Goal: Task Accomplishment & Management: Use online tool/utility

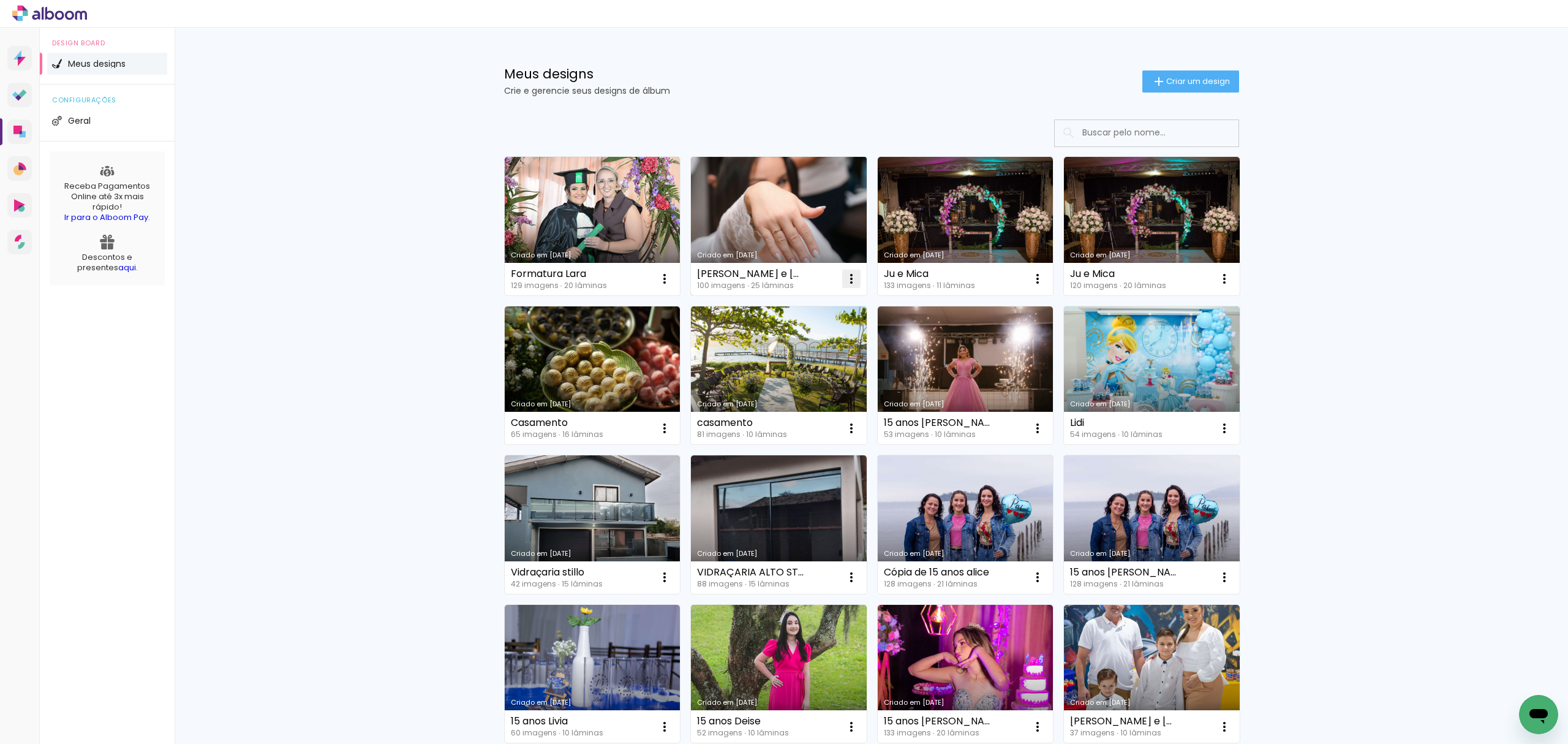
click at [839, 275] on paper-icon-button at bounding box center [851, 278] width 25 height 25
click at [785, 358] on span "Excluir" at bounding box center [777, 361] width 26 height 8
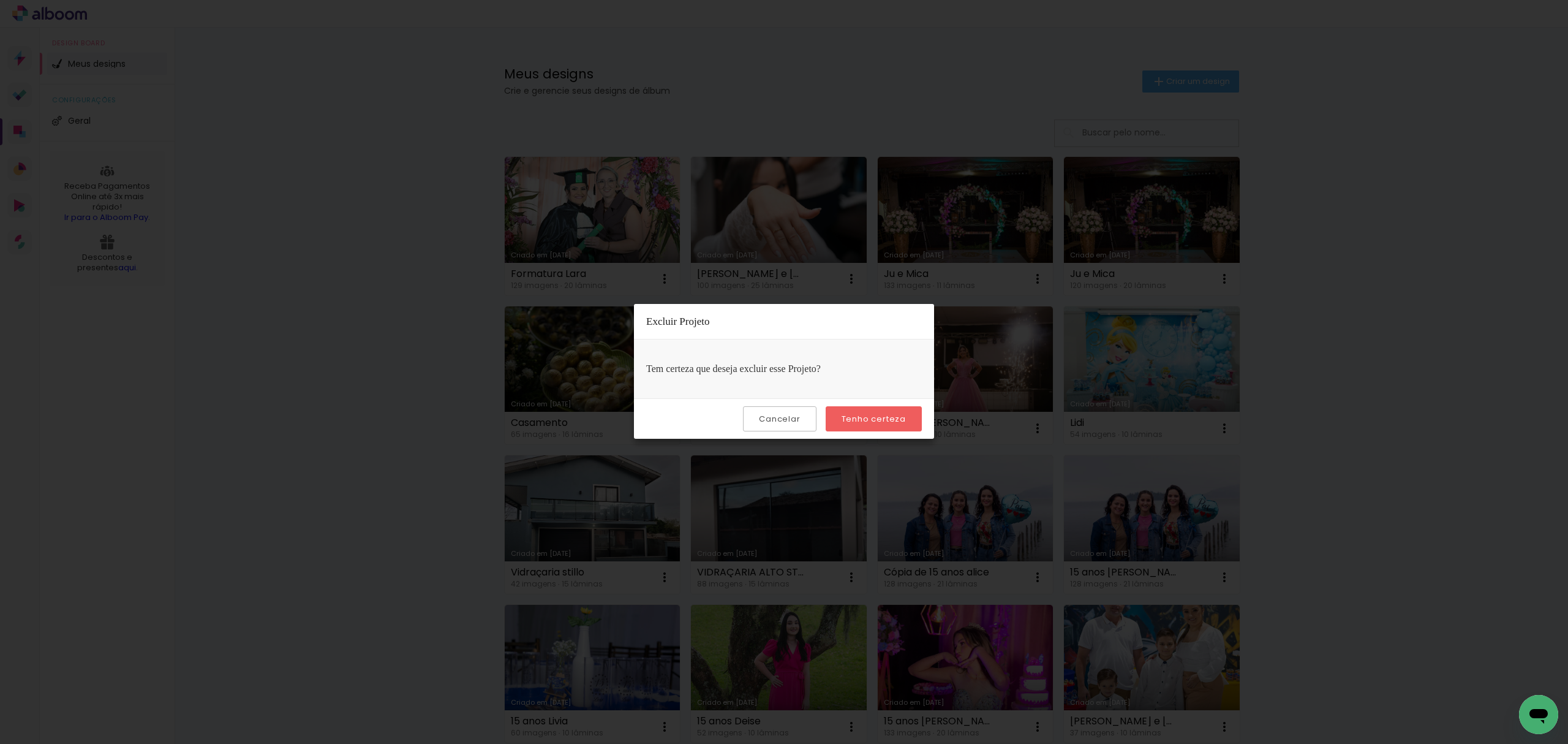
click at [829, 488] on iron-overlay-backdrop at bounding box center [784, 372] width 1568 height 744
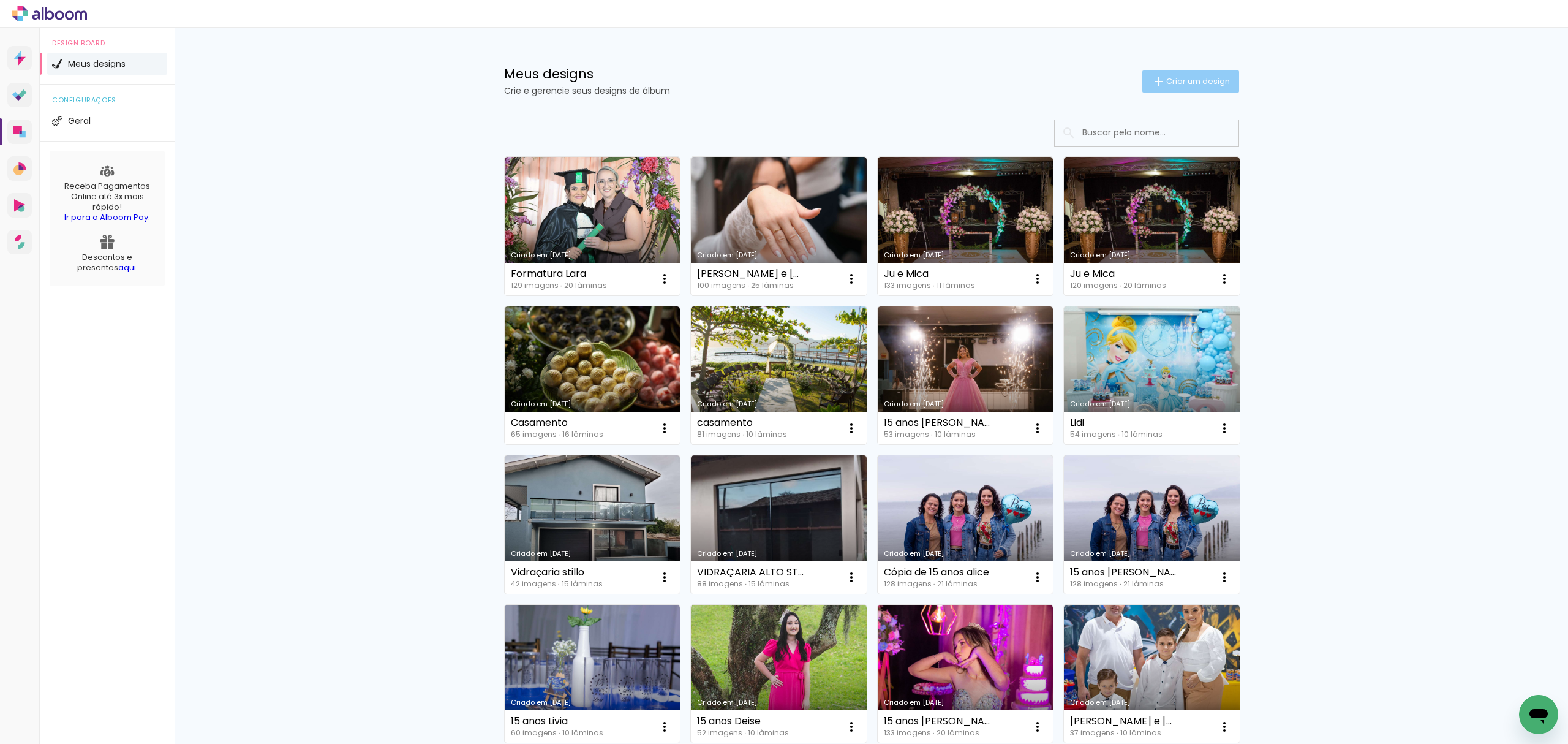
click at [1166, 85] on span "Criar um design" at bounding box center [1197, 81] width 64 height 8
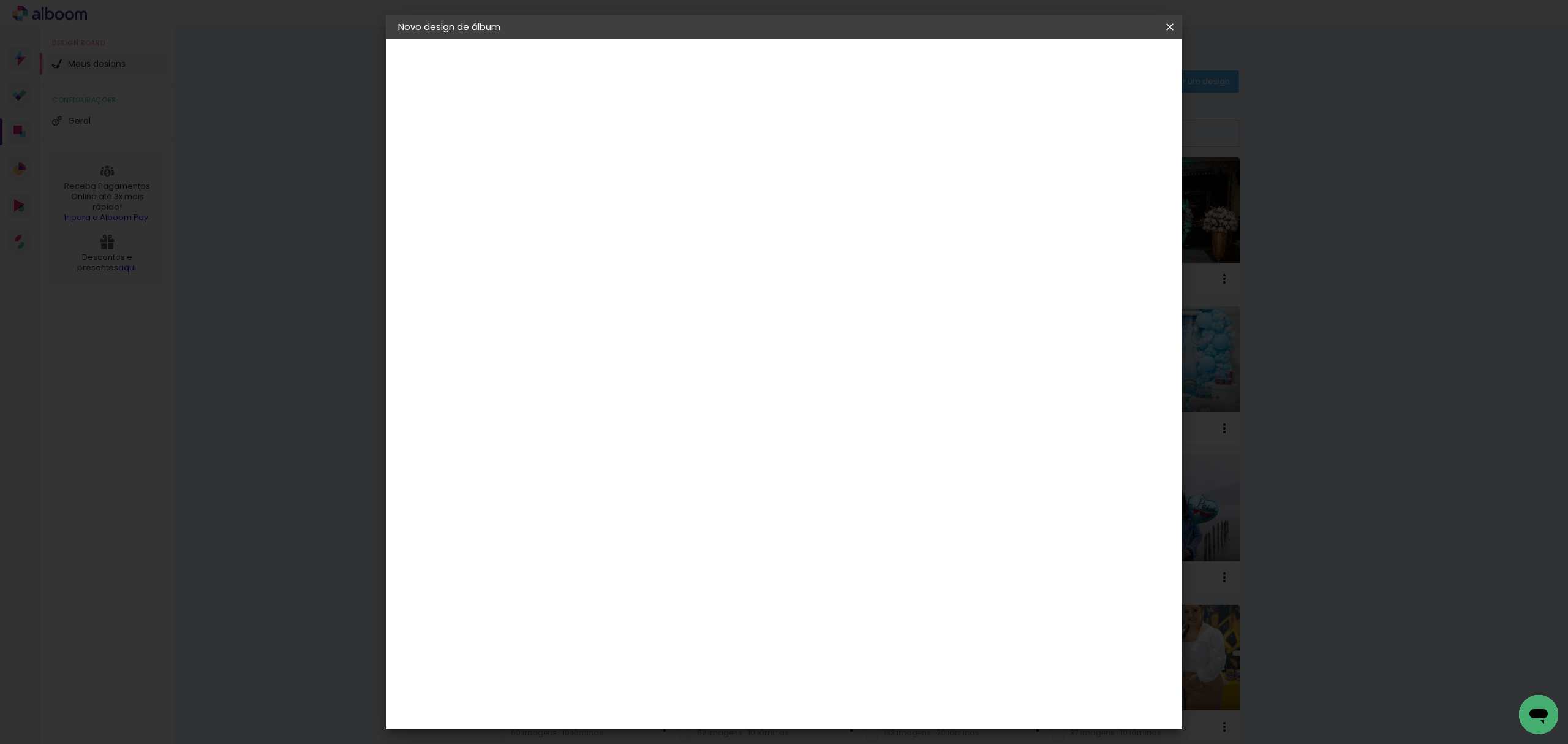
click at [599, 167] on input at bounding box center [599, 165] width 0 height 19
type input "h"
type input "Heitor e [PERSON_NAME]"
type paper-input "Heitor e [PERSON_NAME]"
click at [0, 0] on slot "Avançar" at bounding box center [0, 0] width 0 height 0
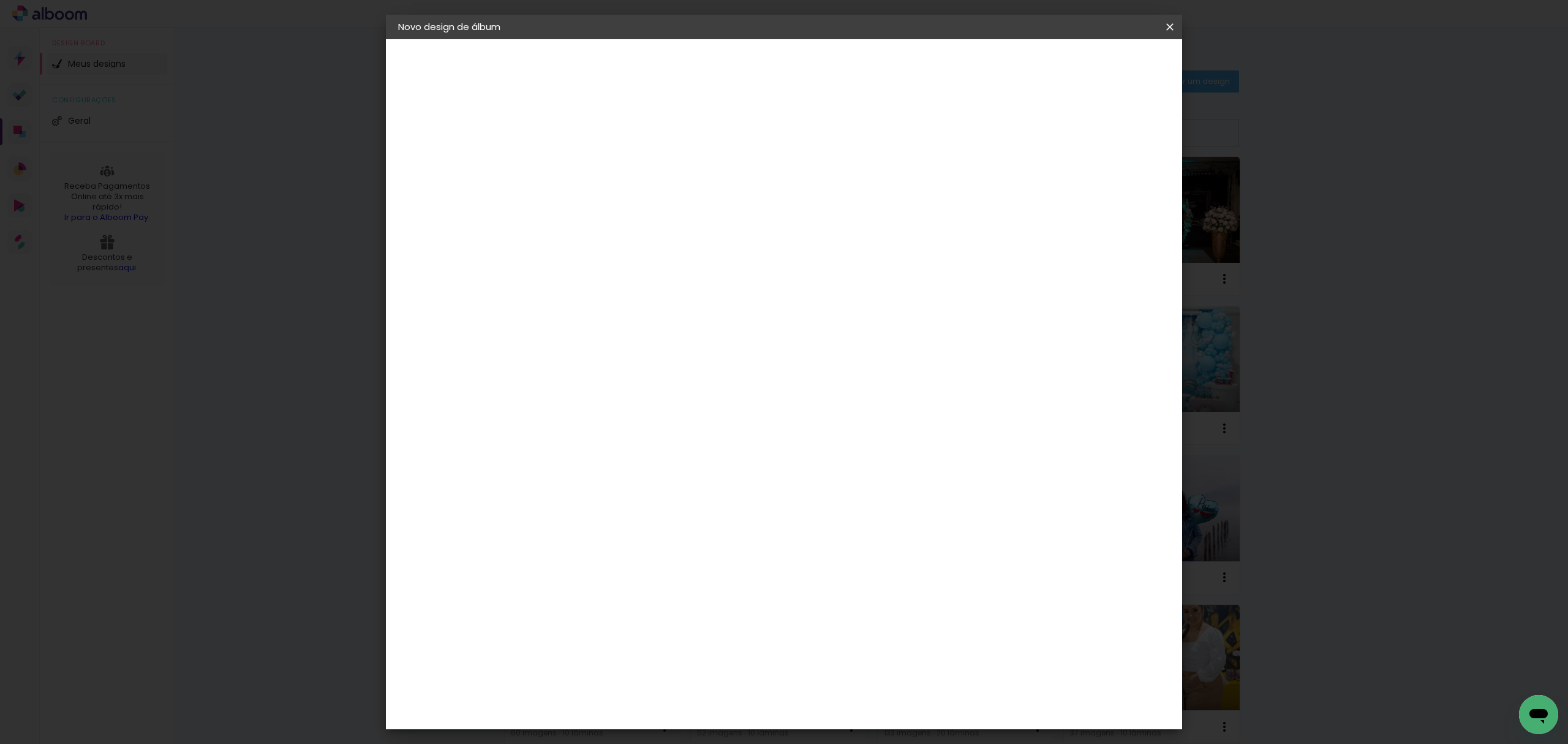
click at [828, 195] on paper-item "Tamanho Livre" at bounding box center [769, 187] width 118 height 27
click at [828, 71] on paper-button "Avançar" at bounding box center [797, 64] width 60 height 21
drag, startPoint x: 861, startPoint y: 508, endPoint x: 823, endPoint y: 508, distance: 38.0
click at [823, 508] on div "cm" at bounding box center [857, 510] width 477 height 43
type input "80"
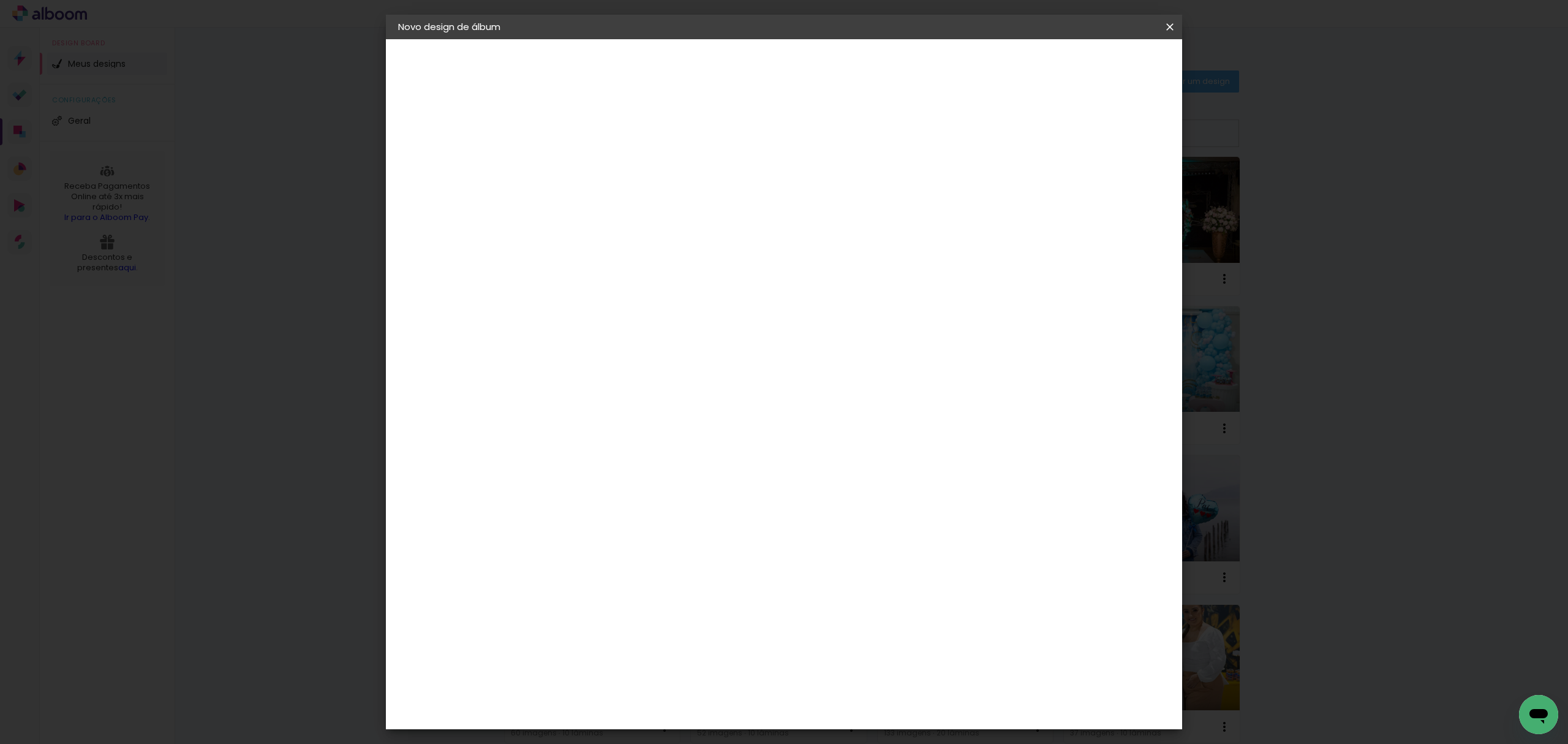
type paper-input "80"
drag, startPoint x: 560, startPoint y: 314, endPoint x: 544, endPoint y: 314, distance: 16.0
click at [544, 314] on input "30" at bounding box center [560, 317] width 32 height 19
type input "40"
type paper-input "40"
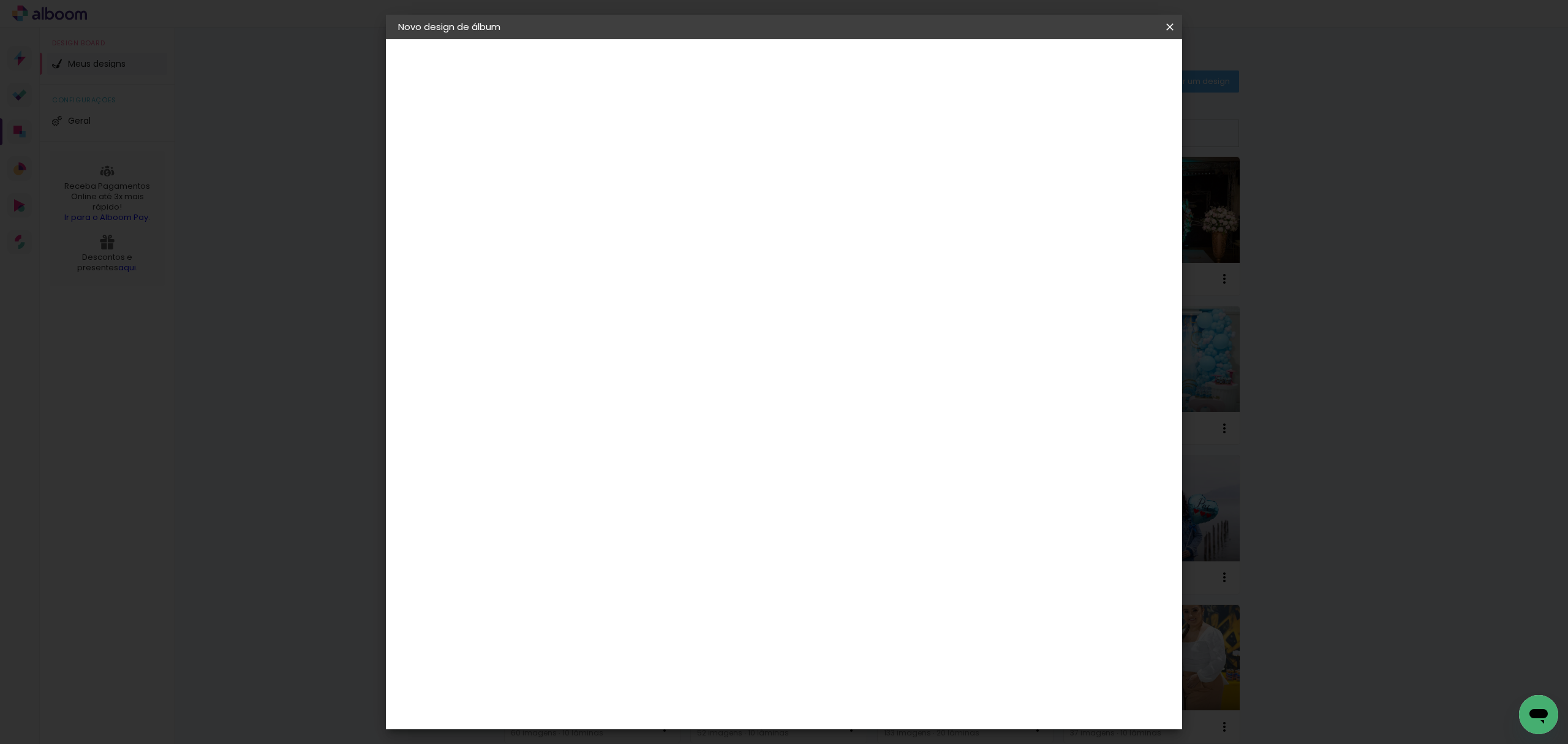
click at [1102, 57] on paper-button "Iniciar design" at bounding box center [1062, 64] width 81 height 21
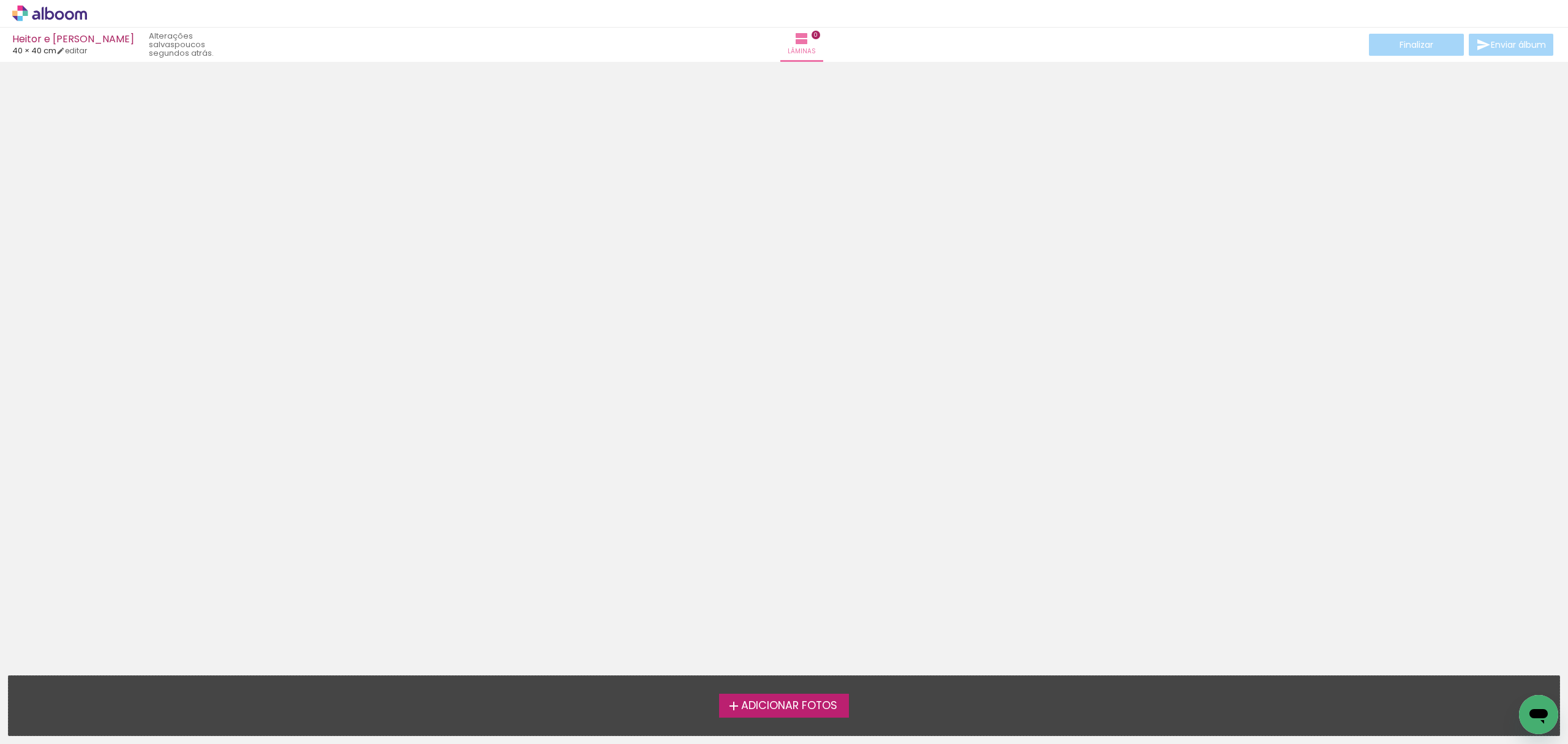
click at [840, 702] on label "Adicionar Fotos" at bounding box center [784, 704] width 131 height 23
click at [0, 0] on input "file" at bounding box center [0, 0] width 0 height 0
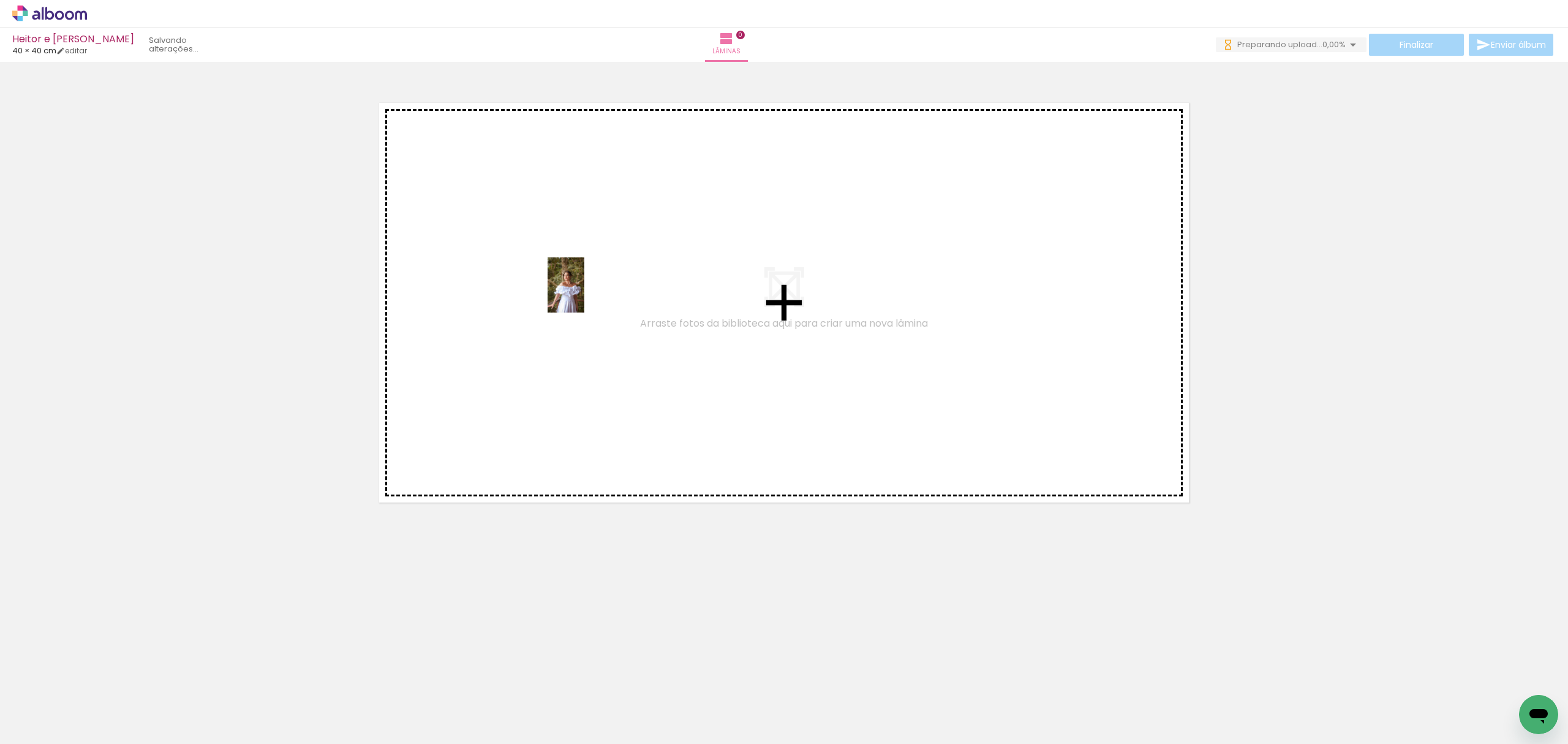
drag, startPoint x: 132, startPoint y: 700, endPoint x: 584, endPoint y: 294, distance: 607.6
click at [584, 294] on quentale-workspace at bounding box center [784, 372] width 1568 height 744
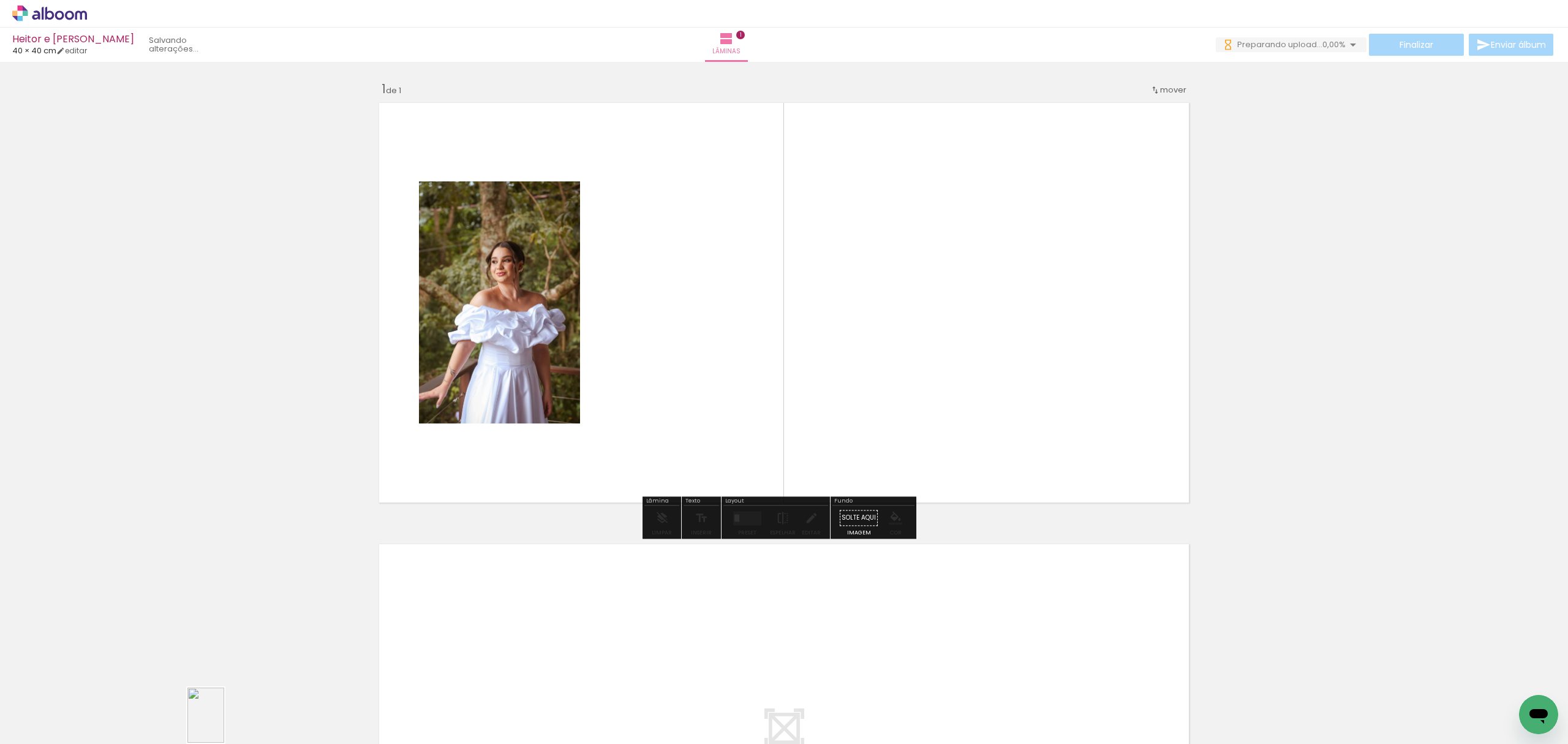
drag, startPoint x: 199, startPoint y: 719, endPoint x: 229, endPoint y: 713, distance: 30.6
click at [226, 713] on quentale-thumb at bounding box center [191, 702] width 69 height 70
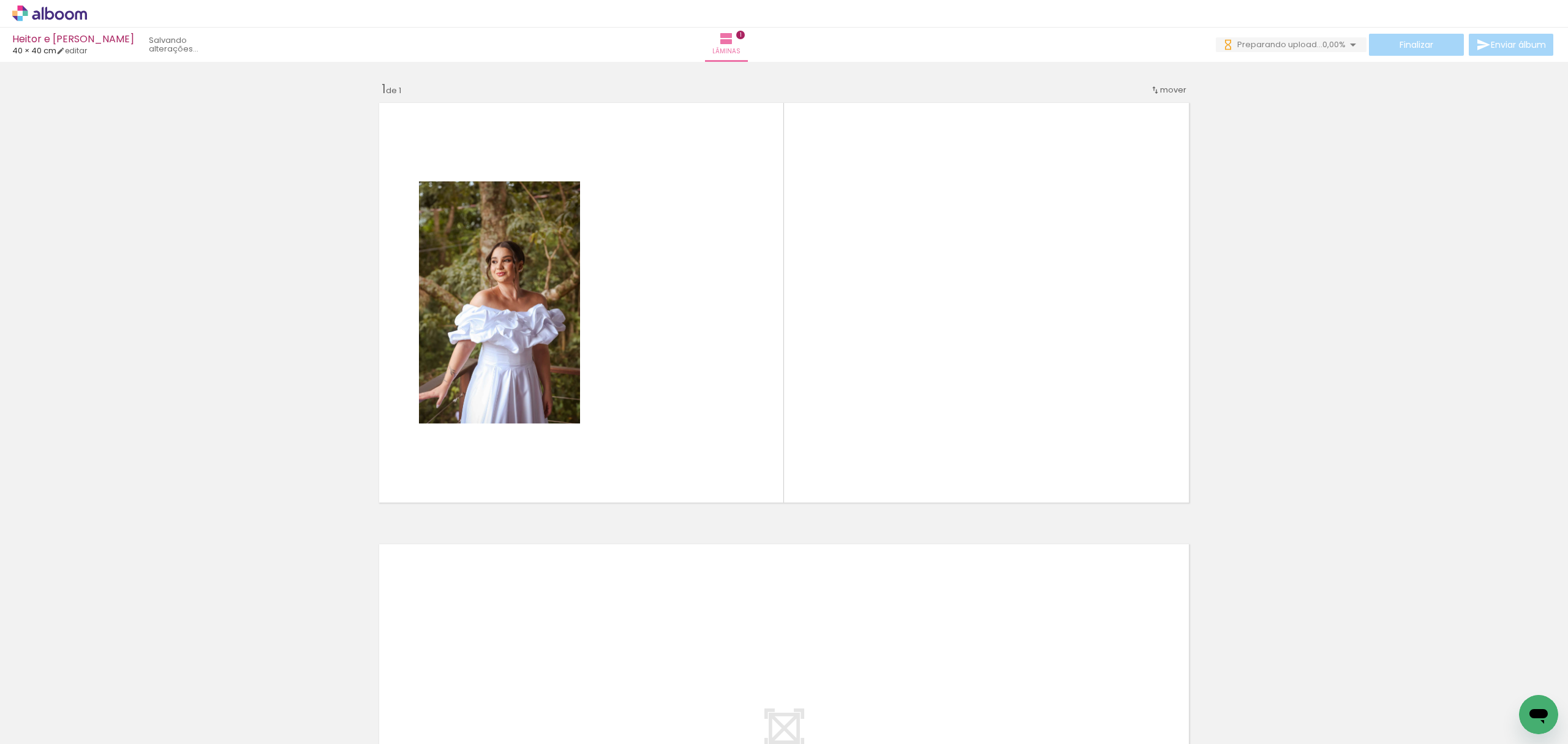
drag, startPoint x: 821, startPoint y: 713, endPoint x: 751, endPoint y: 532, distance: 194.1
click at [717, 457] on quentale-workspace at bounding box center [784, 372] width 1568 height 744
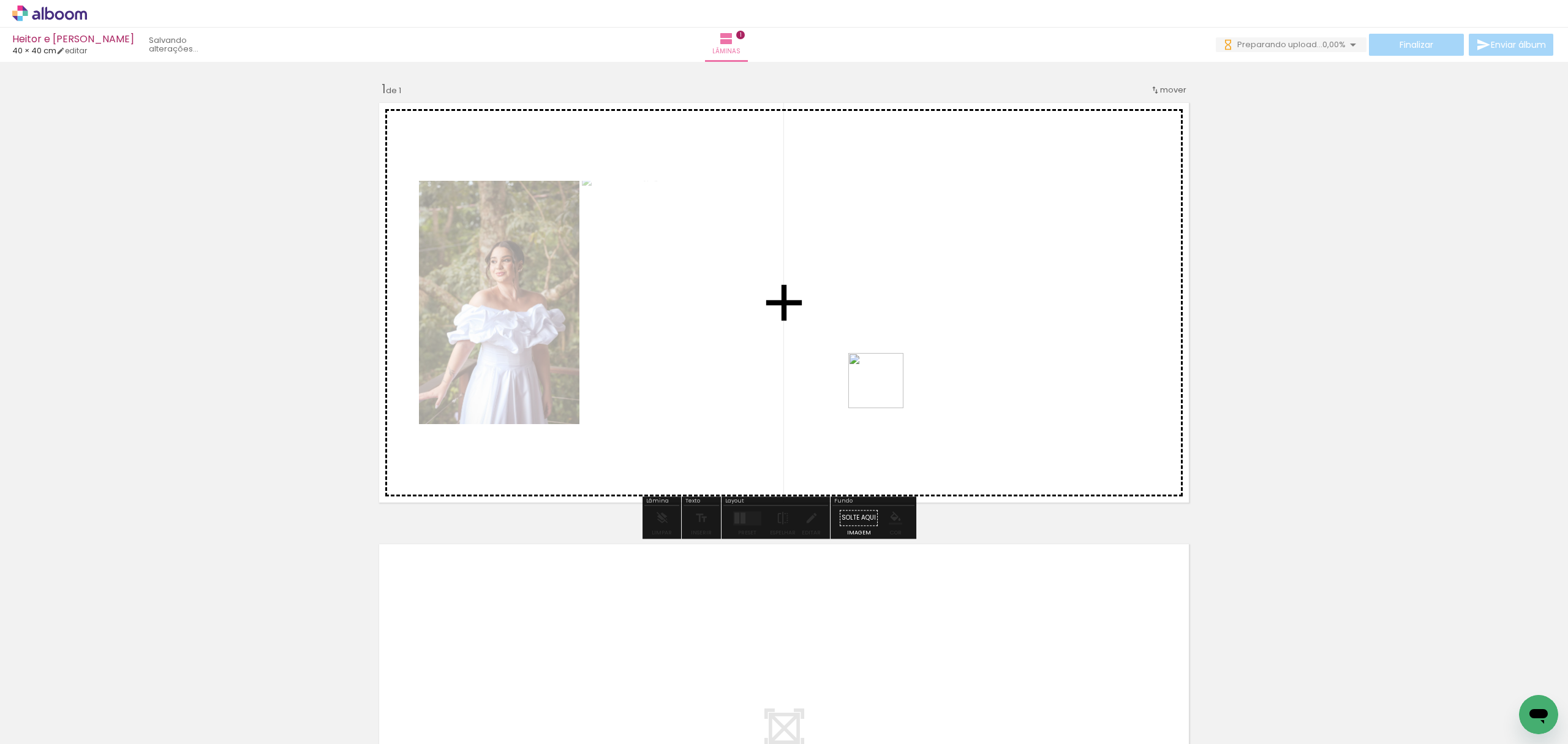
drag, startPoint x: 877, startPoint y: 686, endPoint x: 877, endPoint y: 368, distance: 318.0
click at [877, 368] on quentale-workspace at bounding box center [784, 372] width 1568 height 744
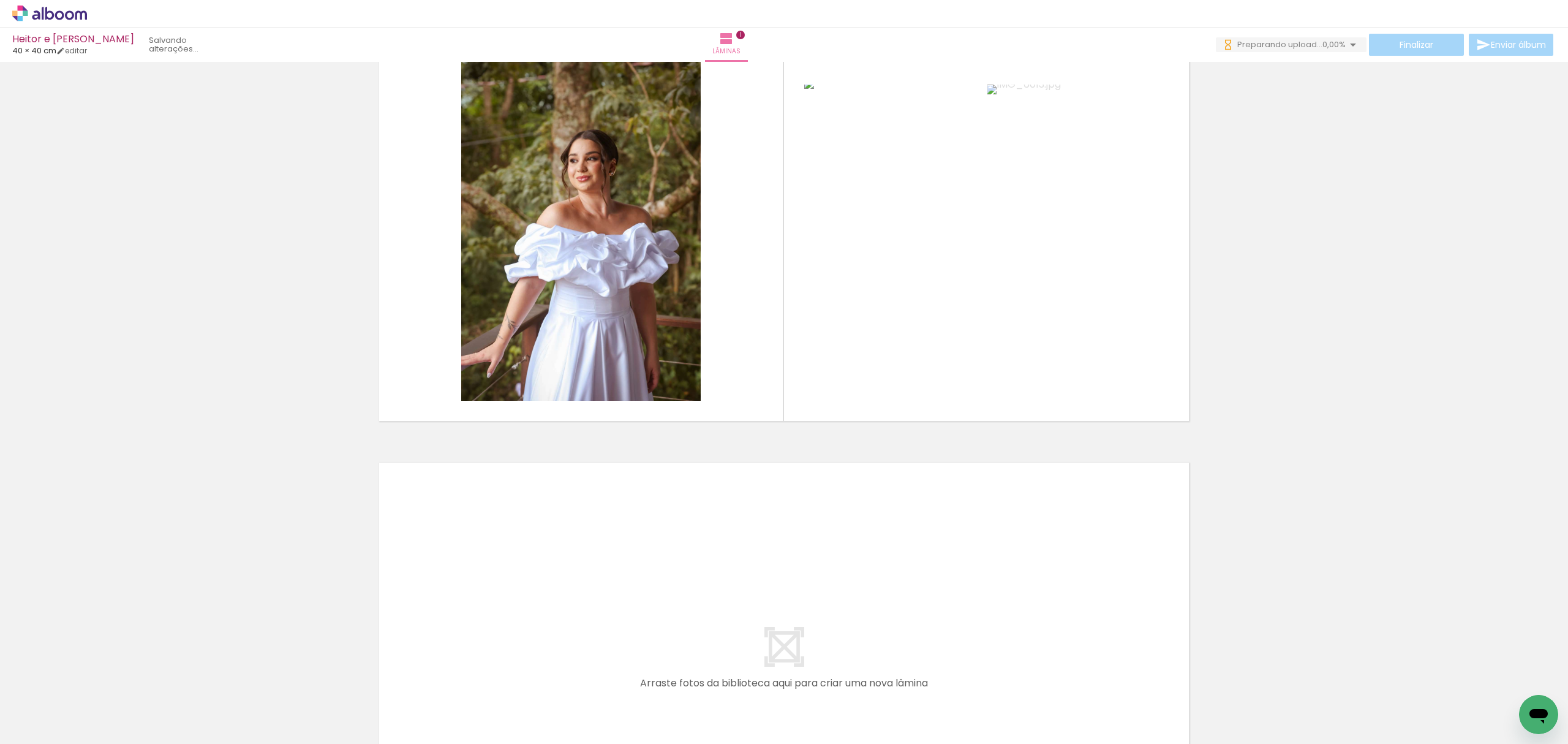
scroll to position [0, 2514]
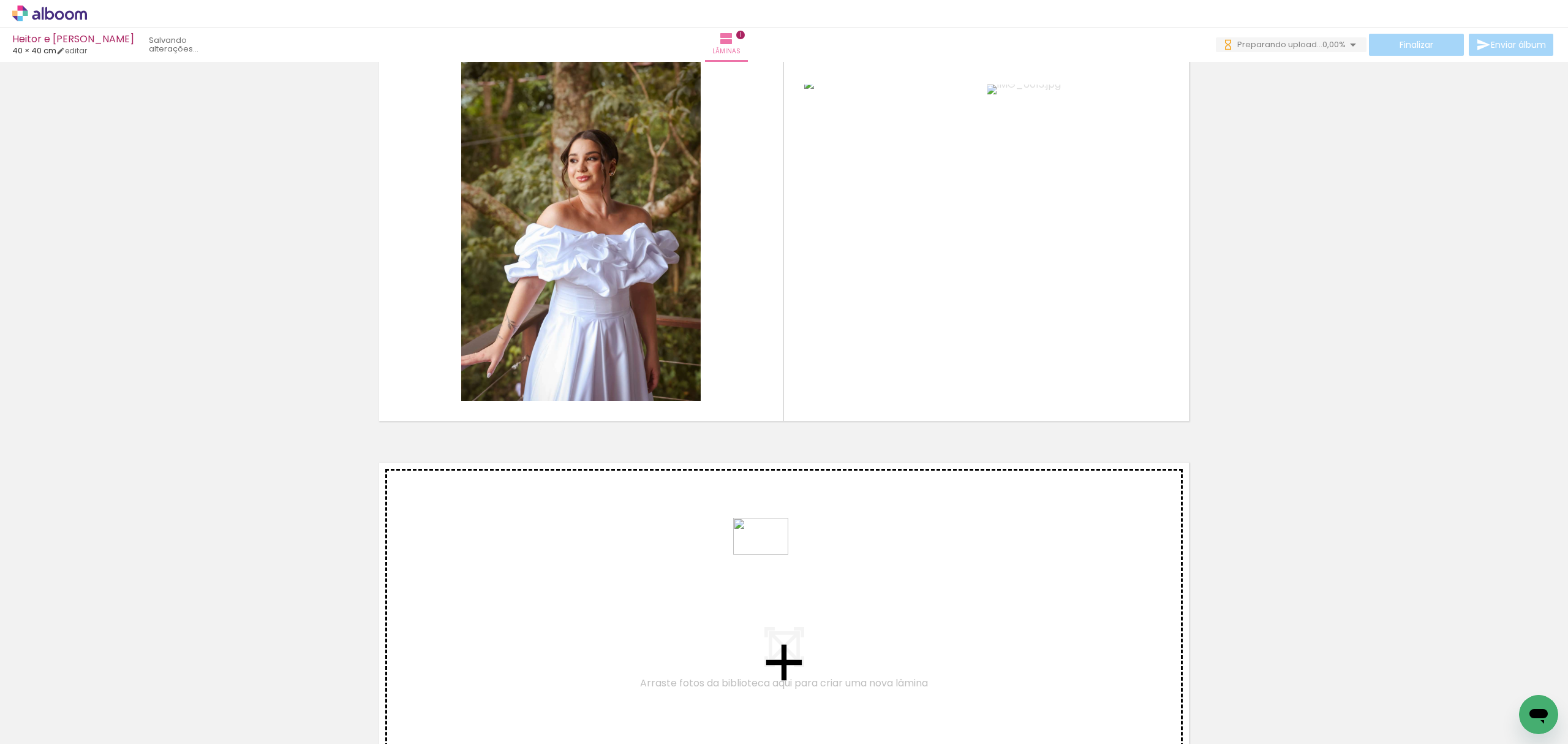
drag, startPoint x: 1454, startPoint y: 709, endPoint x: 770, endPoint y: 554, distance: 701.3
click at [770, 554] on quentale-workspace at bounding box center [784, 372] width 1568 height 744
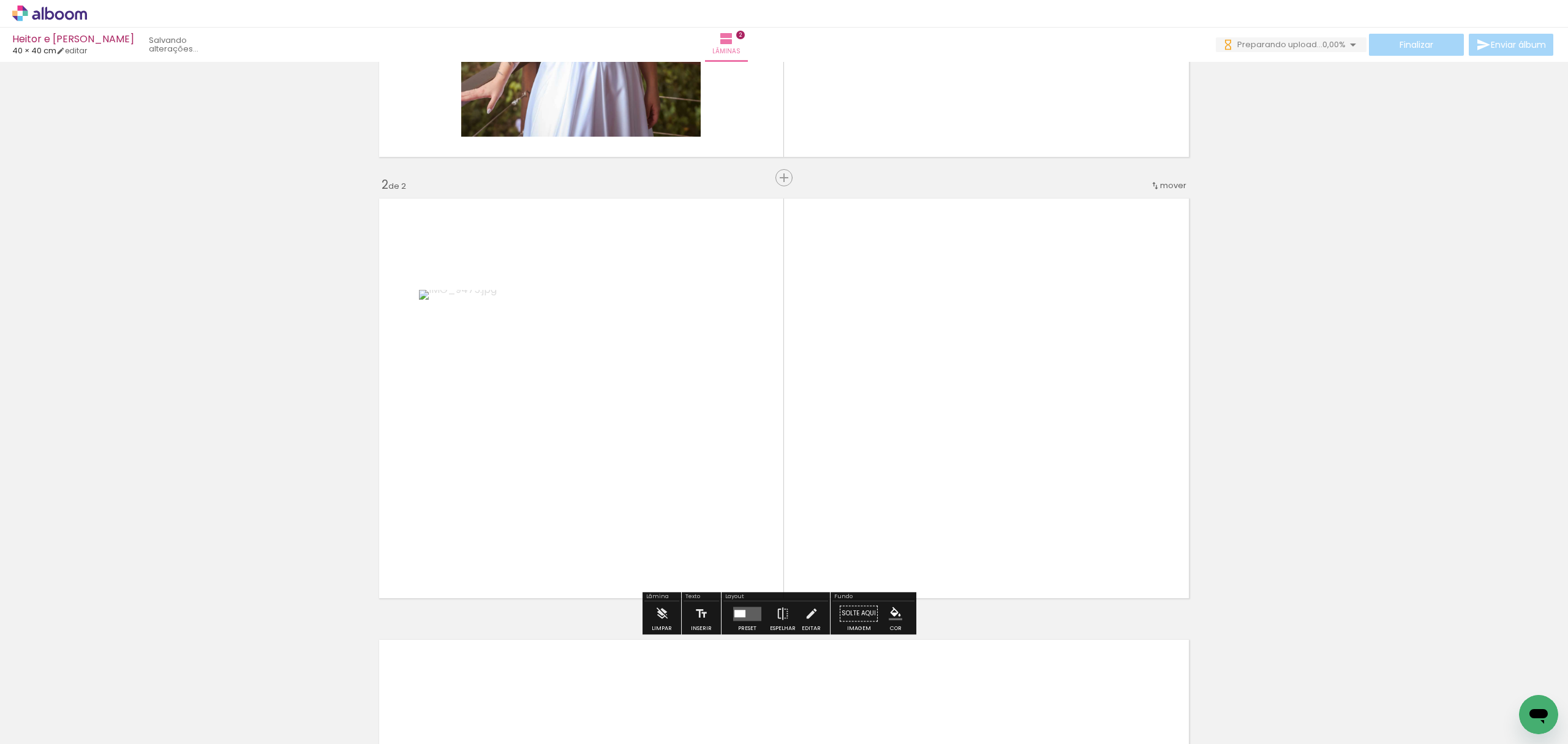
scroll to position [378, 0]
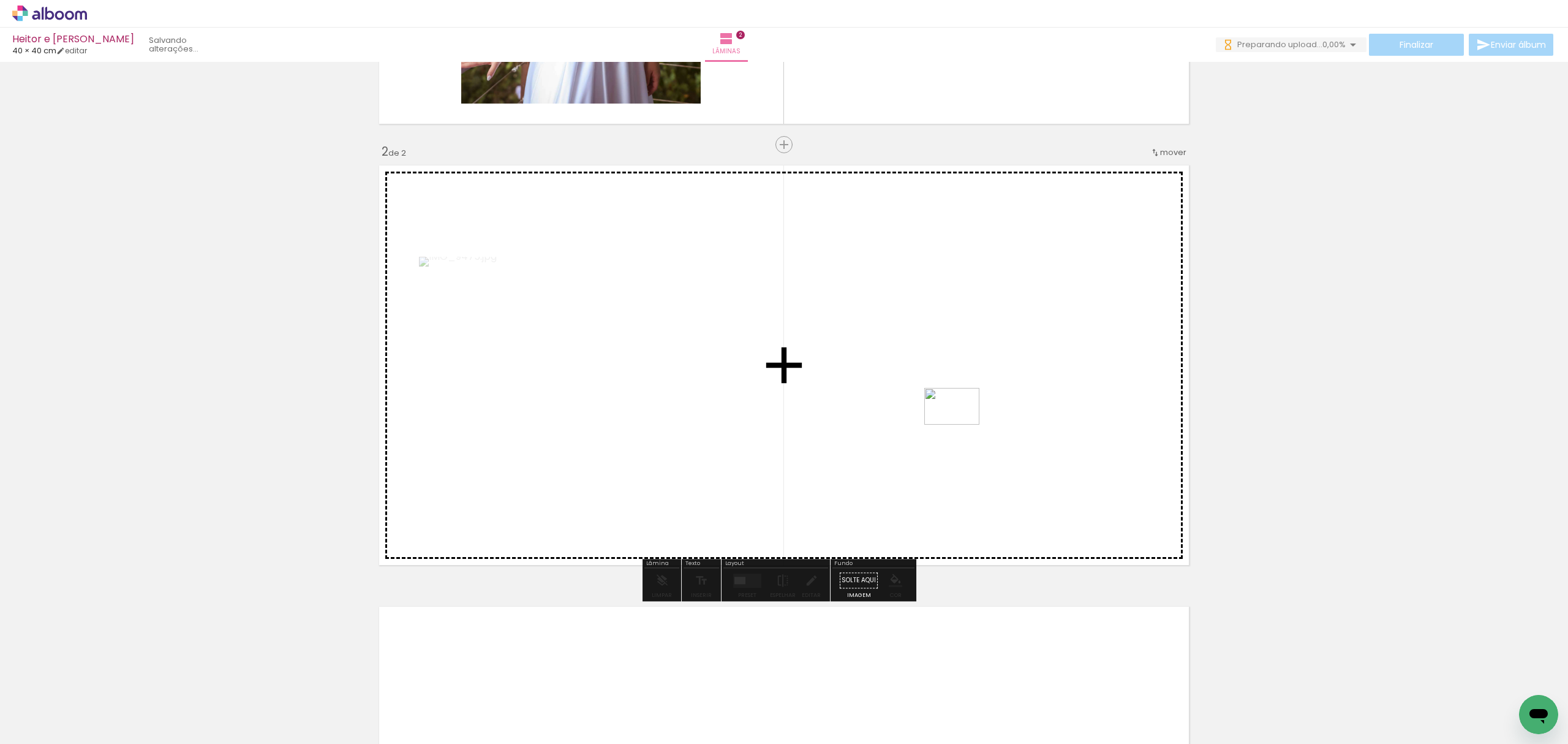
drag, startPoint x: 1520, startPoint y: 694, endPoint x: 961, endPoint y: 424, distance: 620.8
click at [961, 424] on quentale-workspace at bounding box center [784, 372] width 1568 height 744
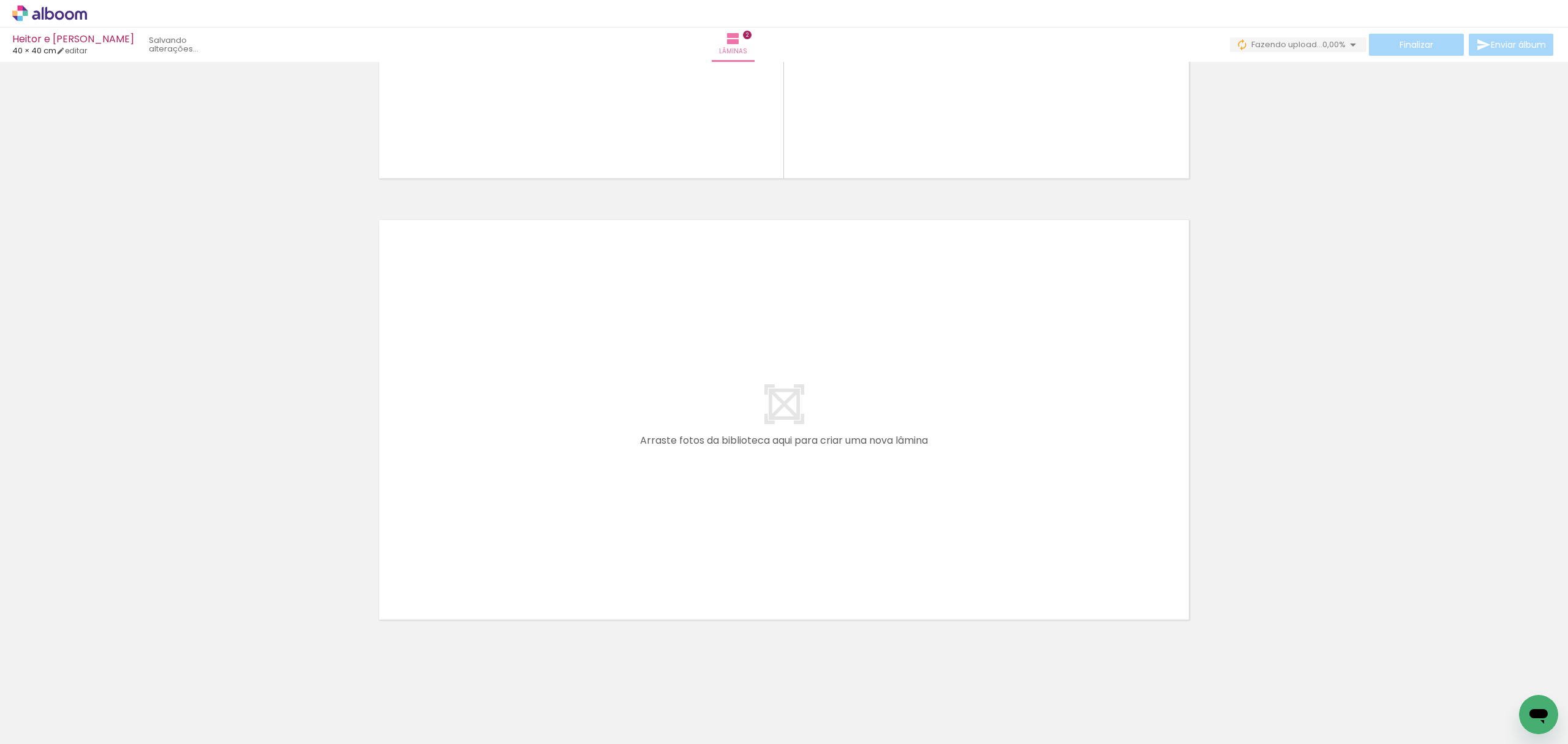
scroll to position [0, 0]
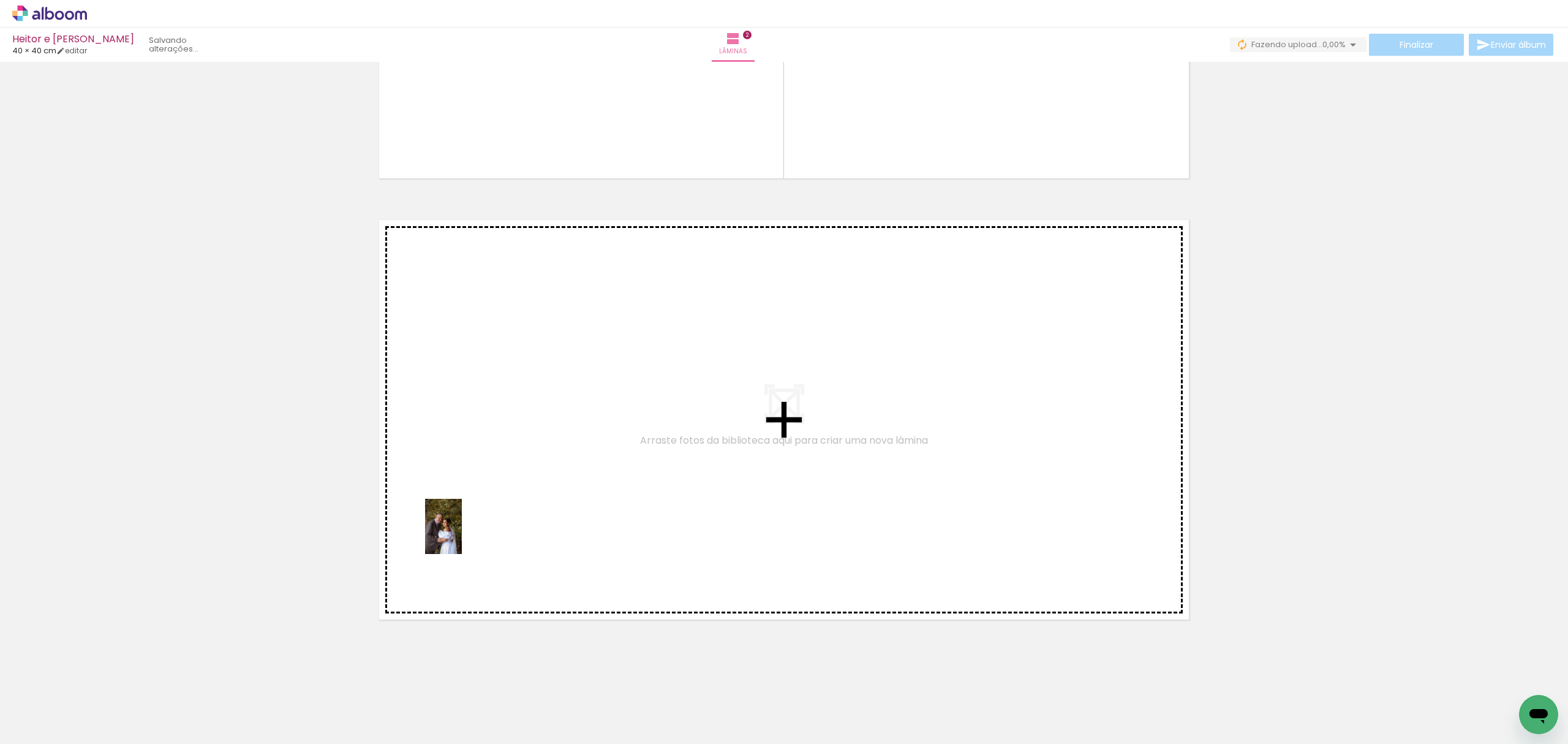
drag, startPoint x: 206, startPoint y: 691, endPoint x: 462, endPoint y: 535, distance: 299.8
click at [462, 535] on quentale-workspace at bounding box center [784, 372] width 1568 height 744
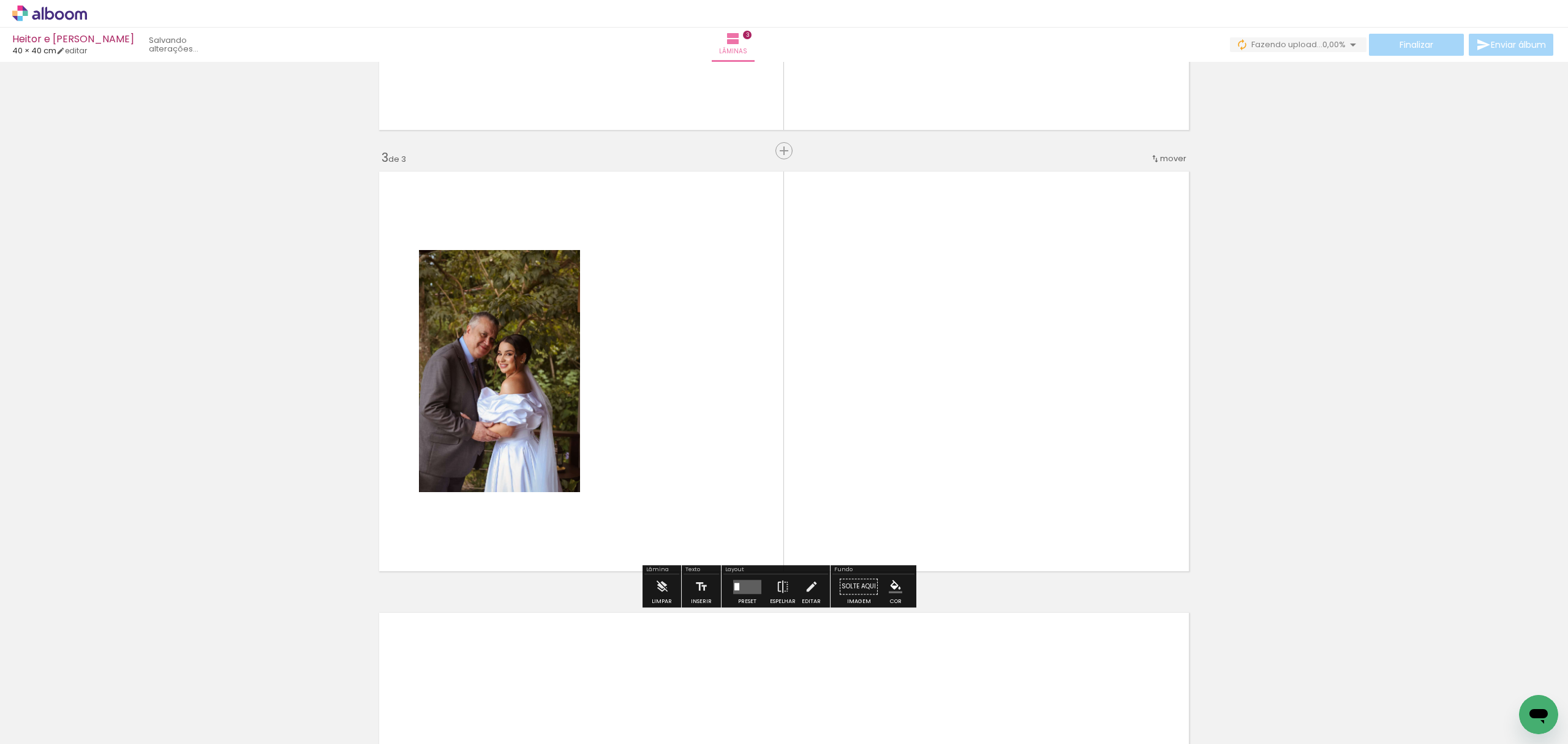
scroll to position [820, 0]
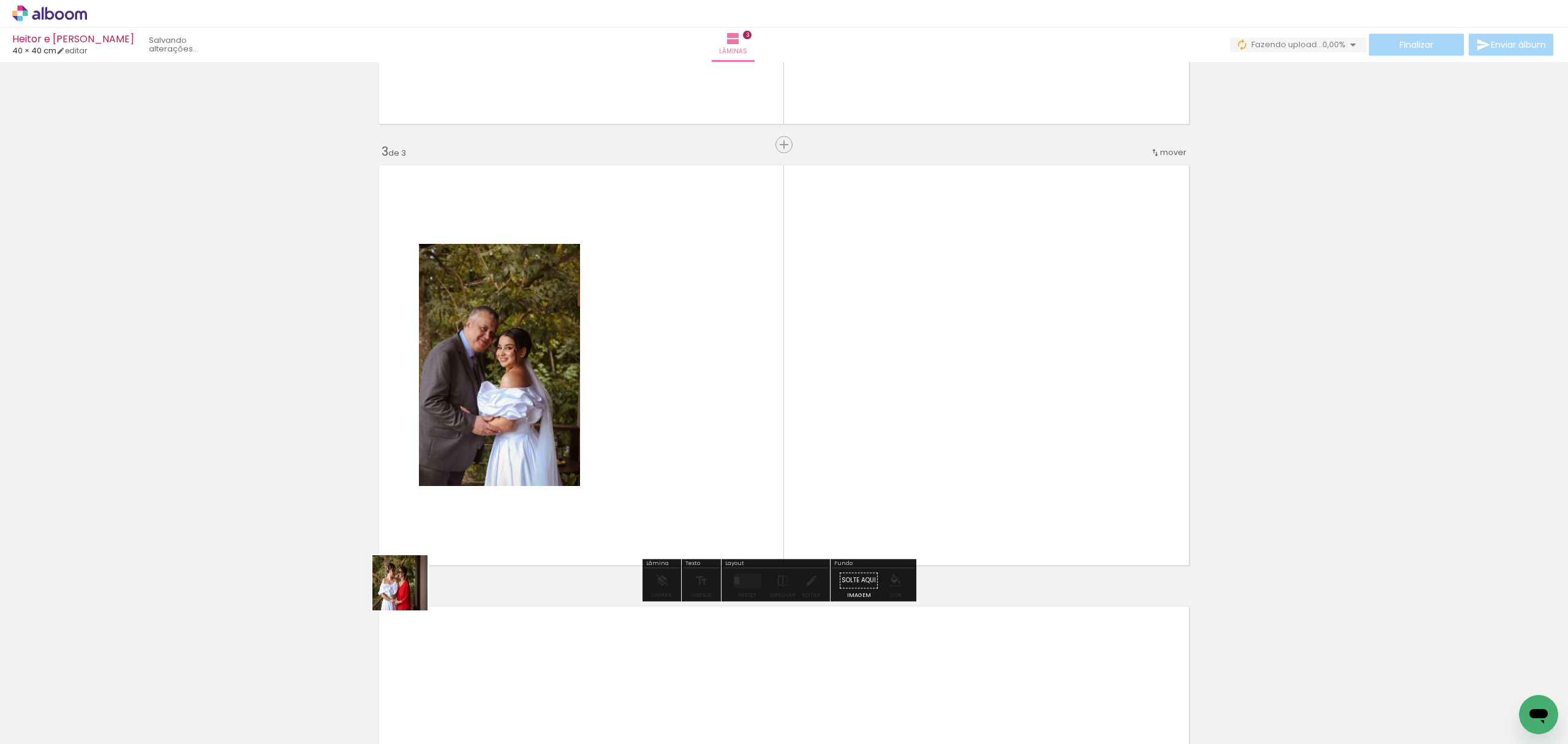
drag, startPoint x: 264, startPoint y: 706, endPoint x: 728, endPoint y: 372, distance: 571.7
click at [728, 372] on quentale-workspace at bounding box center [784, 372] width 1568 height 744
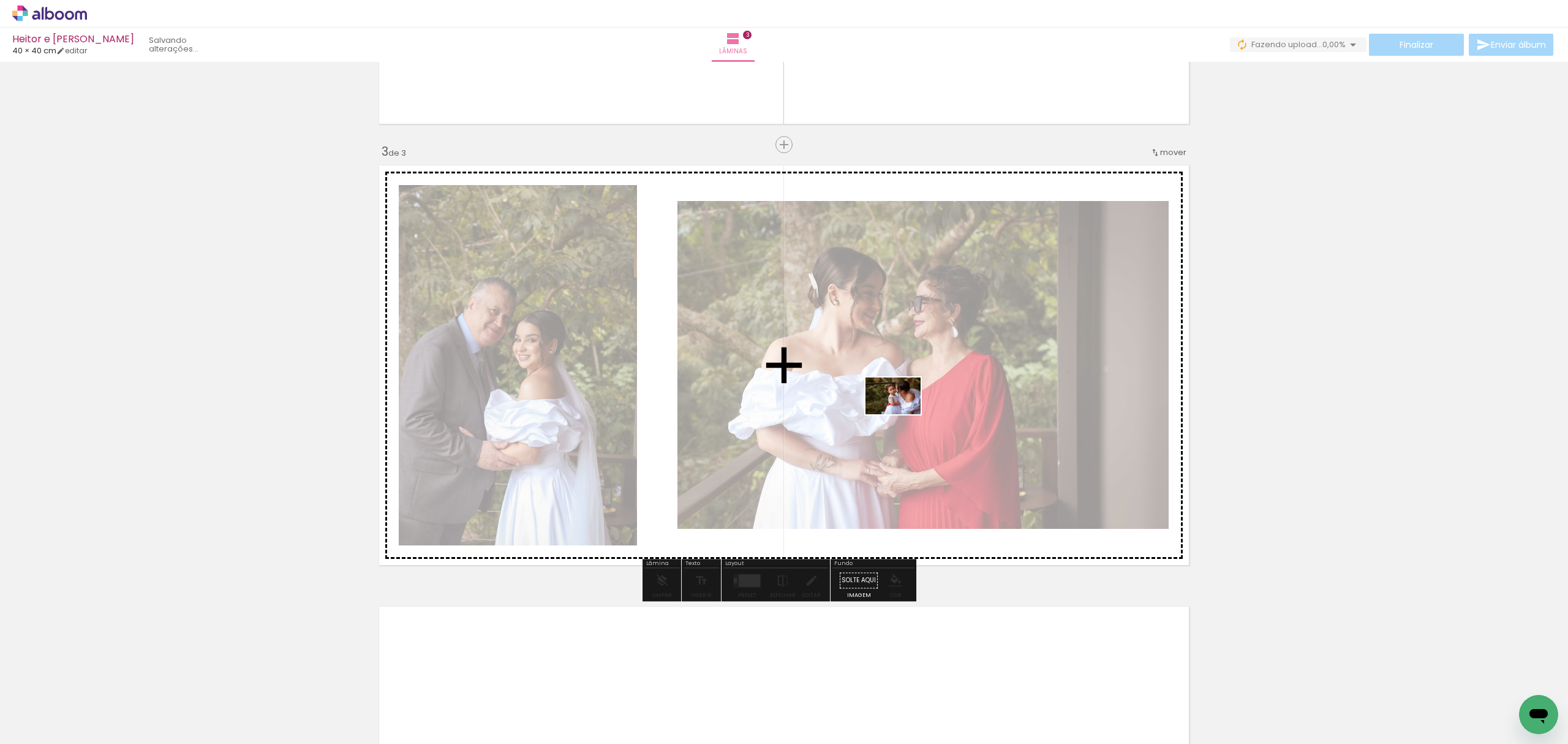
drag, startPoint x: 341, startPoint y: 700, endPoint x: 902, endPoint y: 414, distance: 629.7
click at [902, 414] on quentale-workspace at bounding box center [784, 372] width 1568 height 744
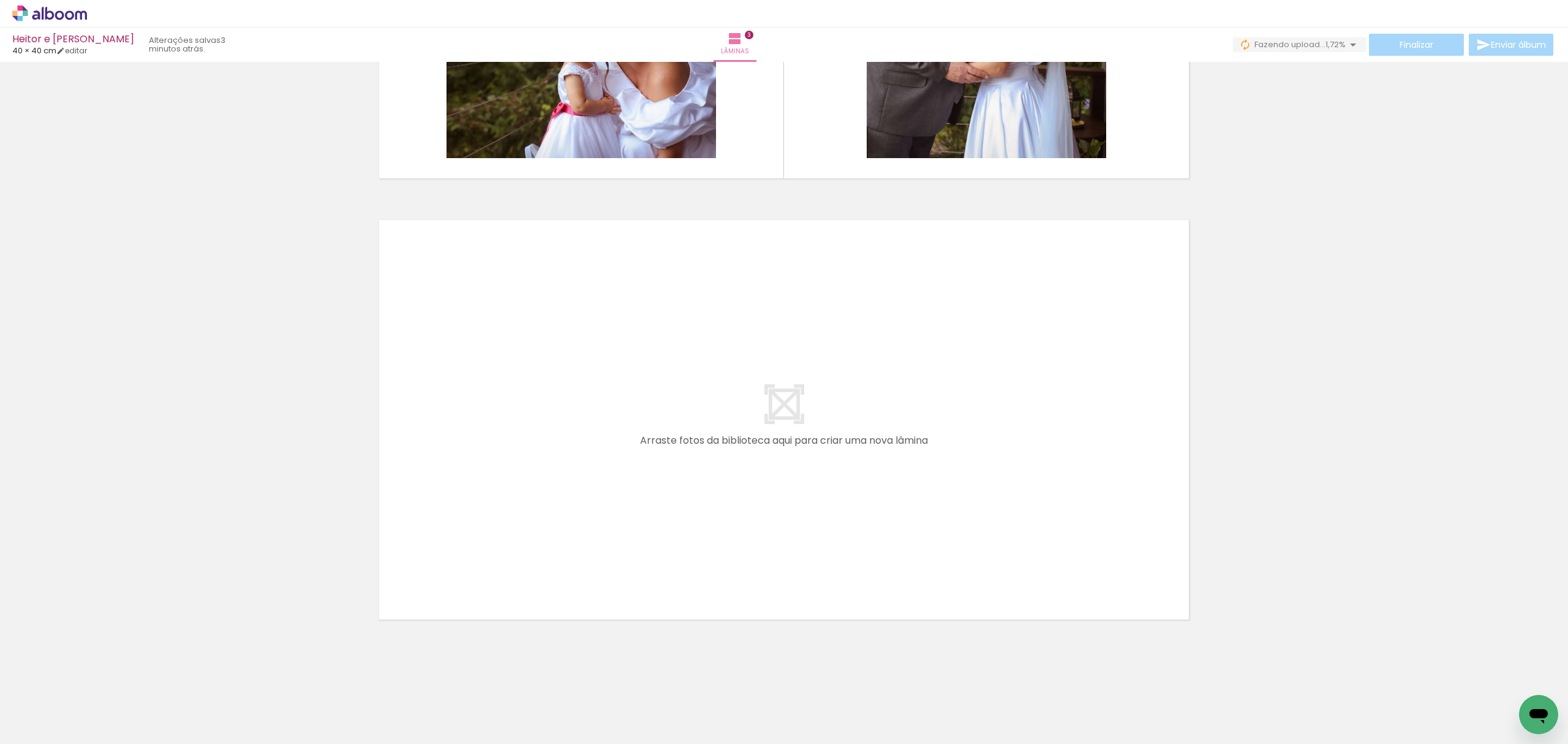
scroll to position [0, 210]
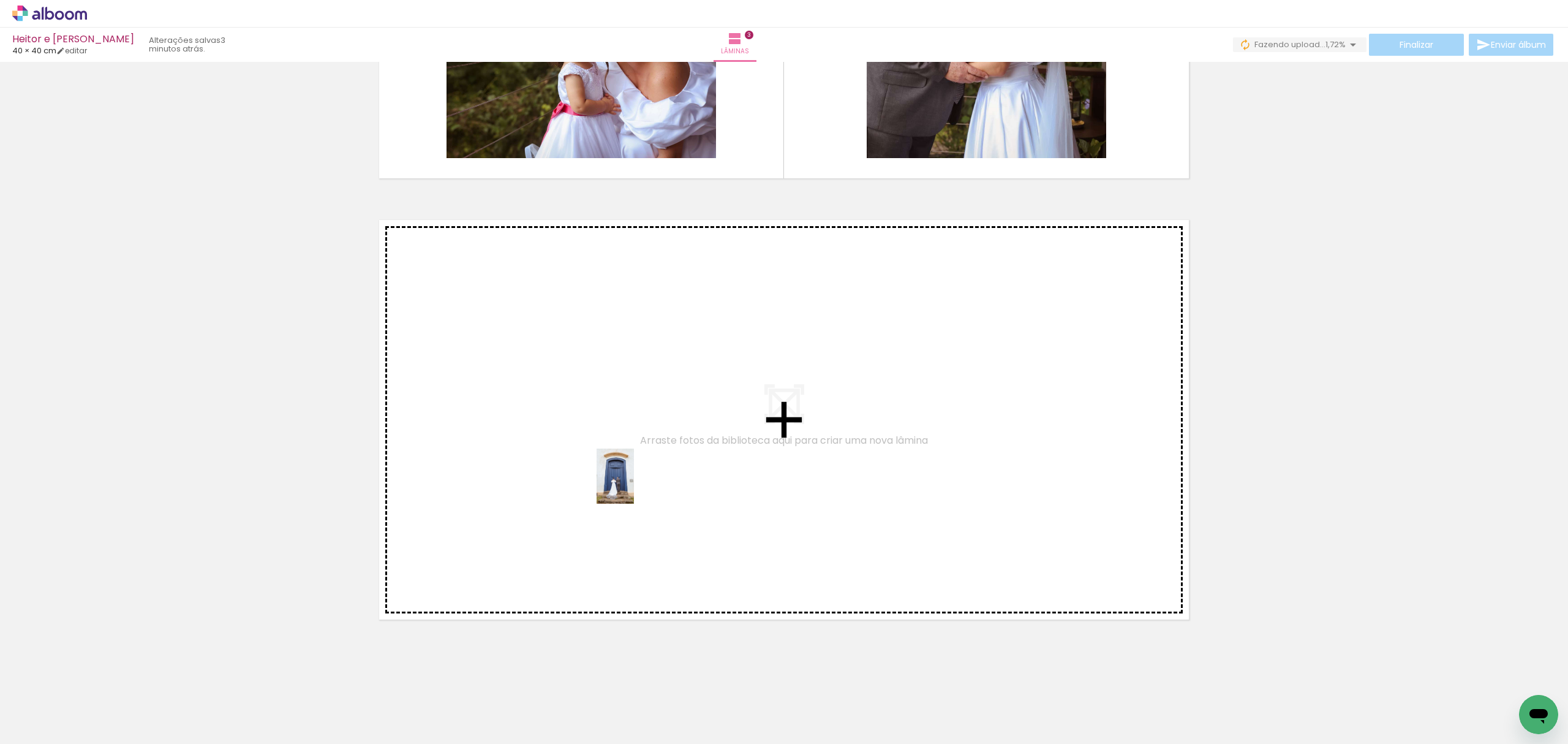
drag, startPoint x: 660, startPoint y: 704, endPoint x: 633, endPoint y: 485, distance: 220.7
click at [633, 485] on quentale-workspace at bounding box center [784, 372] width 1568 height 744
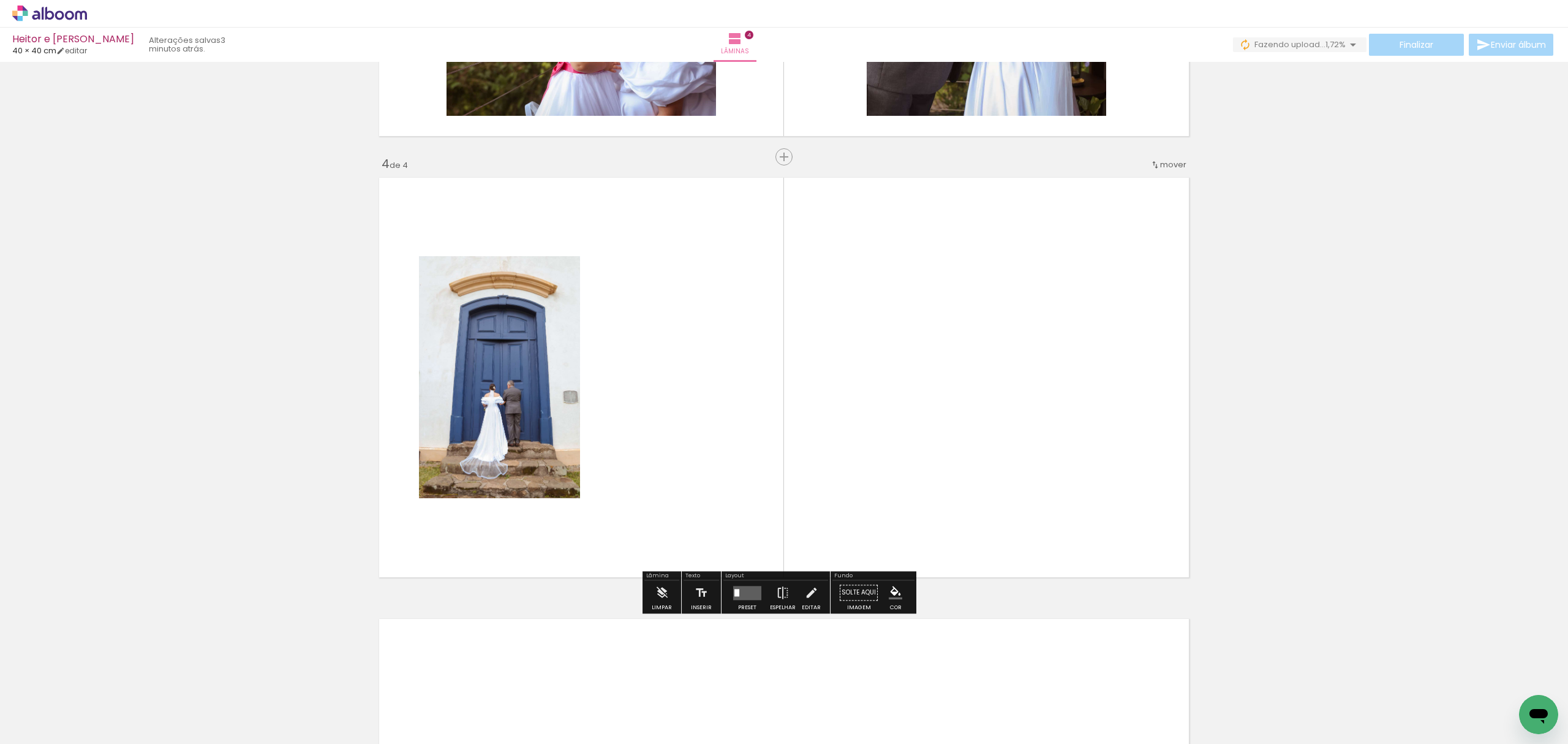
scroll to position [1261, 0]
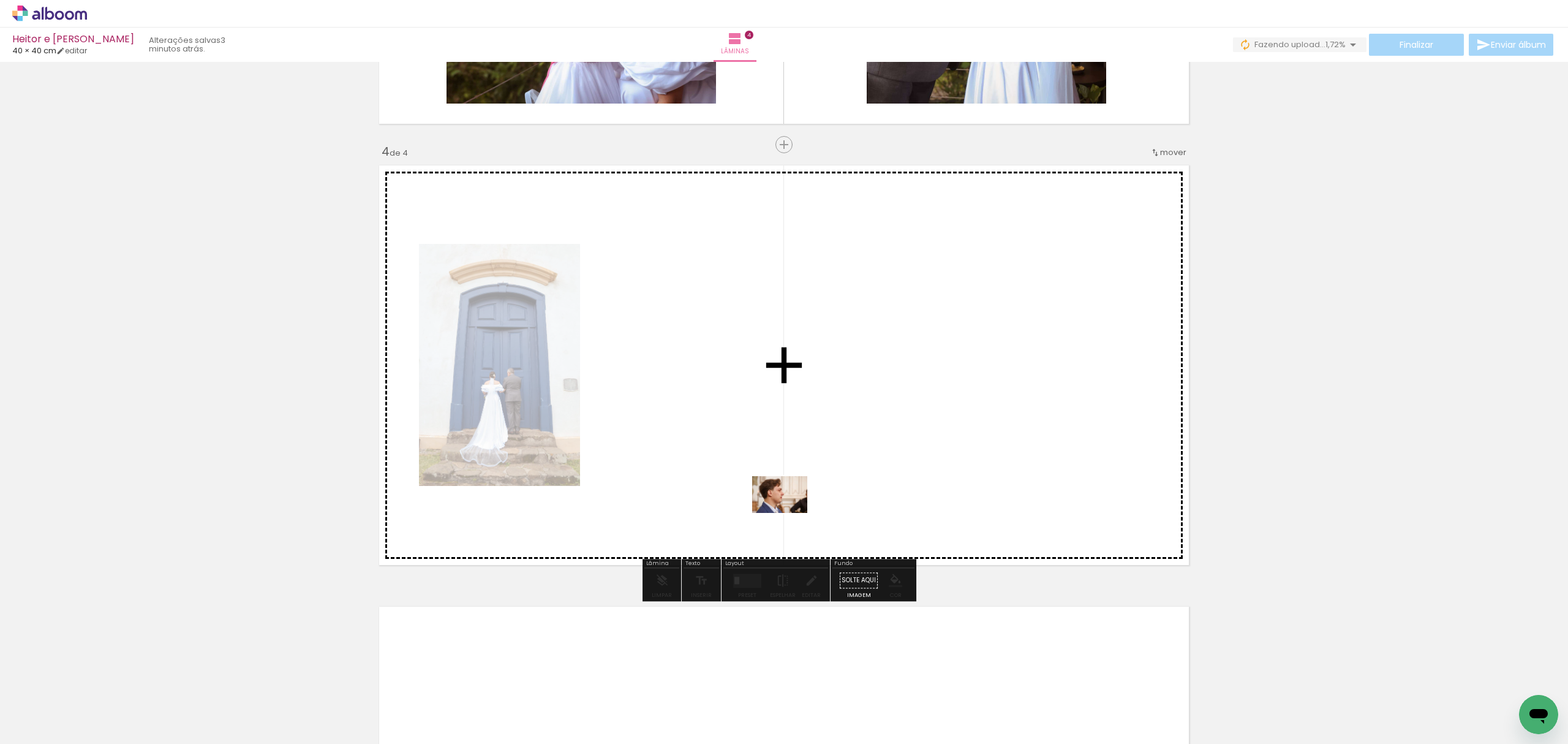
drag, startPoint x: 755, startPoint y: 711, endPoint x: 801, endPoint y: 478, distance: 237.5
click at [801, 478] on quentale-workspace at bounding box center [784, 372] width 1568 height 744
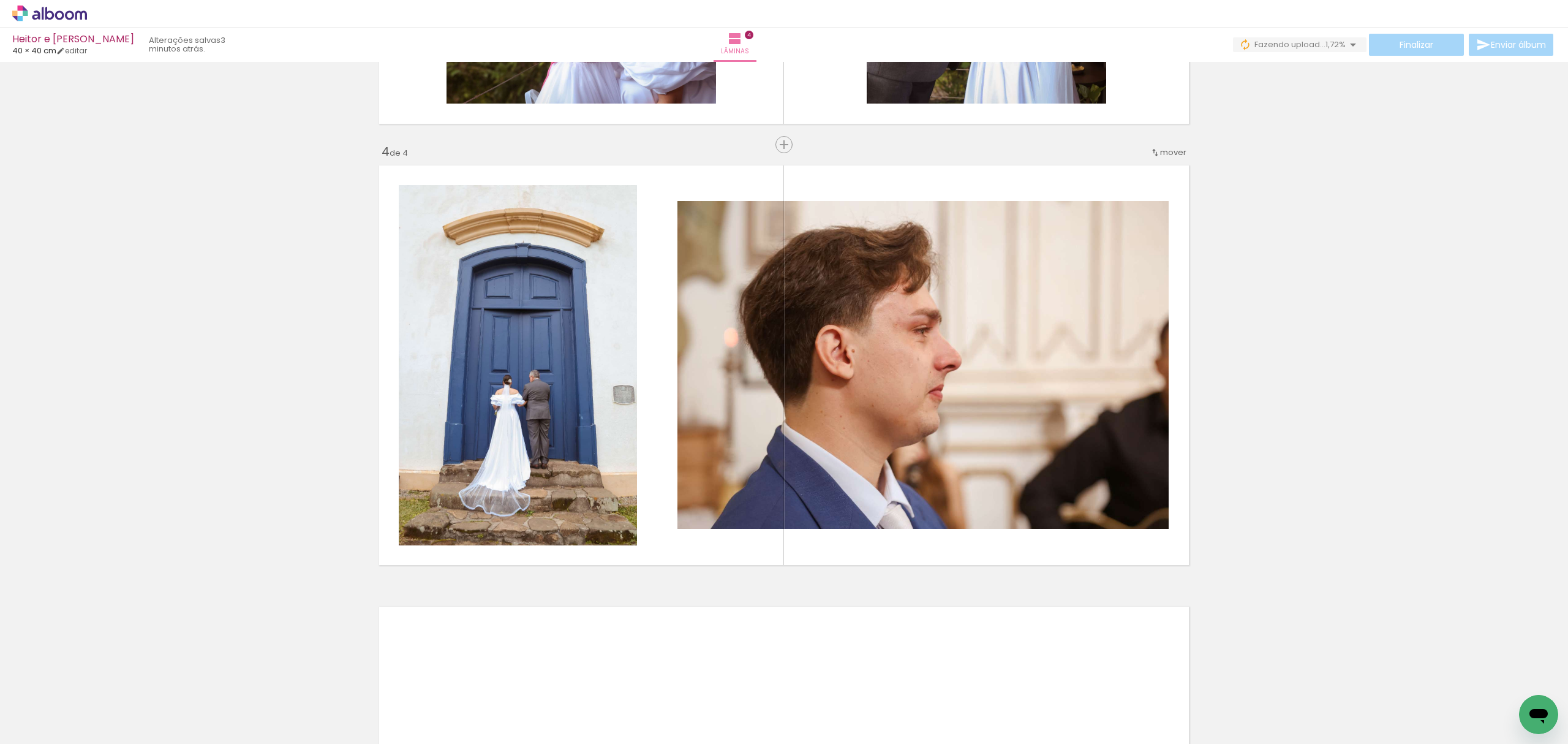
scroll to position [0, 0]
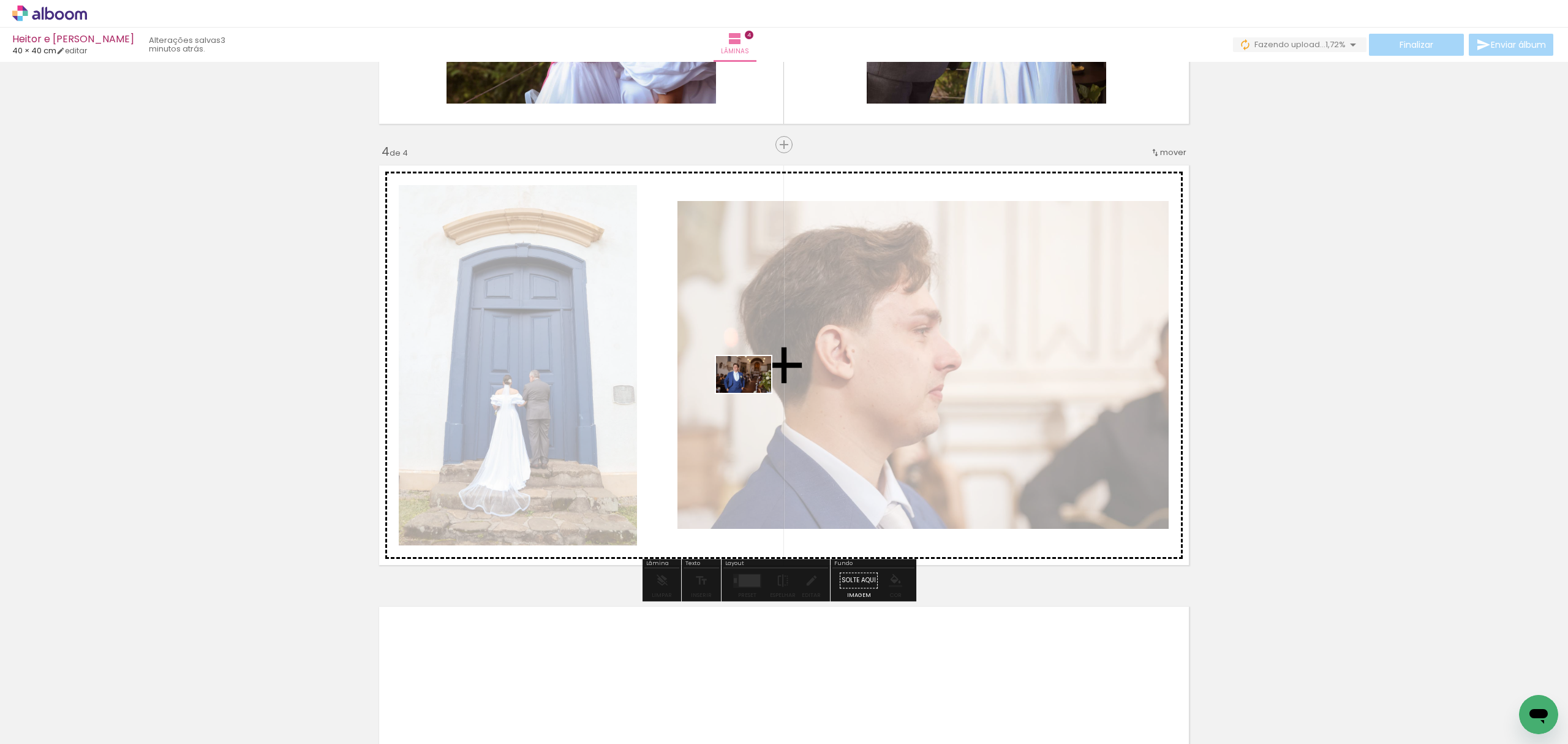
drag, startPoint x: 486, startPoint y: 713, endPoint x: 753, endPoint y: 393, distance: 416.8
click at [753, 393] on quentale-workspace at bounding box center [784, 372] width 1568 height 744
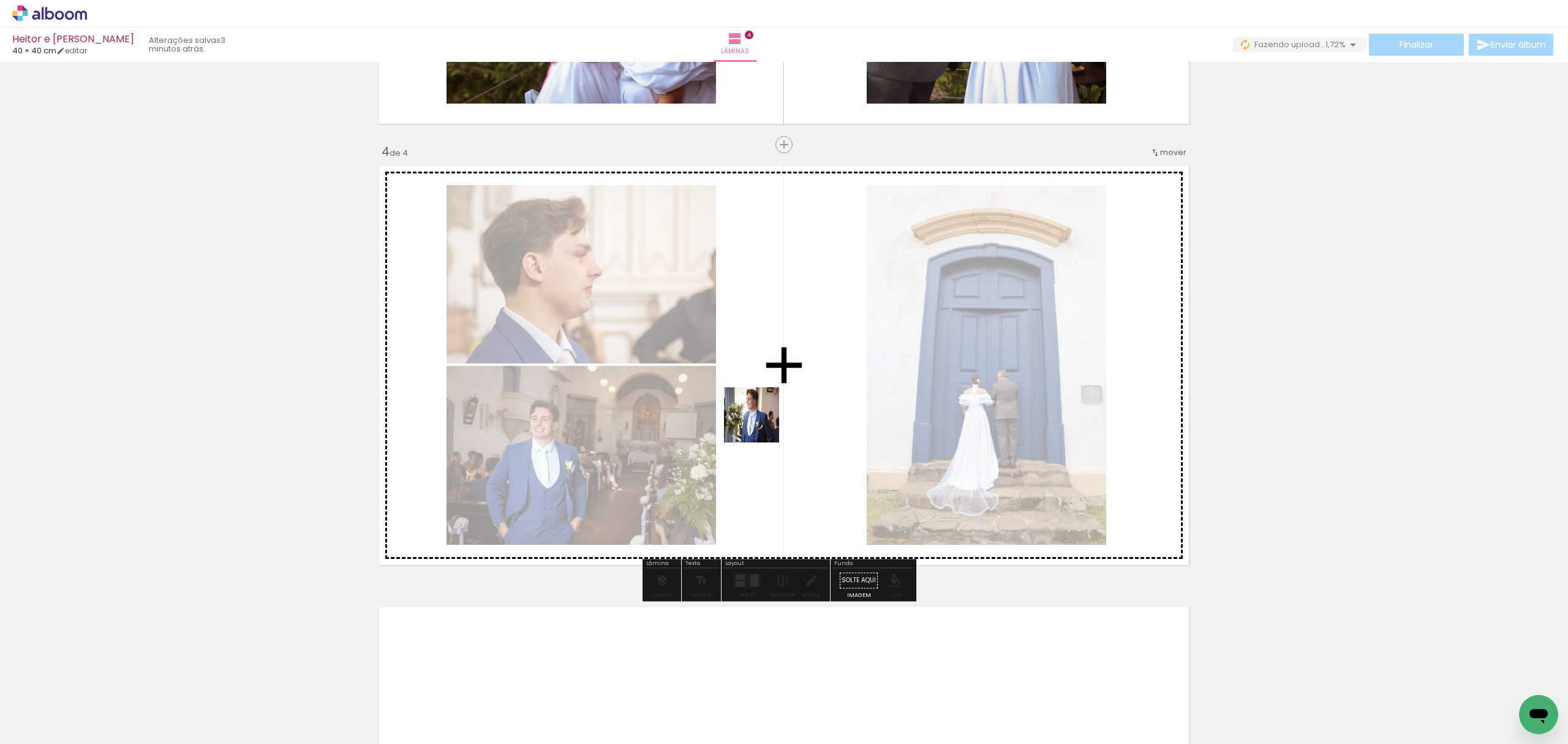
drag, startPoint x: 535, startPoint y: 702, endPoint x: 778, endPoint y: 405, distance: 383.7
click at [778, 405] on quentale-workspace at bounding box center [784, 372] width 1568 height 744
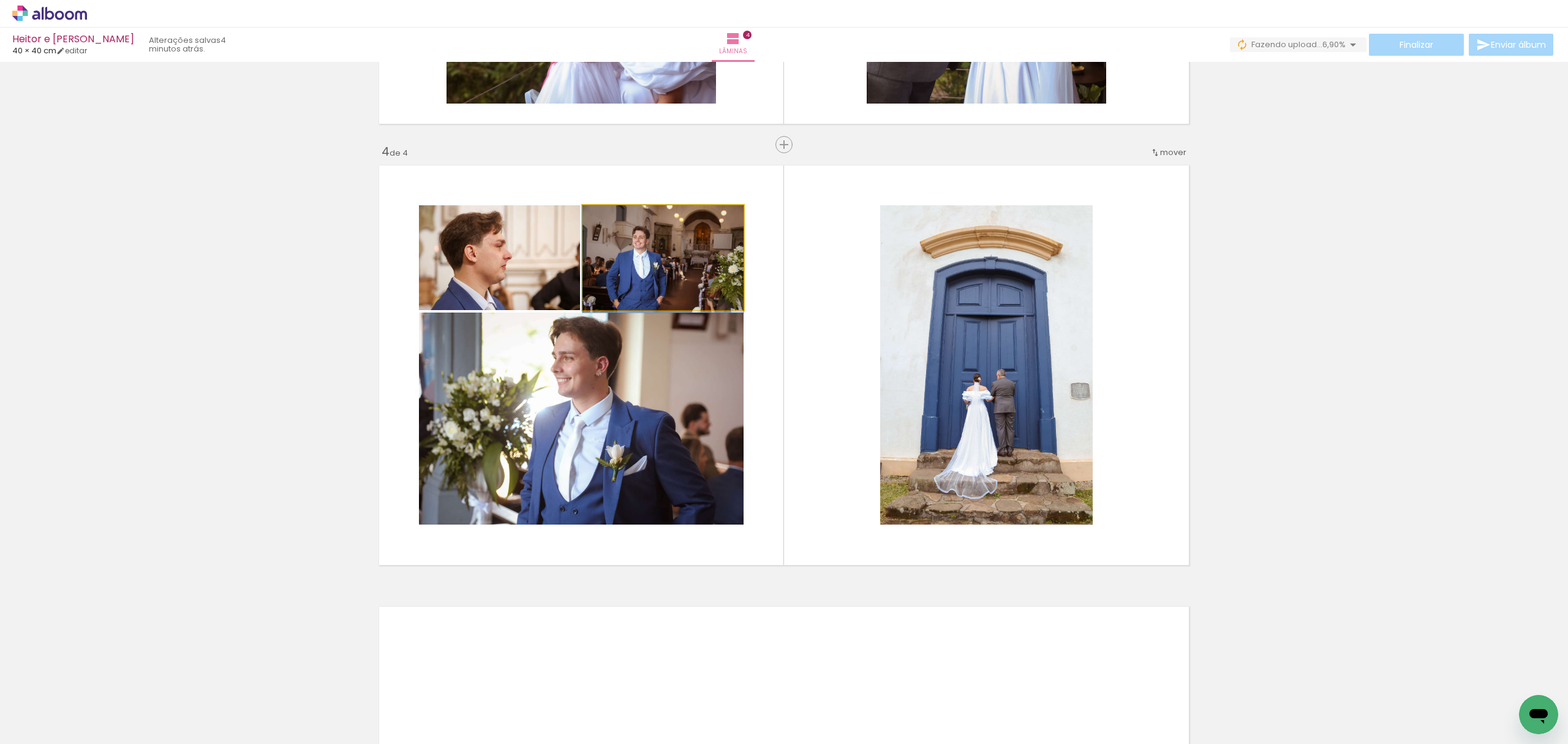
drag, startPoint x: 677, startPoint y: 255, endPoint x: 667, endPoint y: 356, distance: 101.5
click at [0, 0] on slot at bounding box center [0, 0] width 0 height 0
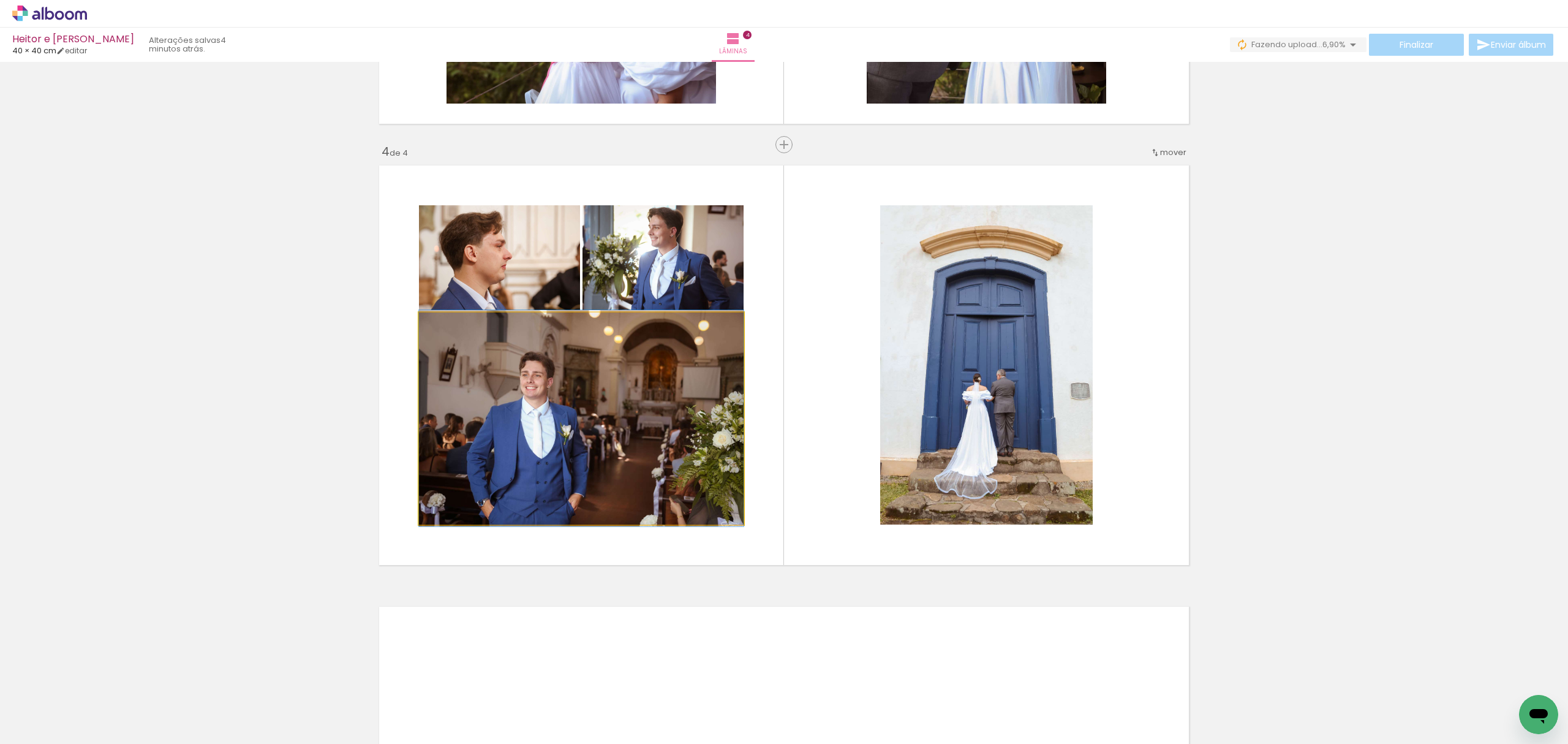
drag, startPoint x: 454, startPoint y: 330, endPoint x: 417, endPoint y: 332, distance: 37.1
click at [422, 332] on div at bounding box center [465, 326] width 85 height 19
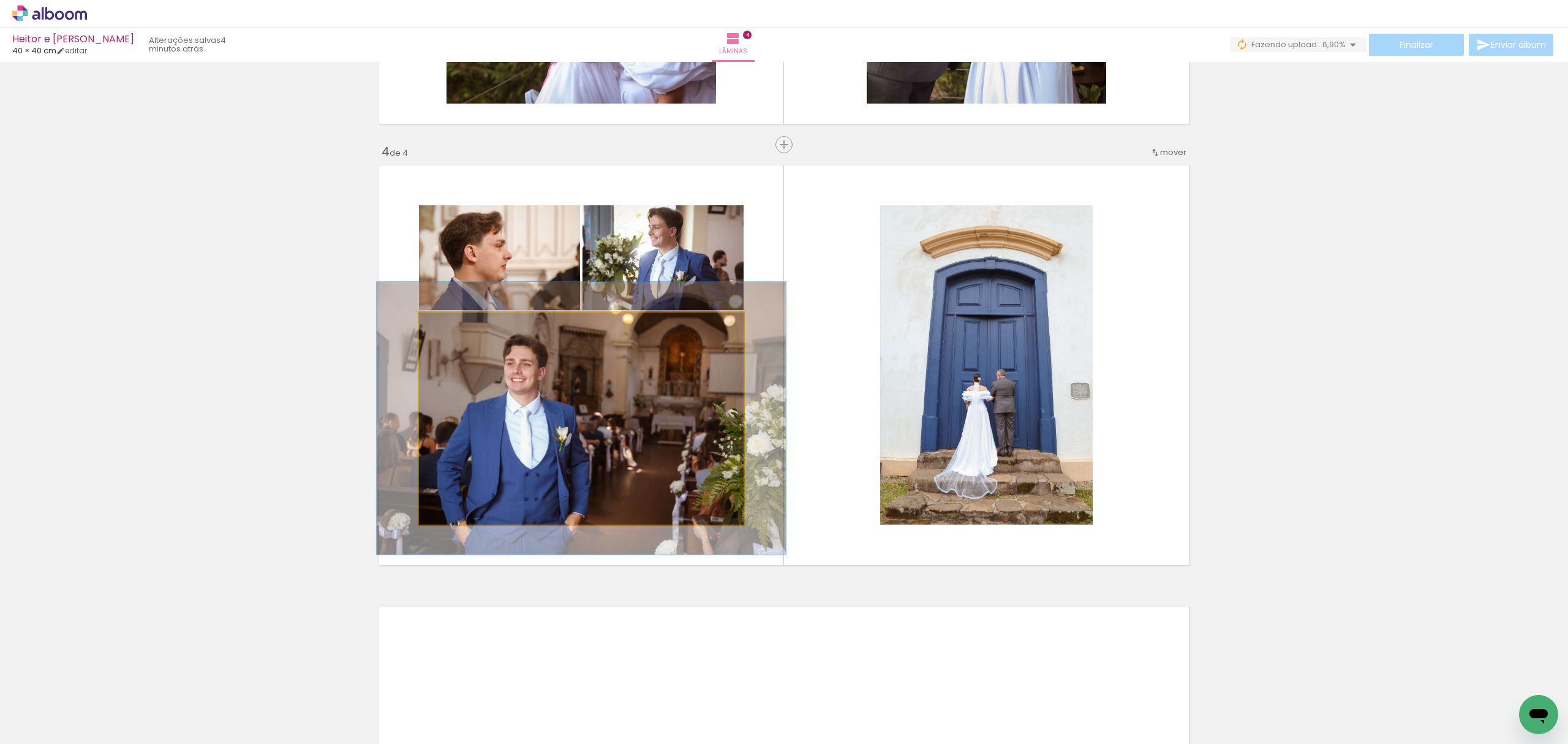
drag, startPoint x: 435, startPoint y: 320, endPoint x: 446, endPoint y: 320, distance: 11.0
type paper-slider "126"
click at [449, 320] on div at bounding box center [458, 325] width 20 height 20
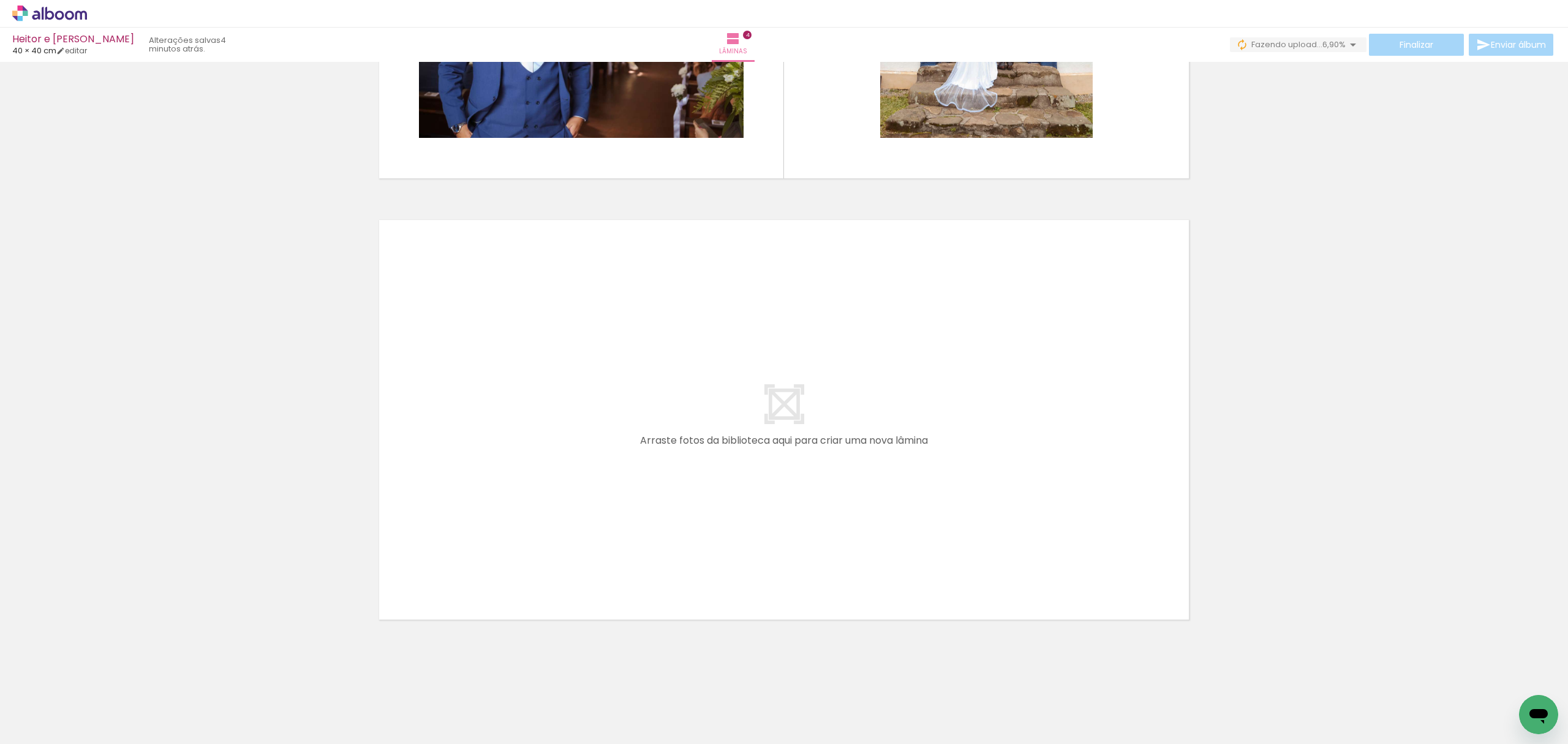
scroll to position [0, 442]
drag, startPoint x: 598, startPoint y: 655, endPoint x: 623, endPoint y: 495, distance: 161.9
click at [623, 495] on quentale-workspace at bounding box center [784, 372] width 1568 height 744
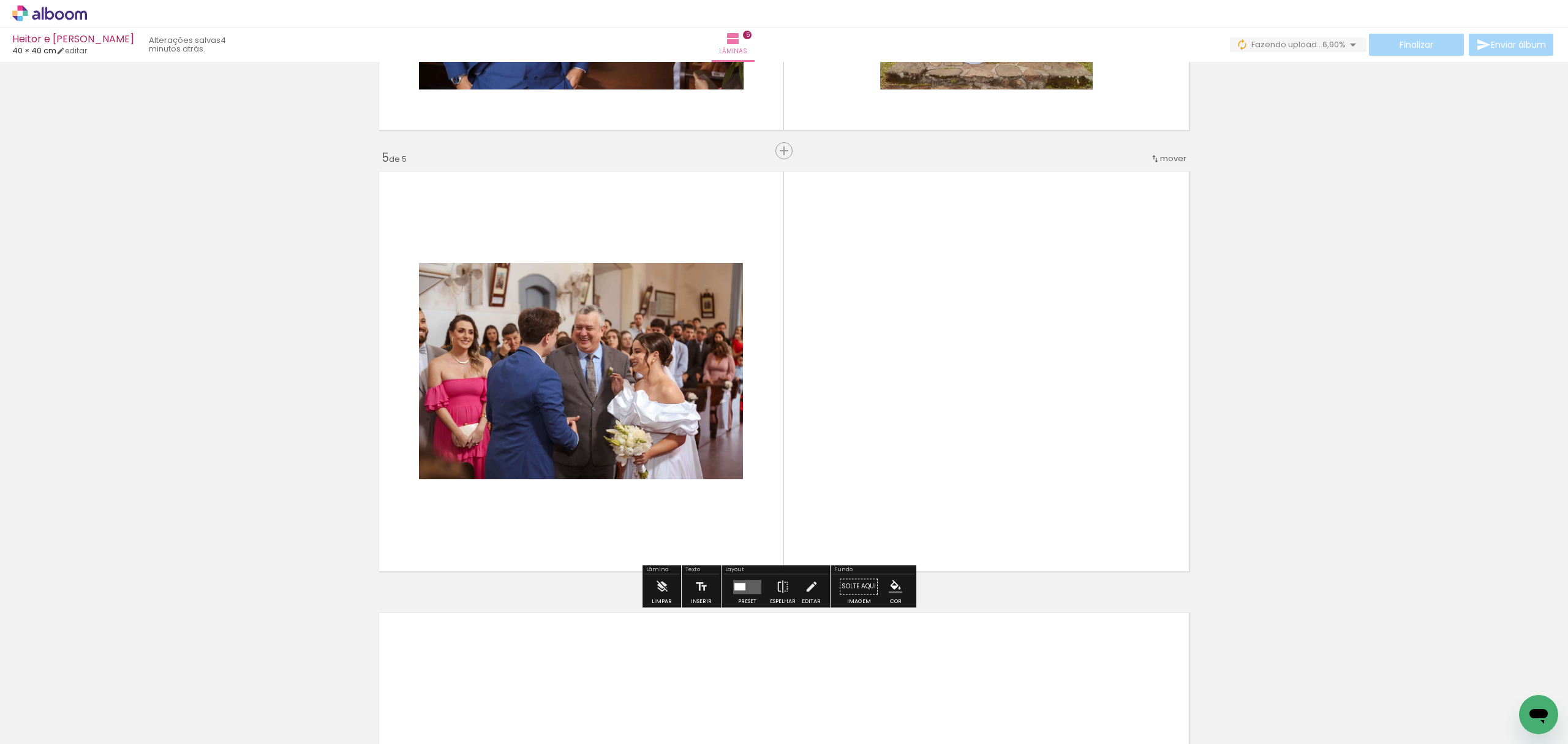
scroll to position [1702, 0]
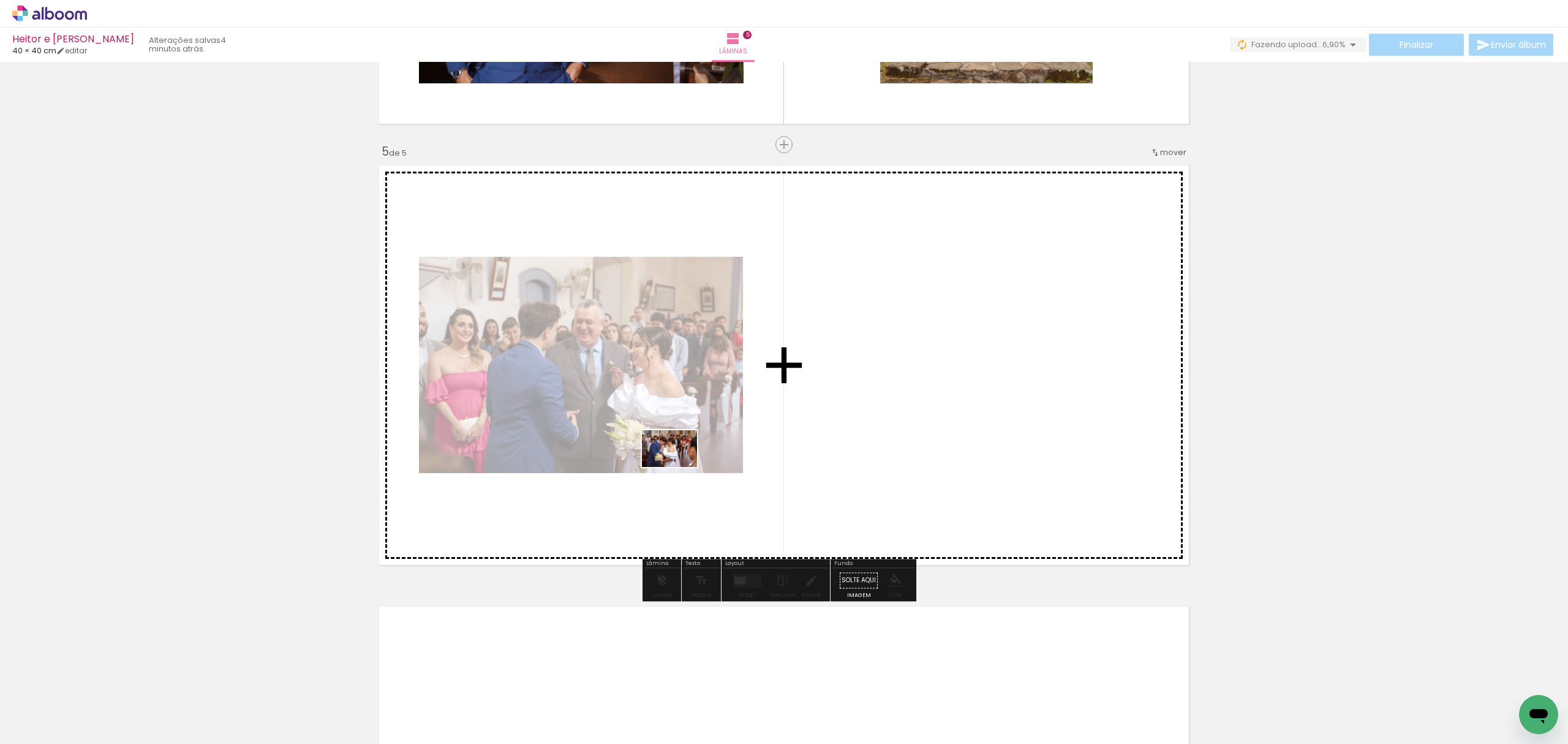
drag, startPoint x: 648, startPoint y: 707, endPoint x: 680, endPoint y: 469, distance: 240.1
click at [680, 462] on quentale-workspace at bounding box center [784, 372] width 1568 height 744
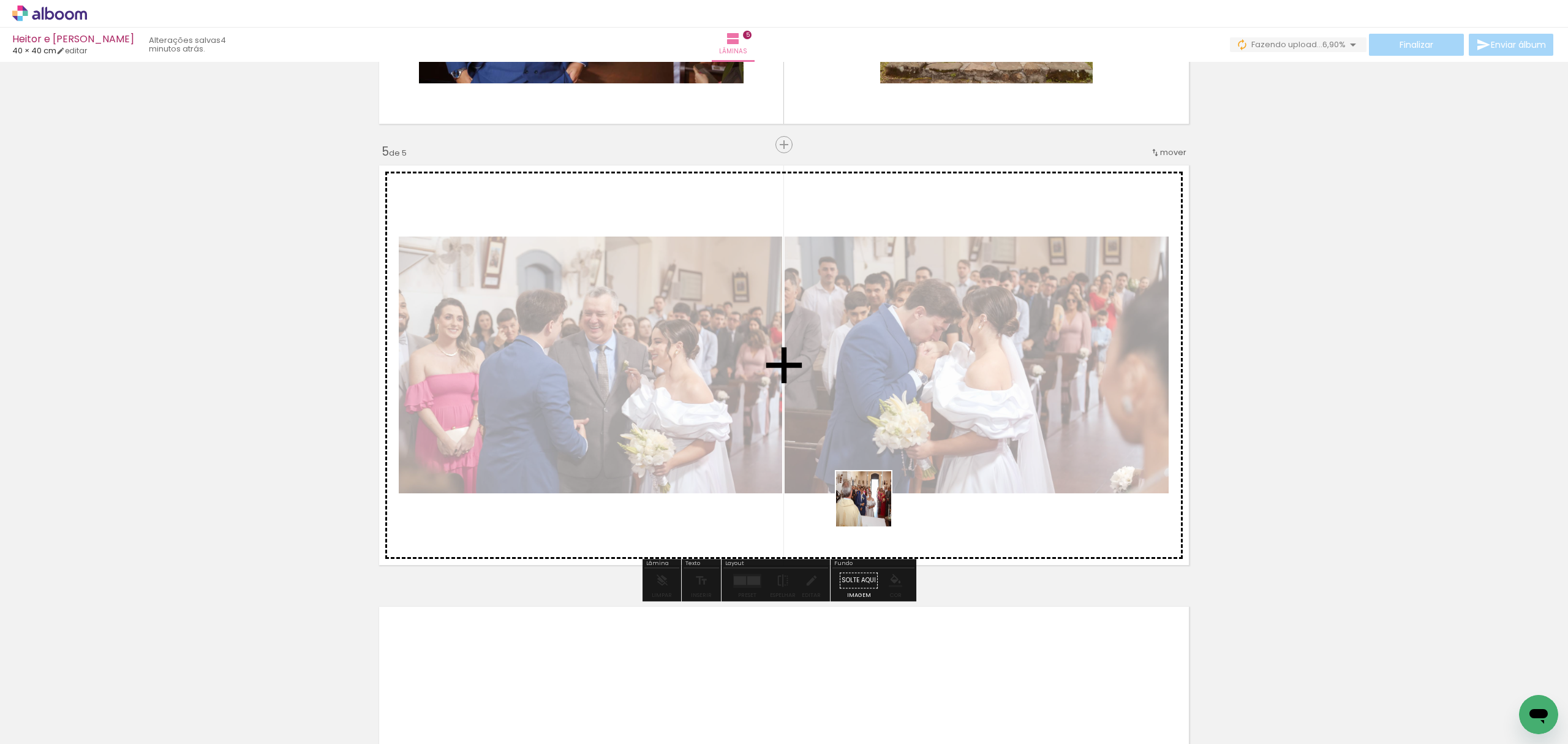
drag, startPoint x: 724, startPoint y: 712, endPoint x: 883, endPoint y: 493, distance: 270.6
click at [883, 493] on quentale-workspace at bounding box center [784, 372] width 1568 height 744
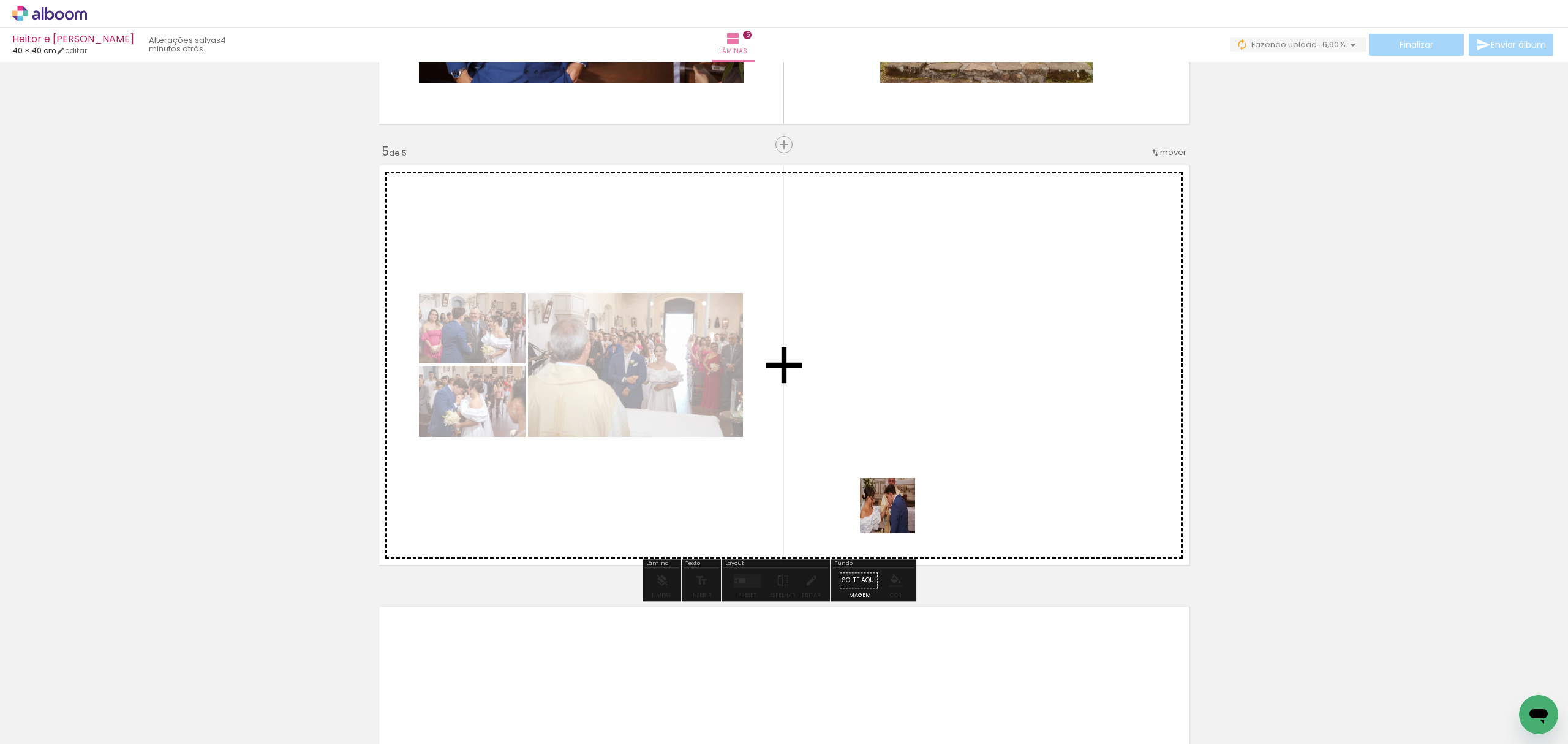
drag, startPoint x: 857, startPoint y: 711, endPoint x: 896, endPoint y: 510, distance: 204.7
click at [896, 510] on quentale-workspace at bounding box center [784, 372] width 1568 height 744
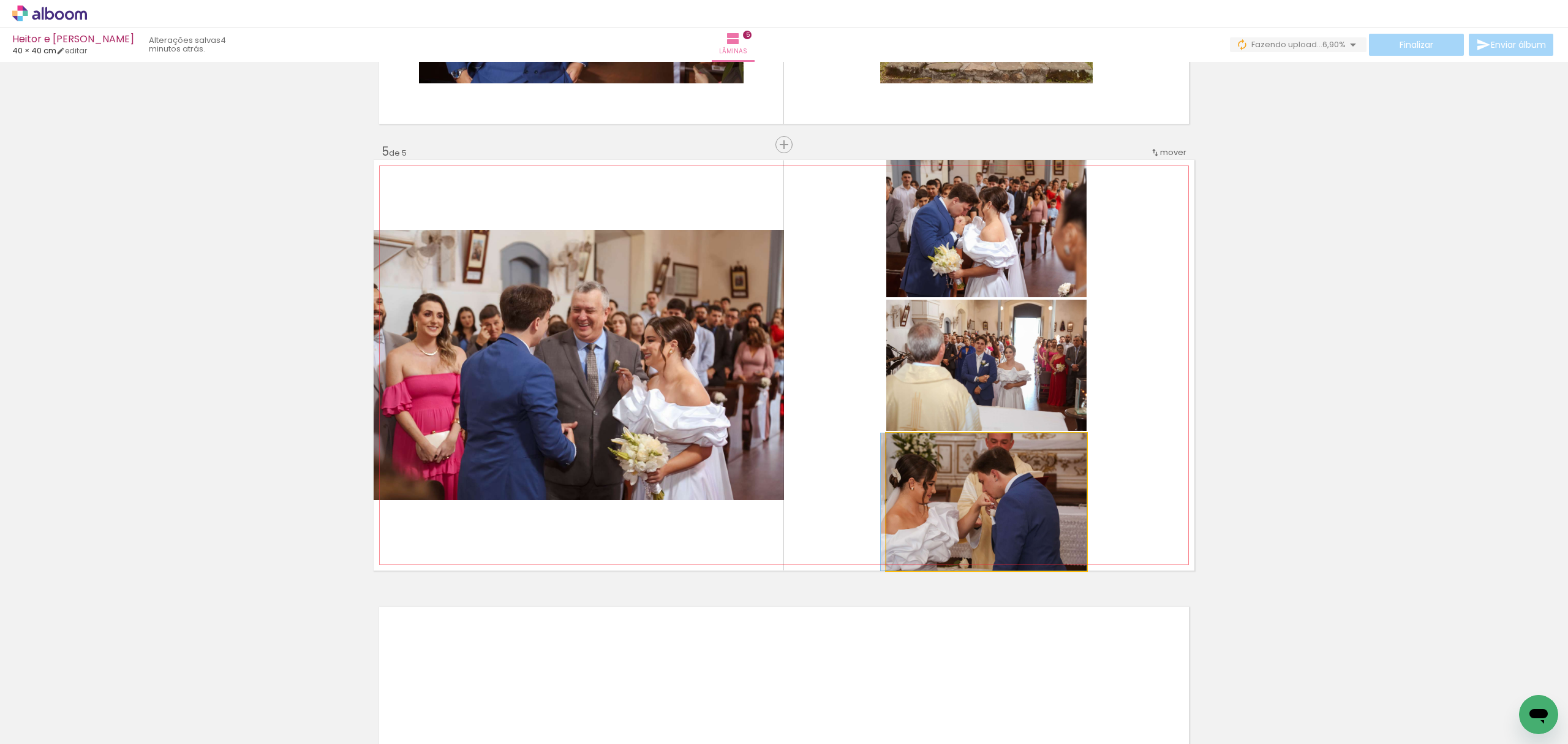
drag, startPoint x: 966, startPoint y: 505, endPoint x: 966, endPoint y: 495, distance: 10.0
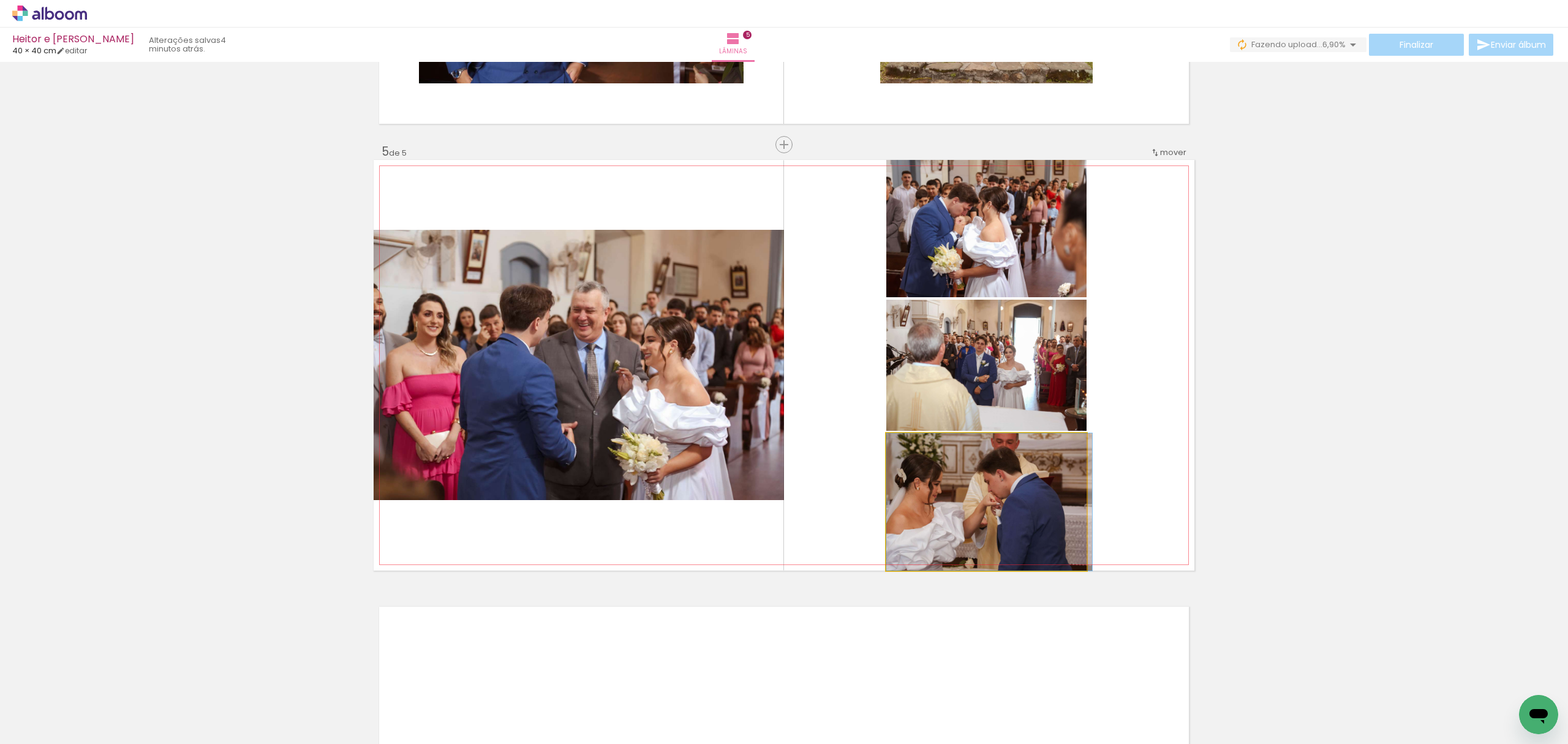
drag, startPoint x: 966, startPoint y: 495, endPoint x: 989, endPoint y: 490, distance: 23.5
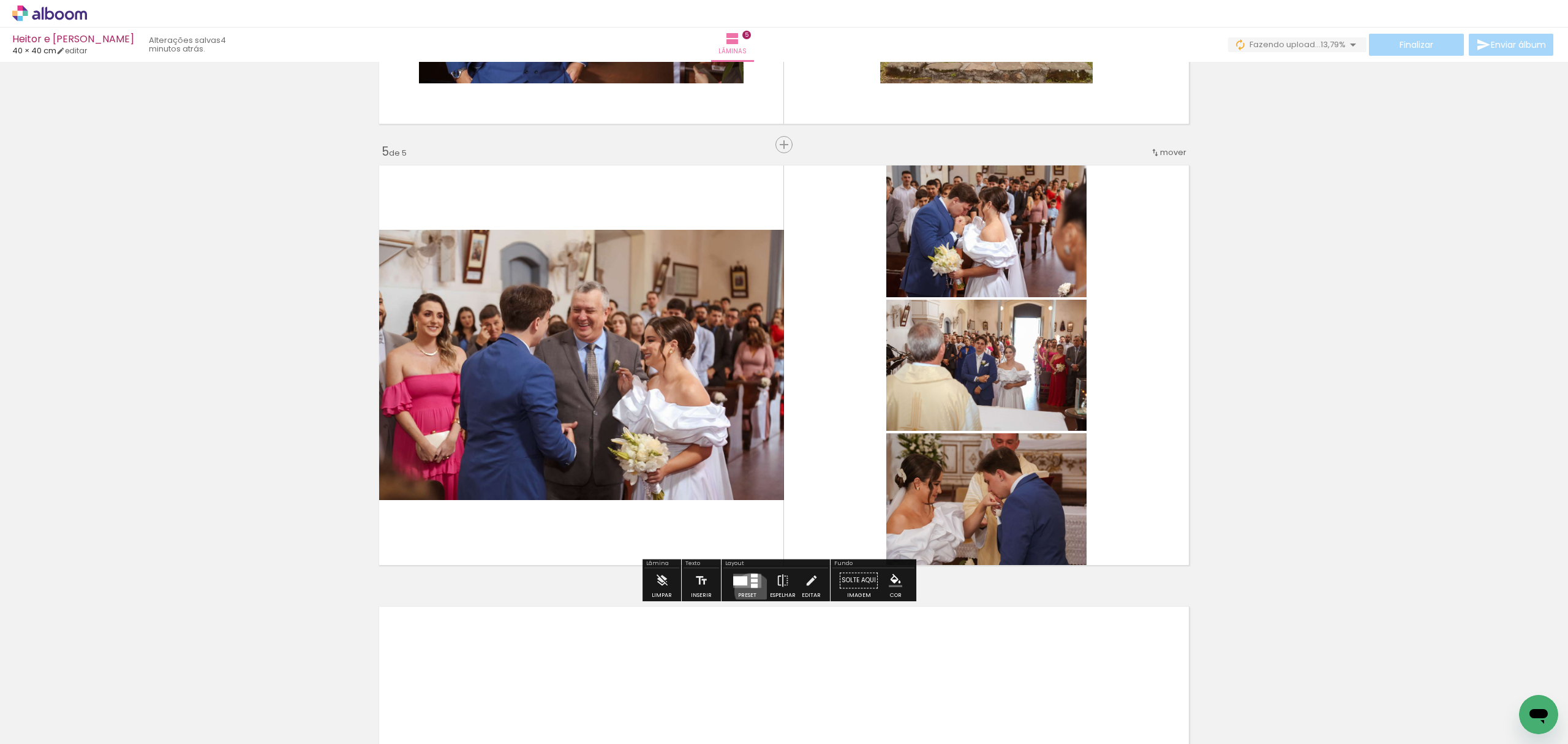
click at [750, 590] on div at bounding box center [747, 579] width 33 height 25
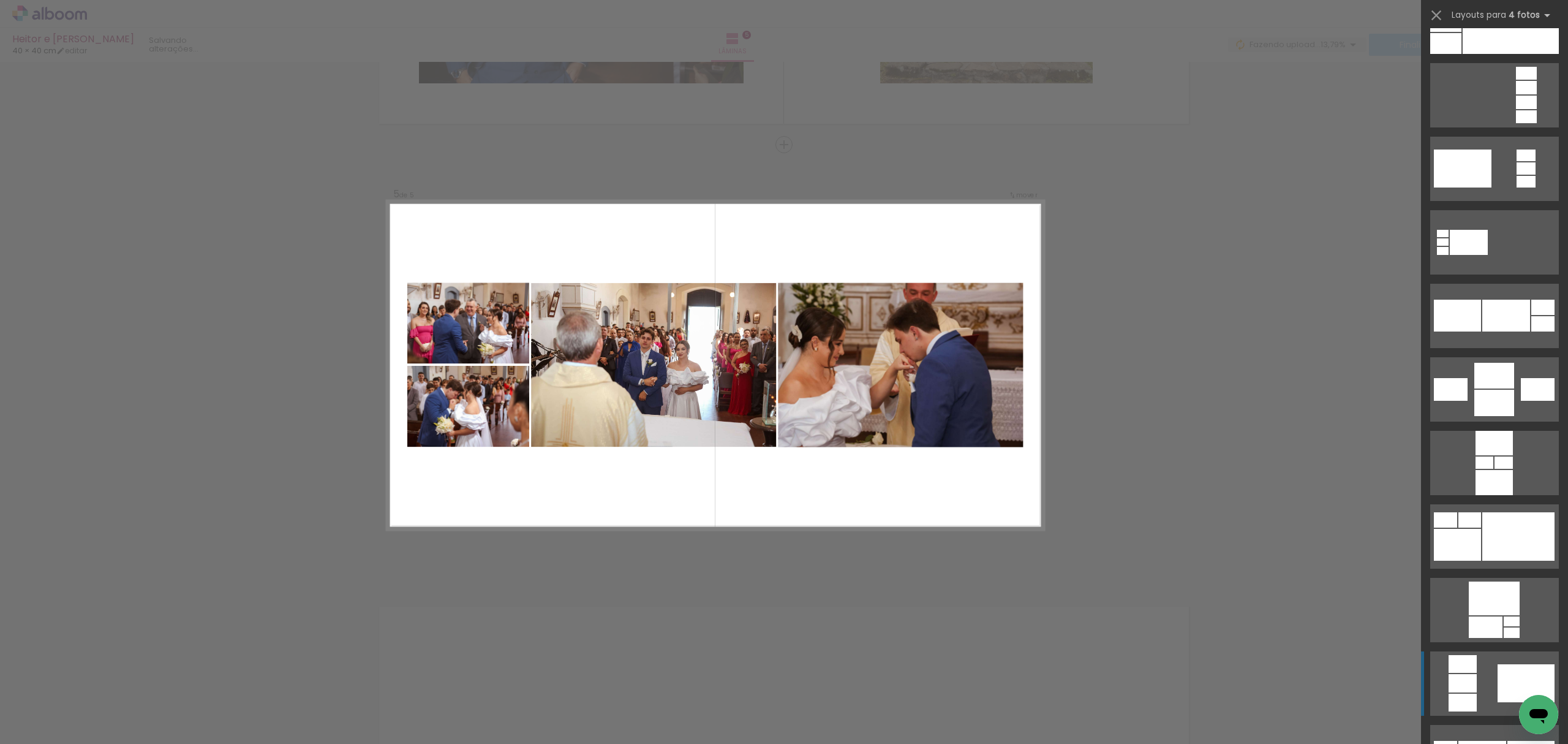
scroll to position [4656, 0]
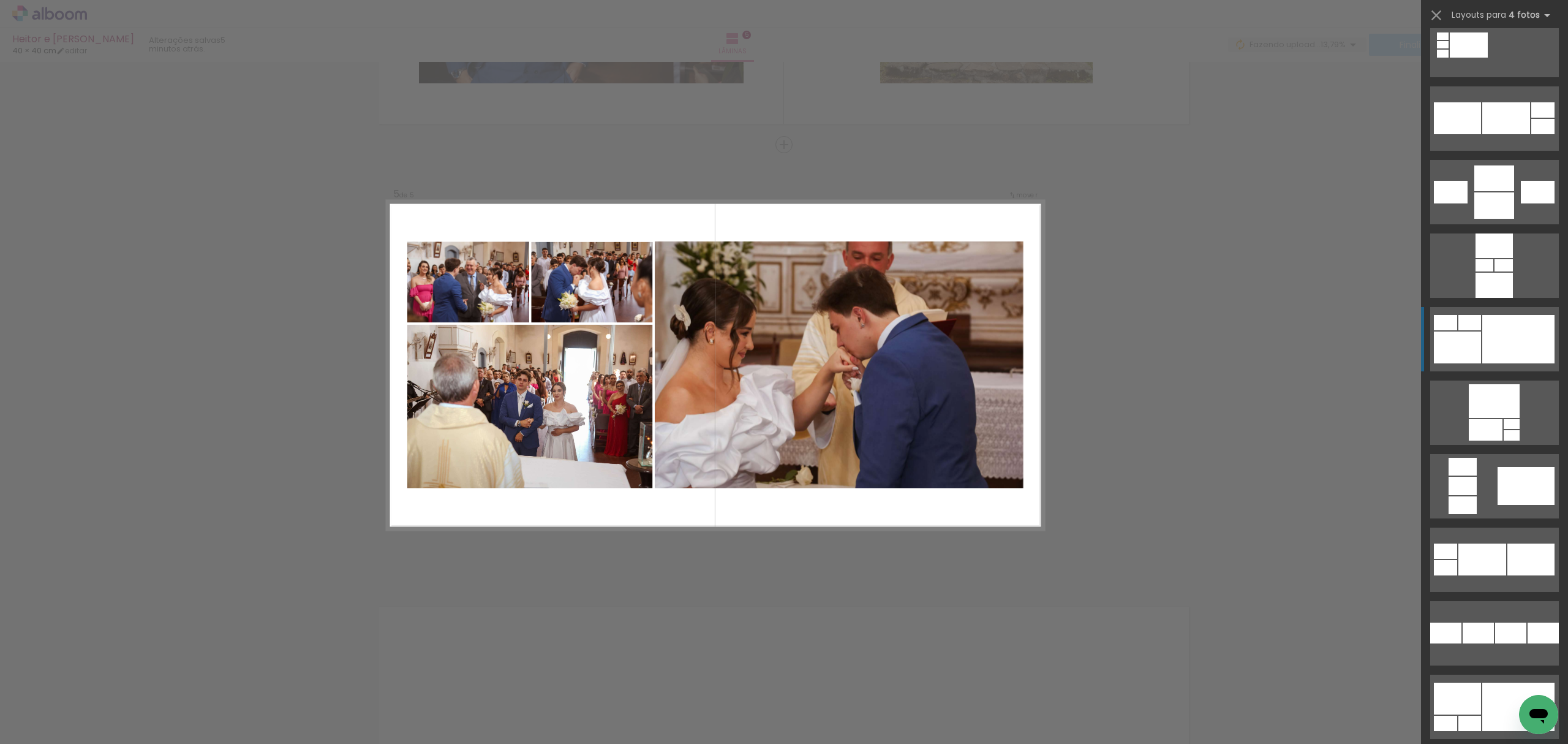
click at [1498, 334] on div at bounding box center [1518, 338] width 72 height 48
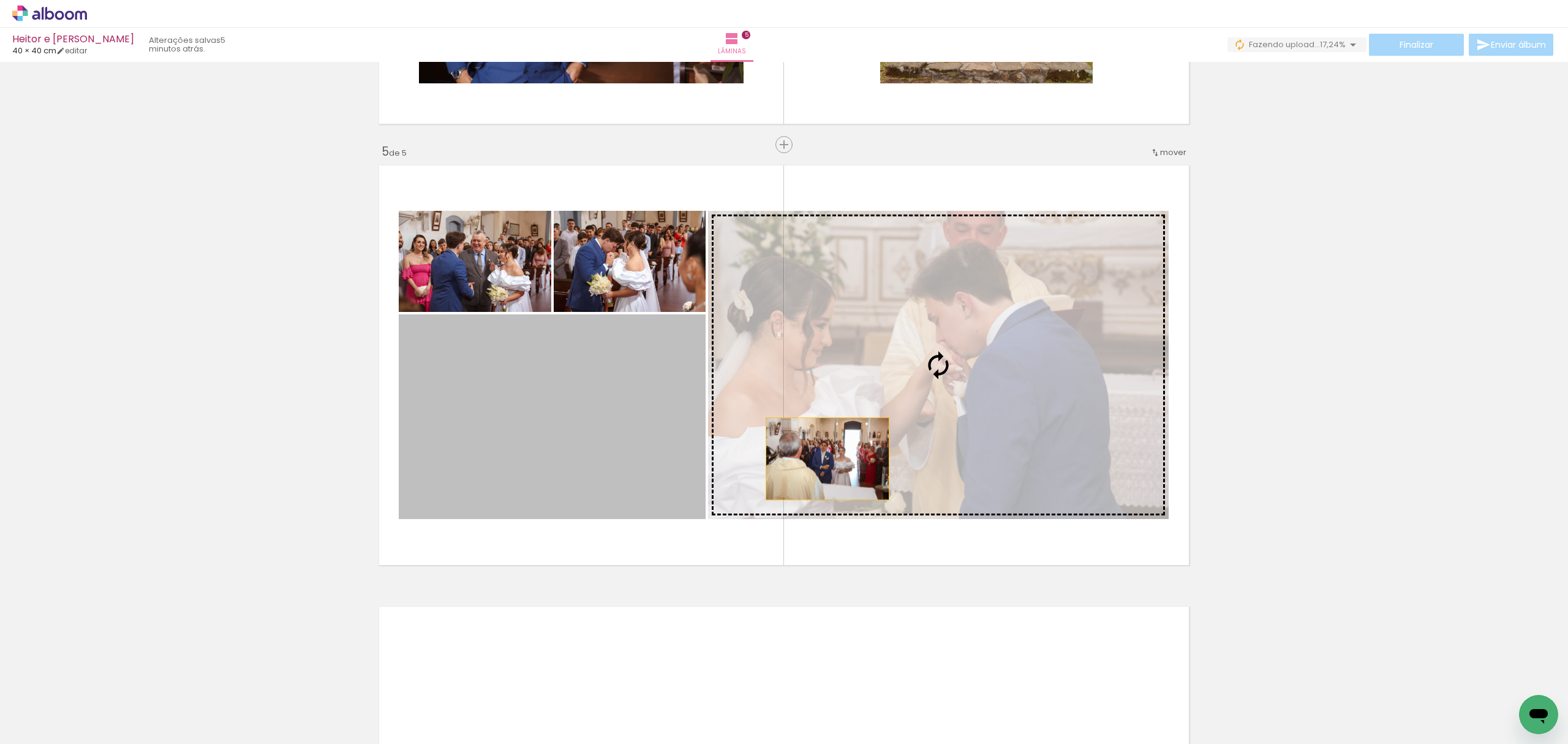
drag, startPoint x: 675, startPoint y: 471, endPoint x: 946, endPoint y: 452, distance: 271.7
click at [0, 0] on slot at bounding box center [0, 0] width 0 height 0
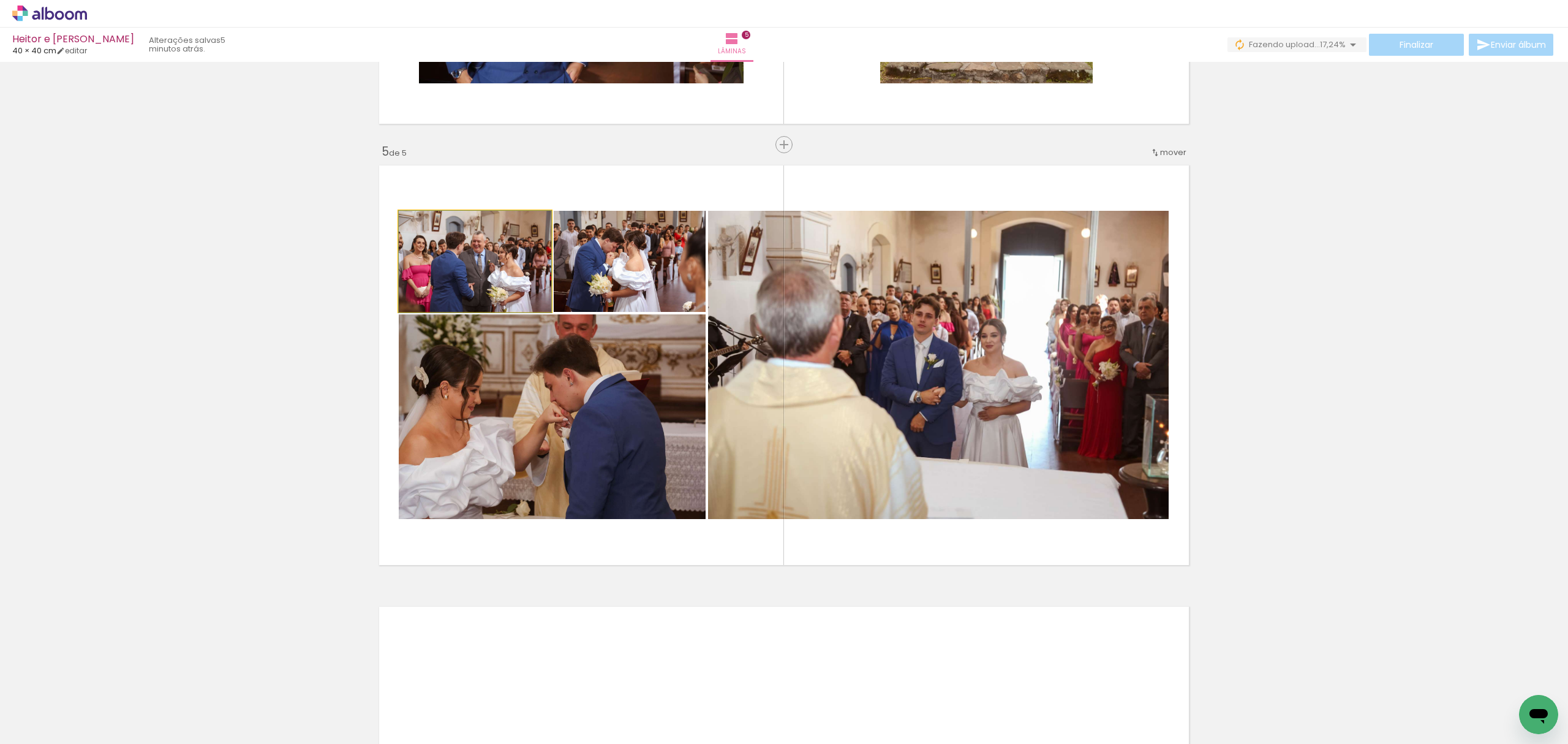
drag, startPoint x: 532, startPoint y: 290, endPoint x: 549, endPoint y: 355, distance: 67.2
click at [0, 0] on slot at bounding box center [0, 0] width 0 height 0
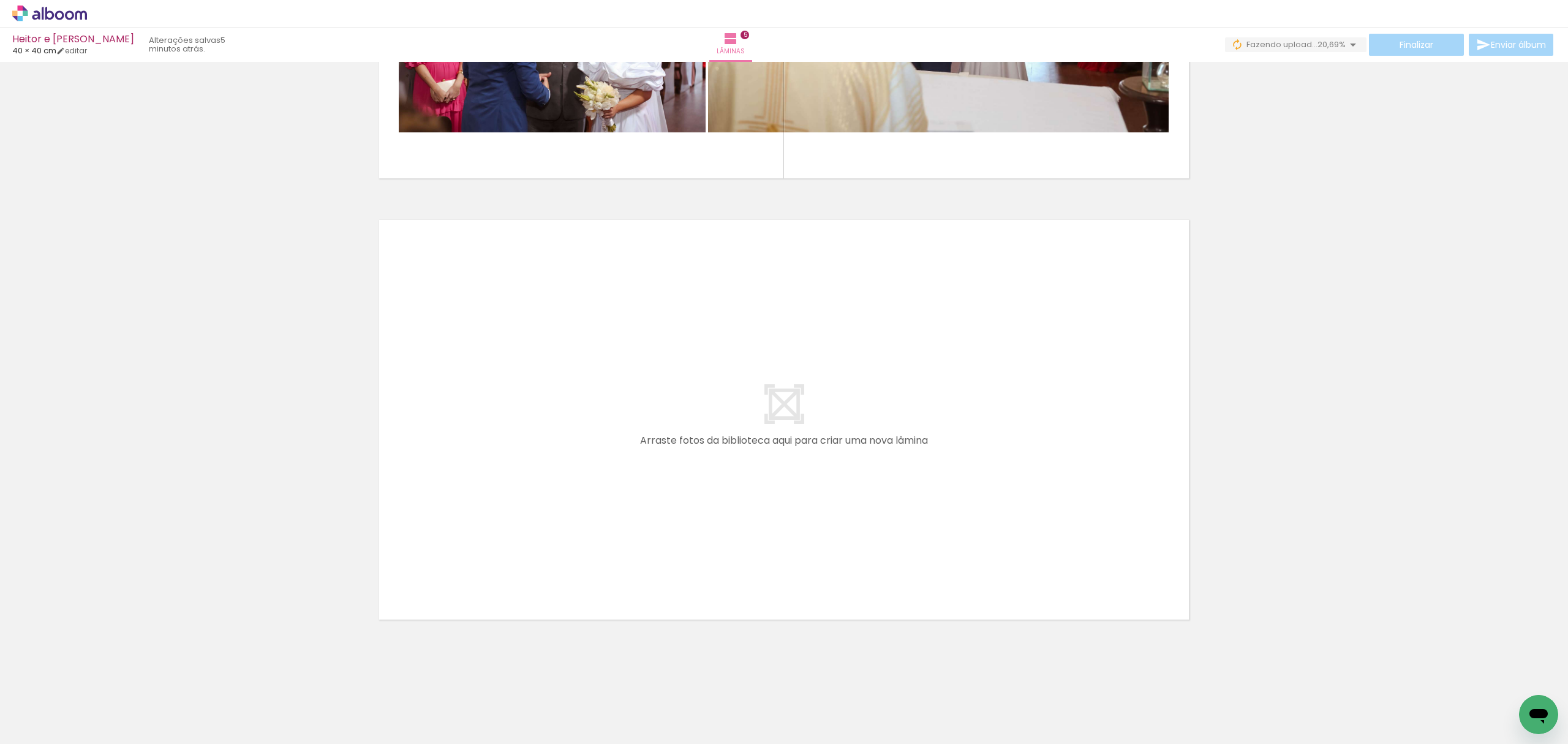
scroll to position [0, 228]
drag, startPoint x: 444, startPoint y: 709, endPoint x: 518, endPoint y: 668, distance: 84.6
click at [527, 512] on quentale-workspace at bounding box center [784, 372] width 1568 height 744
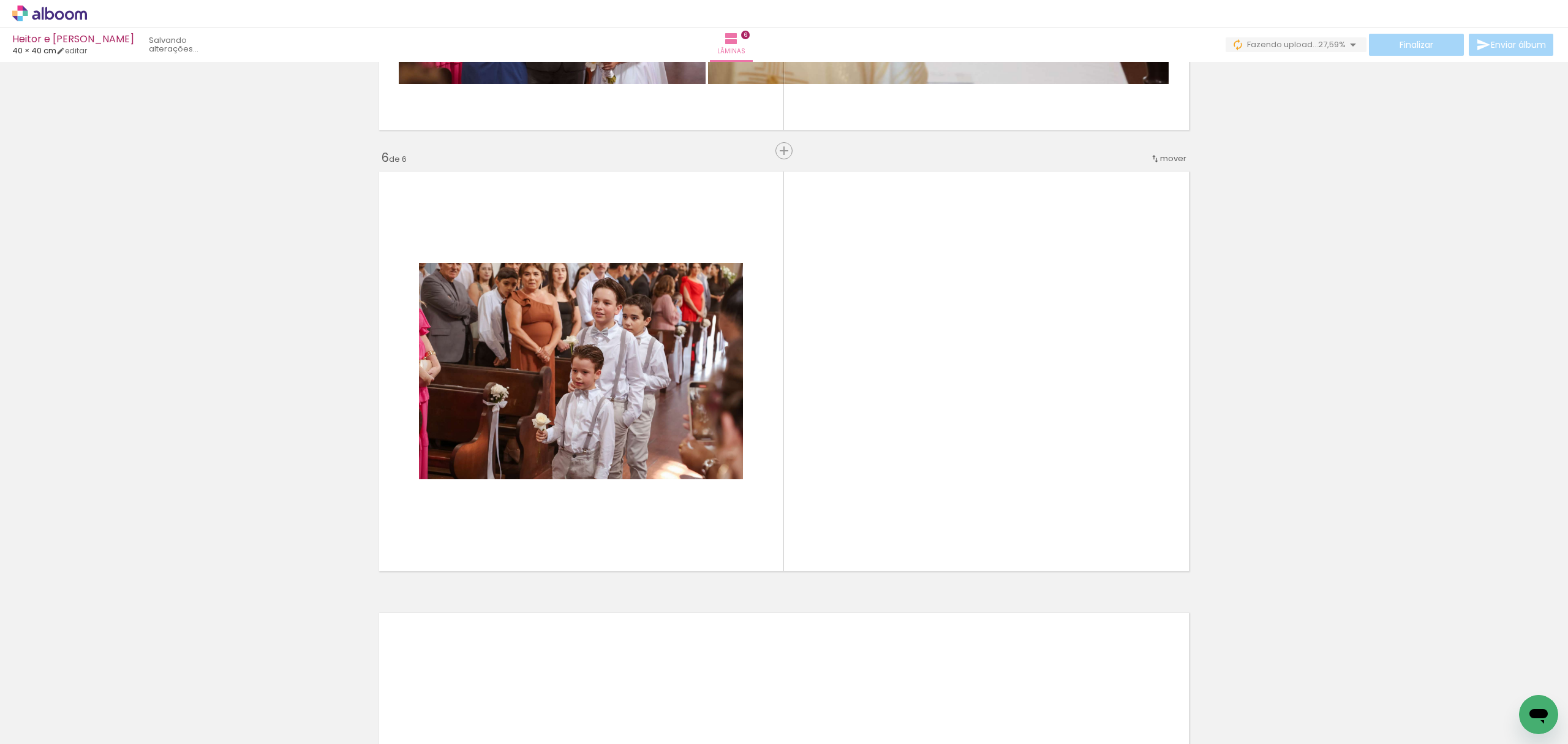
scroll to position [2143, 0]
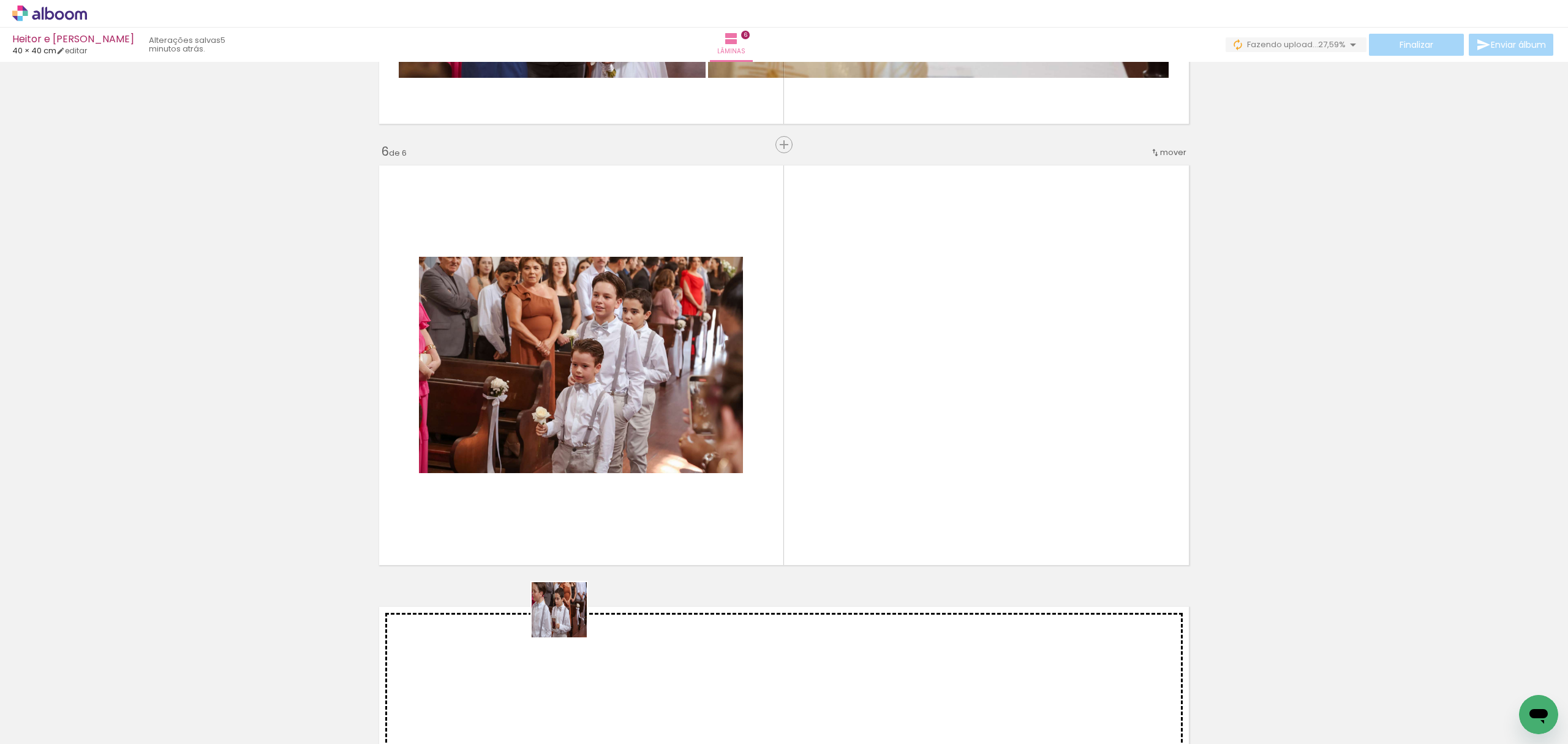
drag, startPoint x: 527, startPoint y: 713, endPoint x: 611, endPoint y: 521, distance: 209.6
click at [626, 510] on quentale-workspace at bounding box center [784, 372] width 1568 height 744
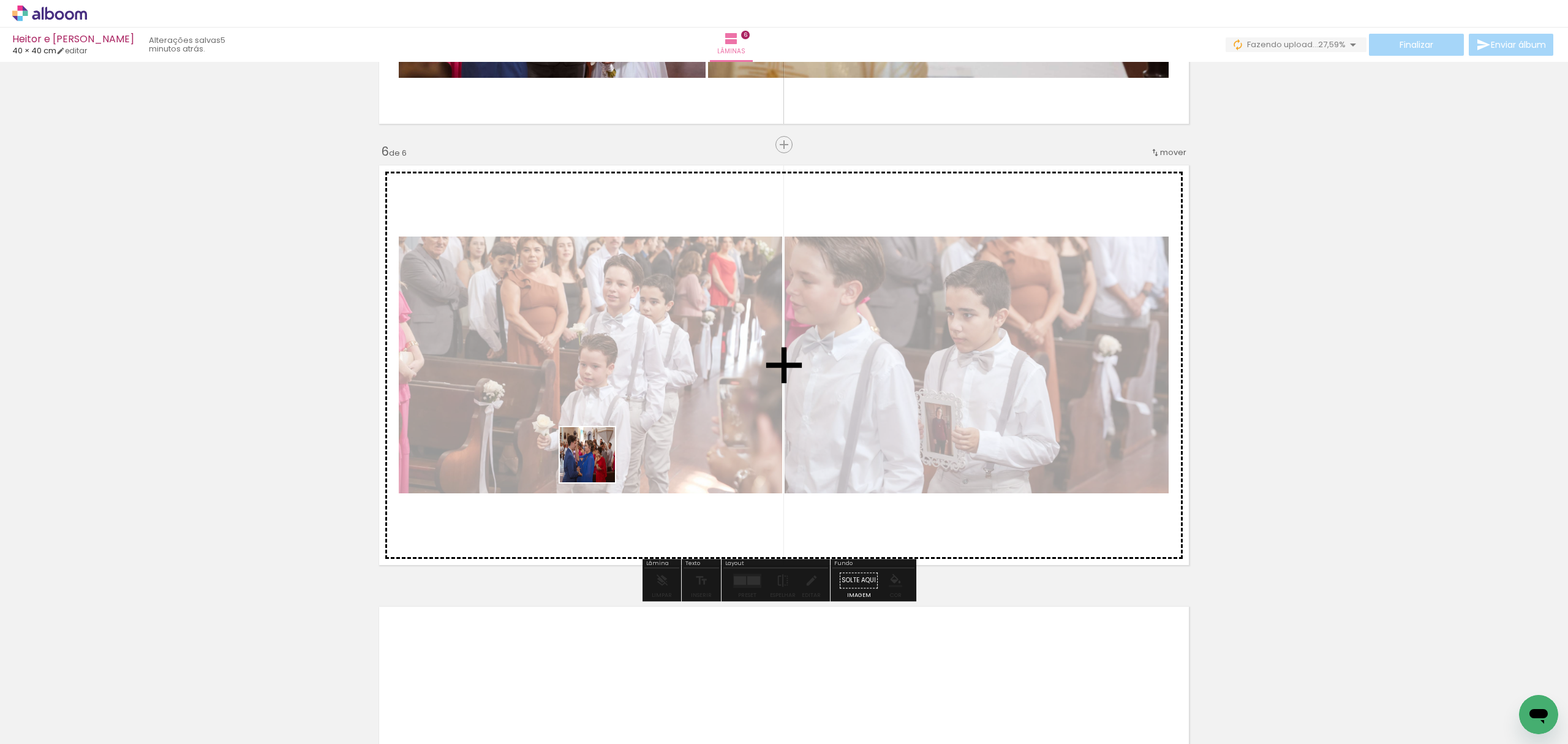
drag, startPoint x: 382, startPoint y: 699, endPoint x: 599, endPoint y: 462, distance: 321.3
click at [599, 462] on quentale-workspace at bounding box center [784, 372] width 1568 height 744
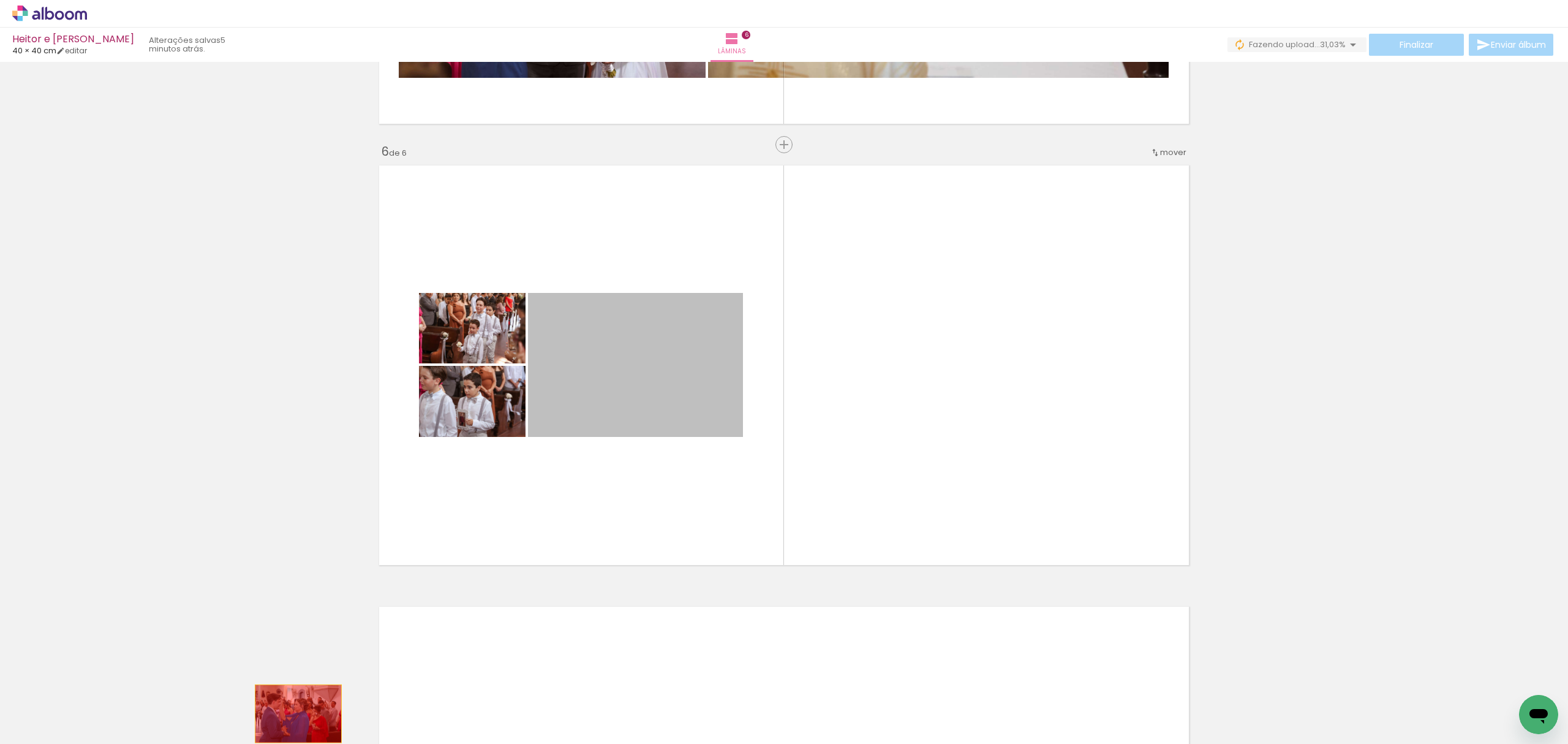
drag, startPoint x: 647, startPoint y: 407, endPoint x: 292, endPoint y: 713, distance: 468.7
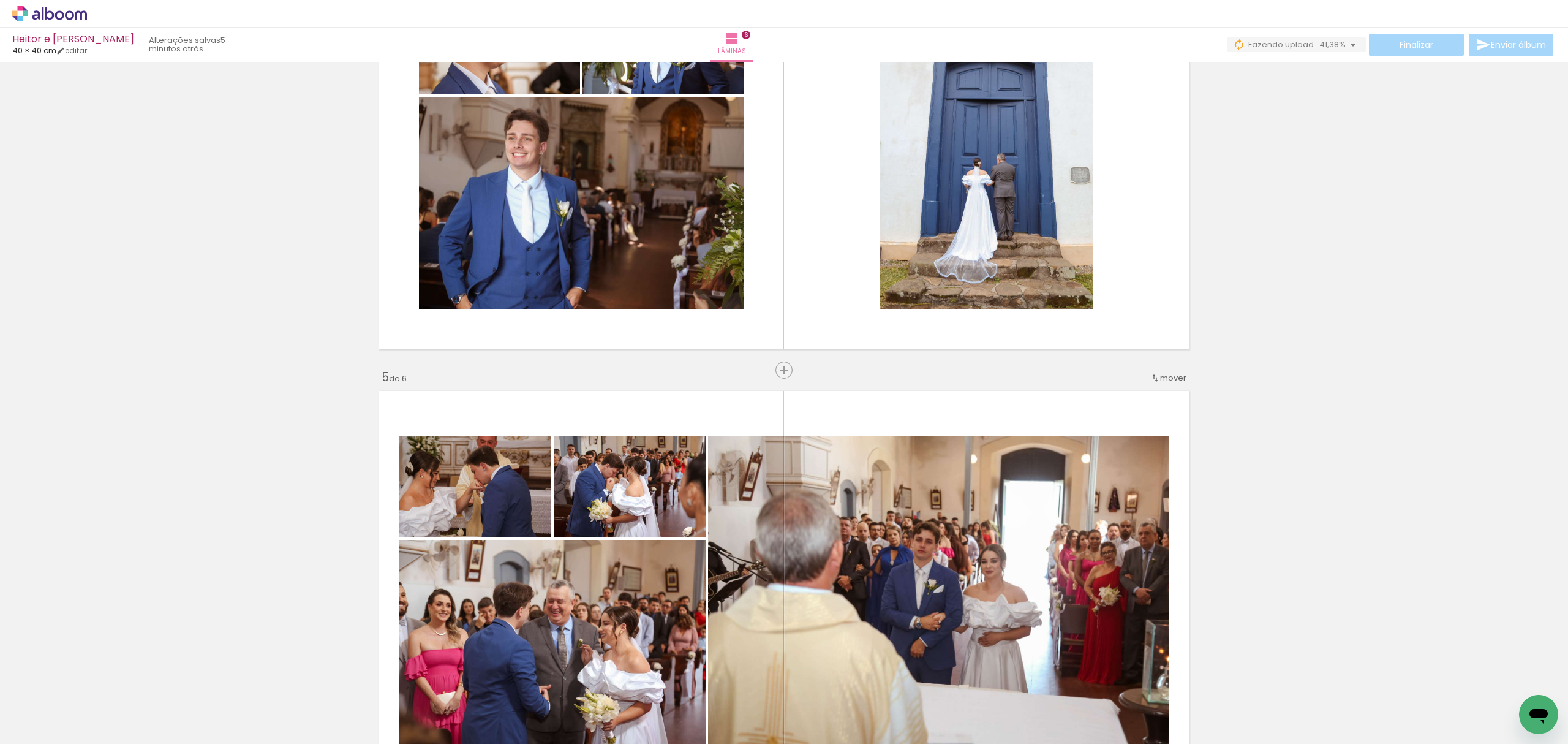
scroll to position [1571, 0]
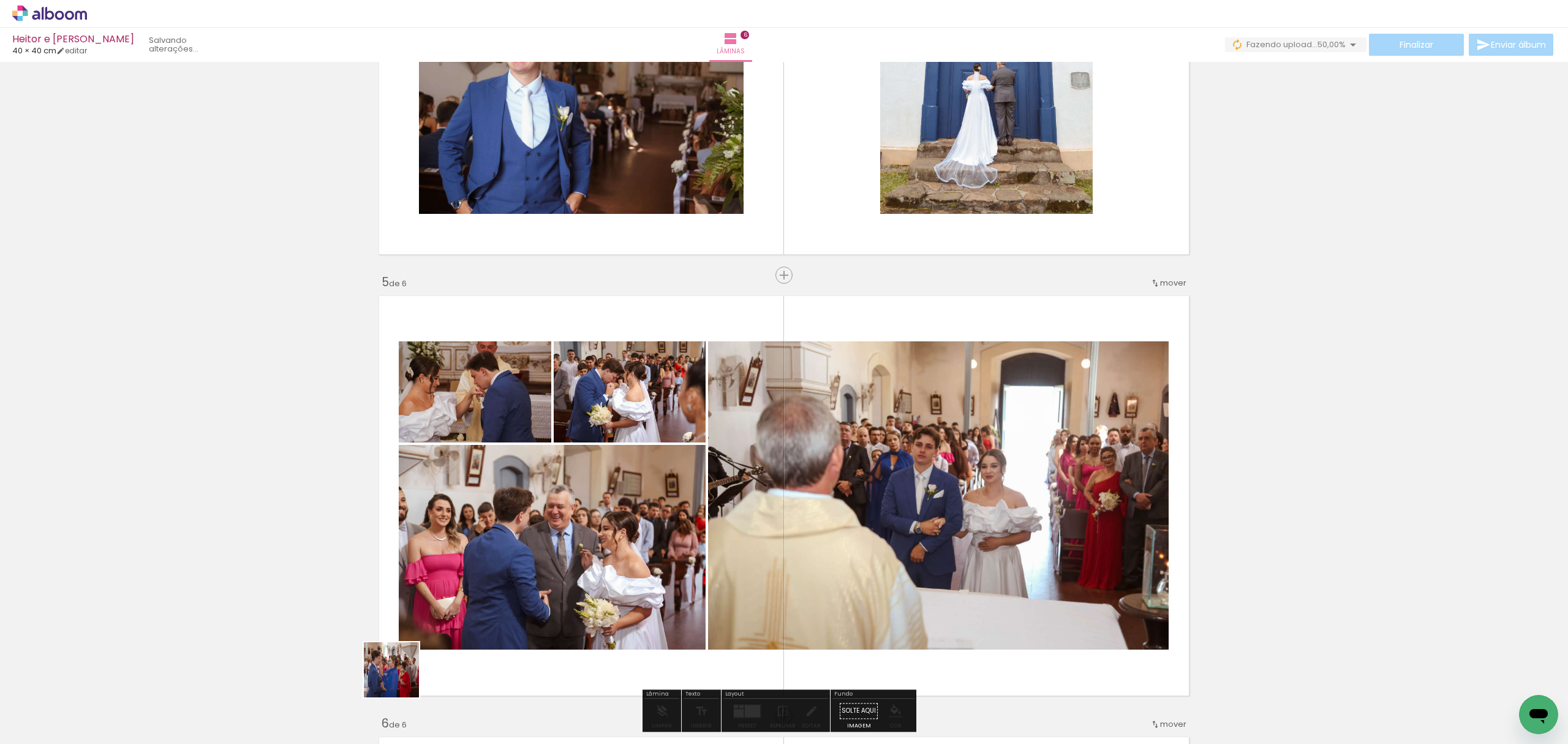
drag, startPoint x: 385, startPoint y: 712, endPoint x: 554, endPoint y: 427, distance: 331.3
click at [554, 427] on quentale-workspace at bounding box center [784, 372] width 1568 height 744
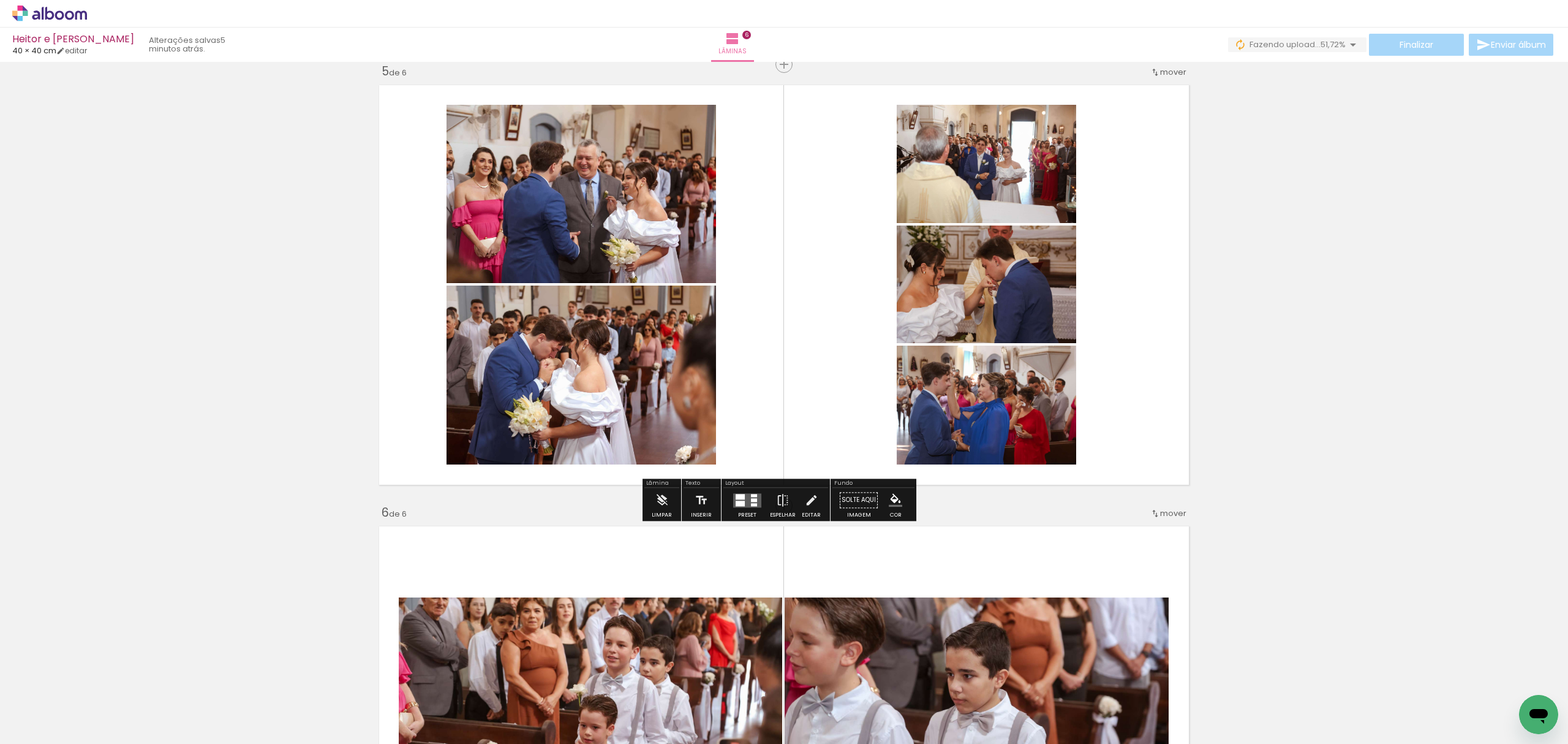
scroll to position [1816, 0]
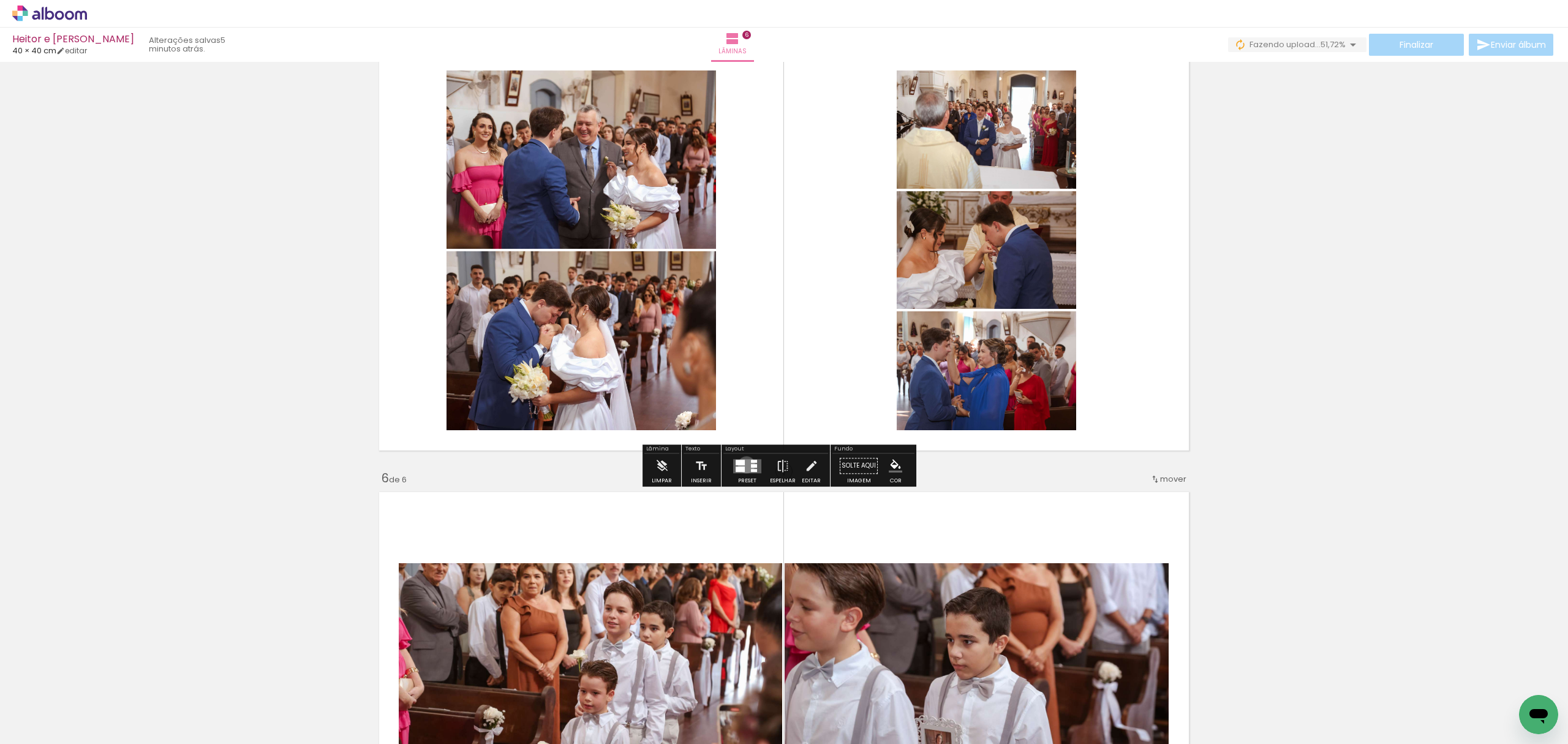
click at [744, 466] on quentale-layouter at bounding box center [746, 466] width 28 height 14
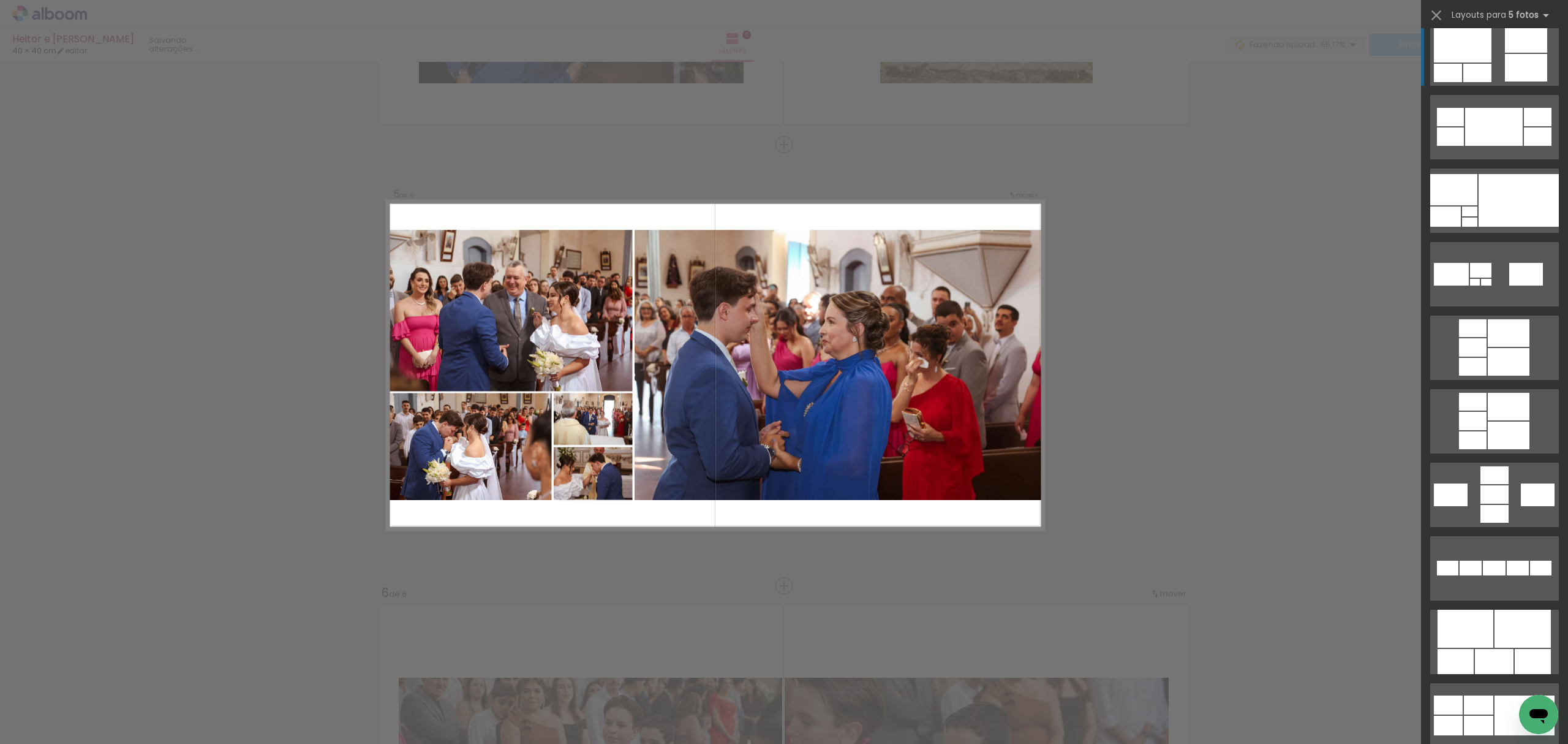
scroll to position [408, 0]
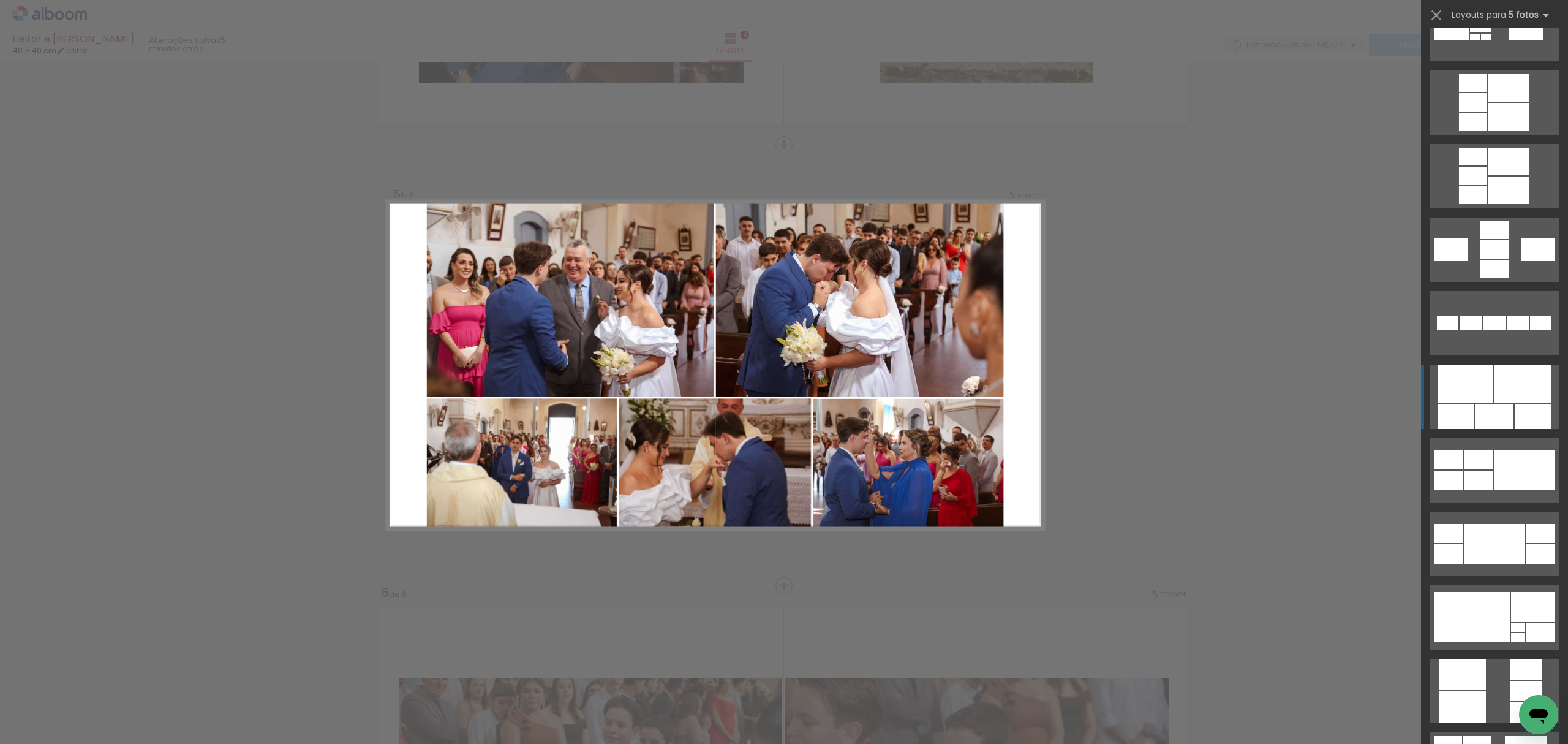
click at [1476, 413] on div at bounding box center [1493, 417] width 38 height 25
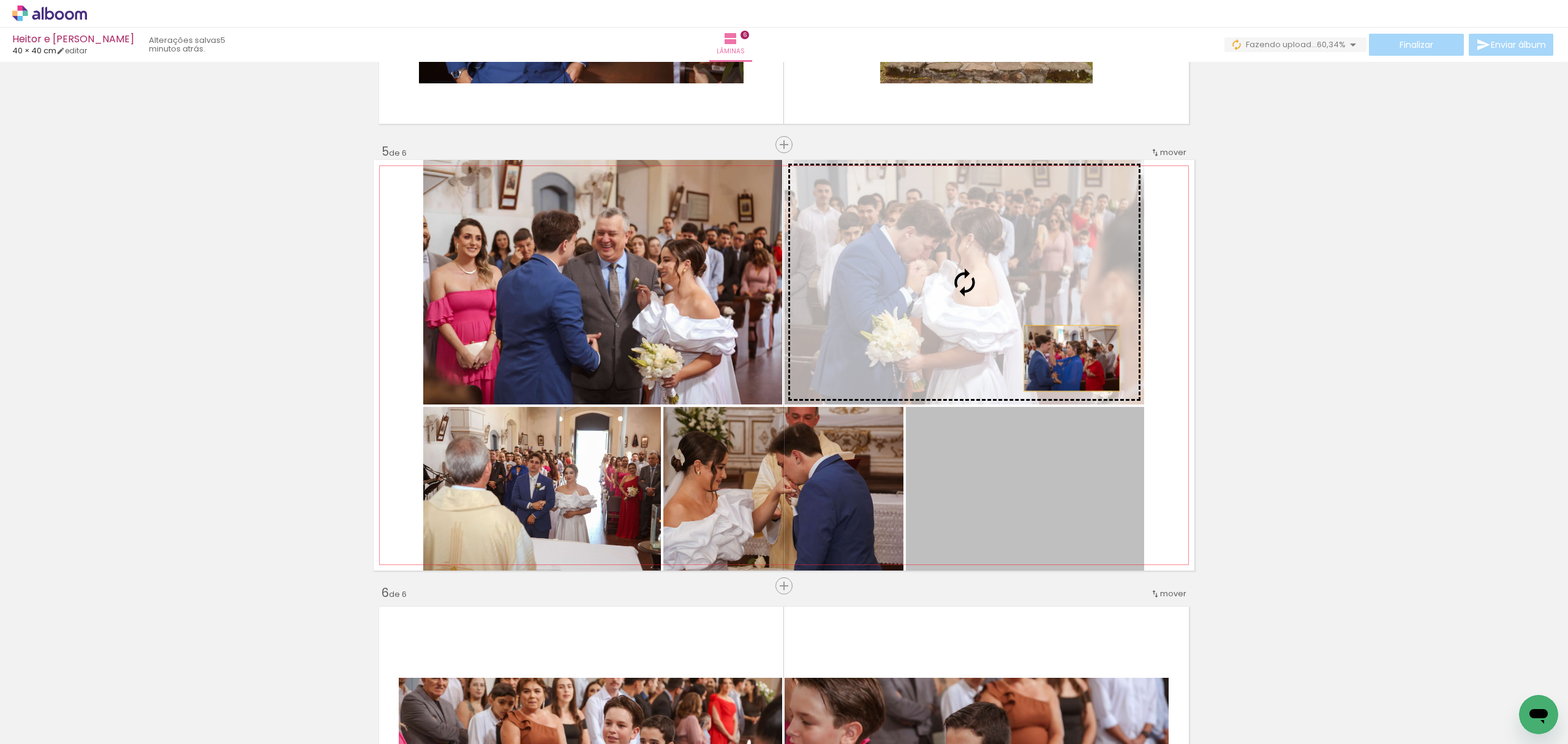
drag, startPoint x: 1069, startPoint y: 516, endPoint x: 1062, endPoint y: 343, distance: 173.1
click at [0, 0] on slot at bounding box center [0, 0] width 0 height 0
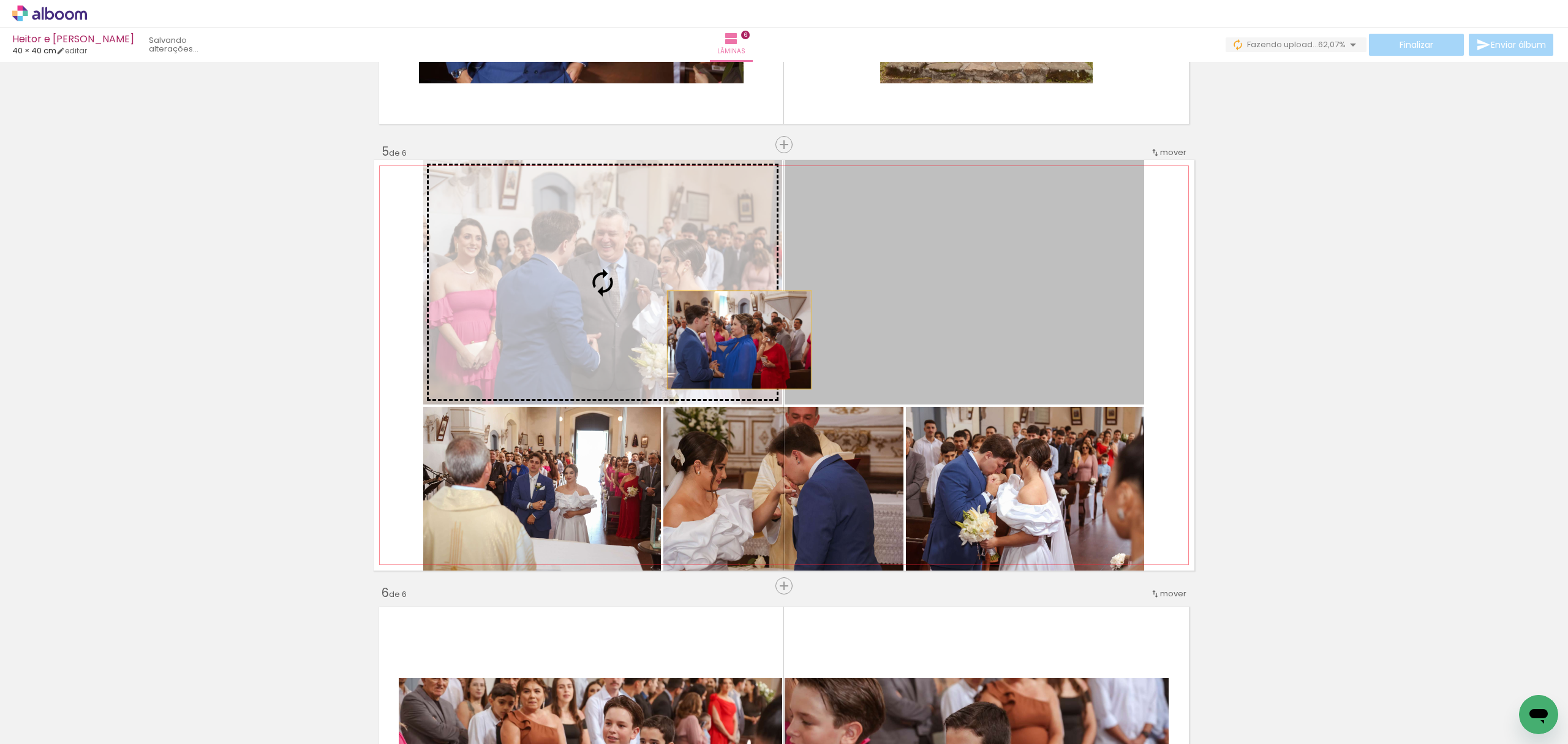
drag, startPoint x: 1062, startPoint y: 343, endPoint x: 720, endPoint y: 338, distance: 342.0
click at [0, 0] on slot at bounding box center [0, 0] width 0 height 0
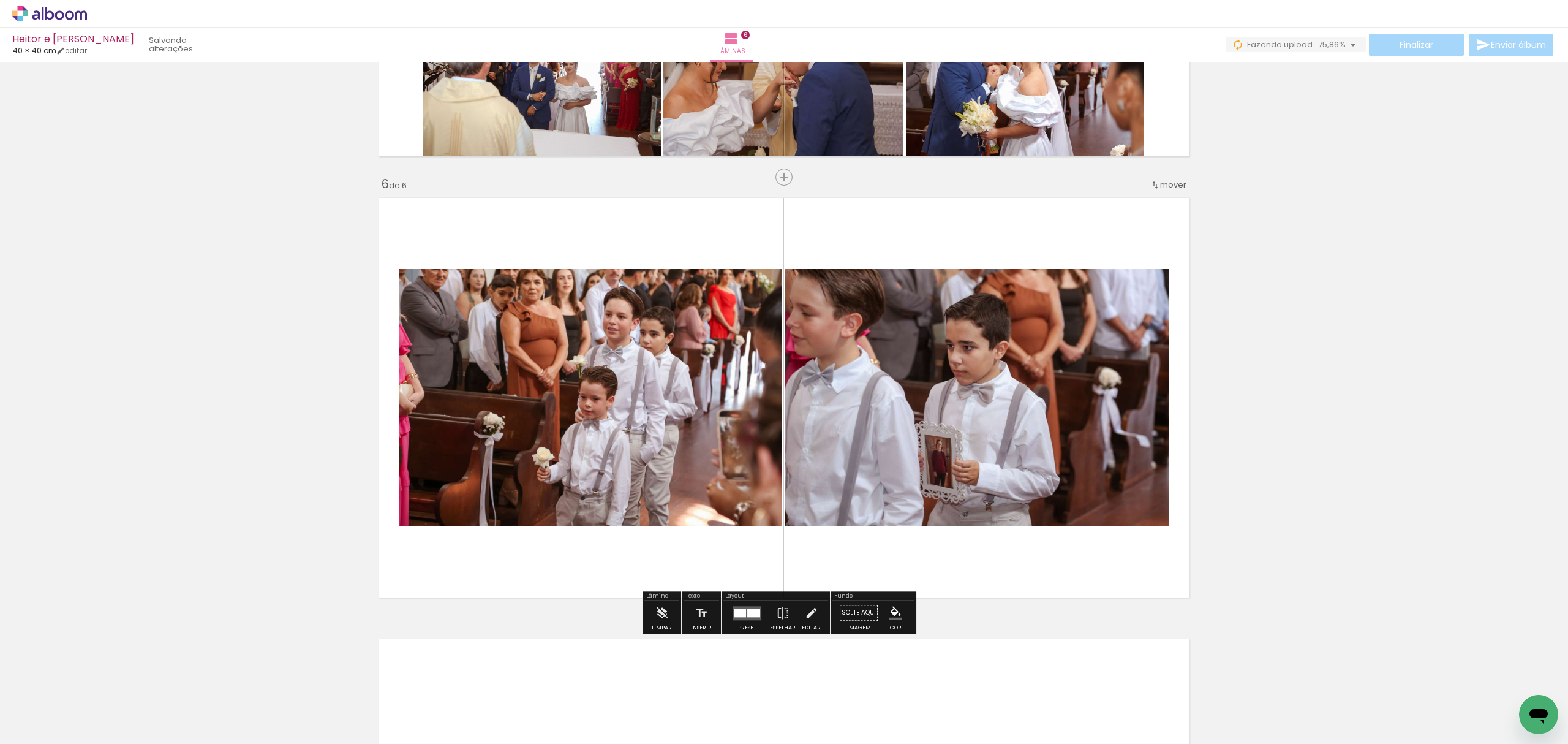
scroll to position [2192, 0]
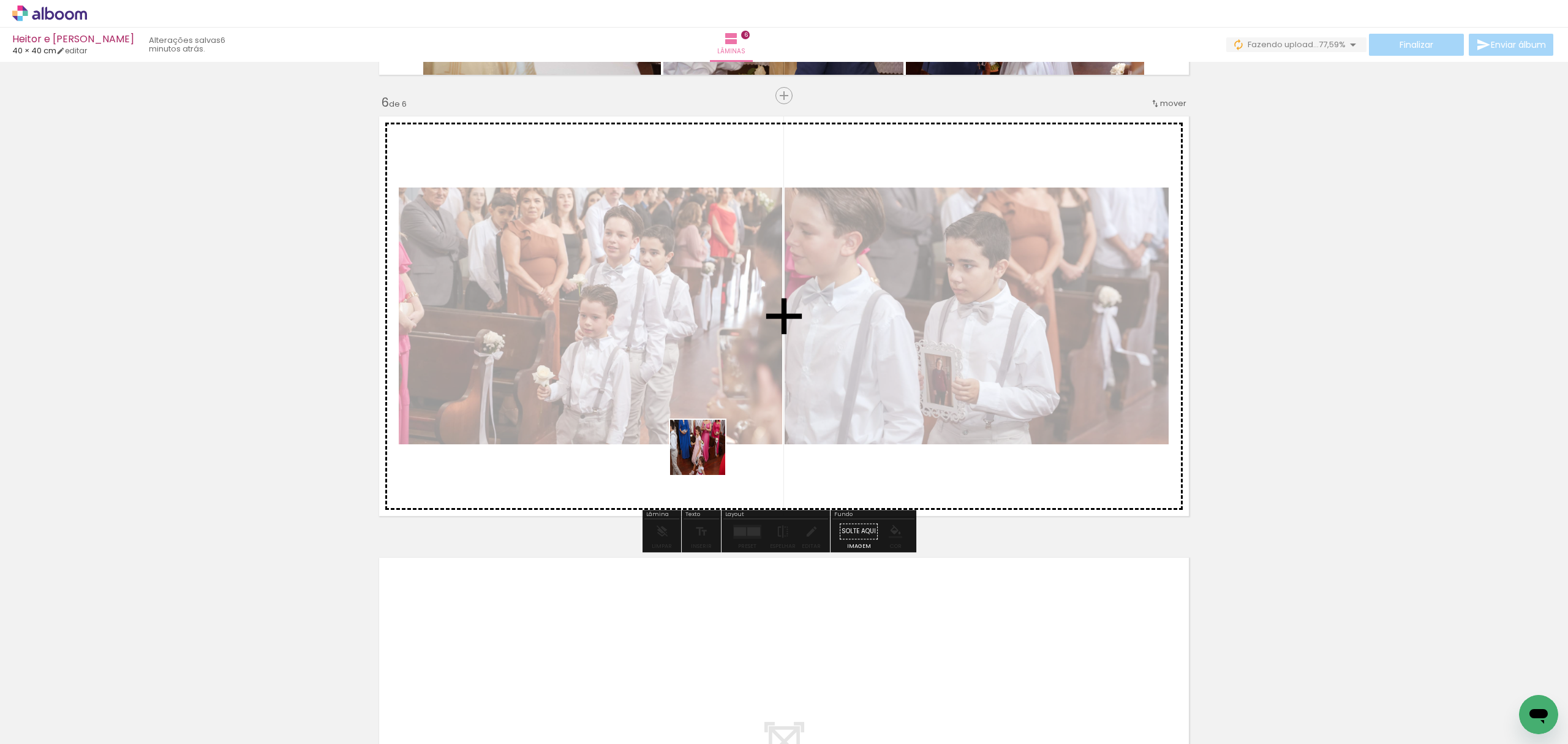
drag, startPoint x: 596, startPoint y: 707, endPoint x: 762, endPoint y: 449, distance: 306.8
click at [731, 403] on quentale-workspace at bounding box center [784, 372] width 1568 height 744
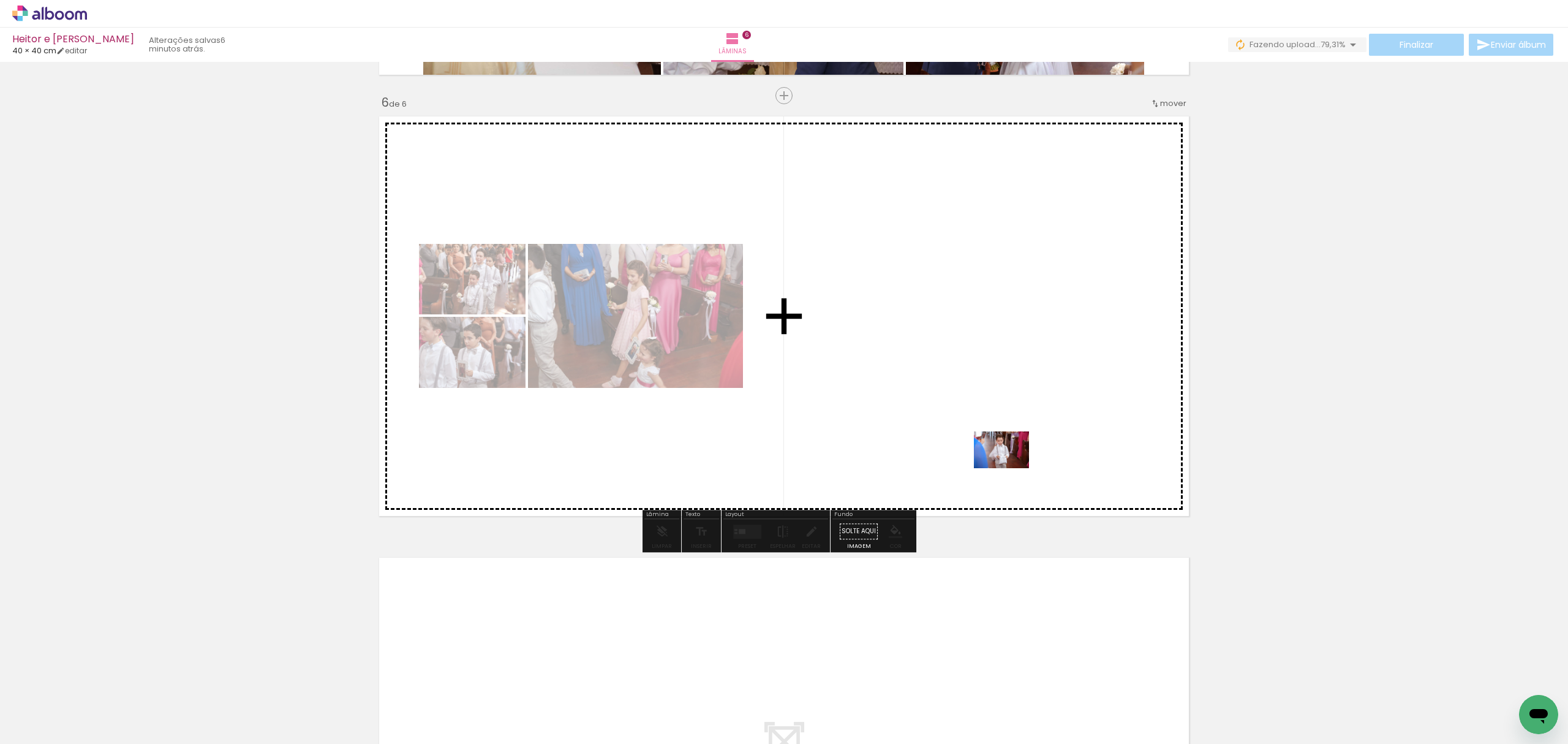
drag, startPoint x: 1007, startPoint y: 714, endPoint x: 1005, endPoint y: 428, distance: 286.0
click at [1005, 428] on quentale-workspace at bounding box center [784, 372] width 1568 height 744
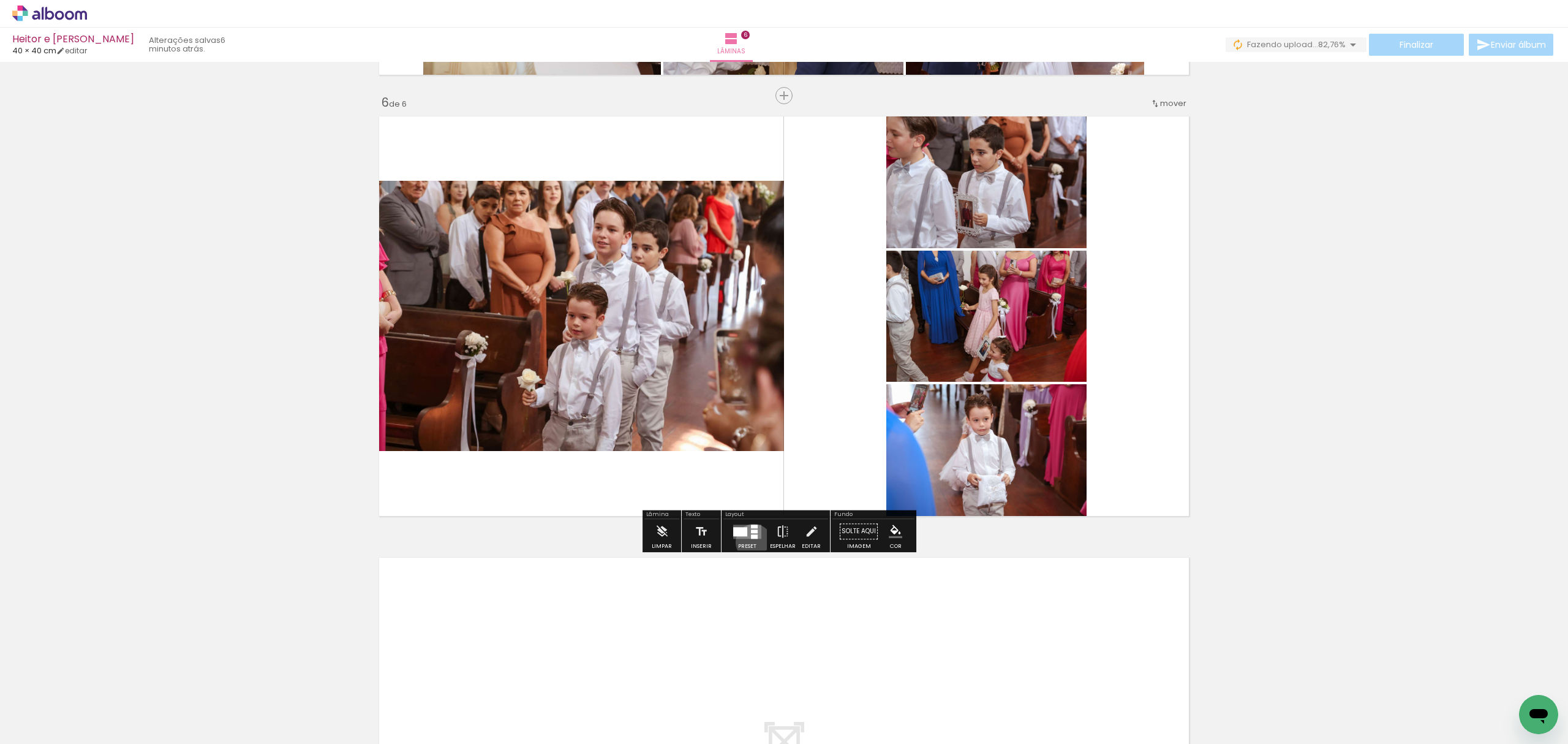
click at [751, 541] on div at bounding box center [747, 531] width 33 height 25
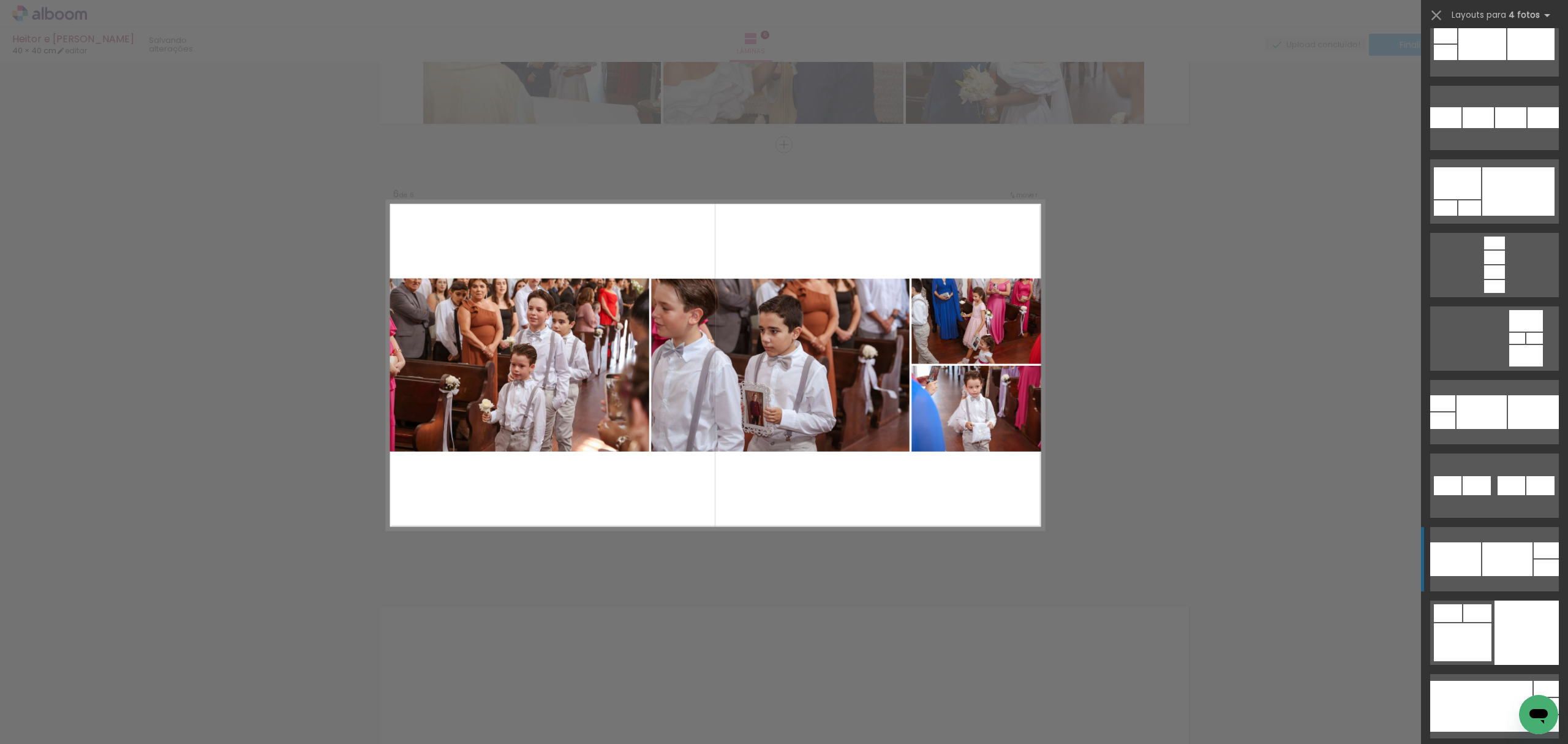
scroll to position [5473, 0]
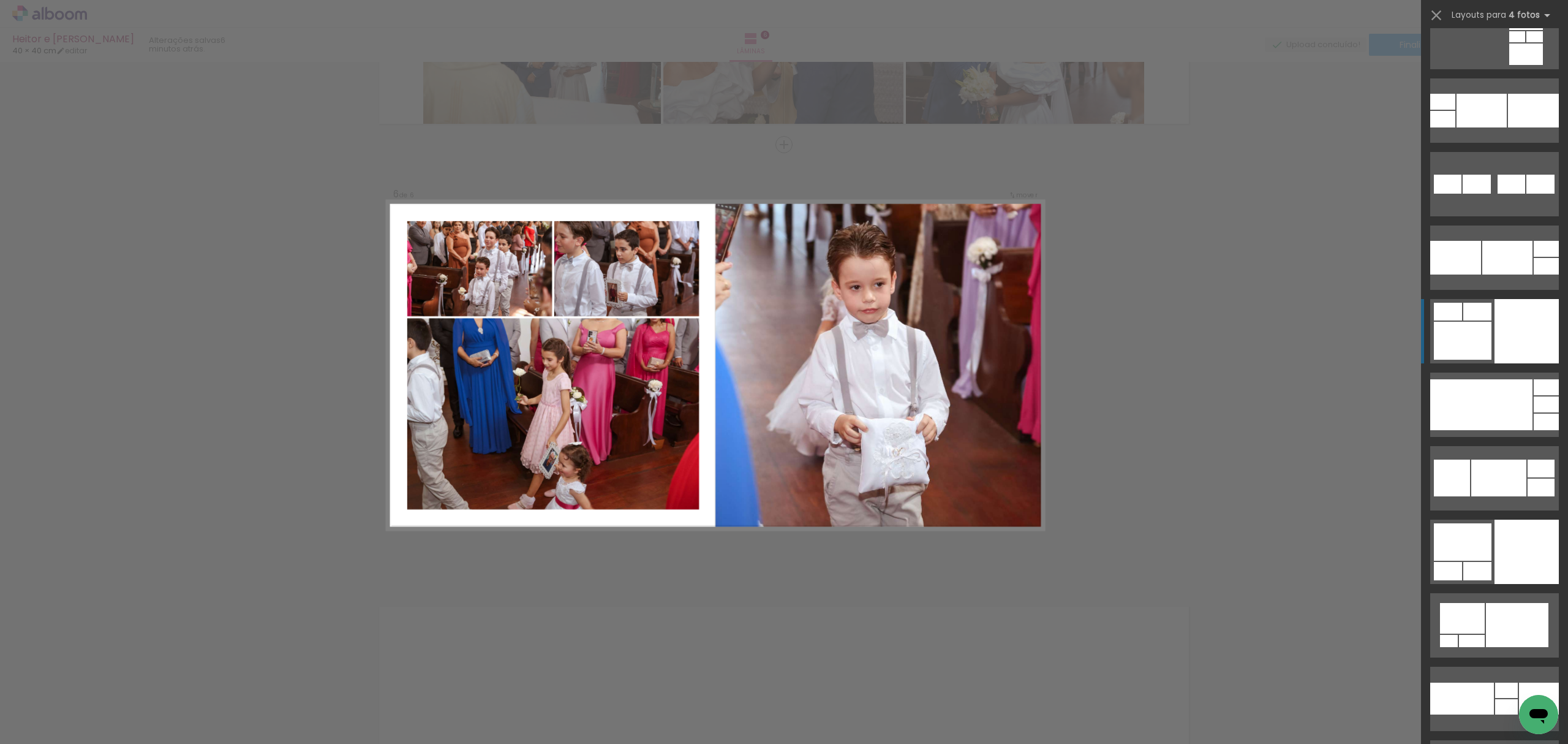
click at [1502, 336] on div at bounding box center [1526, 331] width 64 height 64
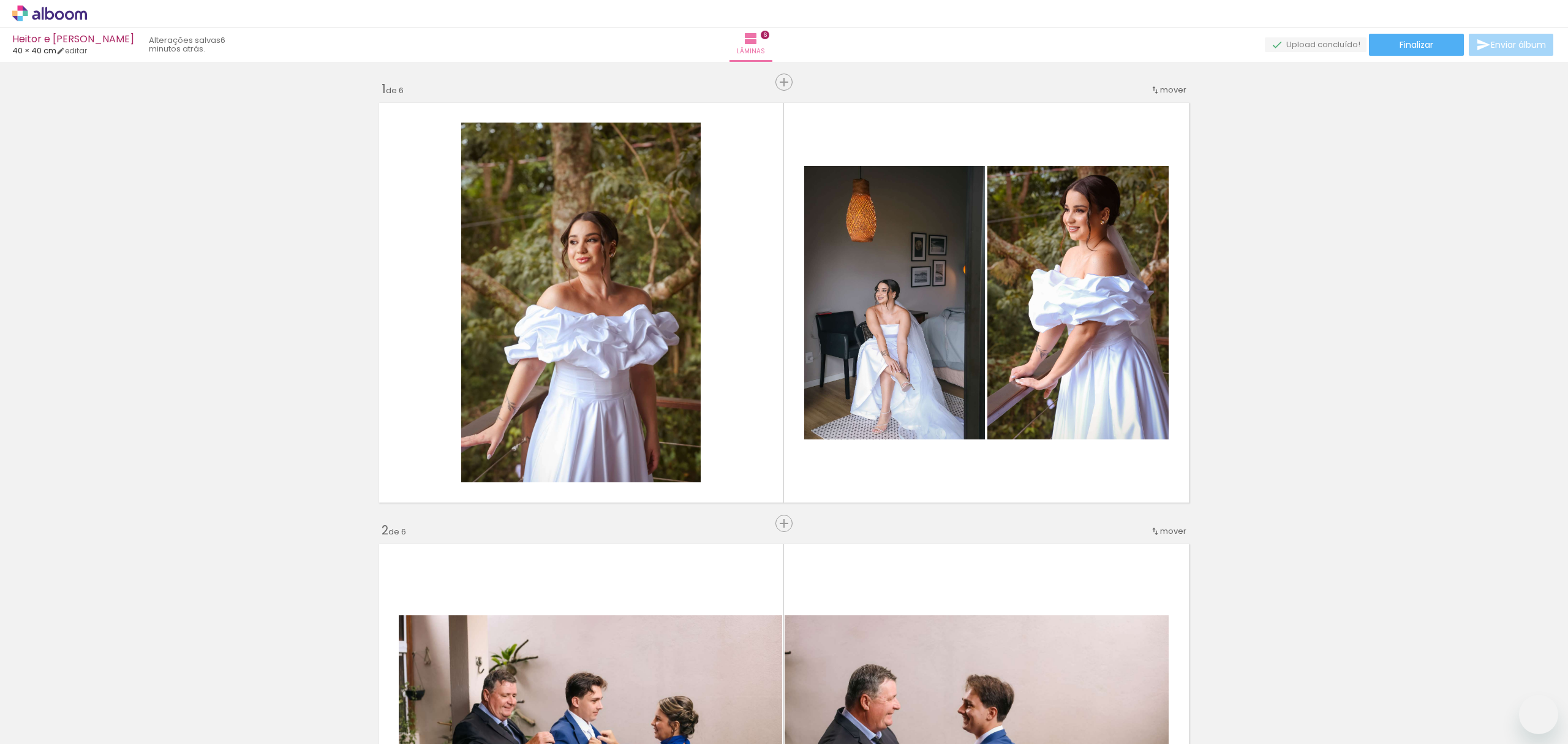
click at [0, 0] on slot at bounding box center [0, 0] width 0 height 0
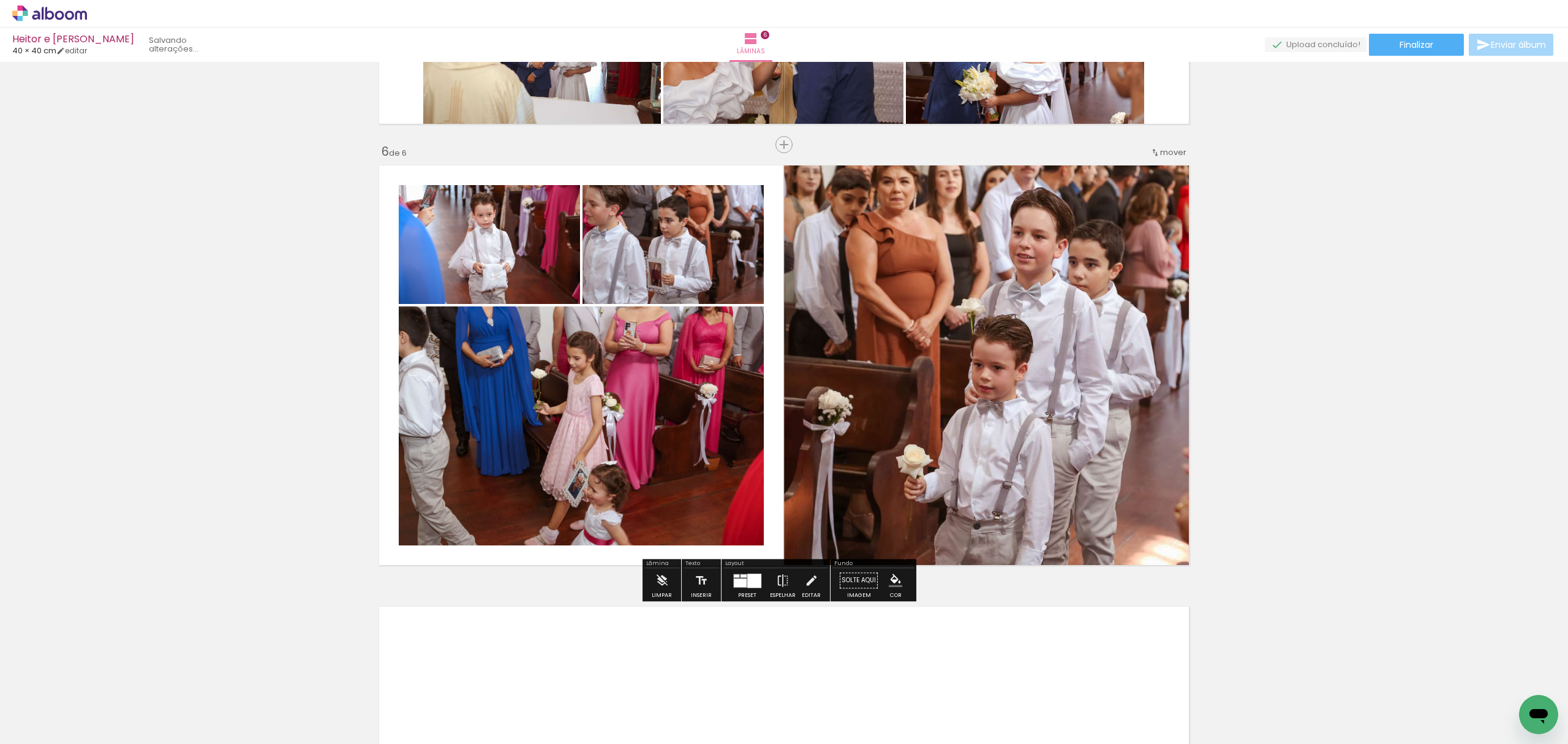
scroll to position [0, 228]
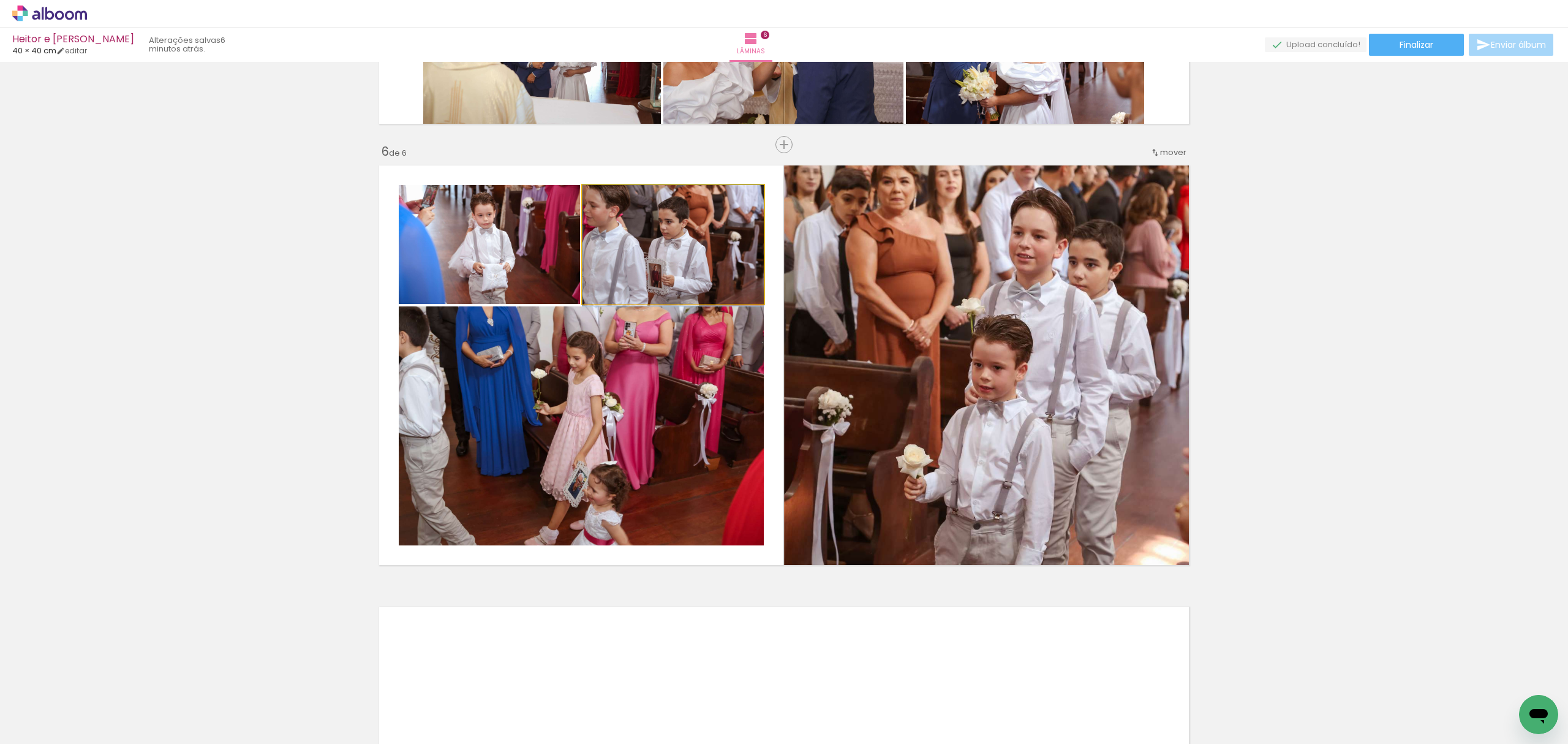
drag, startPoint x: 662, startPoint y: 265, endPoint x: 679, endPoint y: 276, distance: 20.2
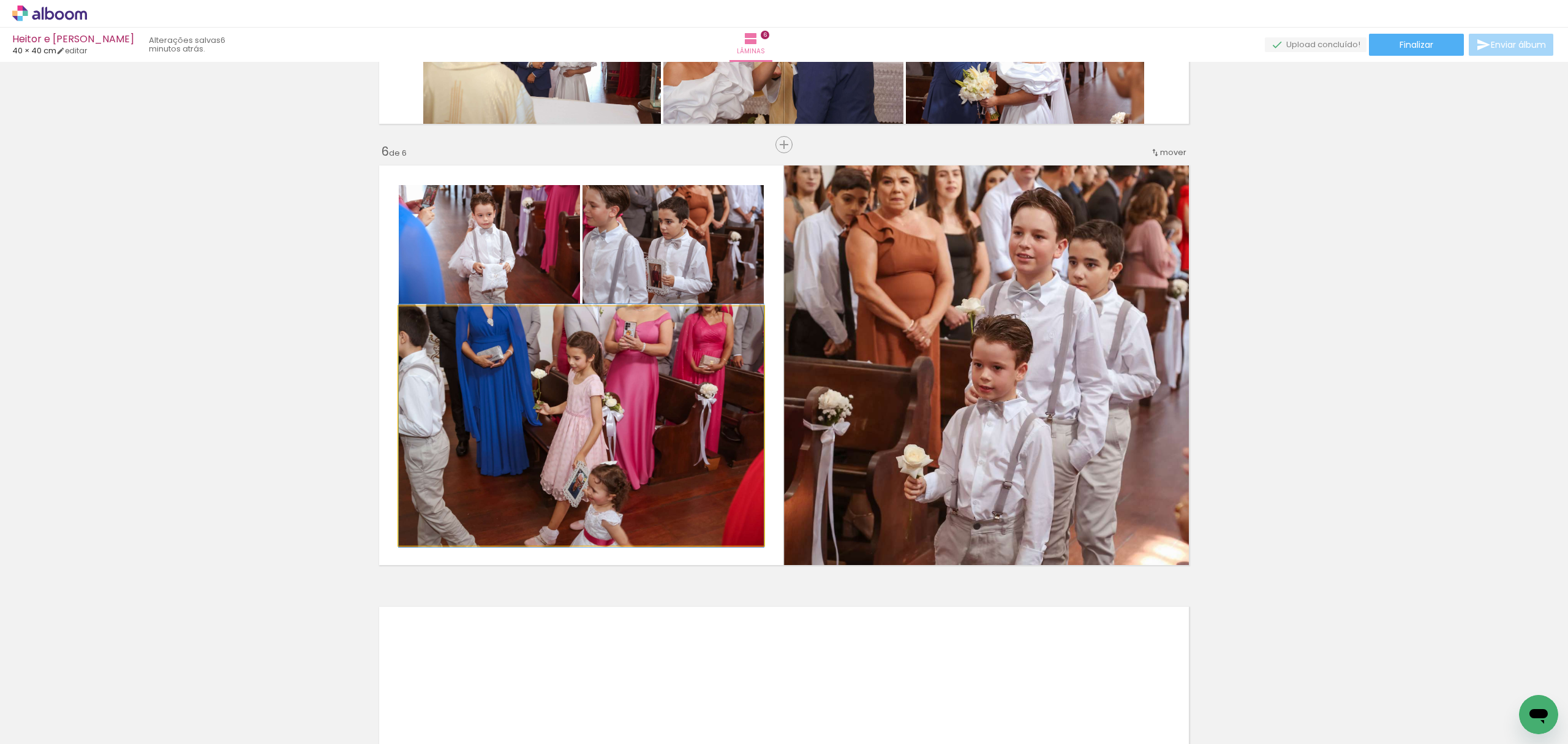
drag, startPoint x: 424, startPoint y: 320, endPoint x: 444, endPoint y: 322, distance: 20.1
type paper-slider "111"
click at [429, 320] on div at bounding box center [427, 319] width 11 height 11
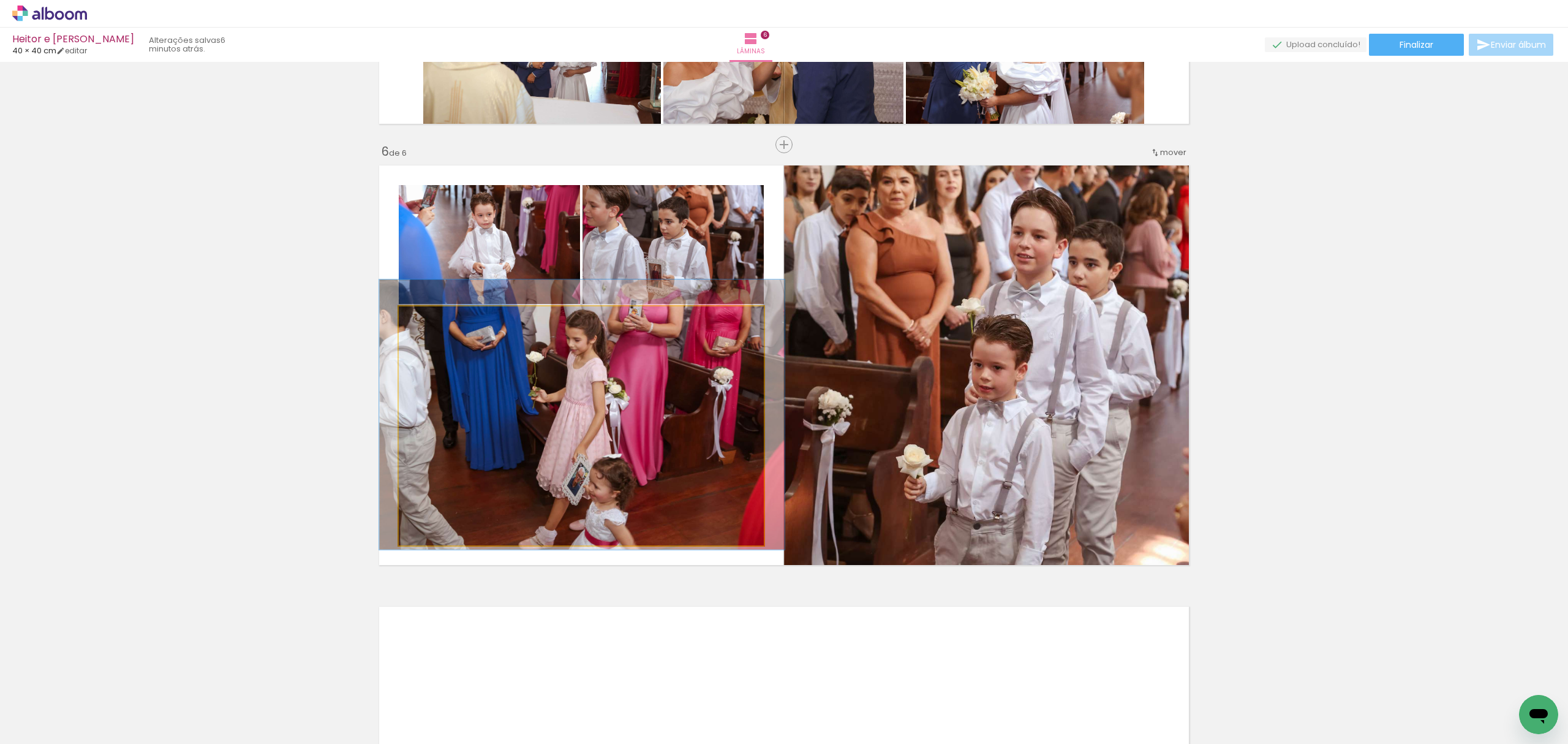
drag, startPoint x: 607, startPoint y: 389, endPoint x: 608, endPoint y: 378, distance: 11.0
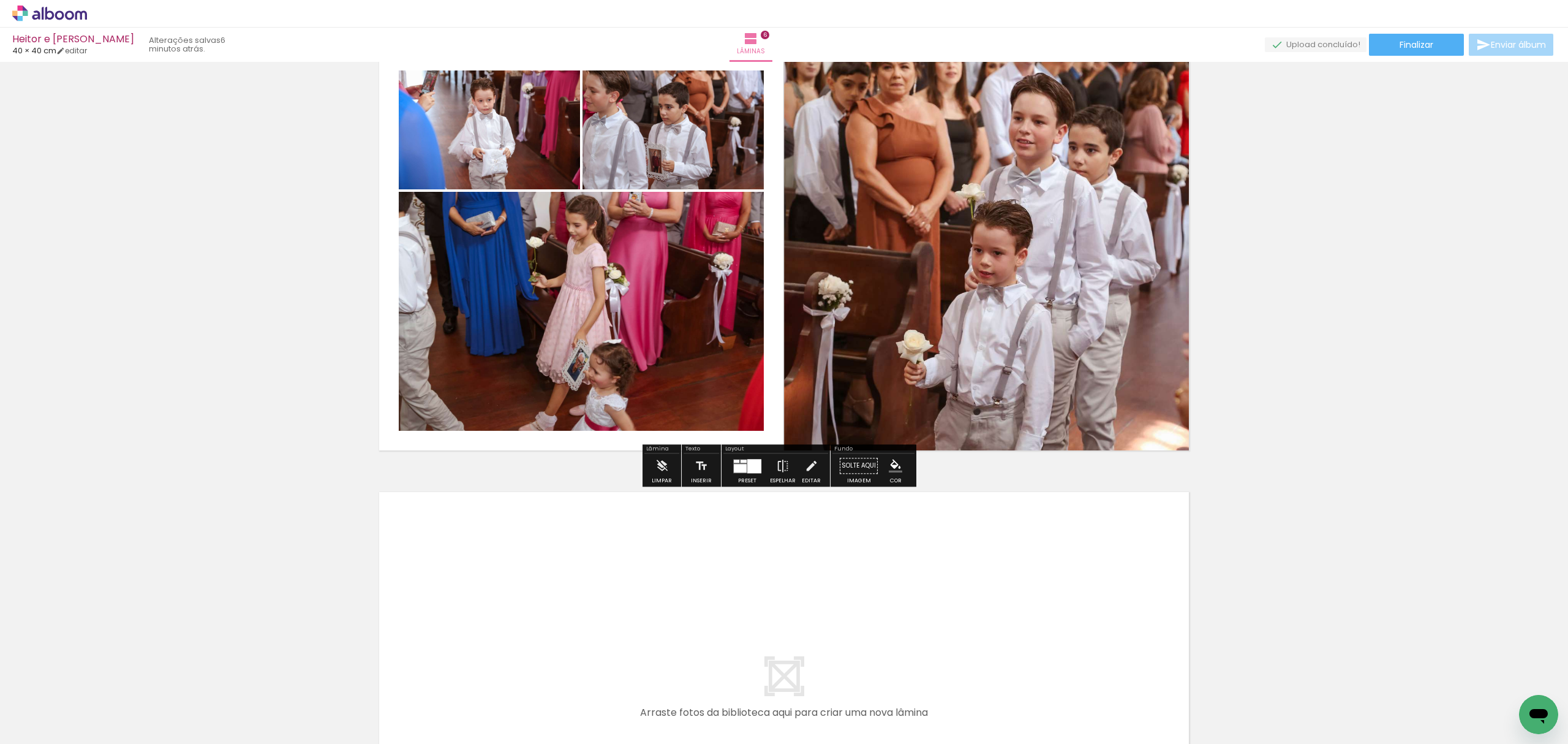
scroll to position [2121, 0]
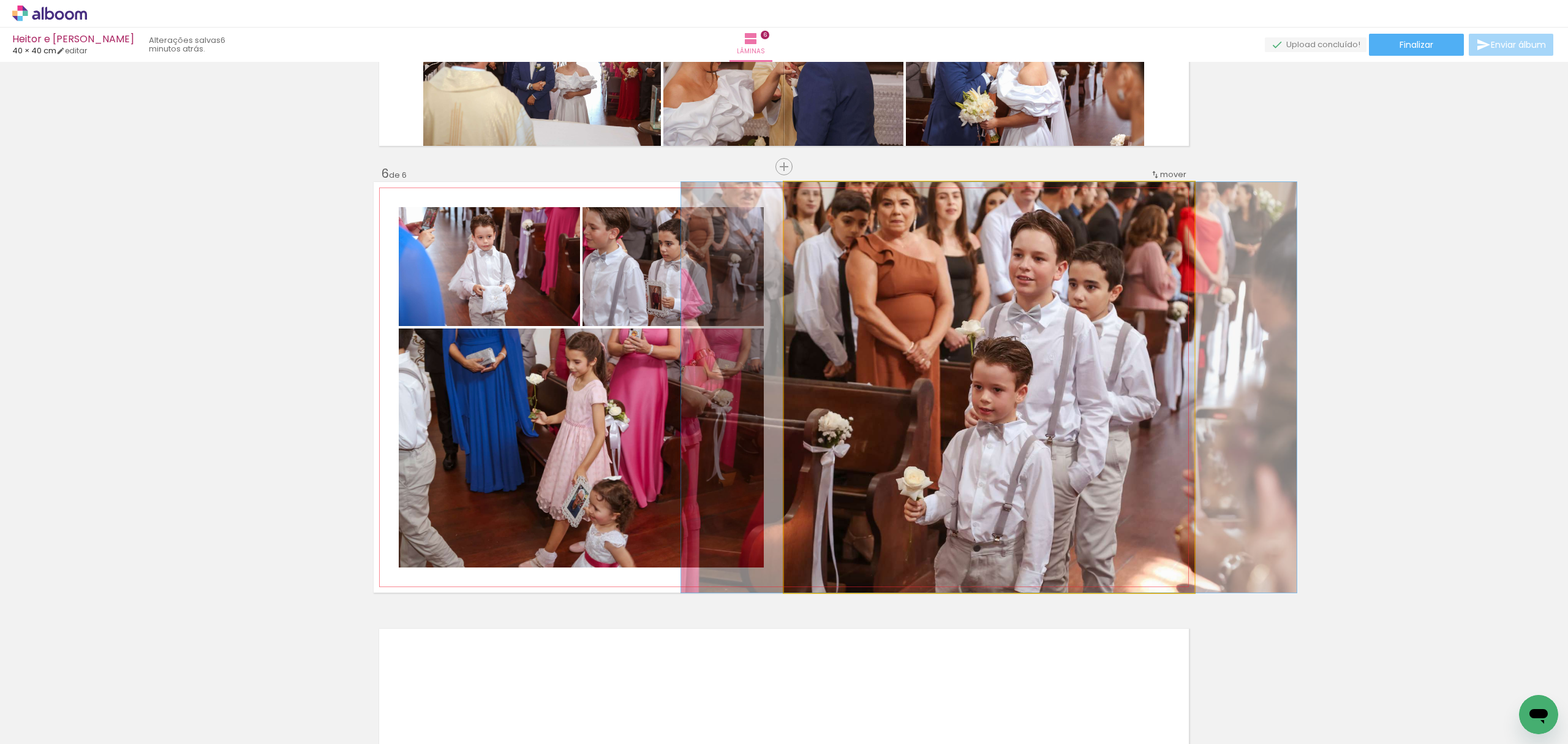
click at [1098, 305] on quentale-photo at bounding box center [989, 387] width 410 height 411
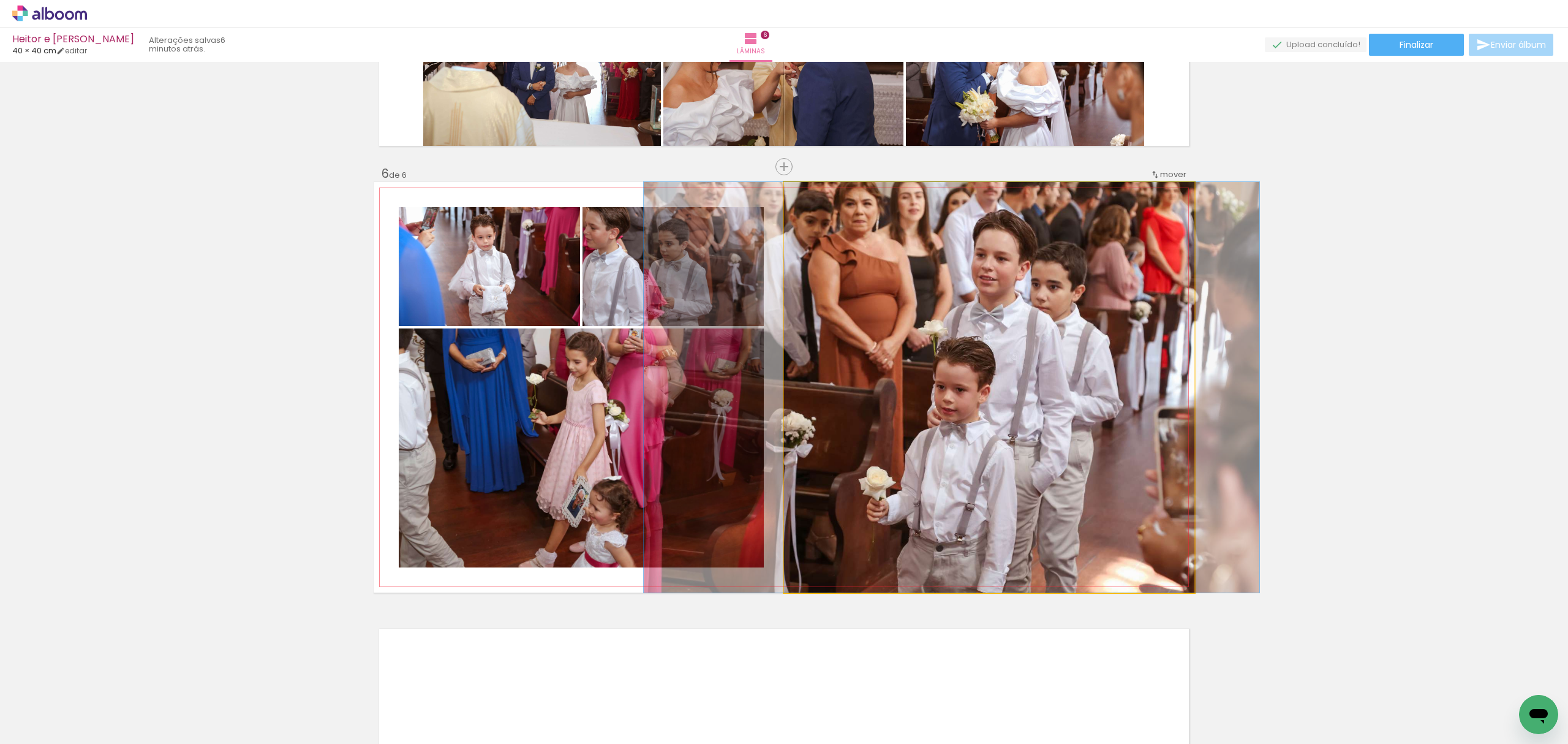
drag, startPoint x: 1098, startPoint y: 305, endPoint x: 1061, endPoint y: 298, distance: 37.7
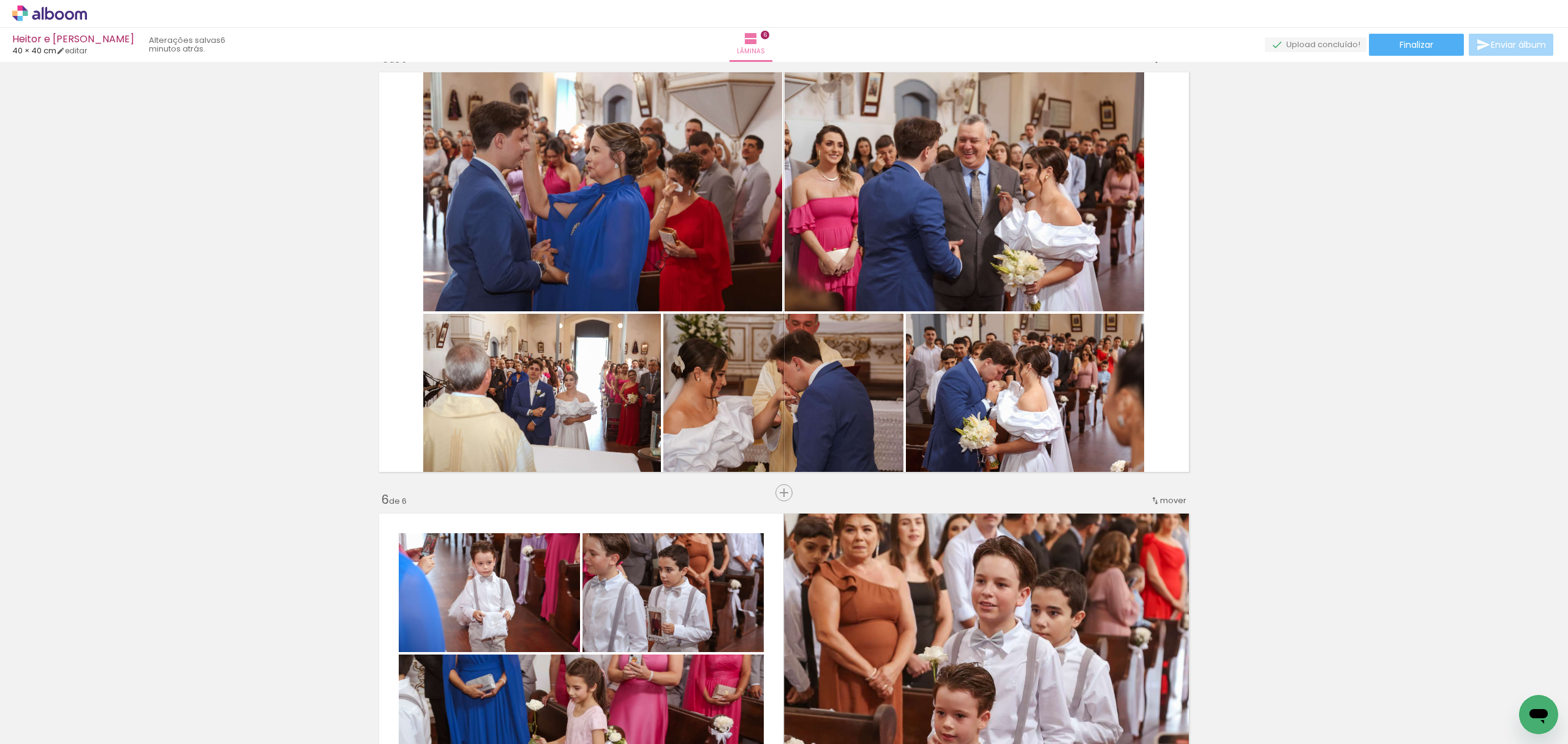
scroll to position [1794, 0]
click at [1160, 499] on span "mover" at bounding box center [1173, 501] width 26 height 12
click at [1141, 573] on span "5" at bounding box center [1137, 580] width 8 height 20
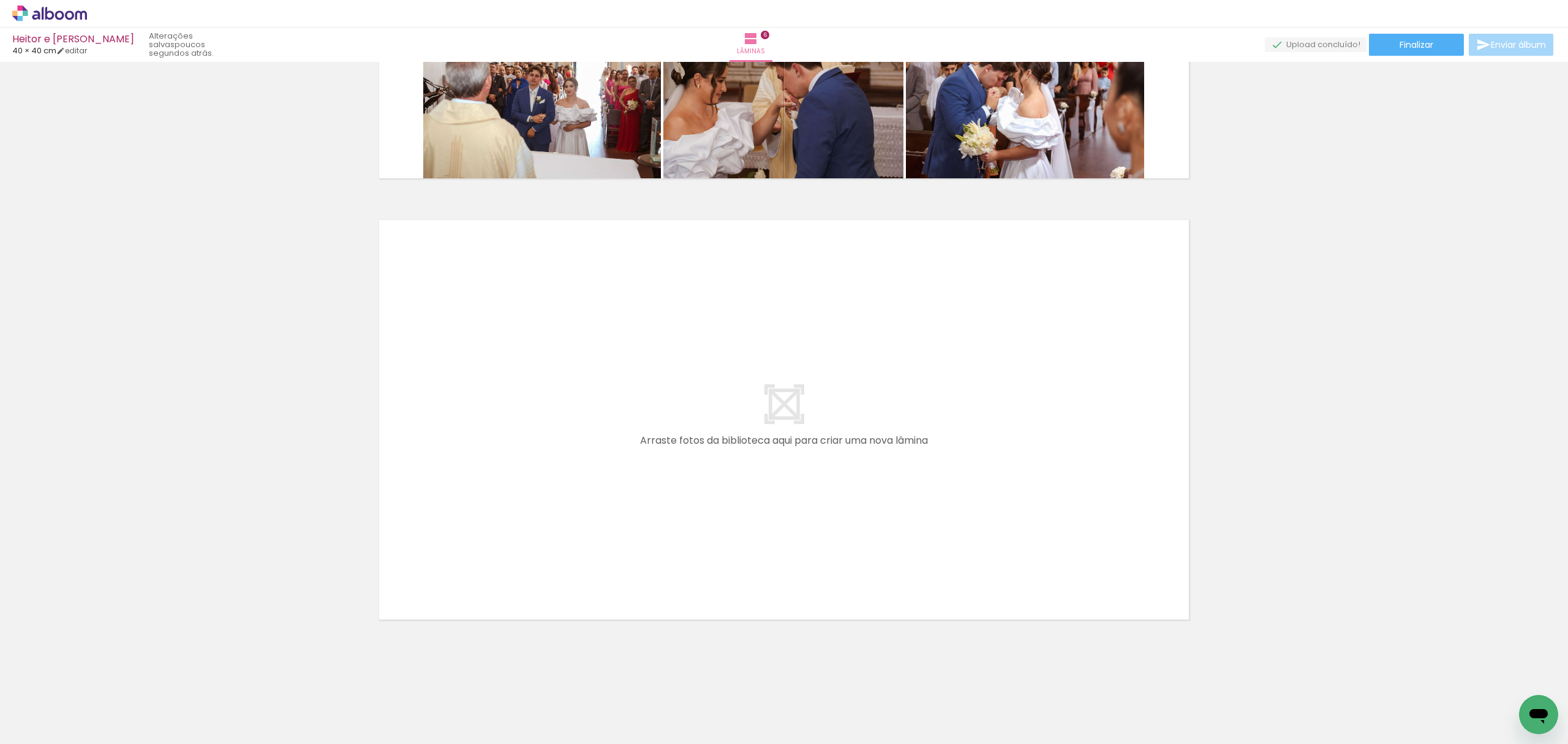
scroll to position [0, 2514]
drag, startPoint x: 672, startPoint y: 740, endPoint x: 14, endPoint y: 32, distance: 966.6
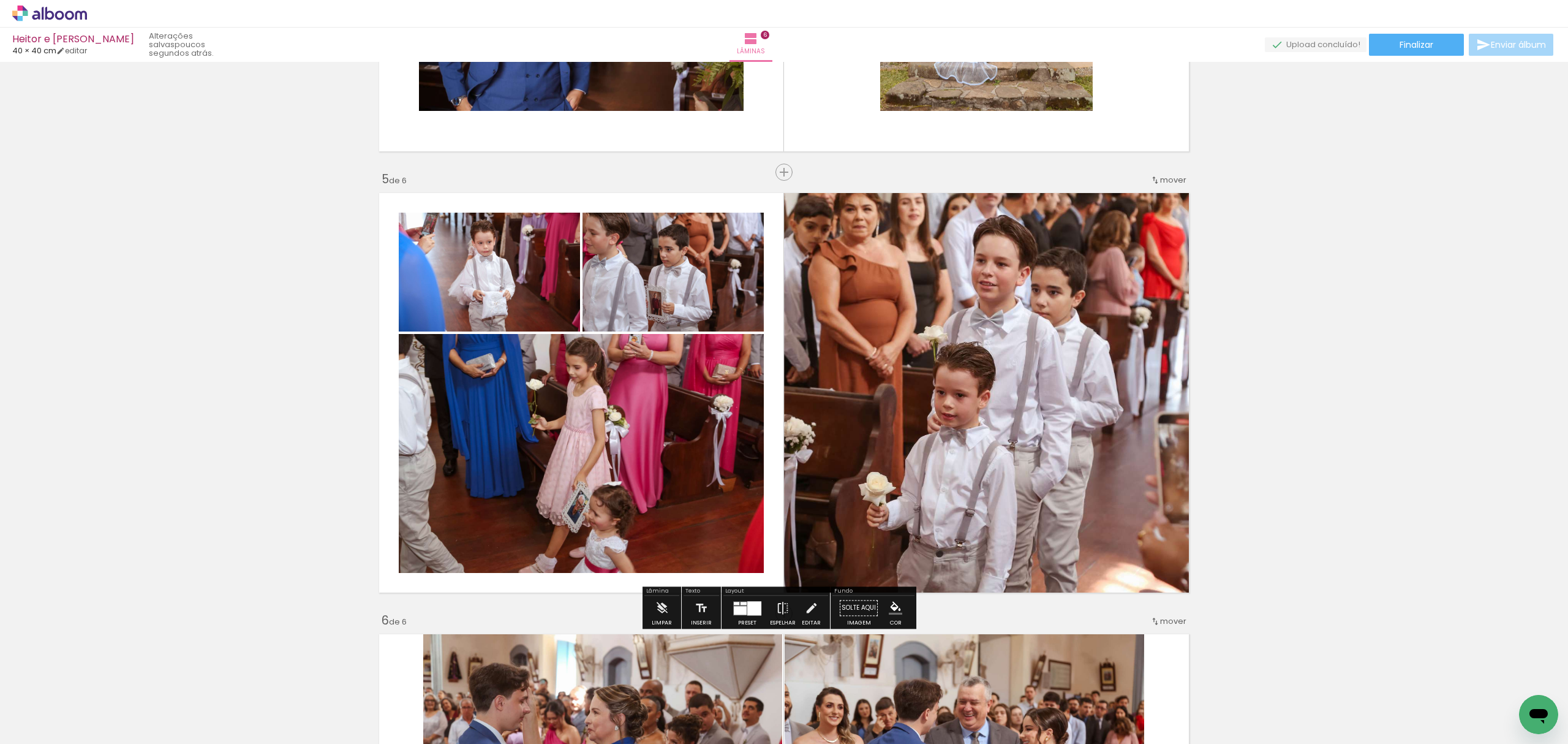
scroll to position [1549, 0]
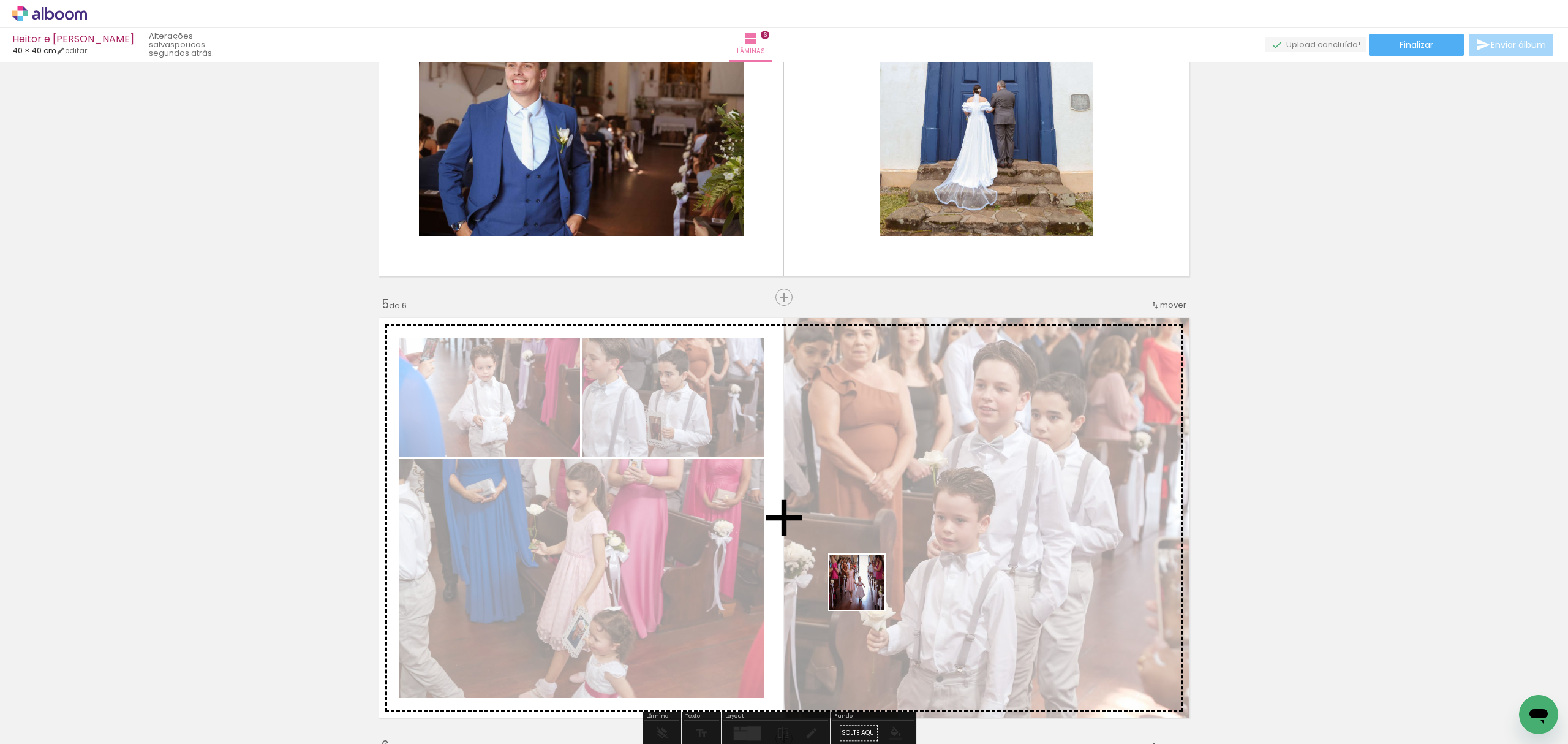
drag, startPoint x: 841, startPoint y: 713, endPoint x: 866, endPoint y: 579, distance: 136.3
click at [866, 579] on quentale-workspace at bounding box center [784, 372] width 1568 height 744
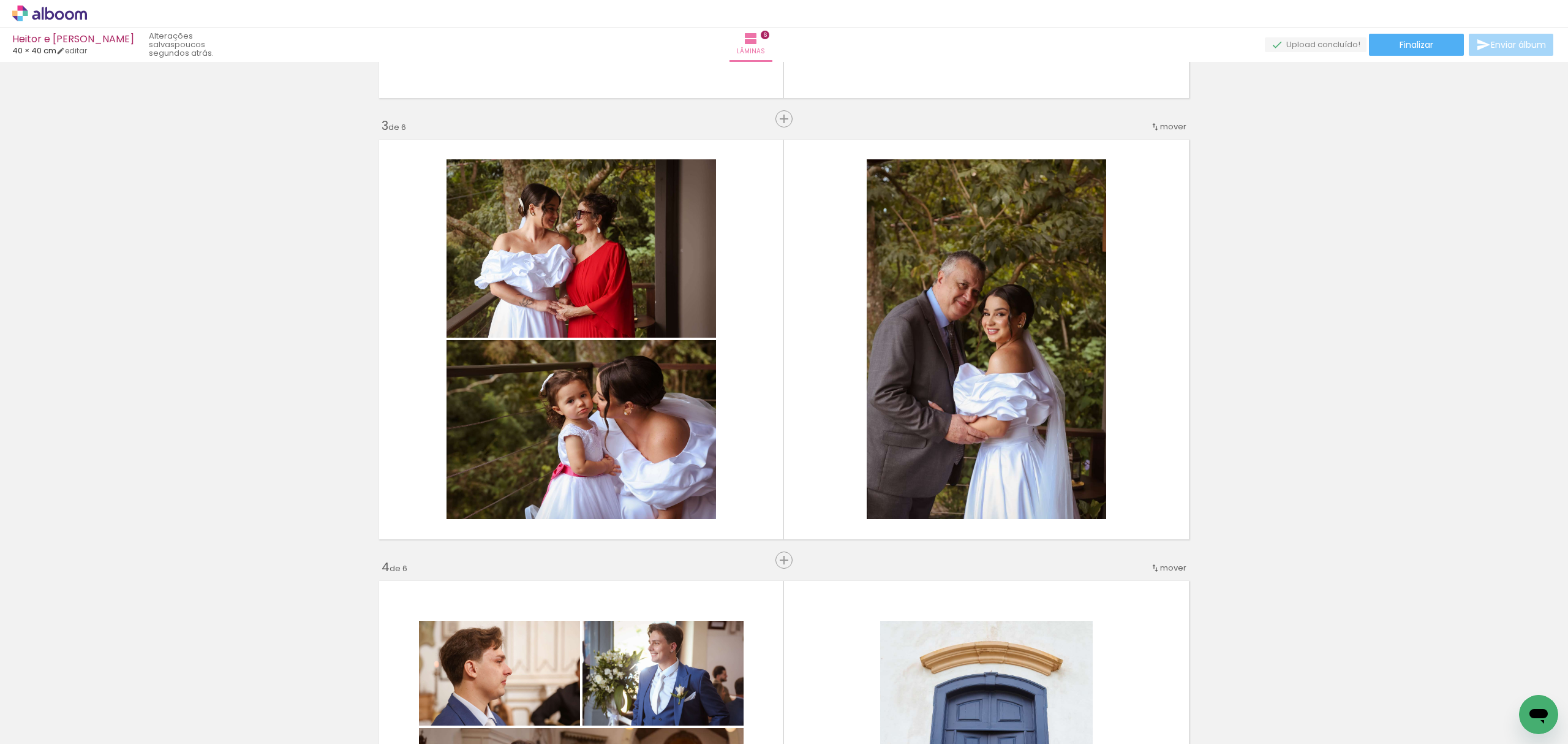
scroll to position [814, 0]
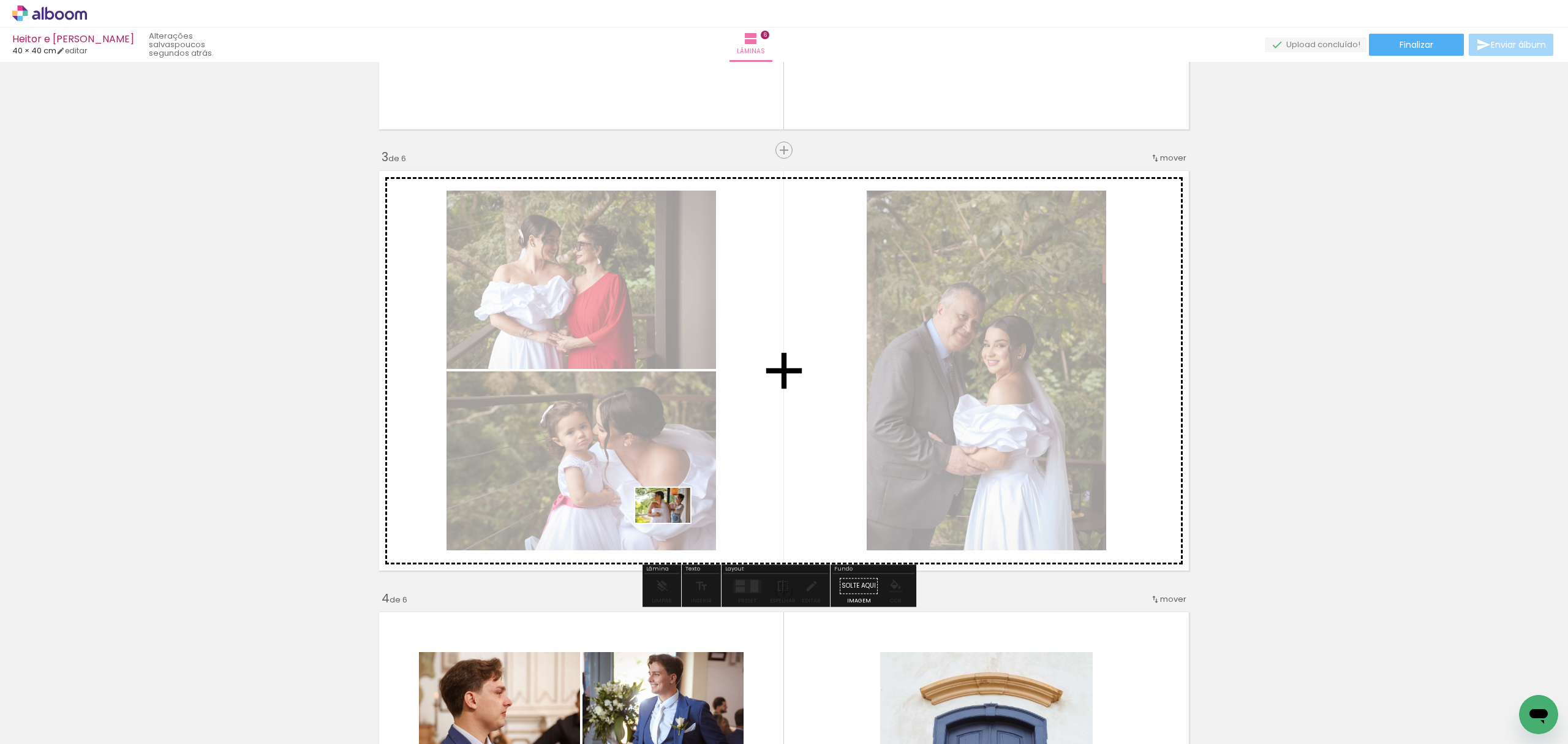
drag, startPoint x: 491, startPoint y: 699, endPoint x: 726, endPoint y: 510, distance: 301.6
click at [726, 510] on quentale-workspace at bounding box center [784, 372] width 1568 height 744
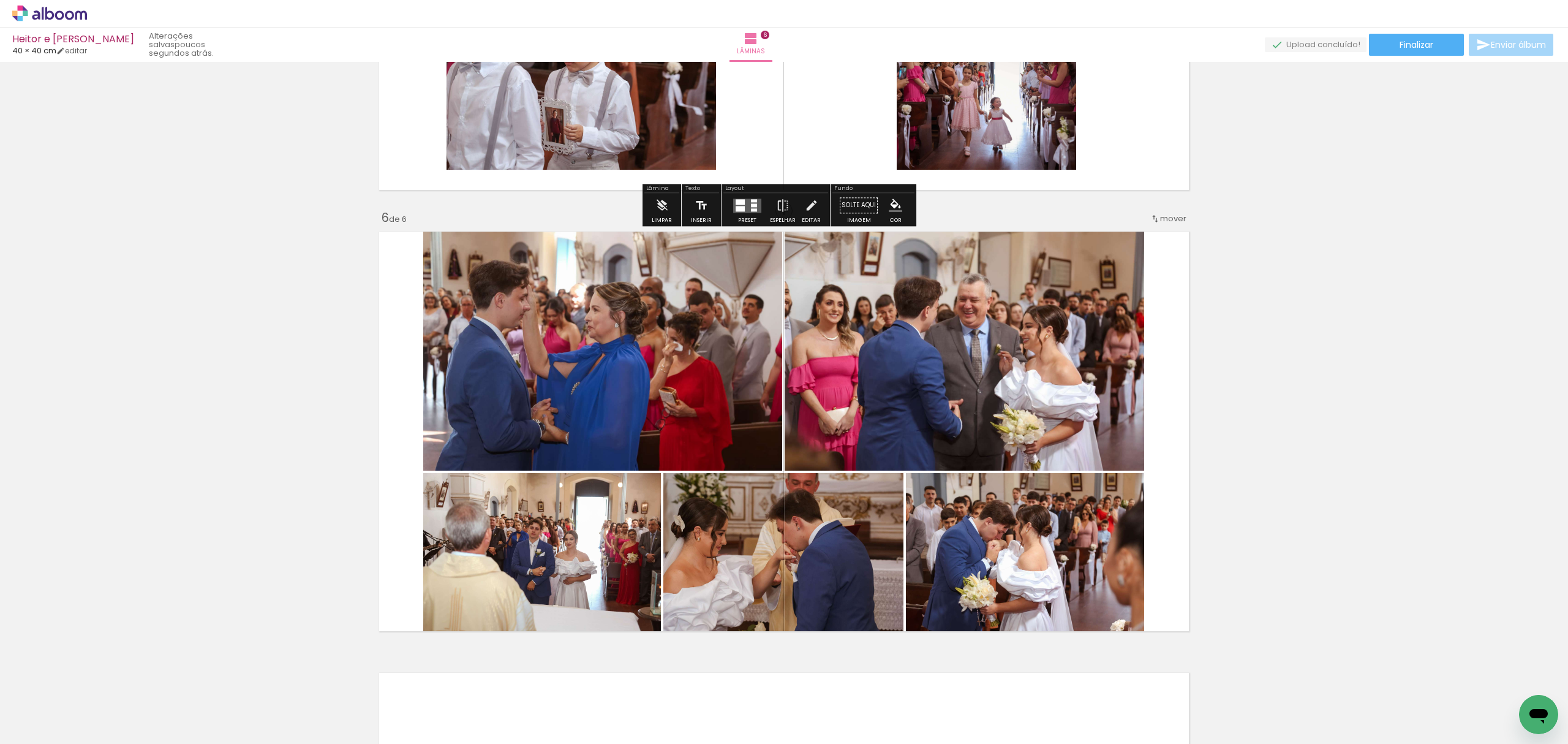
scroll to position [2121, 0]
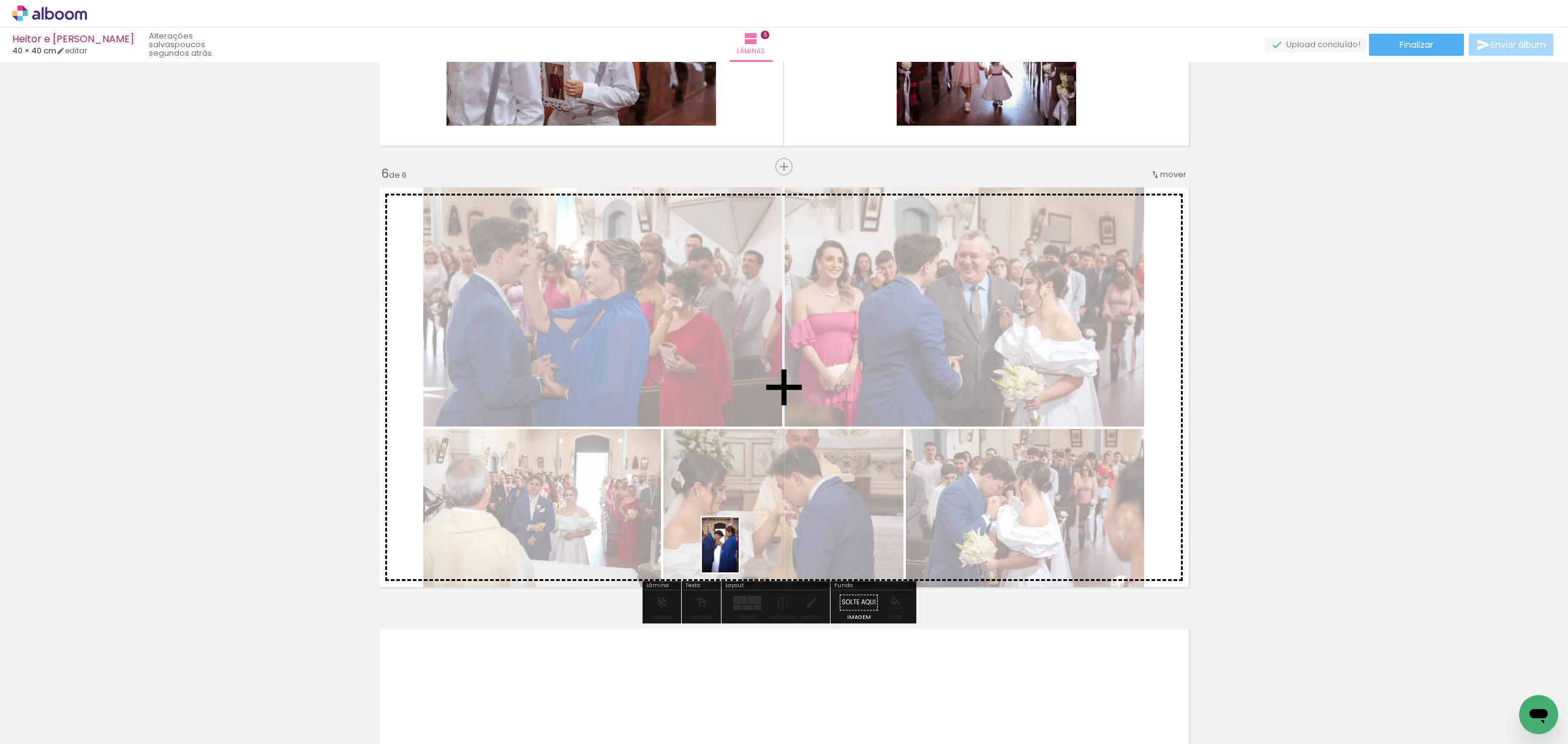
drag, startPoint x: 770, startPoint y: 711, endPoint x: 739, endPoint y: 552, distance: 162.0
click at [739, 552] on quentale-workspace at bounding box center [784, 372] width 1568 height 744
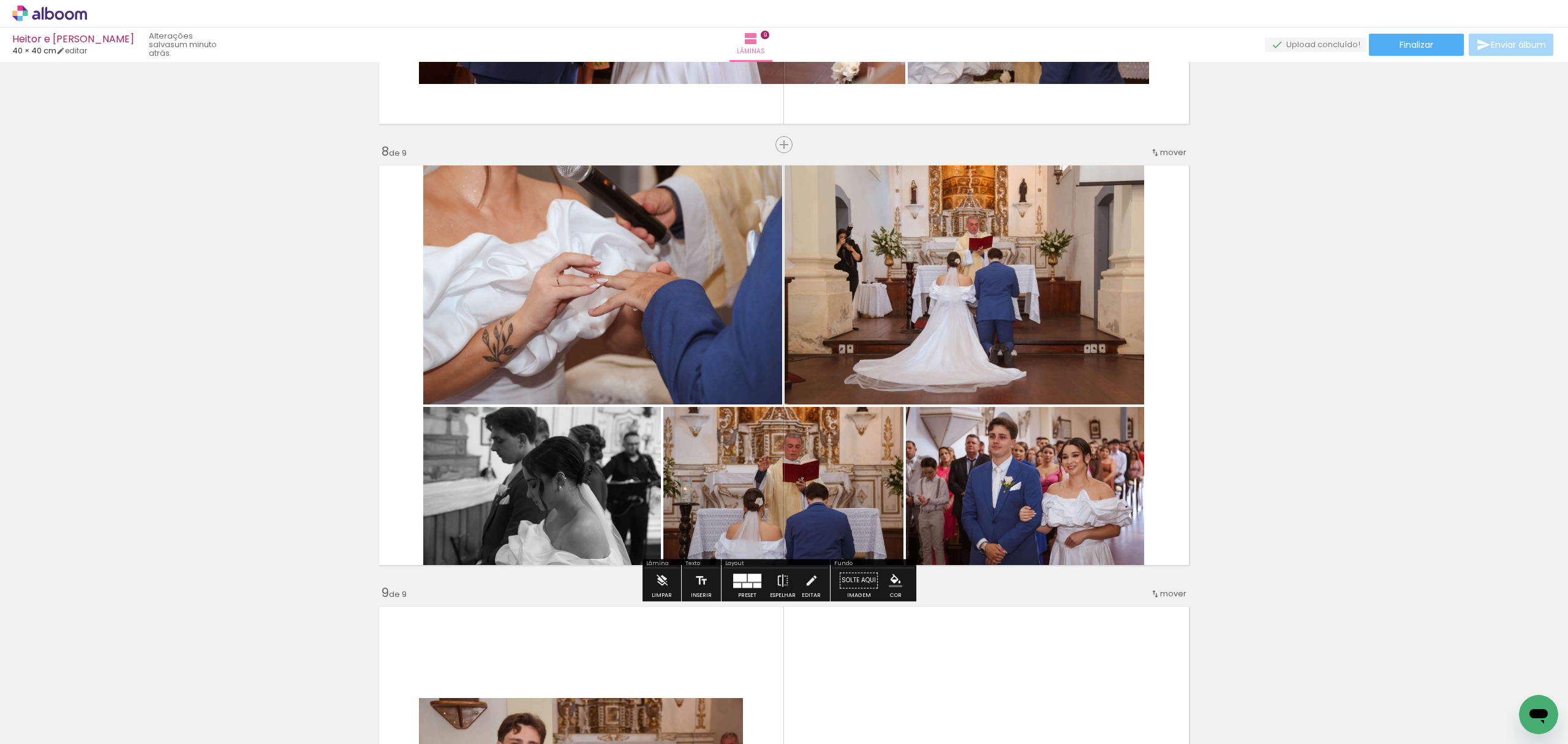
scroll to position [0, 2514]
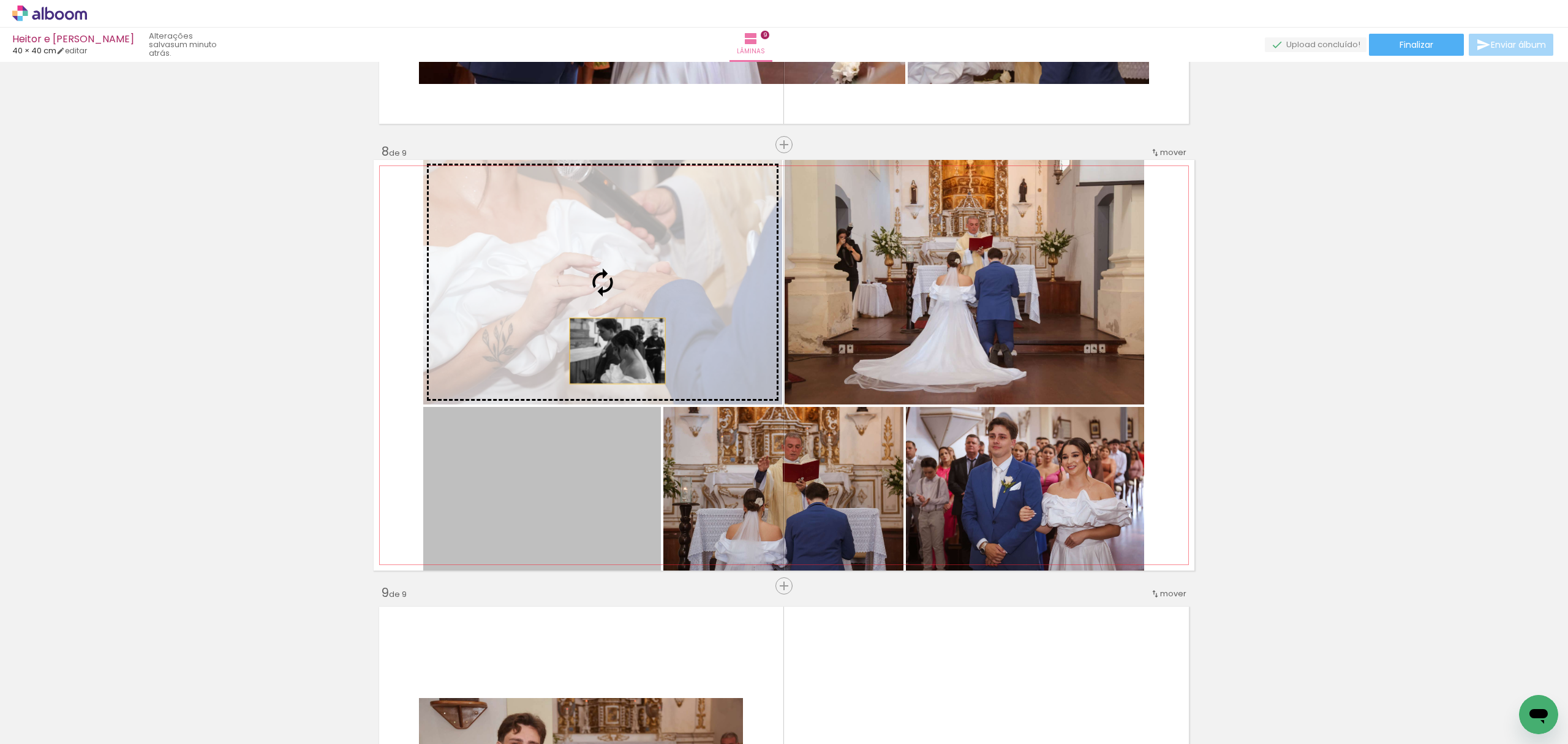
drag, startPoint x: 574, startPoint y: 515, endPoint x: 611, endPoint y: 349, distance: 170.1
click at [0, 0] on slot at bounding box center [0, 0] width 0 height 0
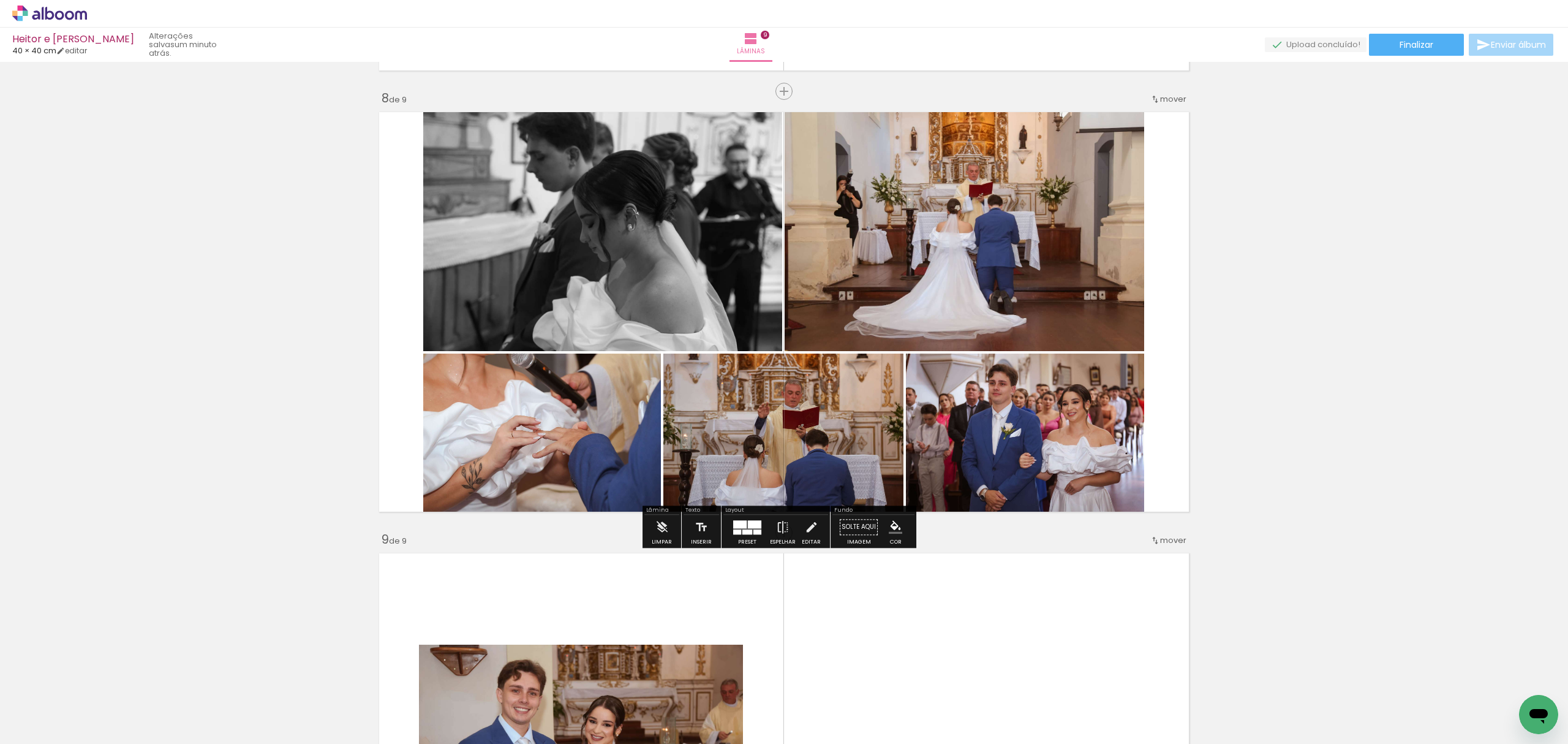
scroll to position [3107, 0]
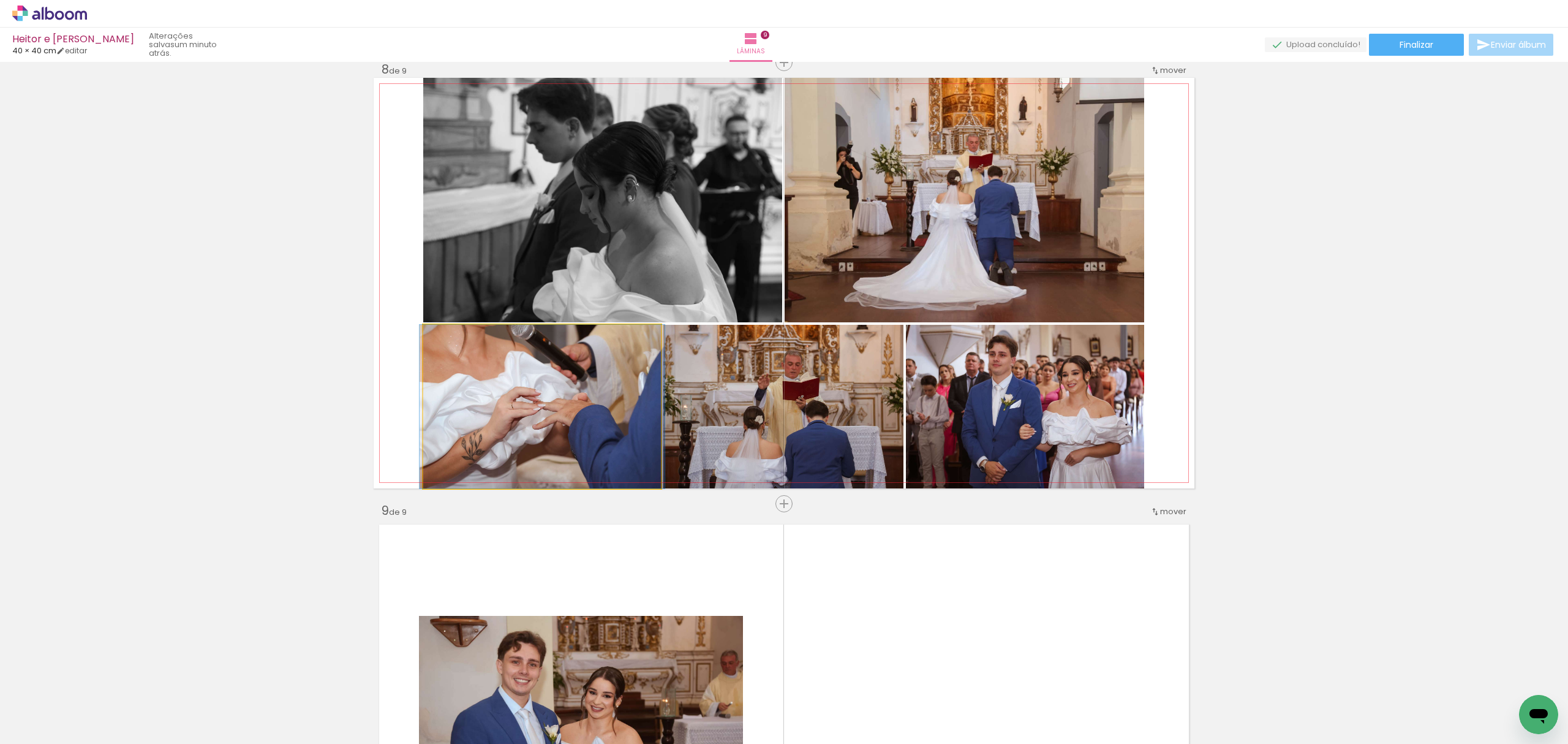
drag, startPoint x: 555, startPoint y: 430, endPoint x: 1062, endPoint y: 428, distance: 507.0
click at [0, 0] on slot at bounding box center [0, 0] width 0 height 0
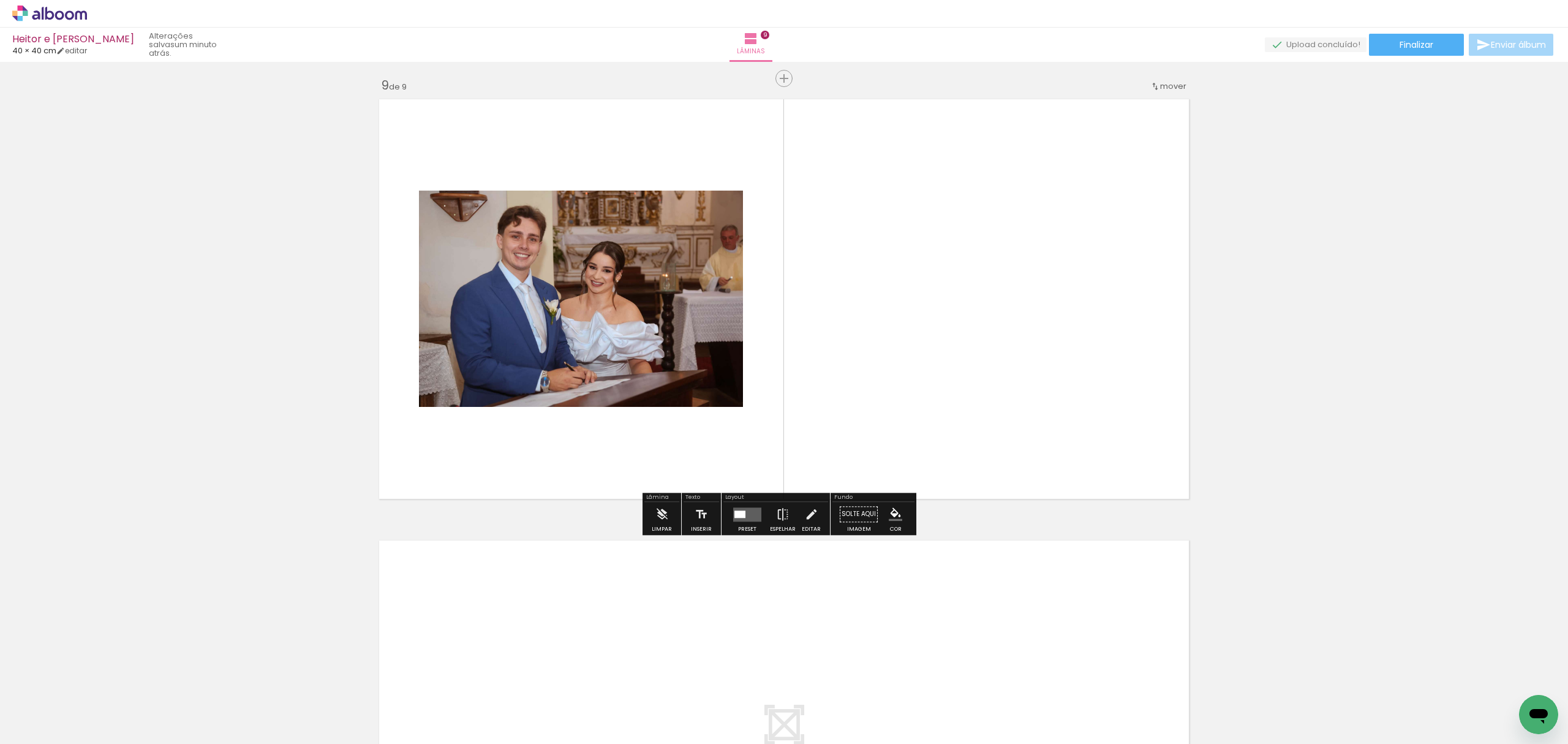
scroll to position [3516, 0]
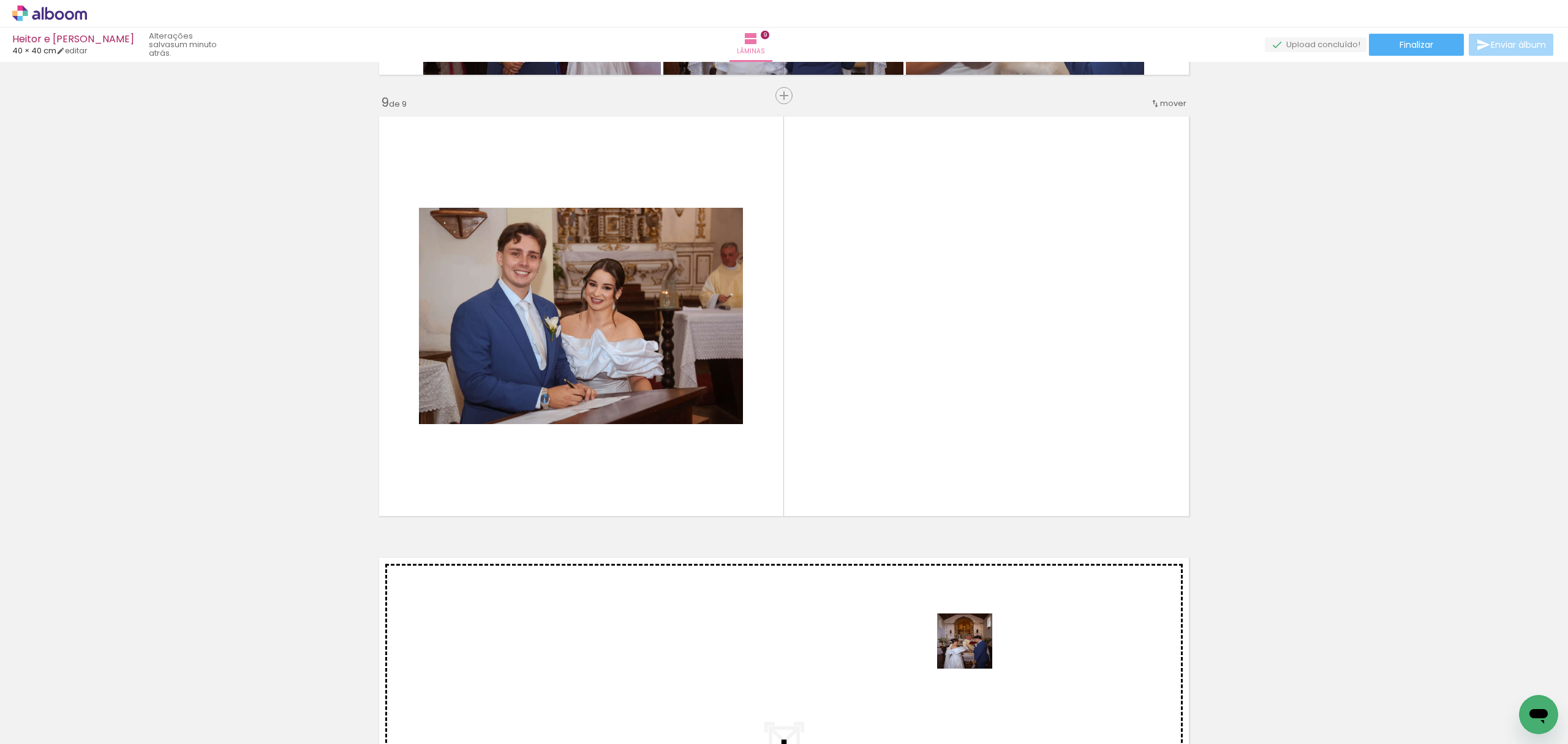
drag, startPoint x: 986, startPoint y: 715, endPoint x: 944, endPoint y: 499, distance: 220.0
click at [949, 494] on quentale-workspace at bounding box center [784, 372] width 1568 height 744
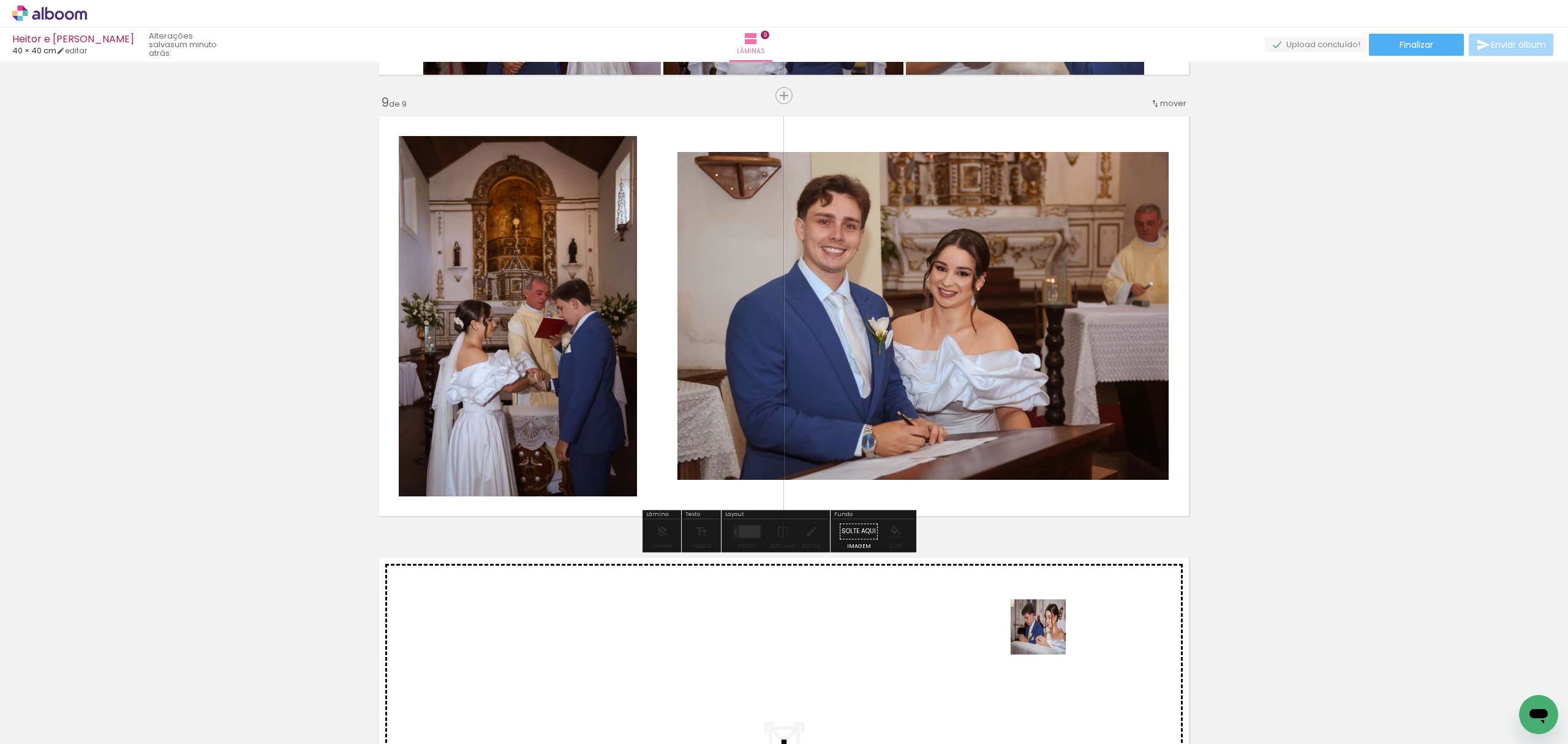
drag, startPoint x: 1049, startPoint y: 652, endPoint x: 1037, endPoint y: 462, distance: 190.4
click at [1036, 457] on quentale-workspace at bounding box center [784, 372] width 1568 height 744
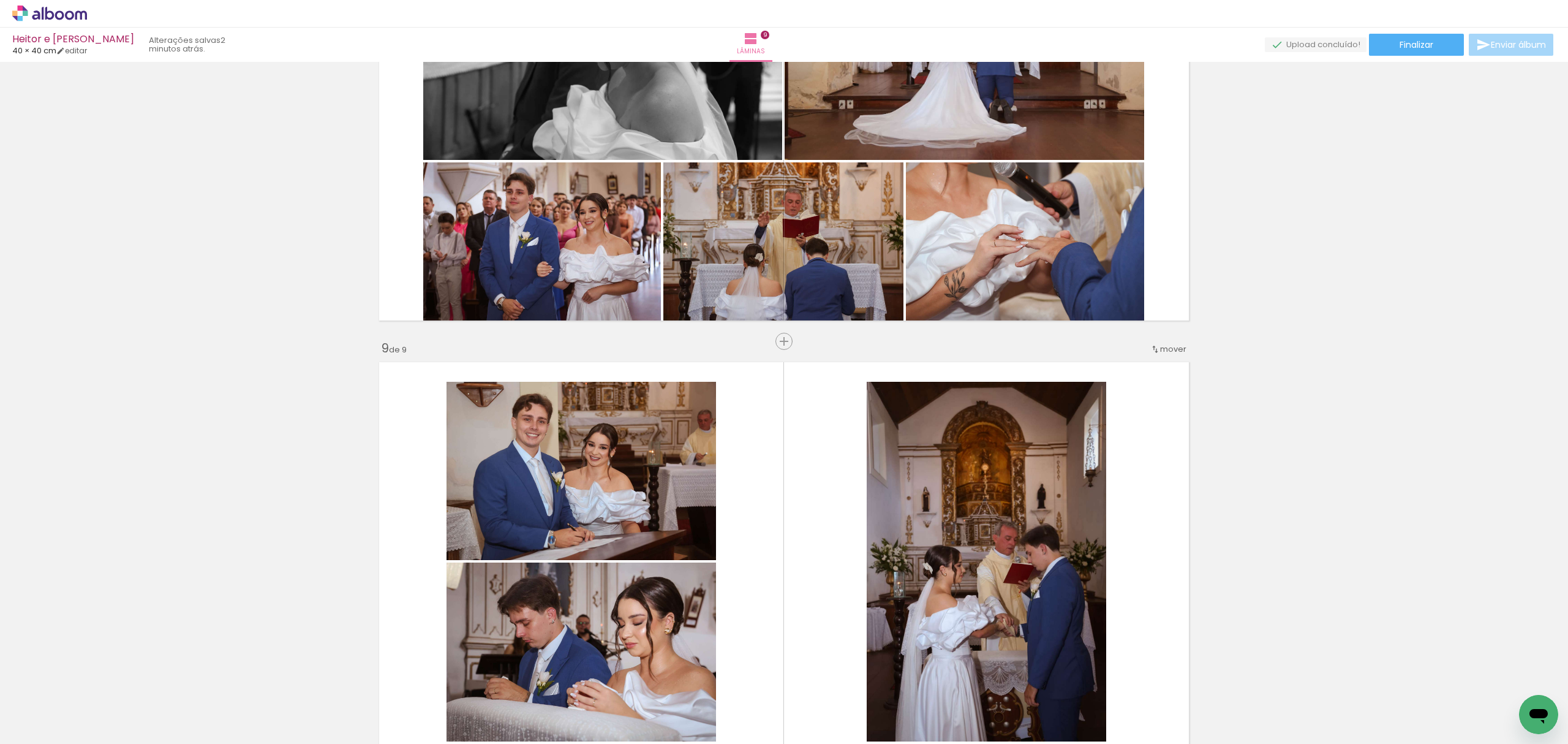
scroll to position [3281, 0]
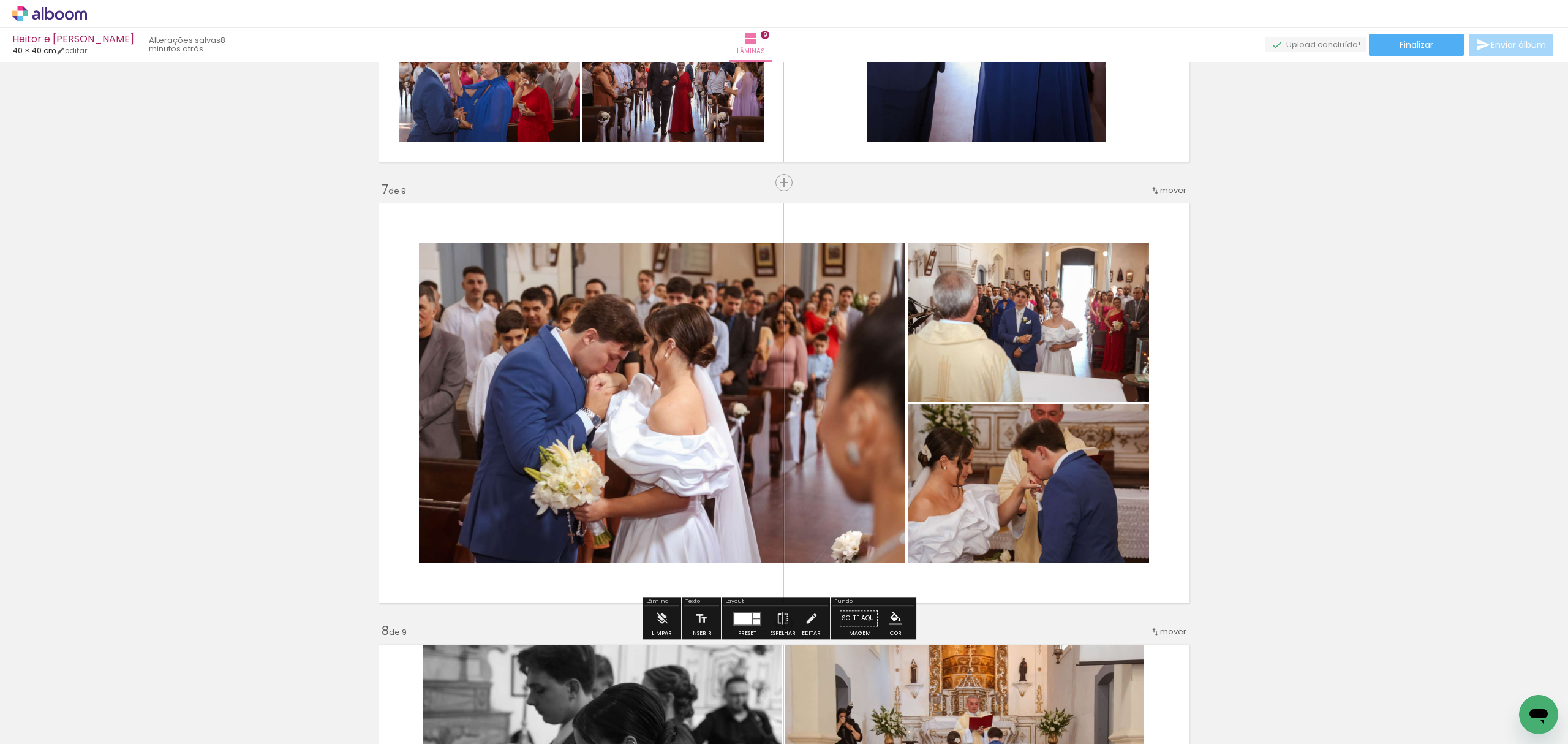
scroll to position [2873, 0]
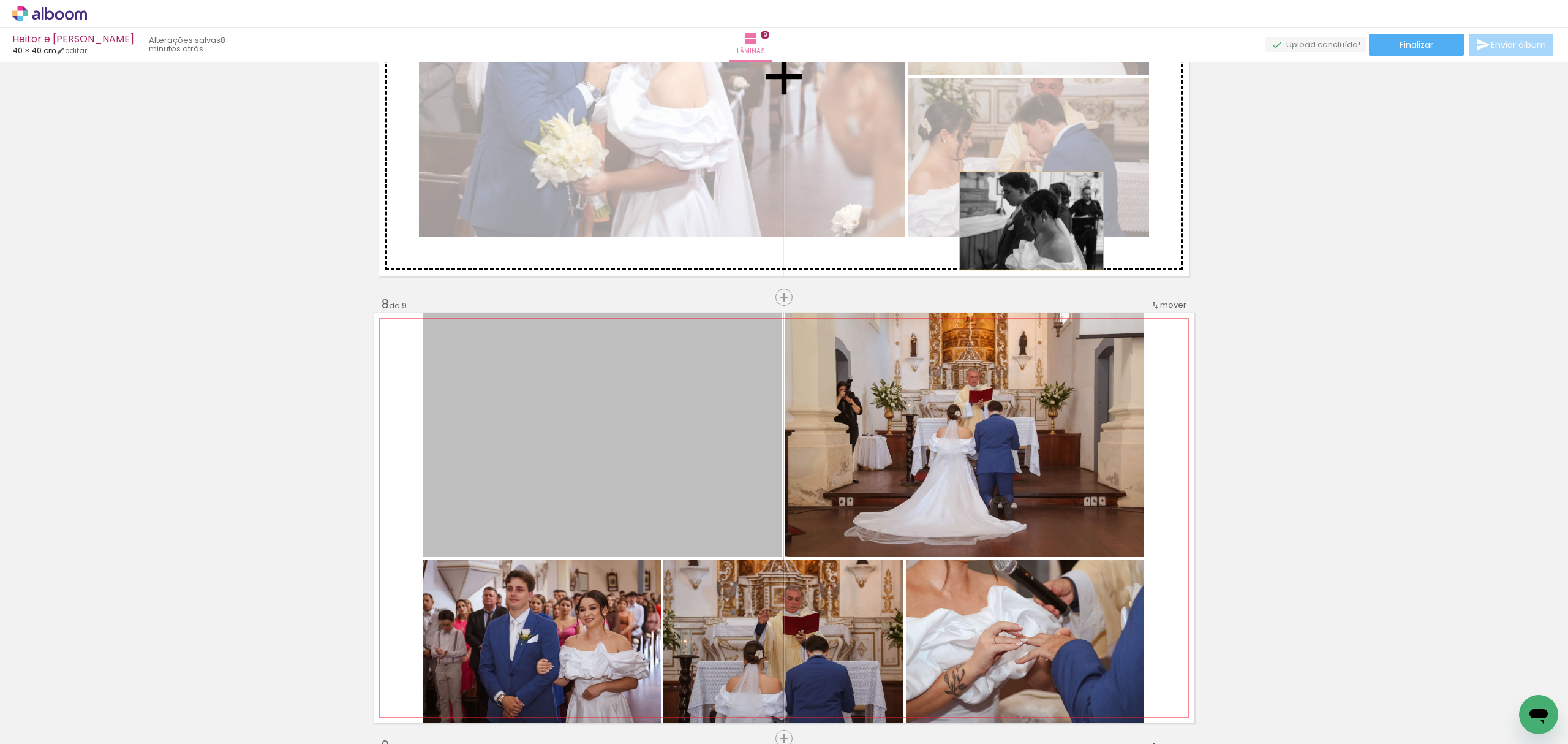
drag, startPoint x: 709, startPoint y: 468, endPoint x: 1025, endPoint y: 221, distance: 401.1
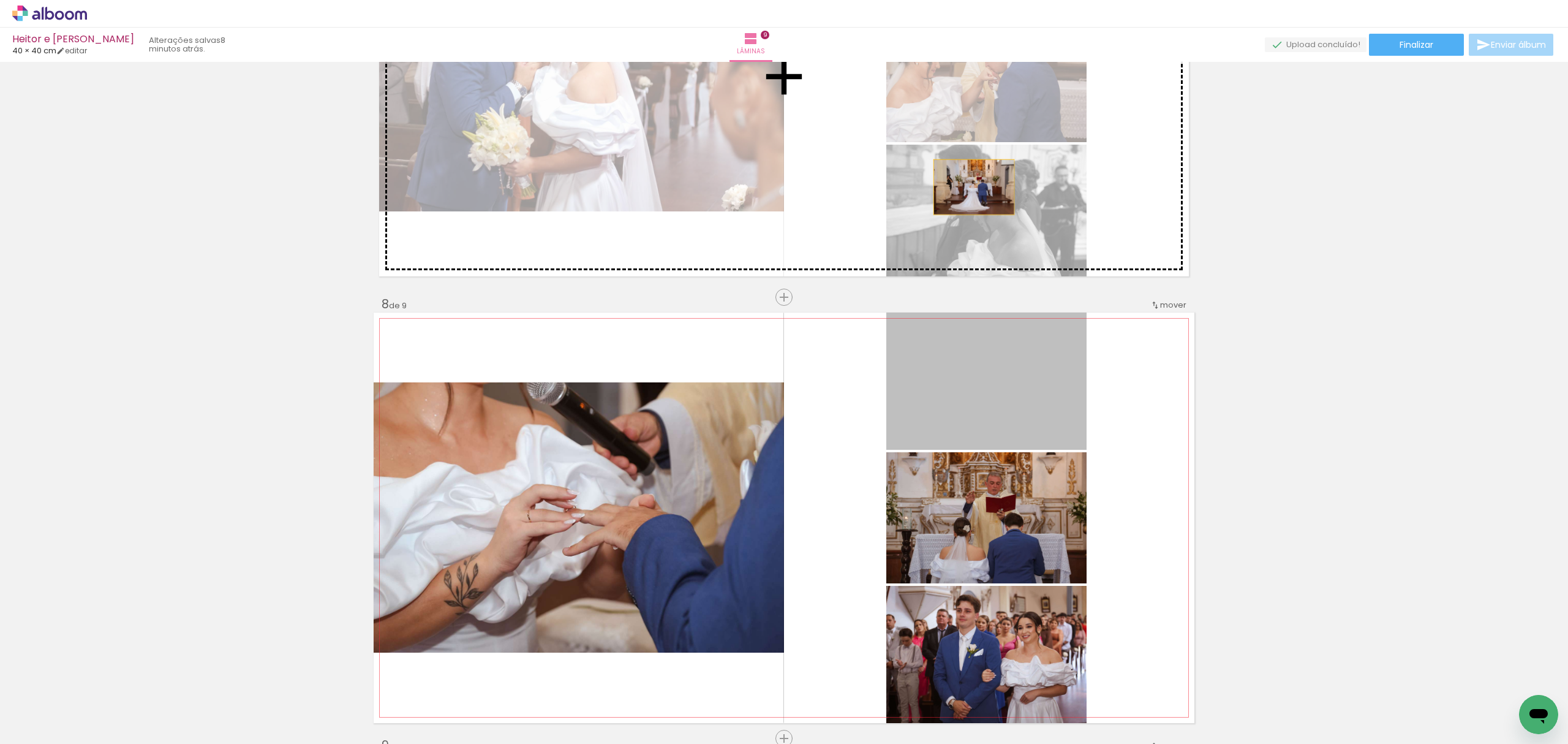
drag, startPoint x: 954, startPoint y: 403, endPoint x: 965, endPoint y: 179, distance: 224.3
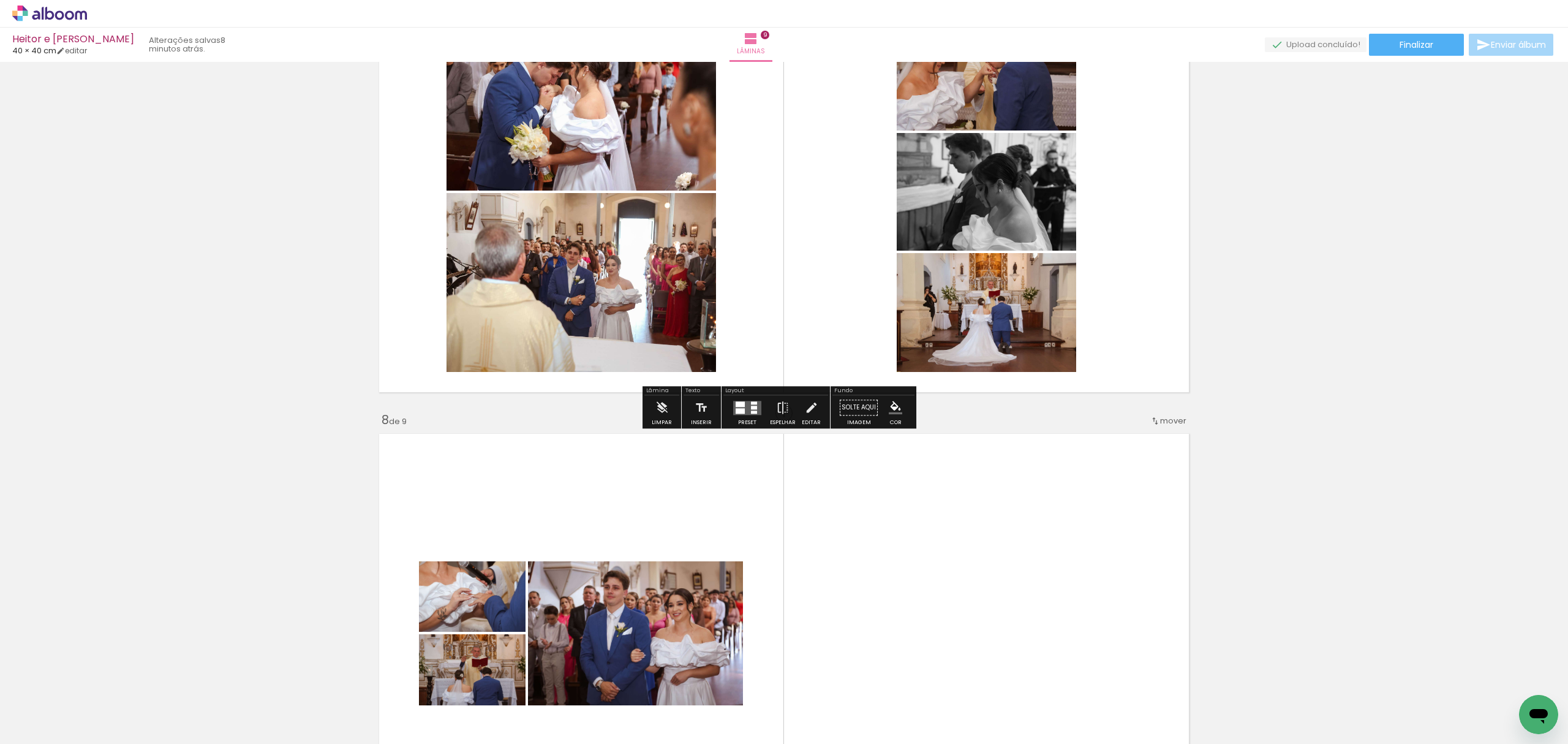
scroll to position [2546, 0]
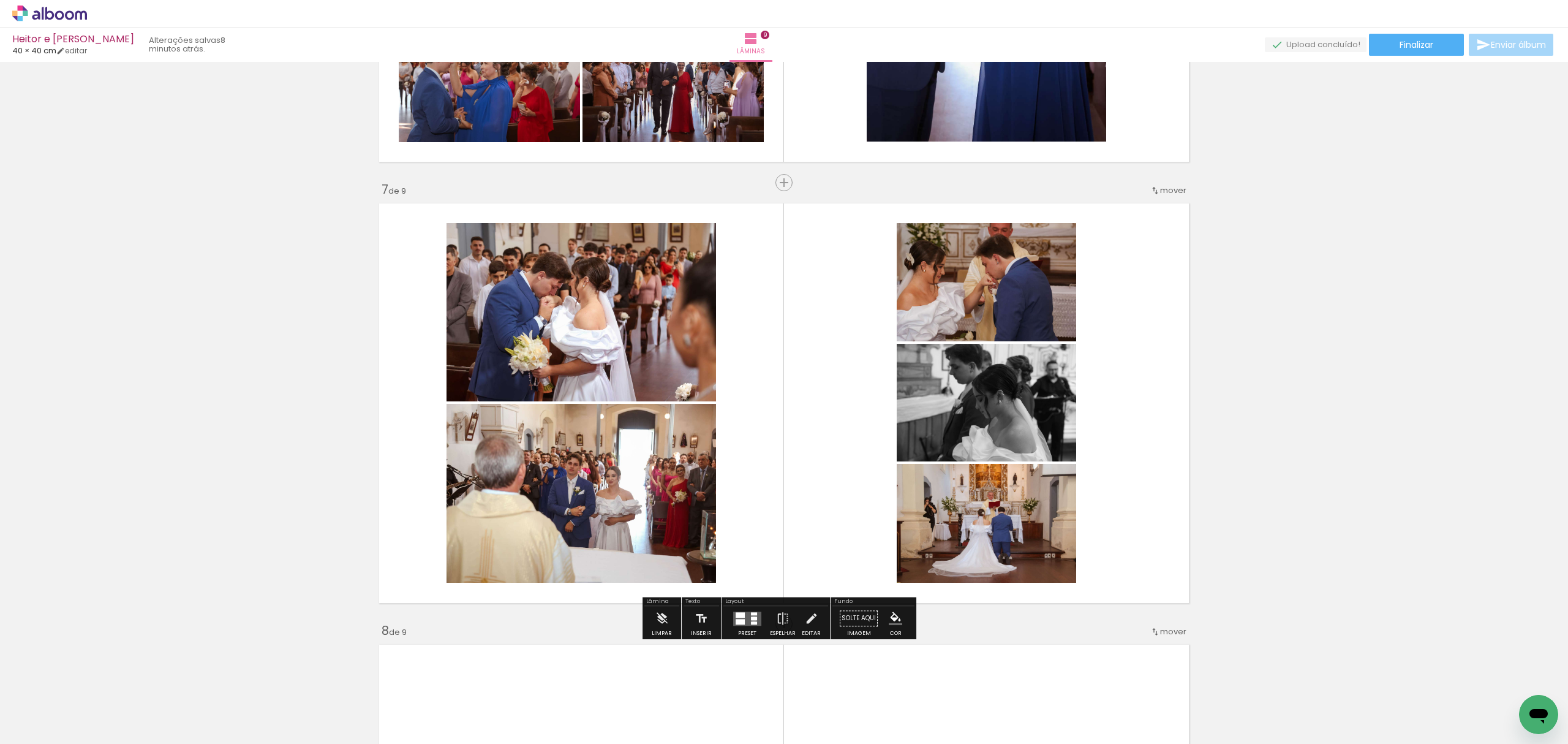
click at [751, 618] on div at bounding box center [753, 618] width 6 height 3
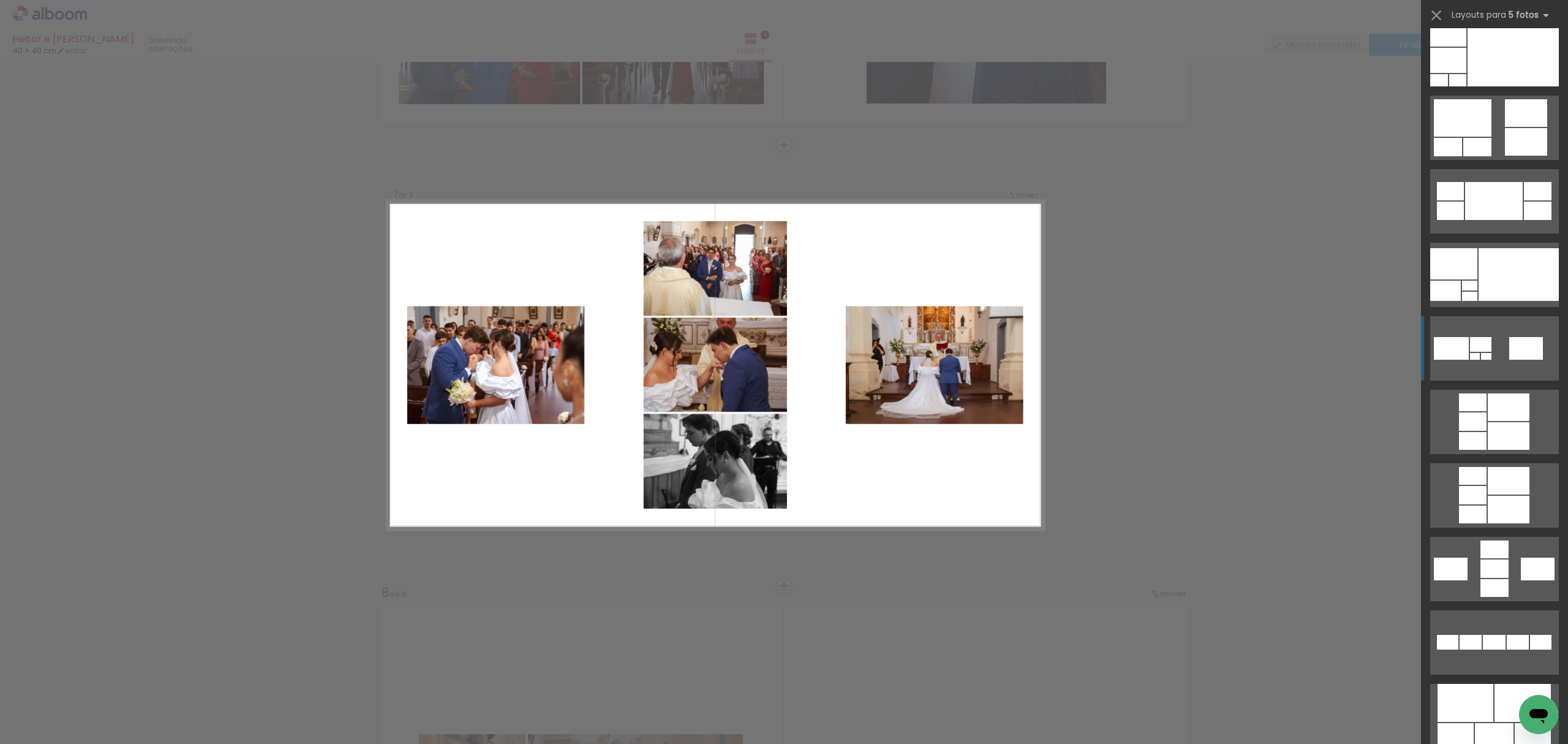
scroll to position [327, 0]
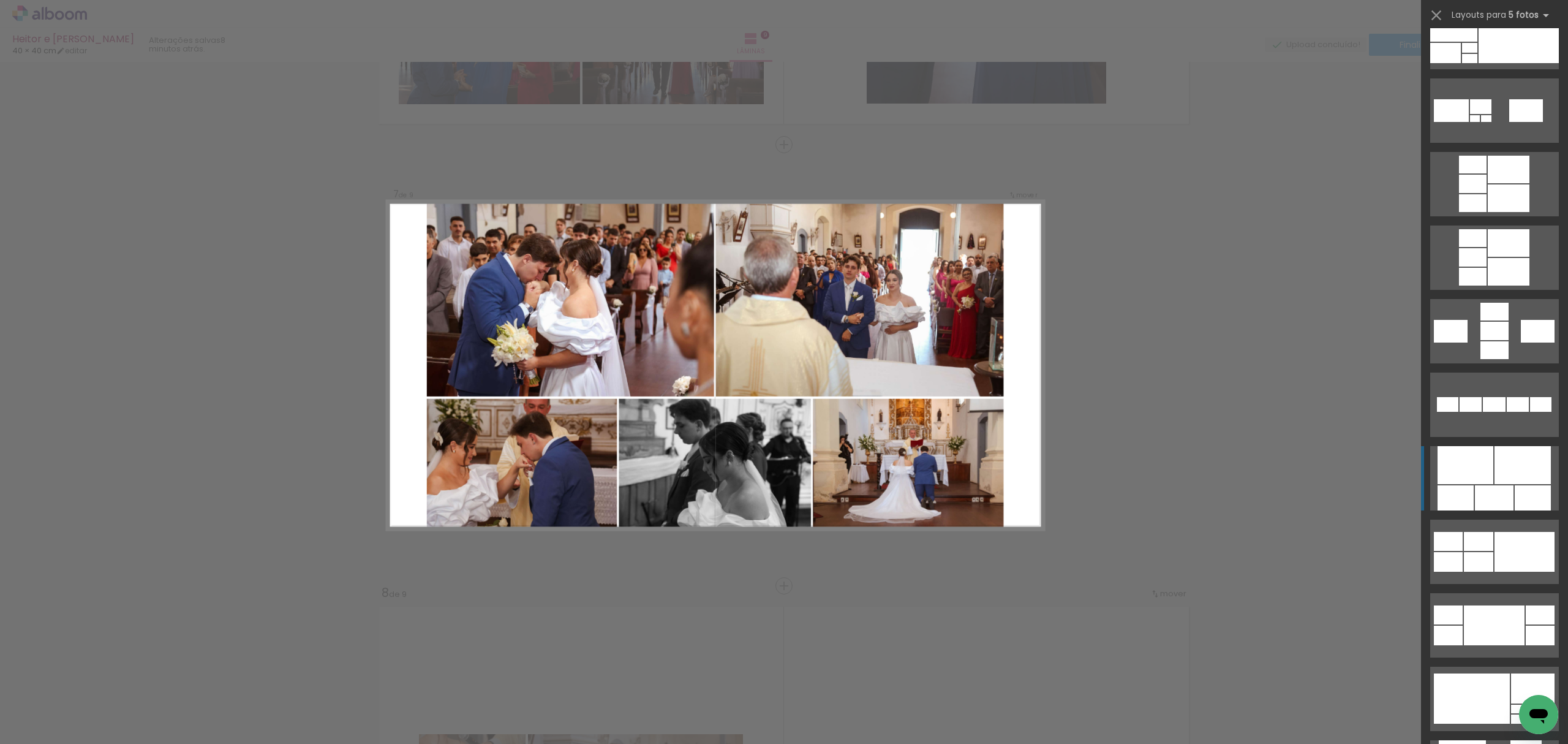
click at [1475, 484] on quentale-layouter at bounding box center [1494, 478] width 129 height 64
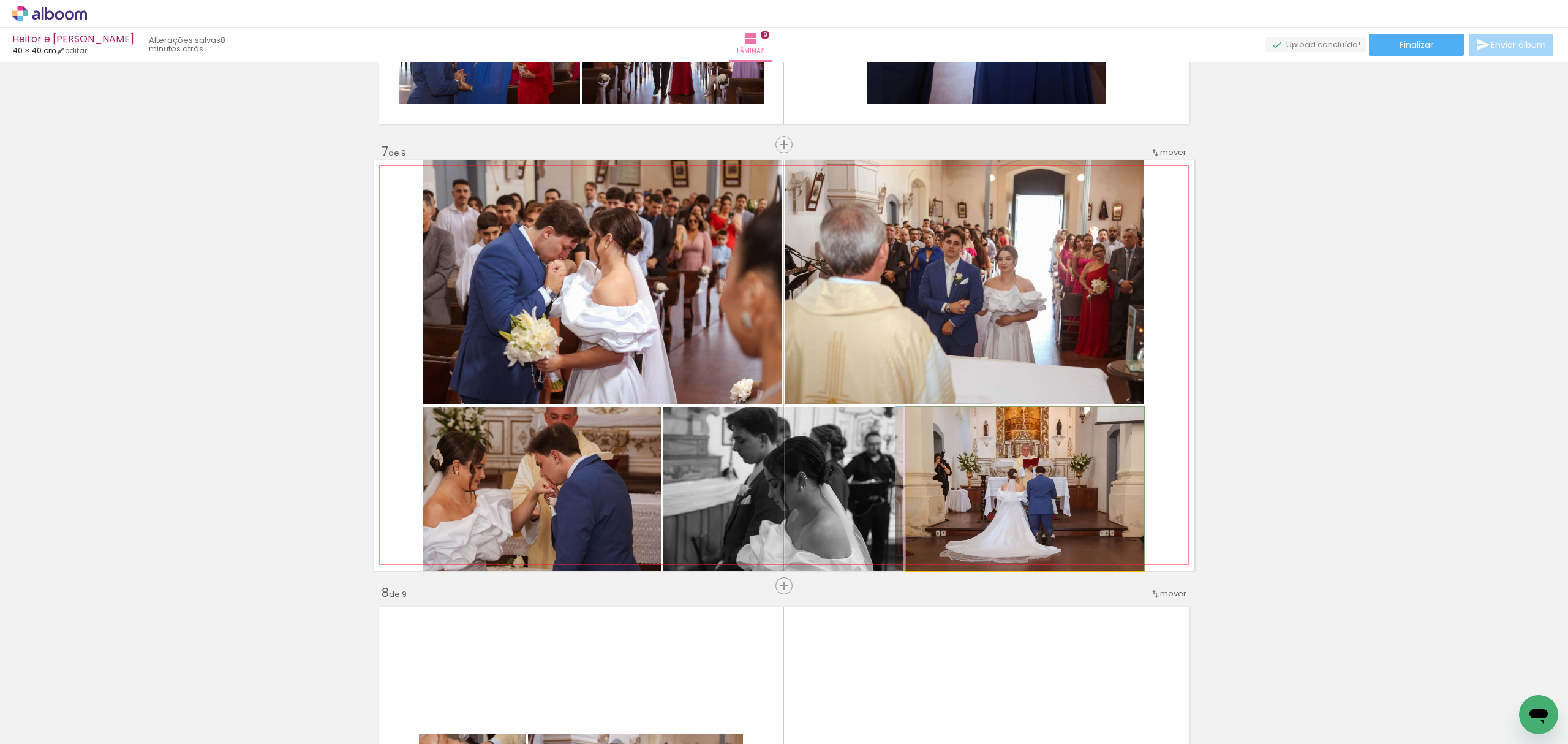
drag, startPoint x: 993, startPoint y: 478, endPoint x: 768, endPoint y: 486, distance: 225.1
click at [0, 0] on slot at bounding box center [0, 0] width 0 height 0
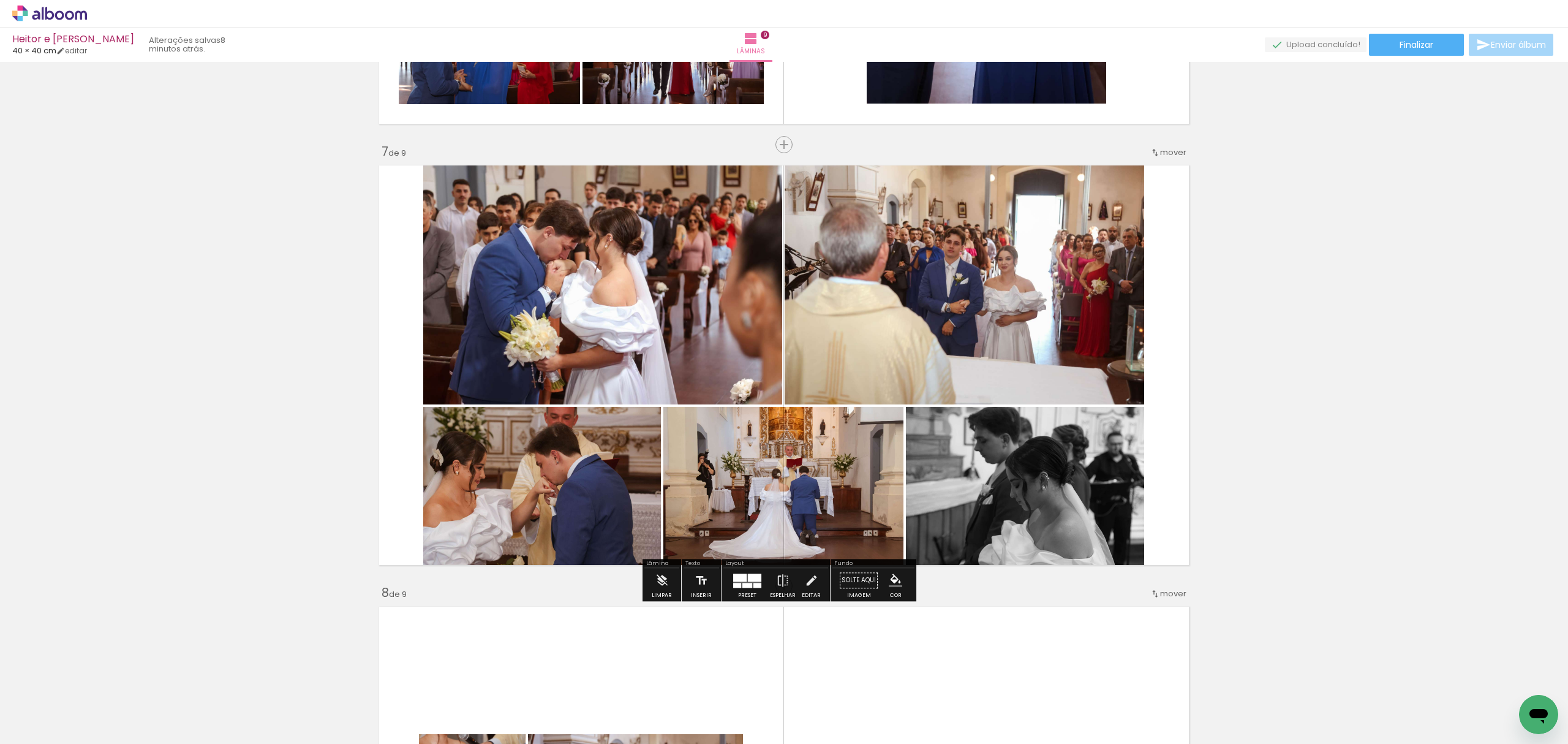
drag, startPoint x: 1027, startPoint y: 491, endPoint x: 1022, endPoint y: 328, distance: 163.1
click at [0, 0] on slot at bounding box center [0, 0] width 0 height 0
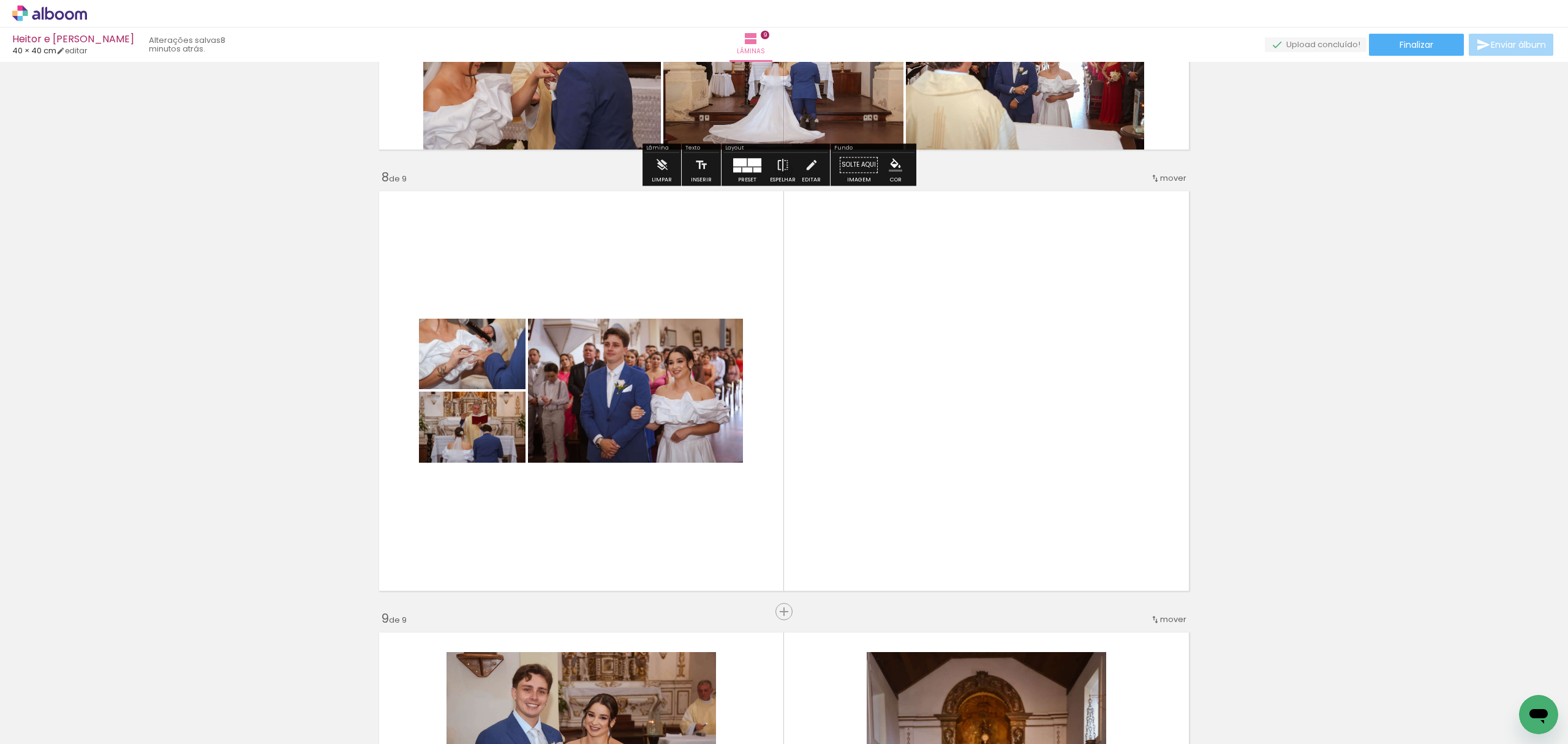
scroll to position [3074, 0]
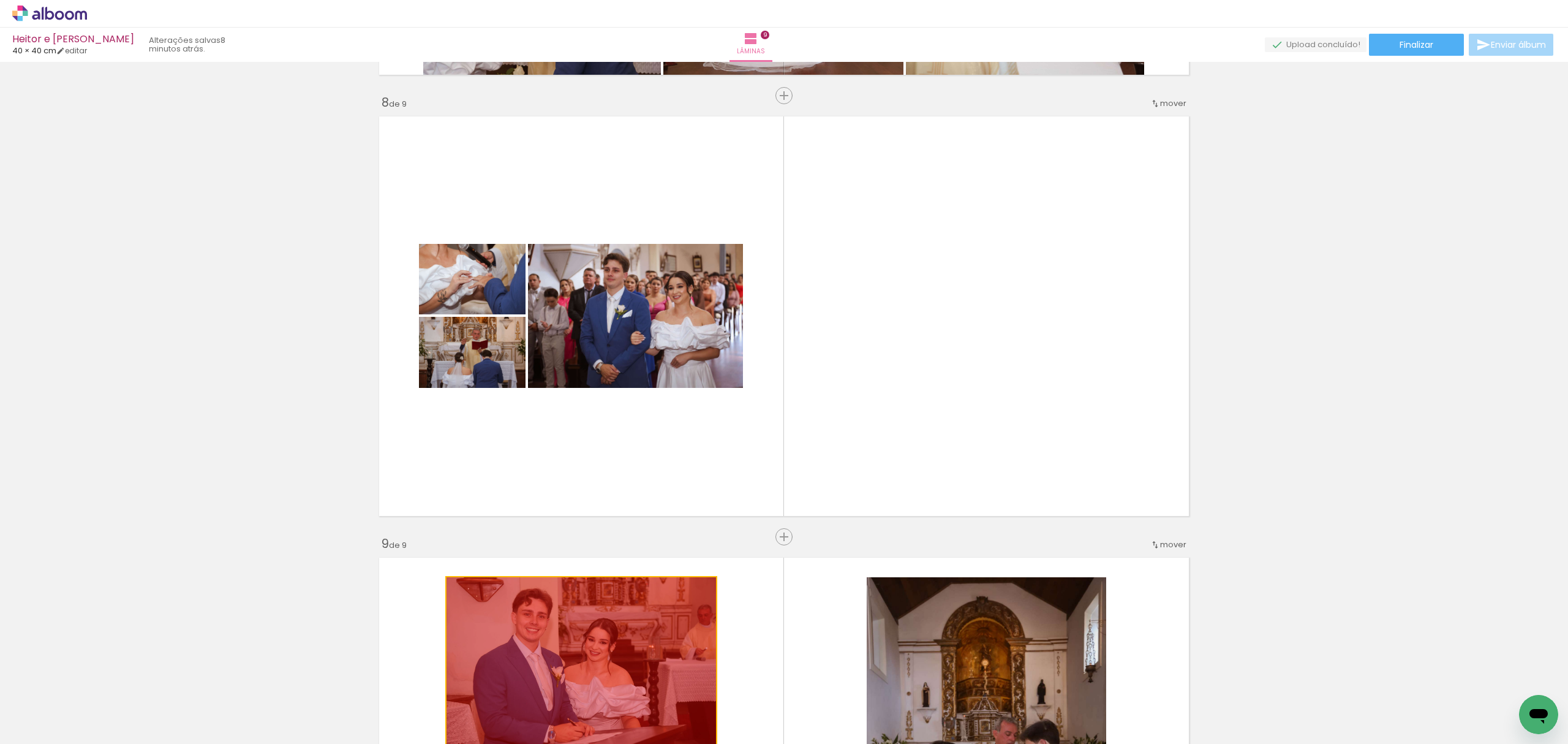
drag, startPoint x: 608, startPoint y: 628, endPoint x: 995, endPoint y: 316, distance: 497.1
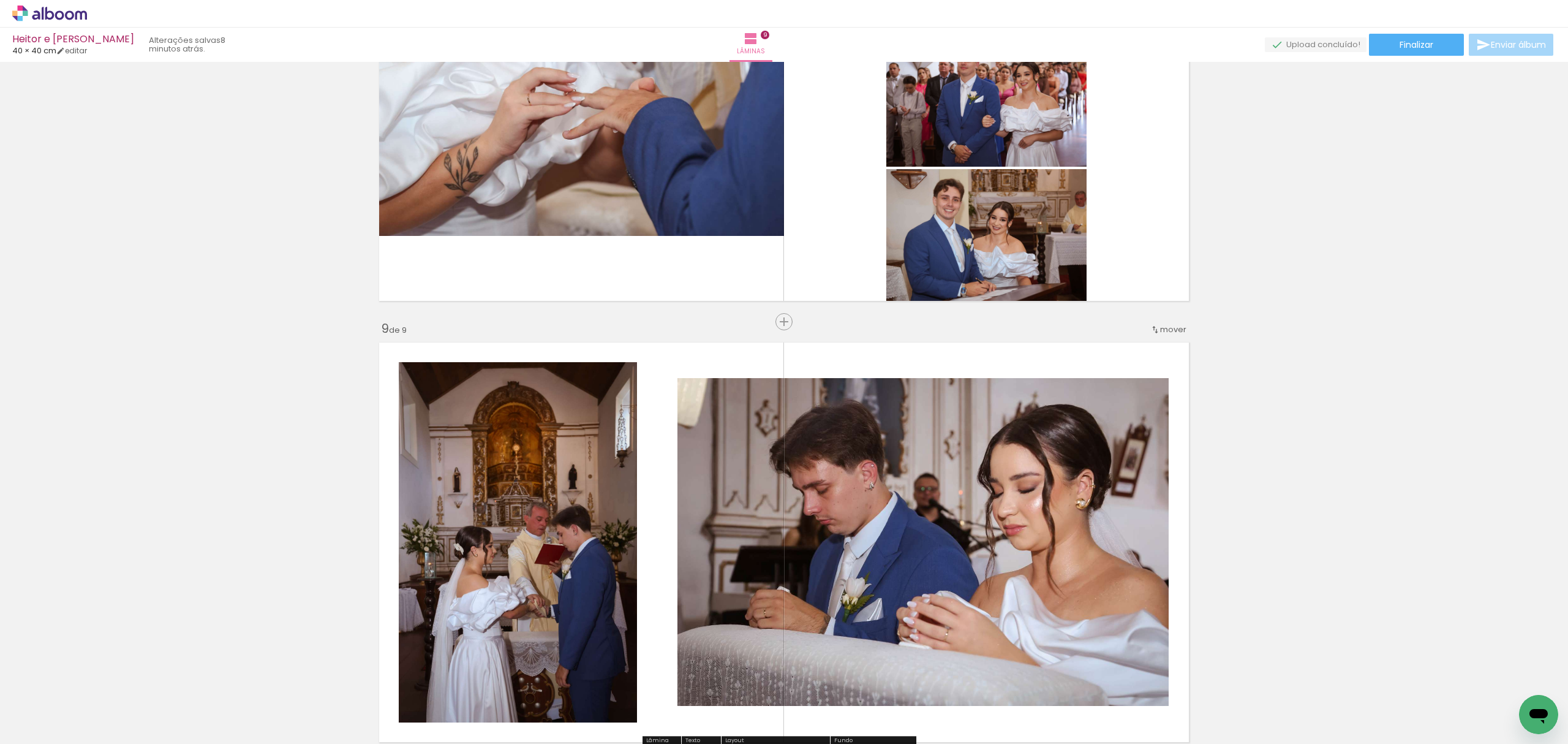
scroll to position [3401, 0]
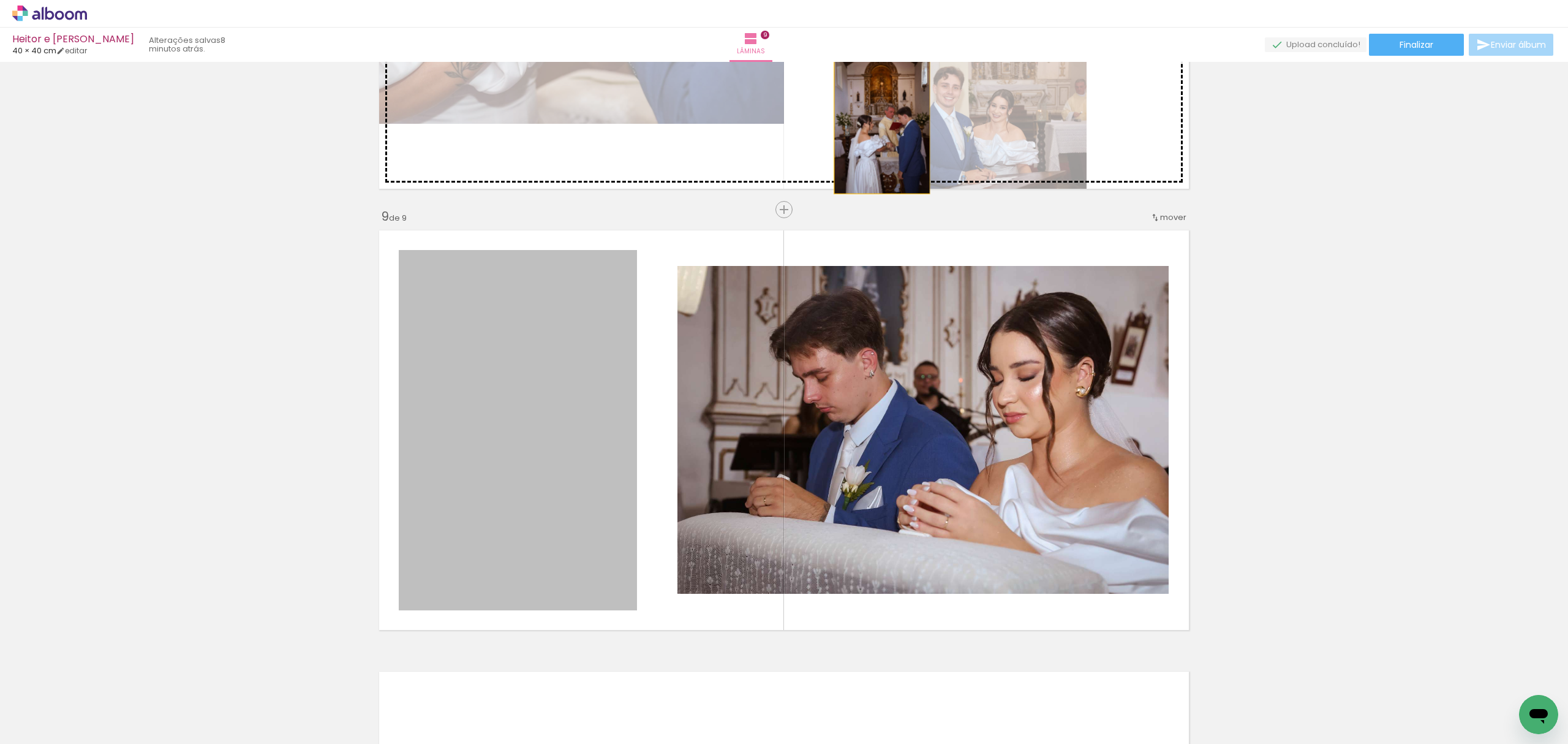
drag, startPoint x: 585, startPoint y: 499, endPoint x: 876, endPoint y: 121, distance: 477.0
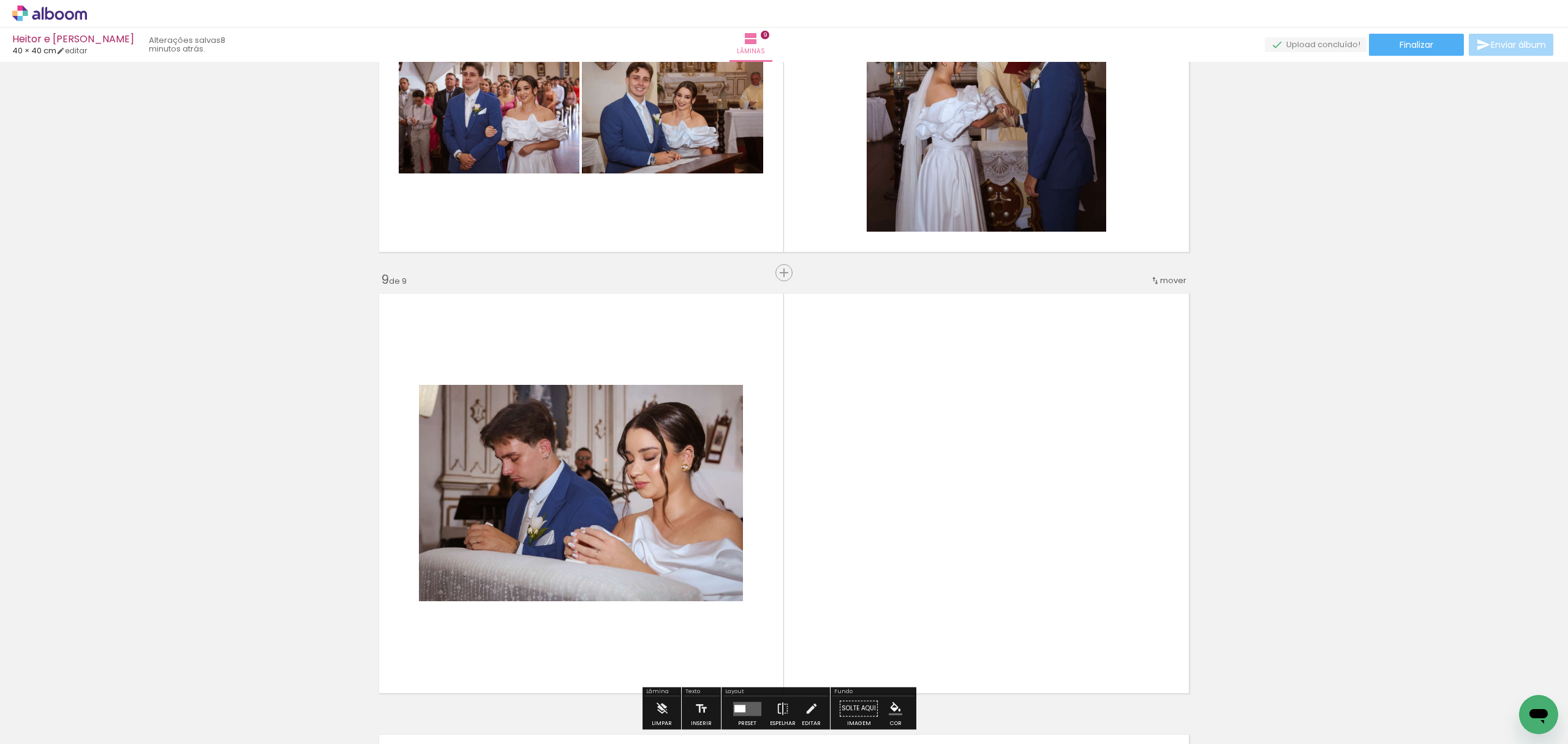
scroll to position [3320, 0]
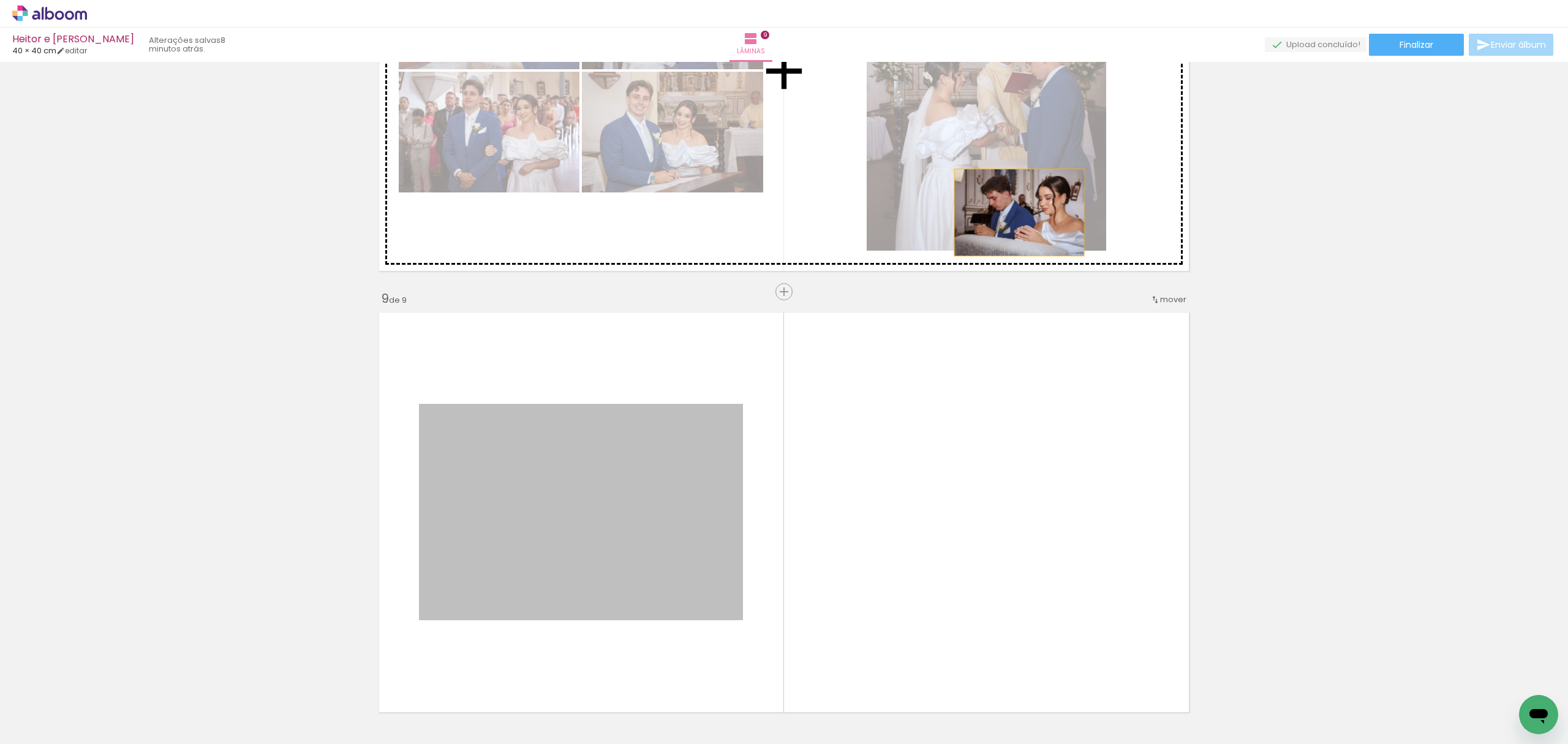
drag, startPoint x: 643, startPoint y: 491, endPoint x: 890, endPoint y: 221, distance: 365.9
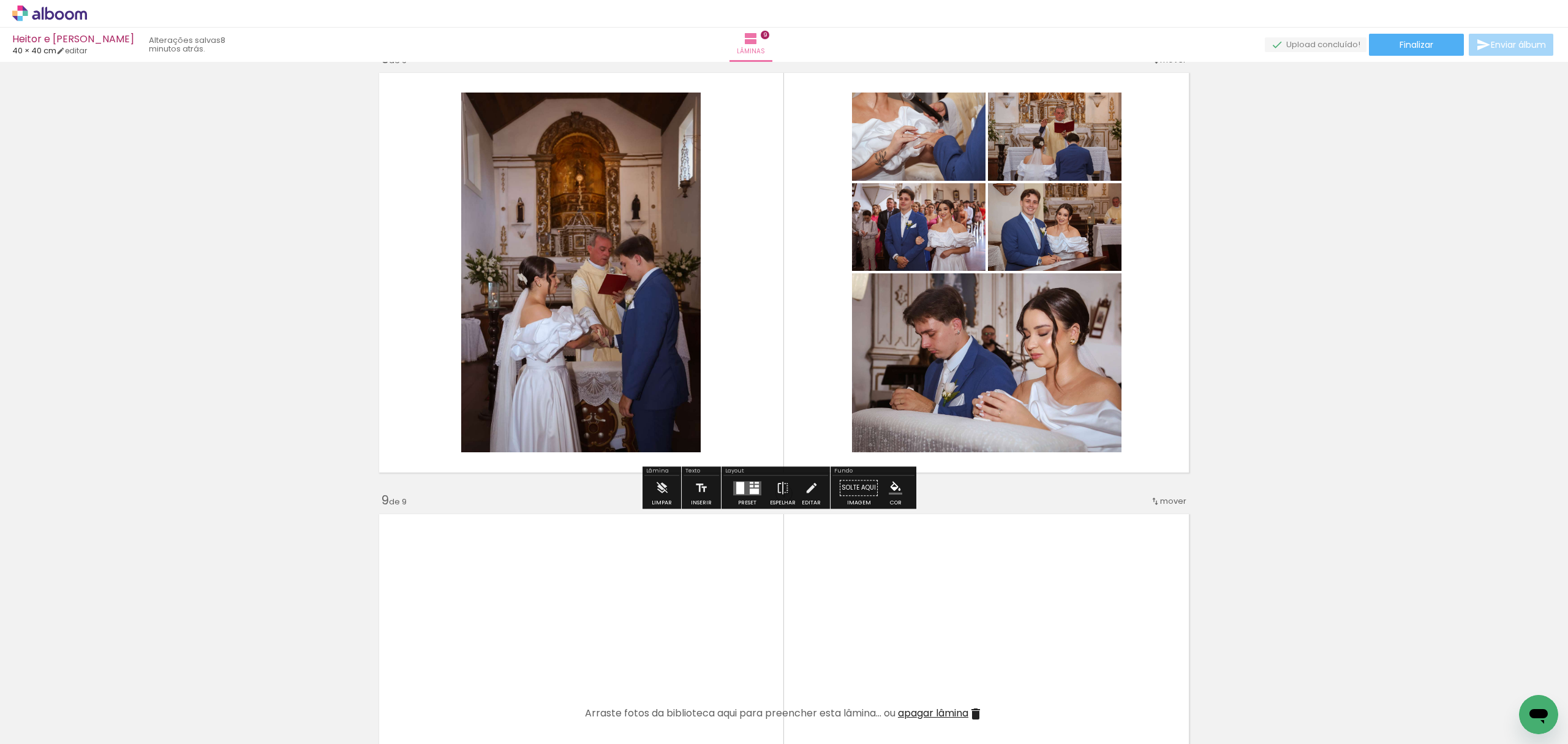
scroll to position [3074, 0]
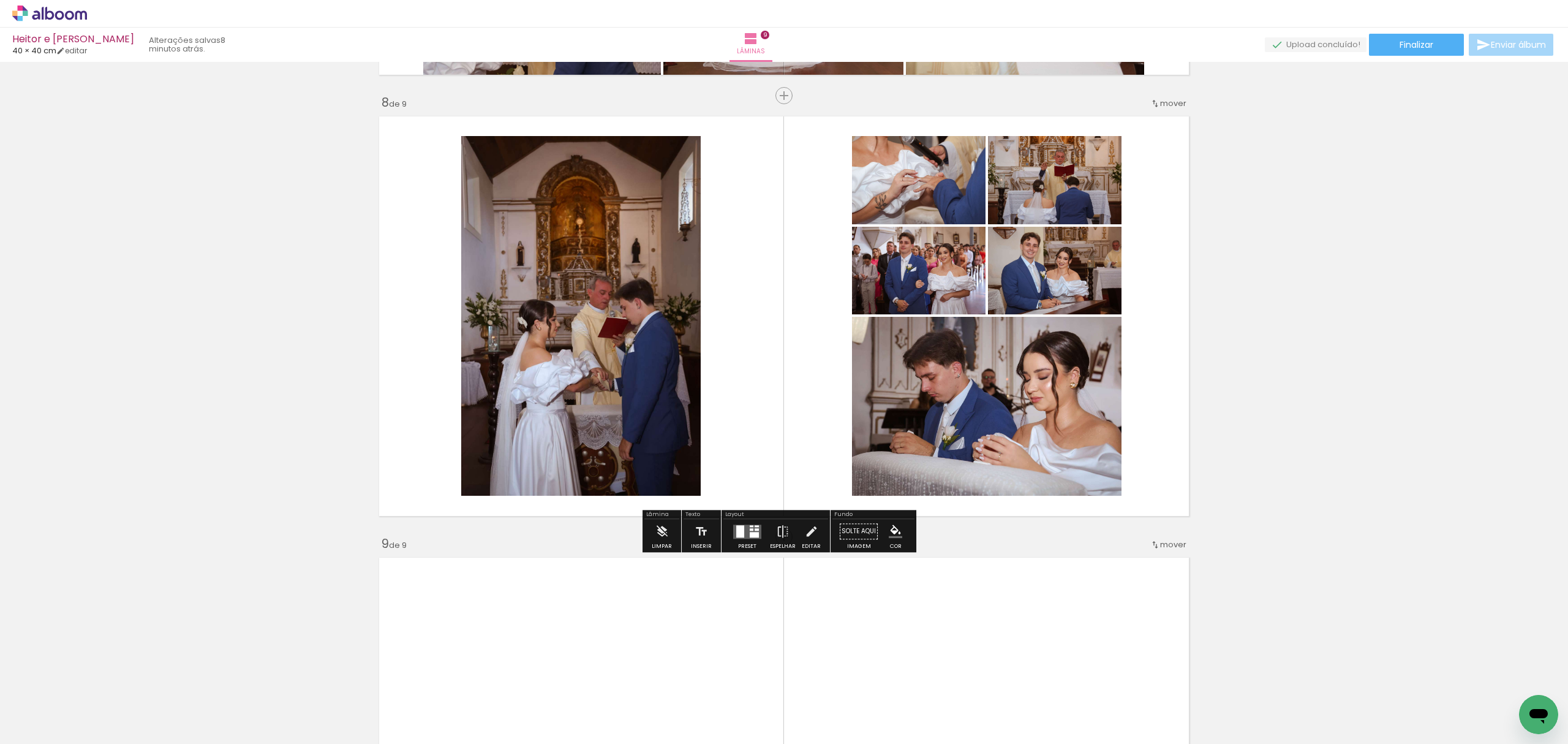
click at [755, 529] on div at bounding box center [756, 529] width 4 height 3
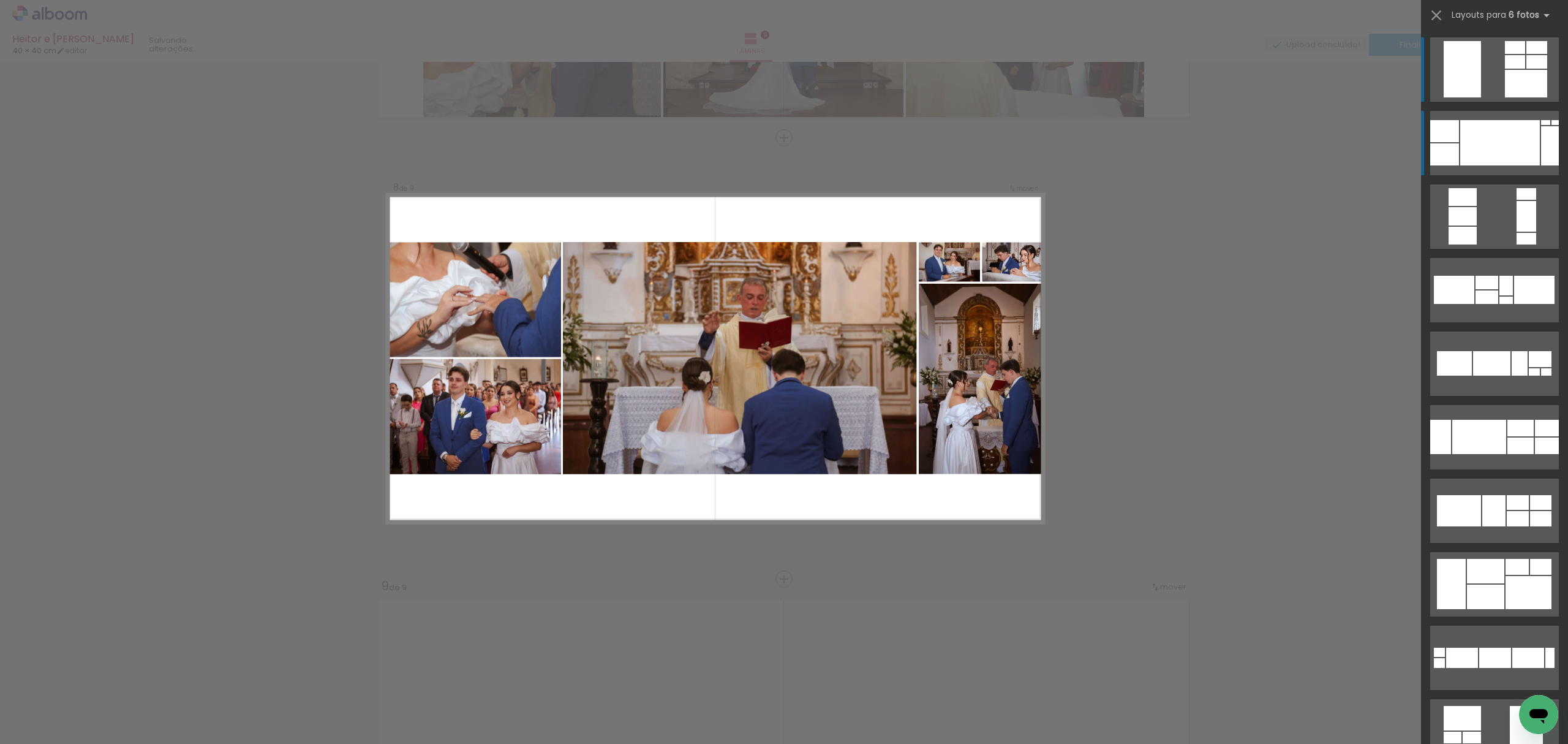
scroll to position [3025, 0]
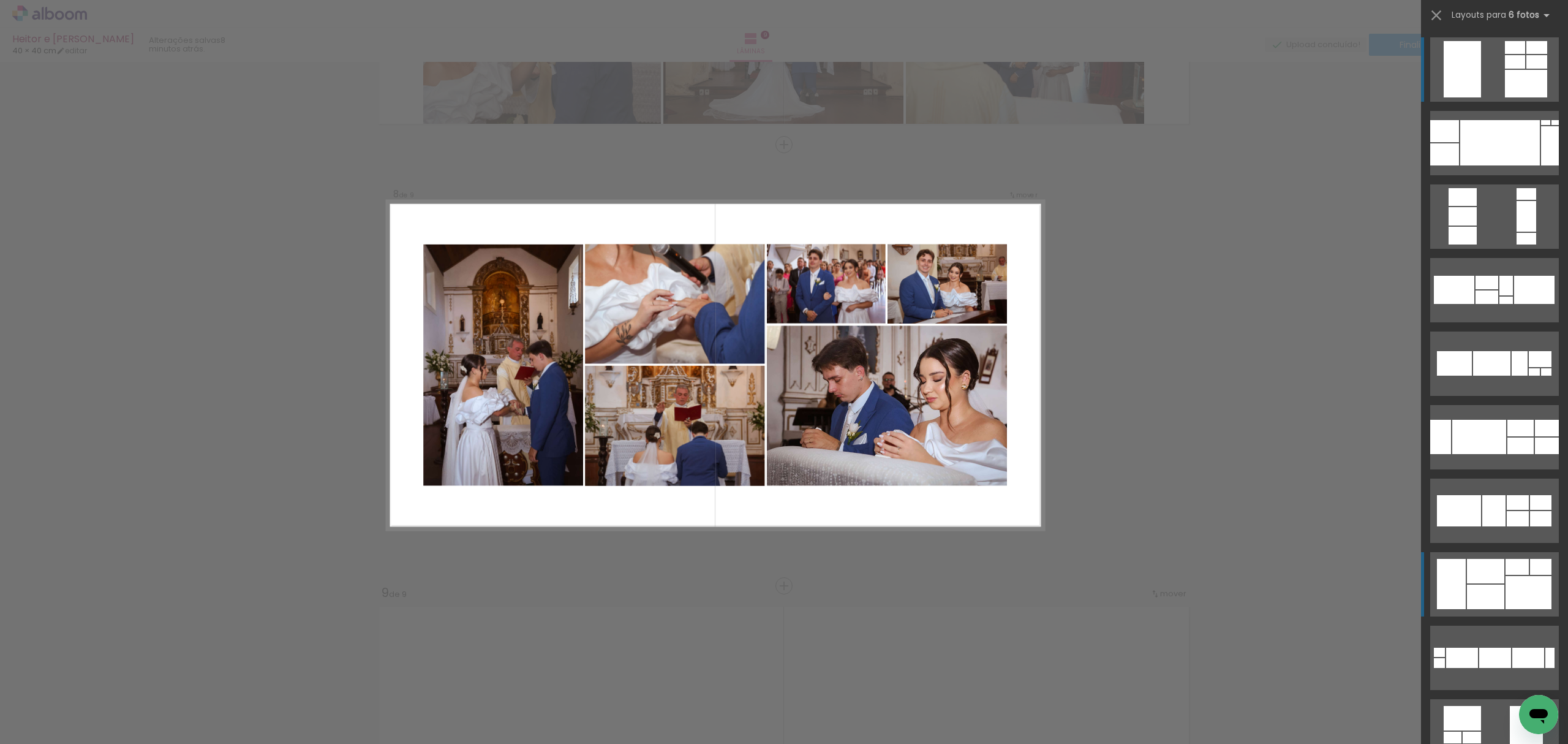
click at [1478, 584] on quentale-layouter at bounding box center [1494, 585] width 129 height 64
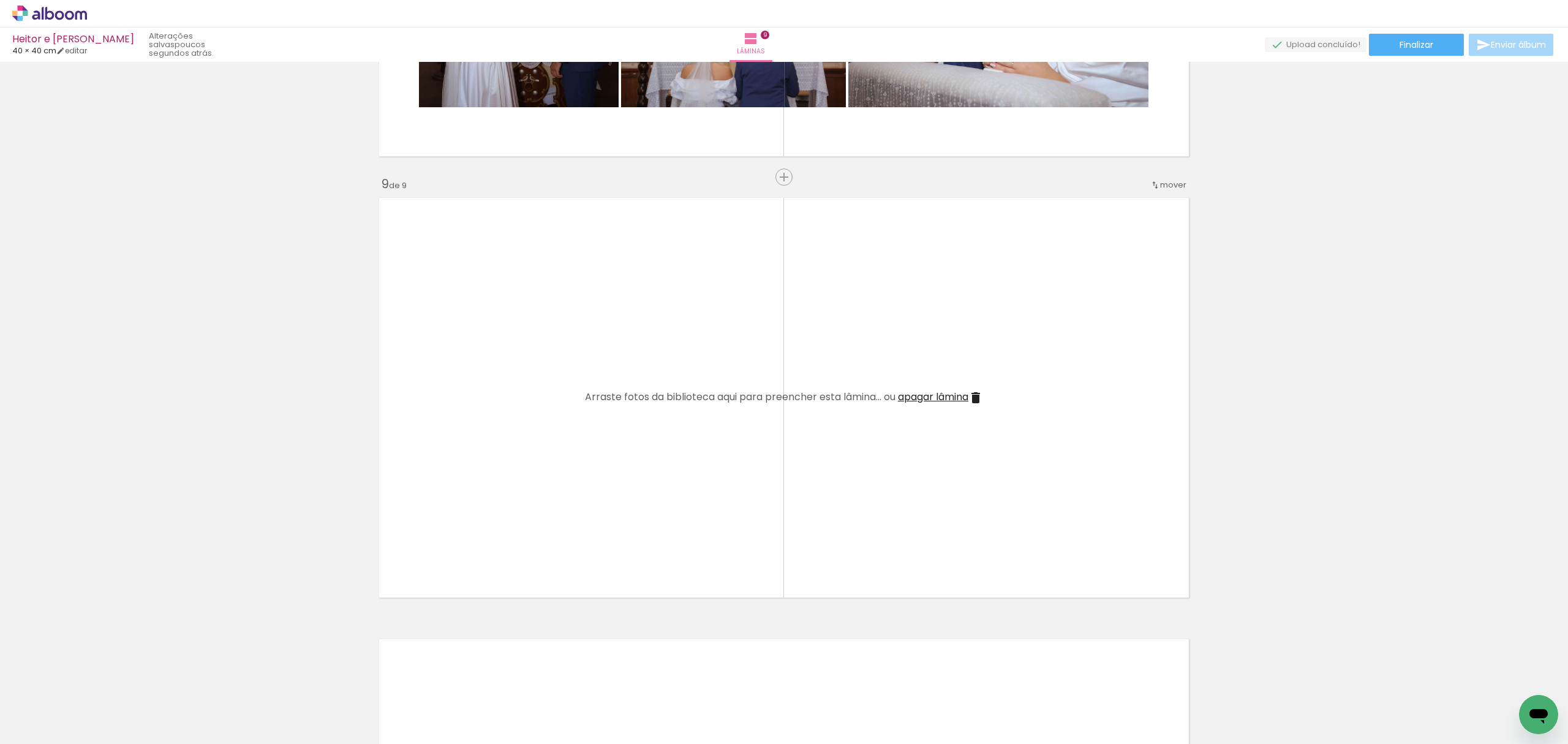
scroll to position [0, 1313]
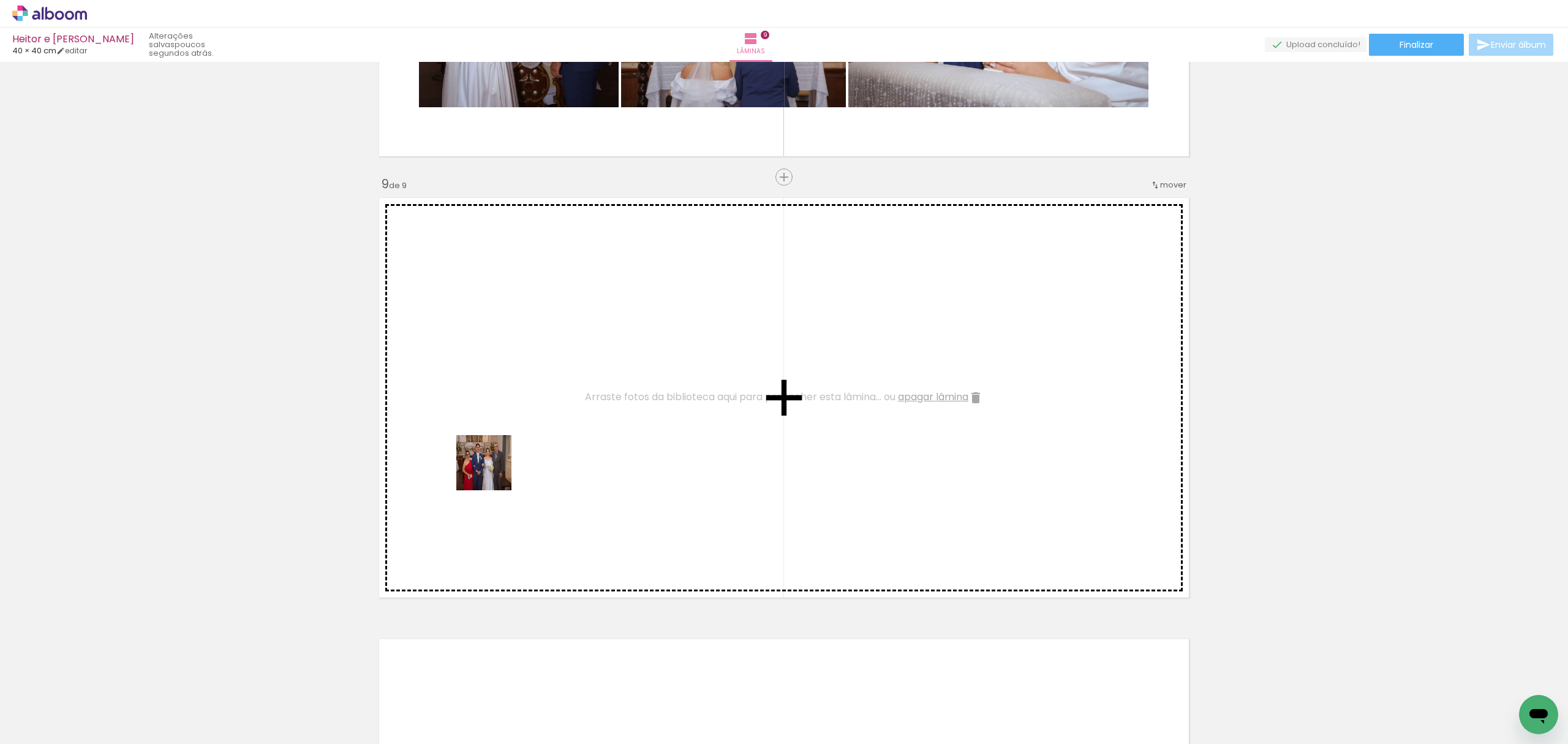
drag, startPoint x: 380, startPoint y: 692, endPoint x: 534, endPoint y: 330, distance: 393.4
click at [534, 330] on quentale-workspace at bounding box center [784, 372] width 1568 height 744
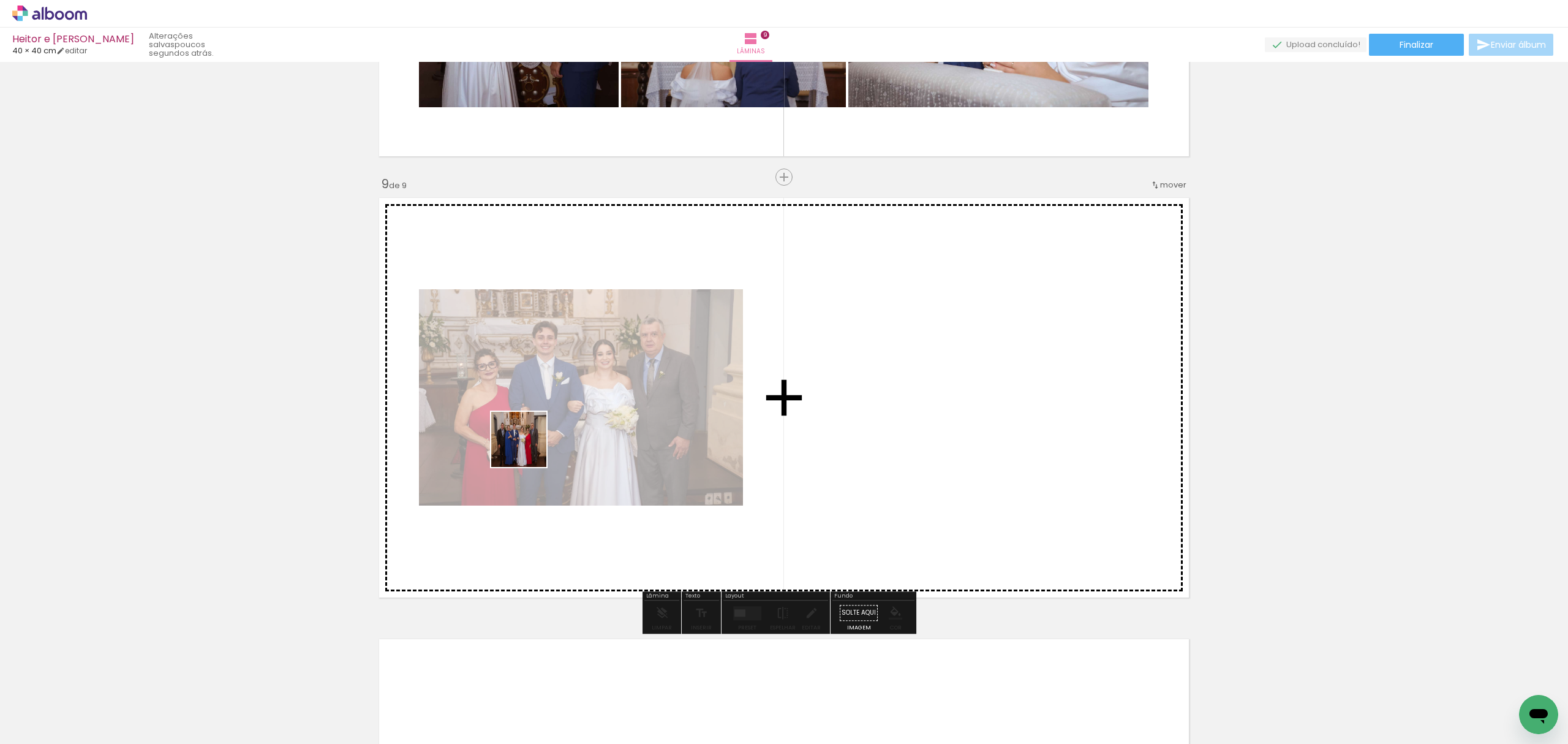
drag, startPoint x: 455, startPoint y: 719, endPoint x: 530, endPoint y: 438, distance: 290.8
click at [530, 438] on quentale-workspace at bounding box center [784, 372] width 1568 height 744
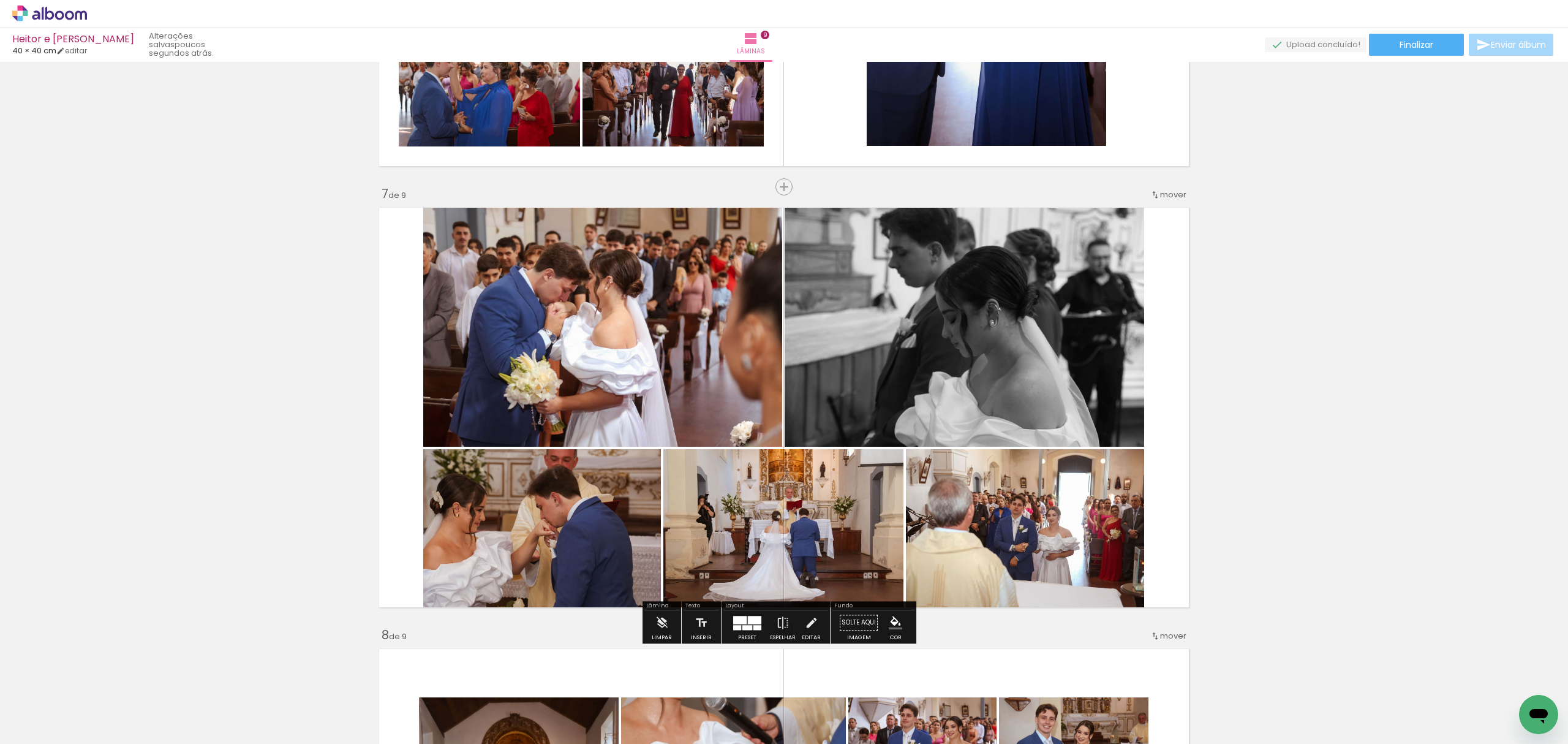
scroll to position [2532, 0]
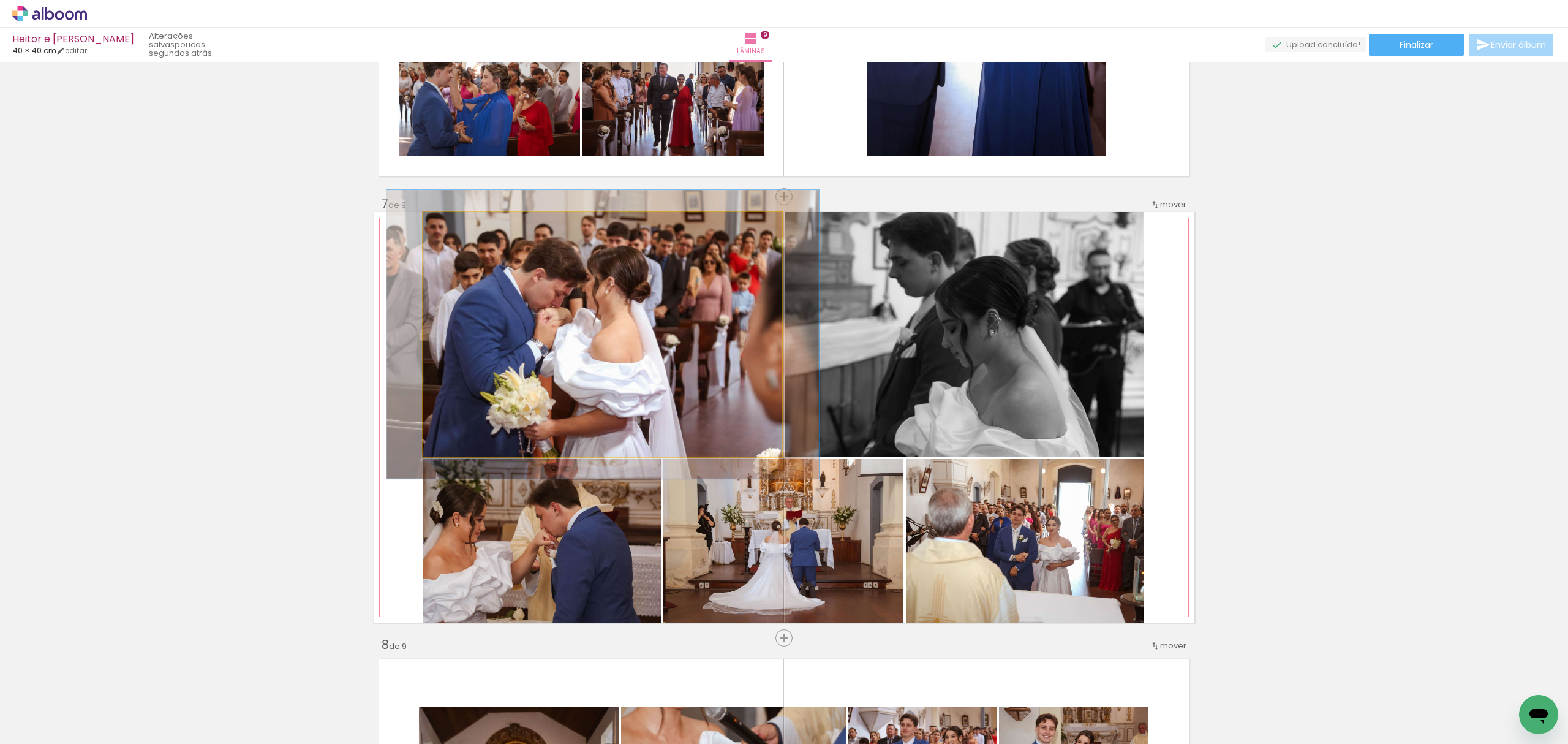
drag, startPoint x: 451, startPoint y: 231, endPoint x: 541, endPoint y: 287, distance: 106.0
type paper-slider "123"
click at [460, 231] on div at bounding box center [460, 224] width 20 height 20
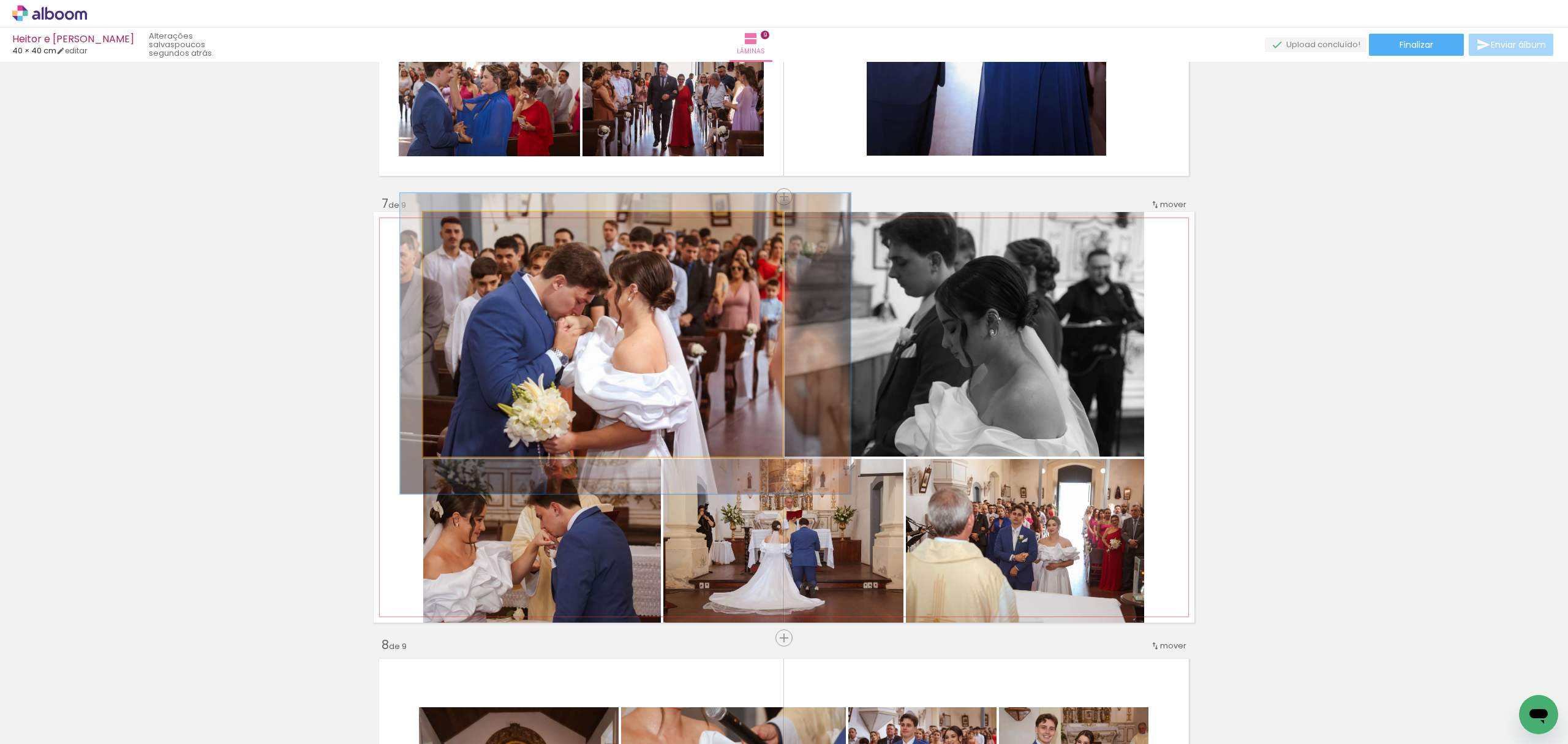
drag, startPoint x: 600, startPoint y: 315, endPoint x: 622, endPoint y: 323, distance: 23.4
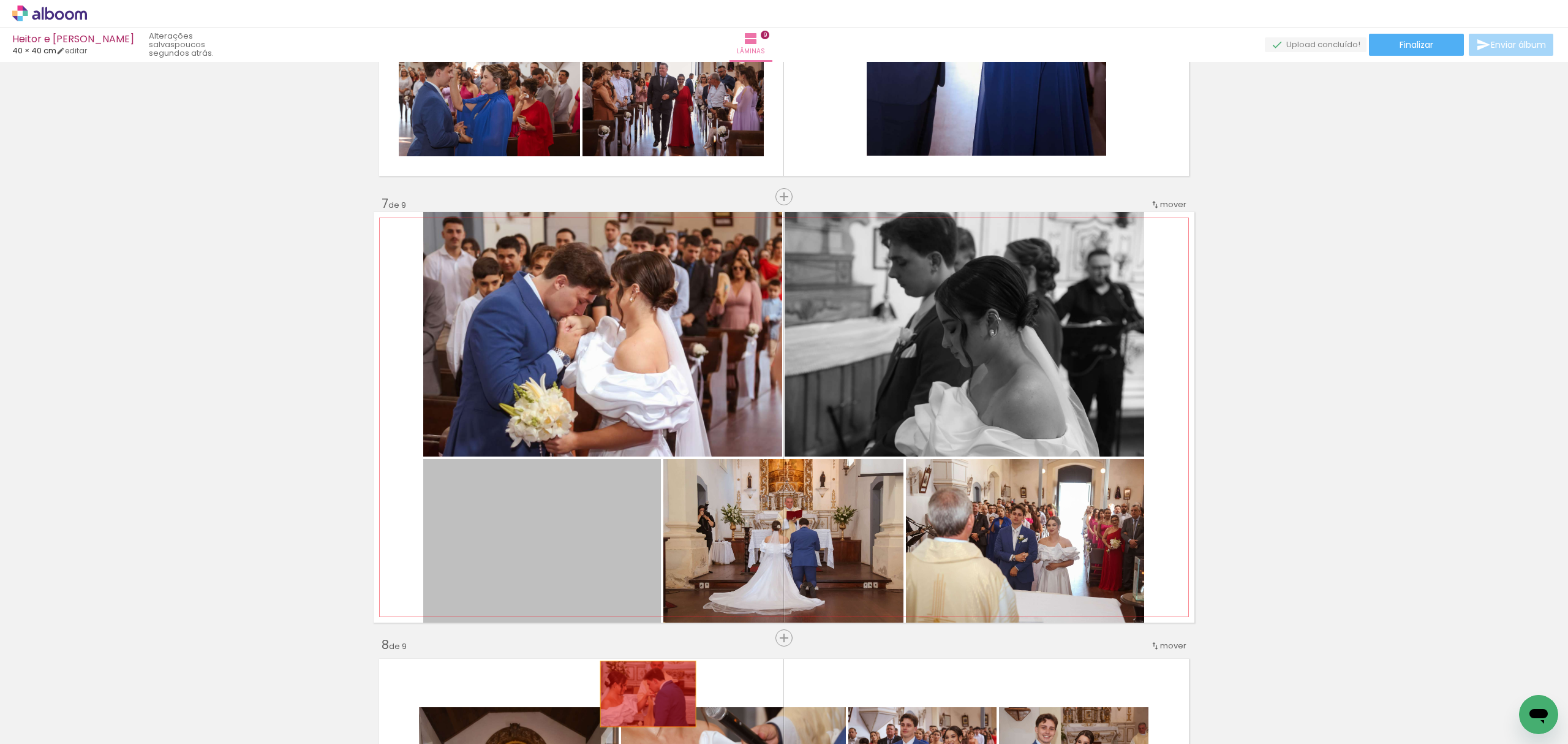
drag, startPoint x: 550, startPoint y: 562, endPoint x: 643, endPoint y: 696, distance: 163.1
click at [643, 696] on quentale-workspace at bounding box center [784, 372] width 1568 height 744
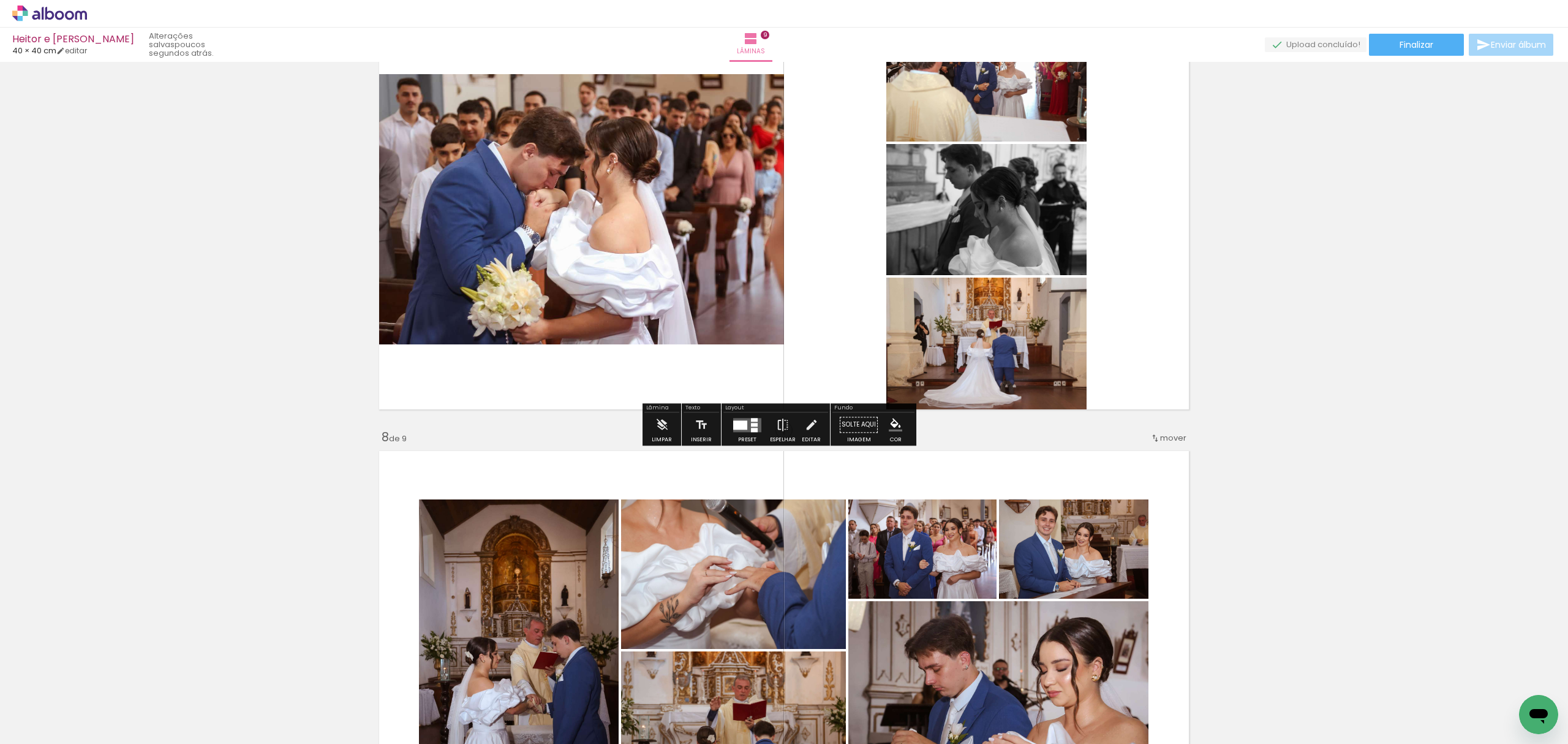
scroll to position [2940, 0]
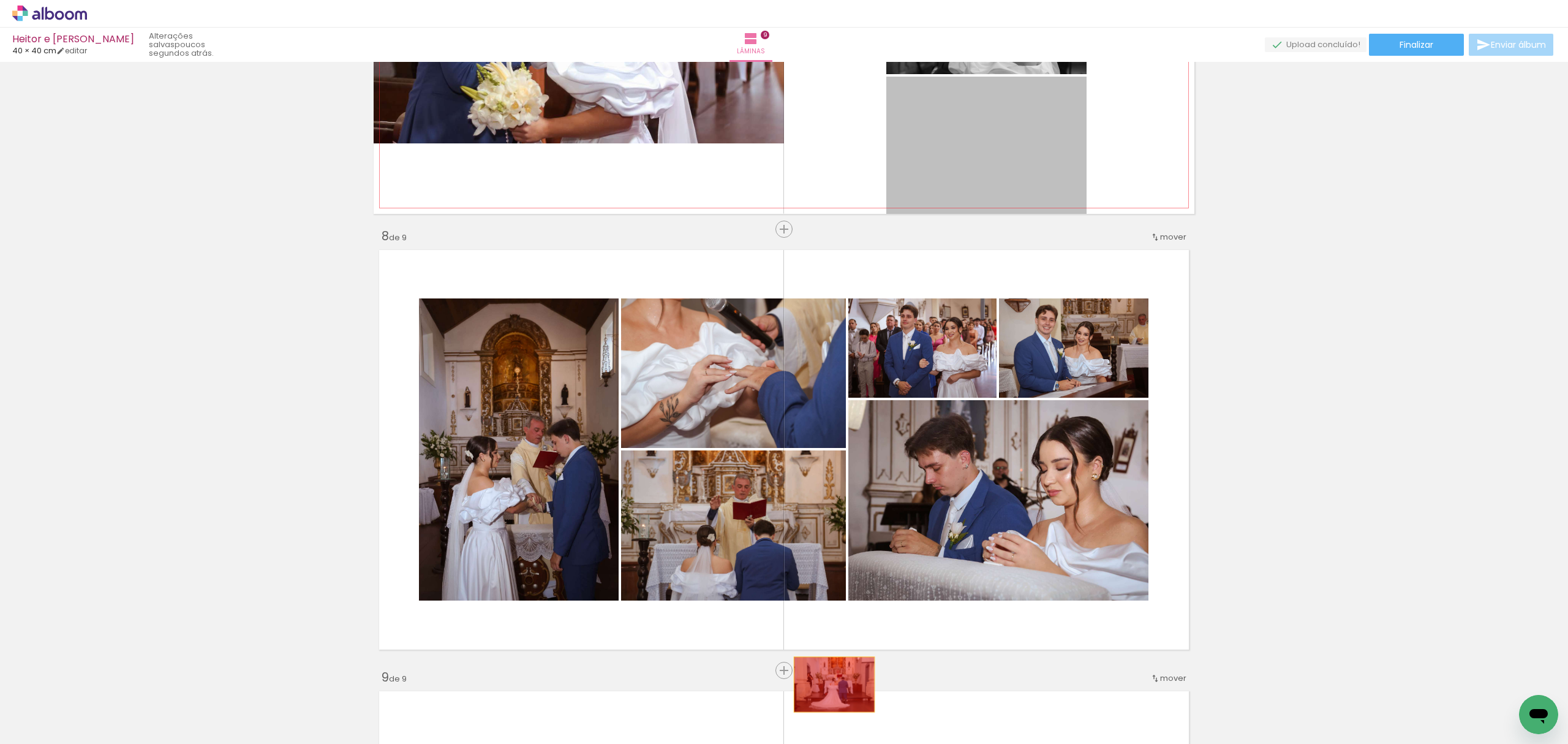
drag, startPoint x: 973, startPoint y: 173, endPoint x: 825, endPoint y: 691, distance: 538.7
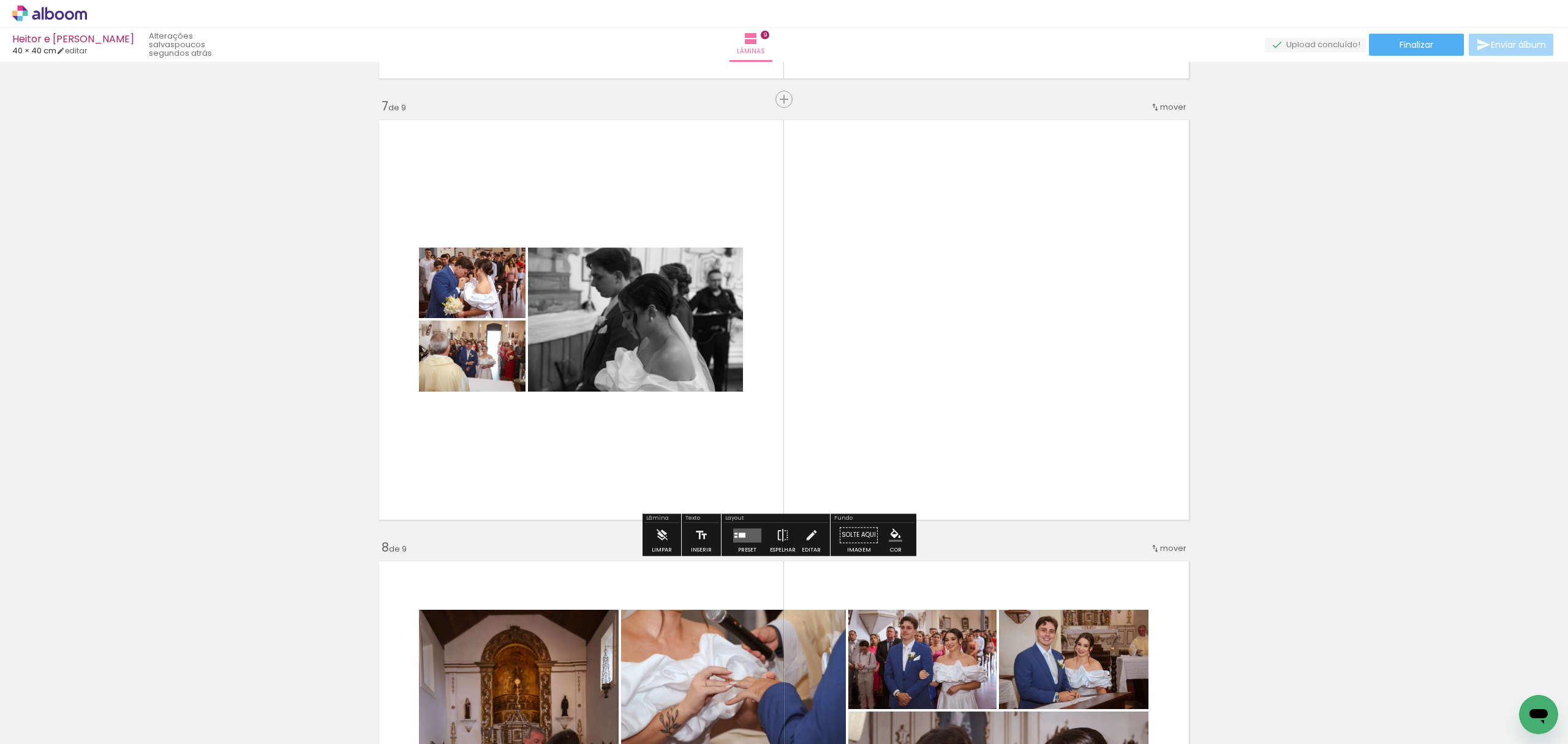
scroll to position [2859, 0]
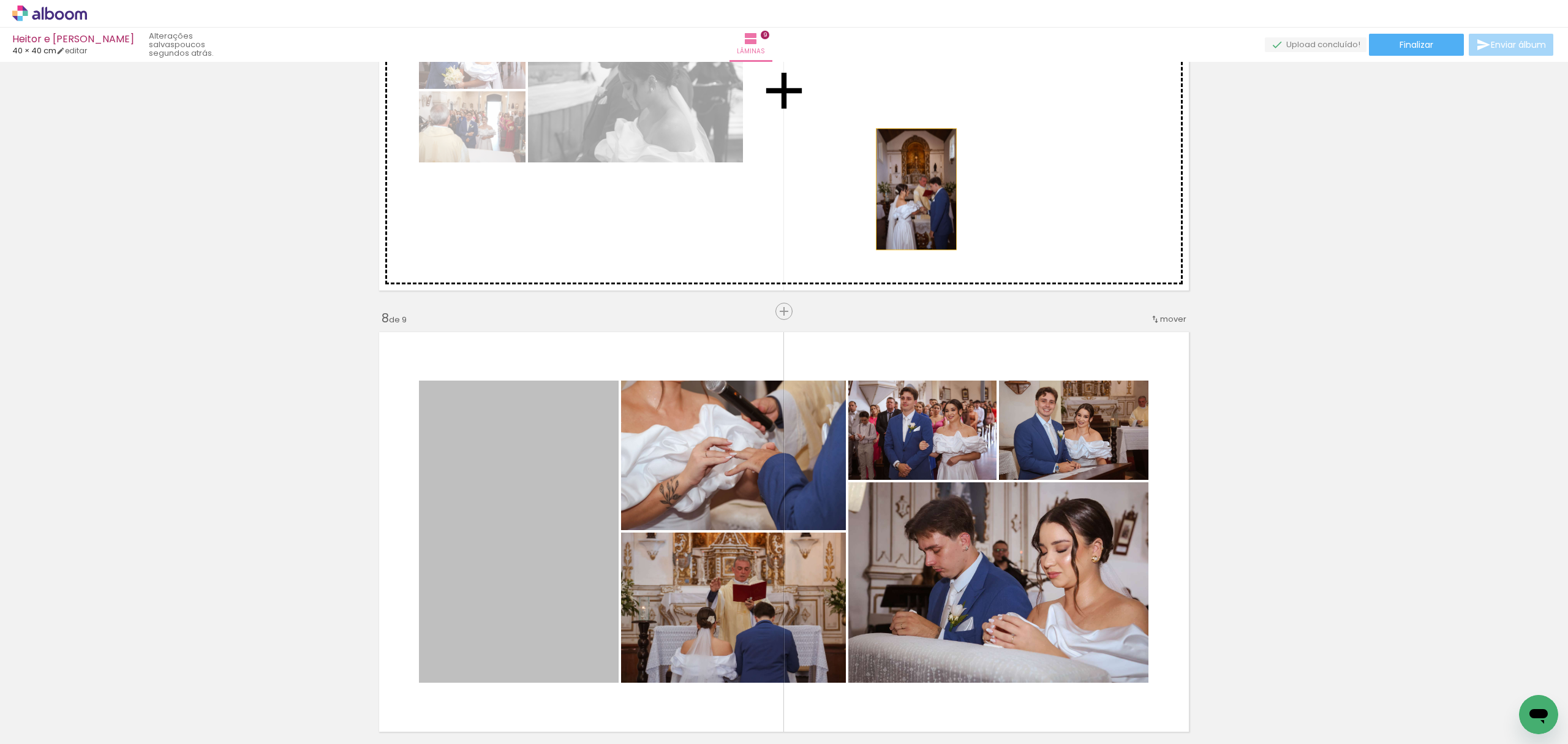
drag, startPoint x: 555, startPoint y: 572, endPoint x: 801, endPoint y: 375, distance: 315.2
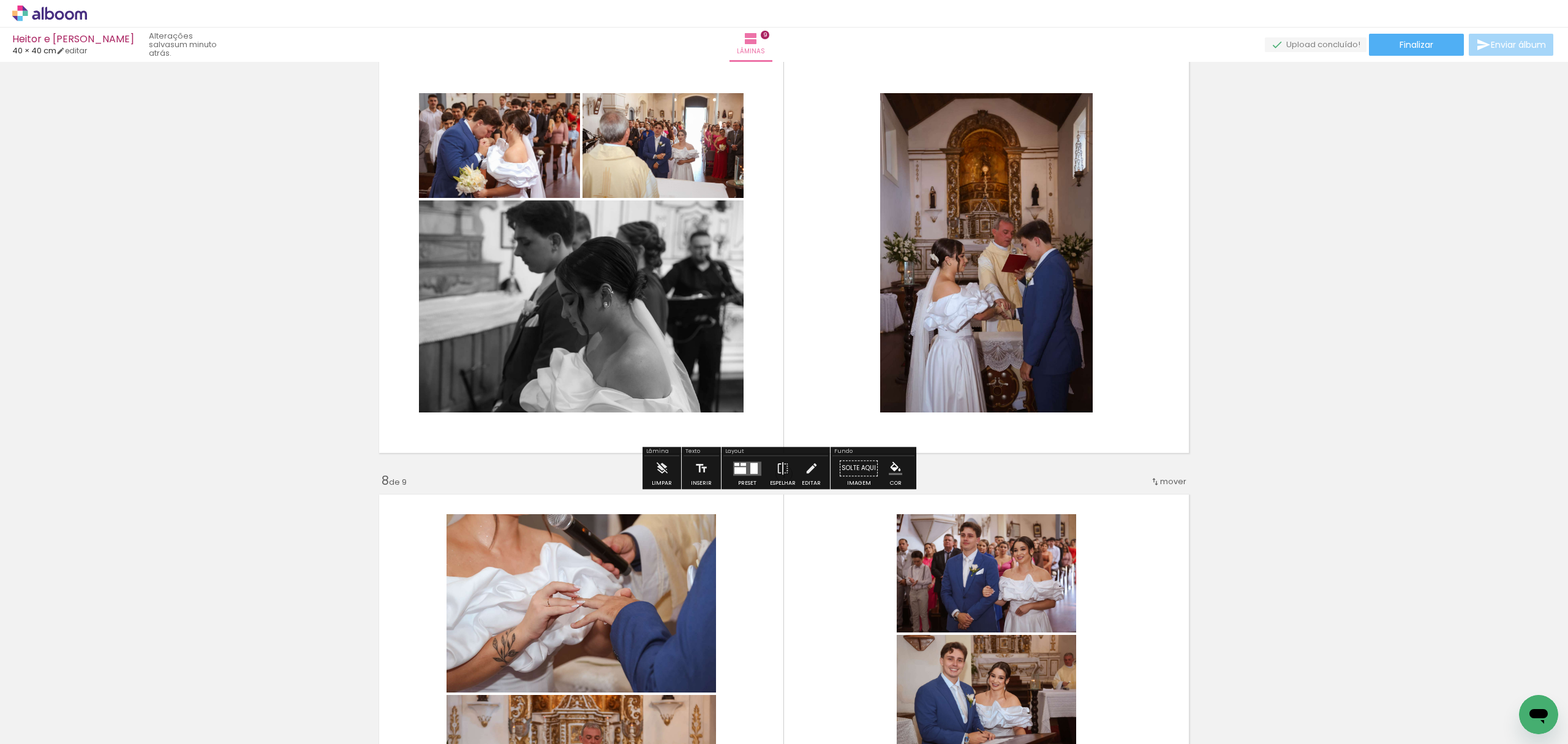
scroll to position [2696, 0]
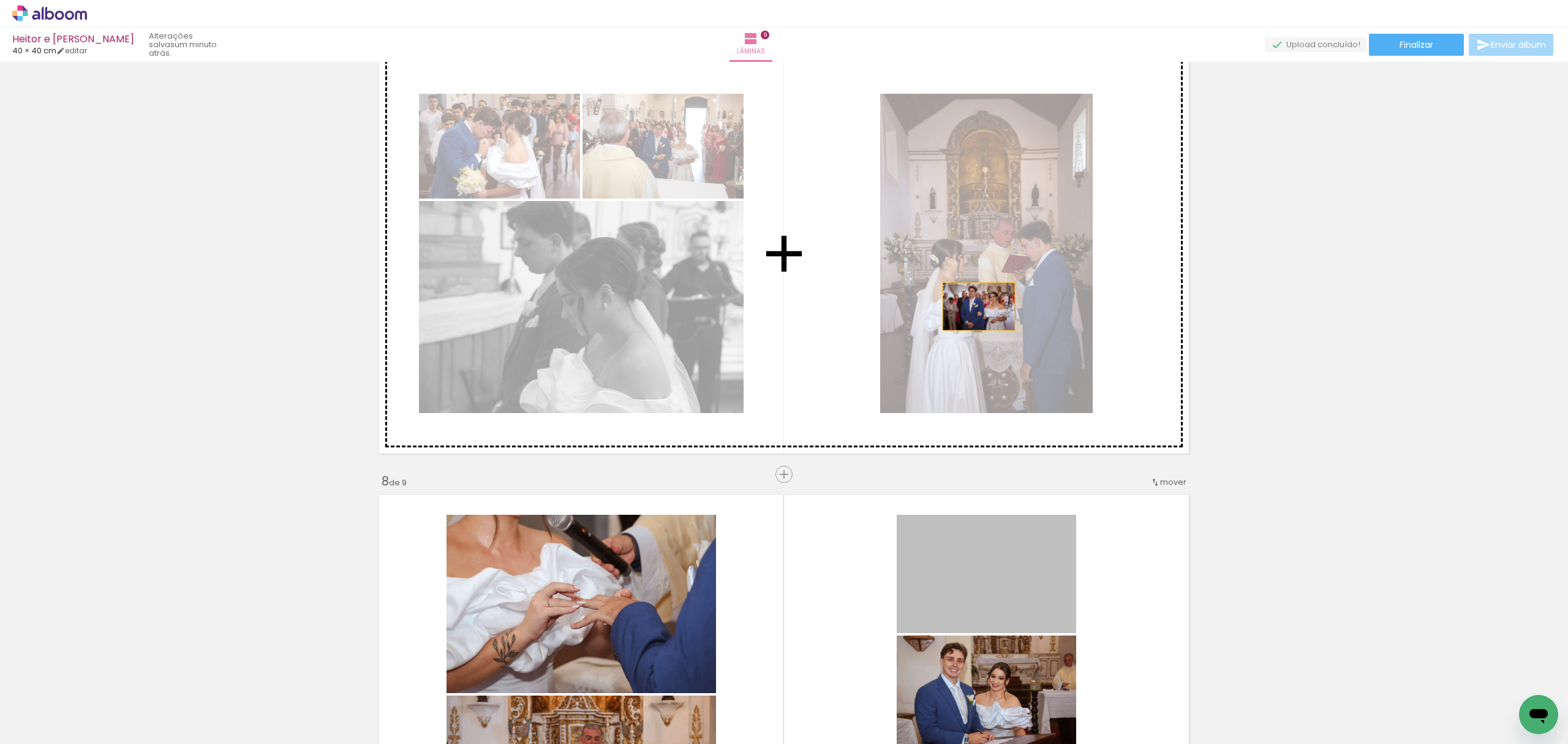
drag, startPoint x: 974, startPoint y: 545, endPoint x: 971, endPoint y: 344, distance: 201.0
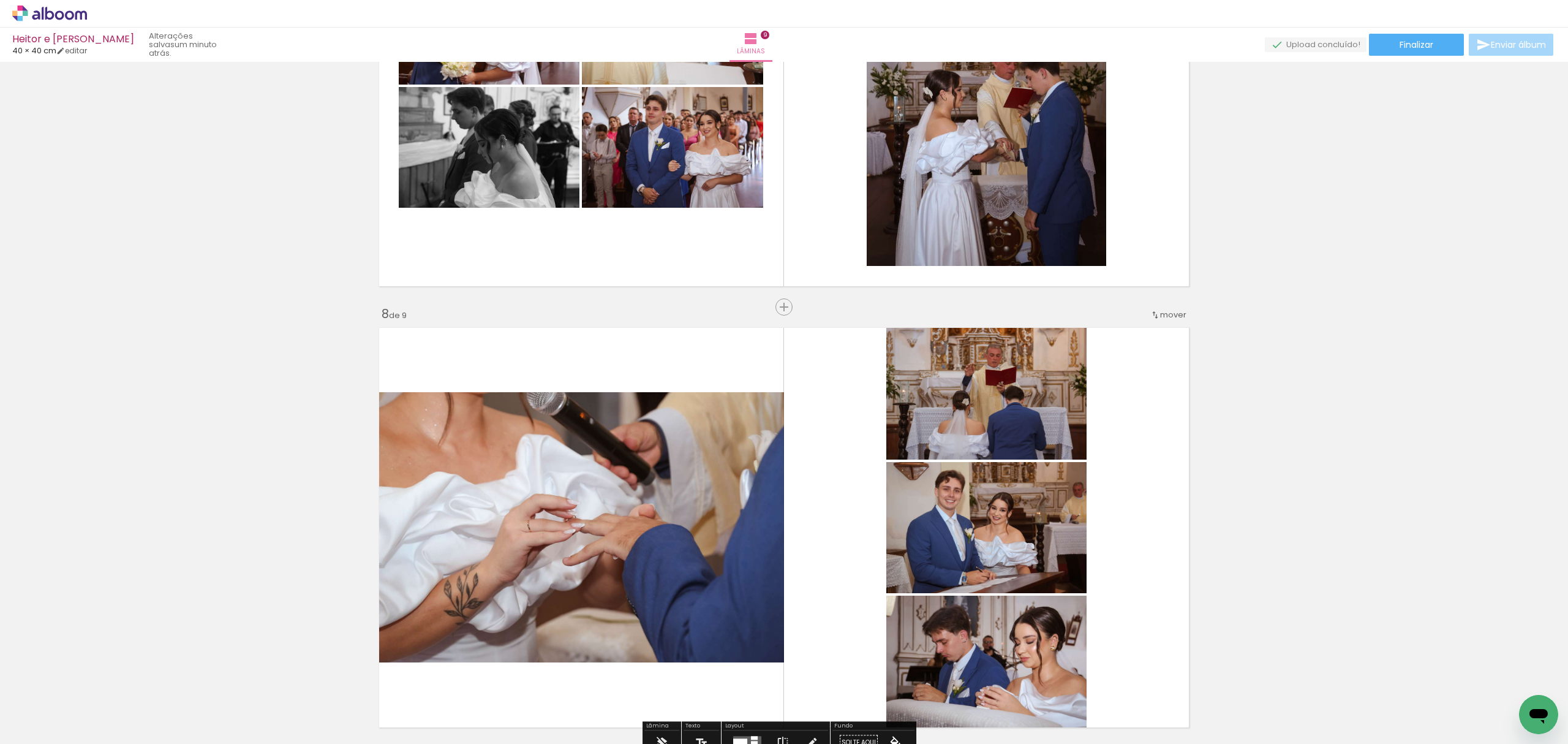
scroll to position [2940, 0]
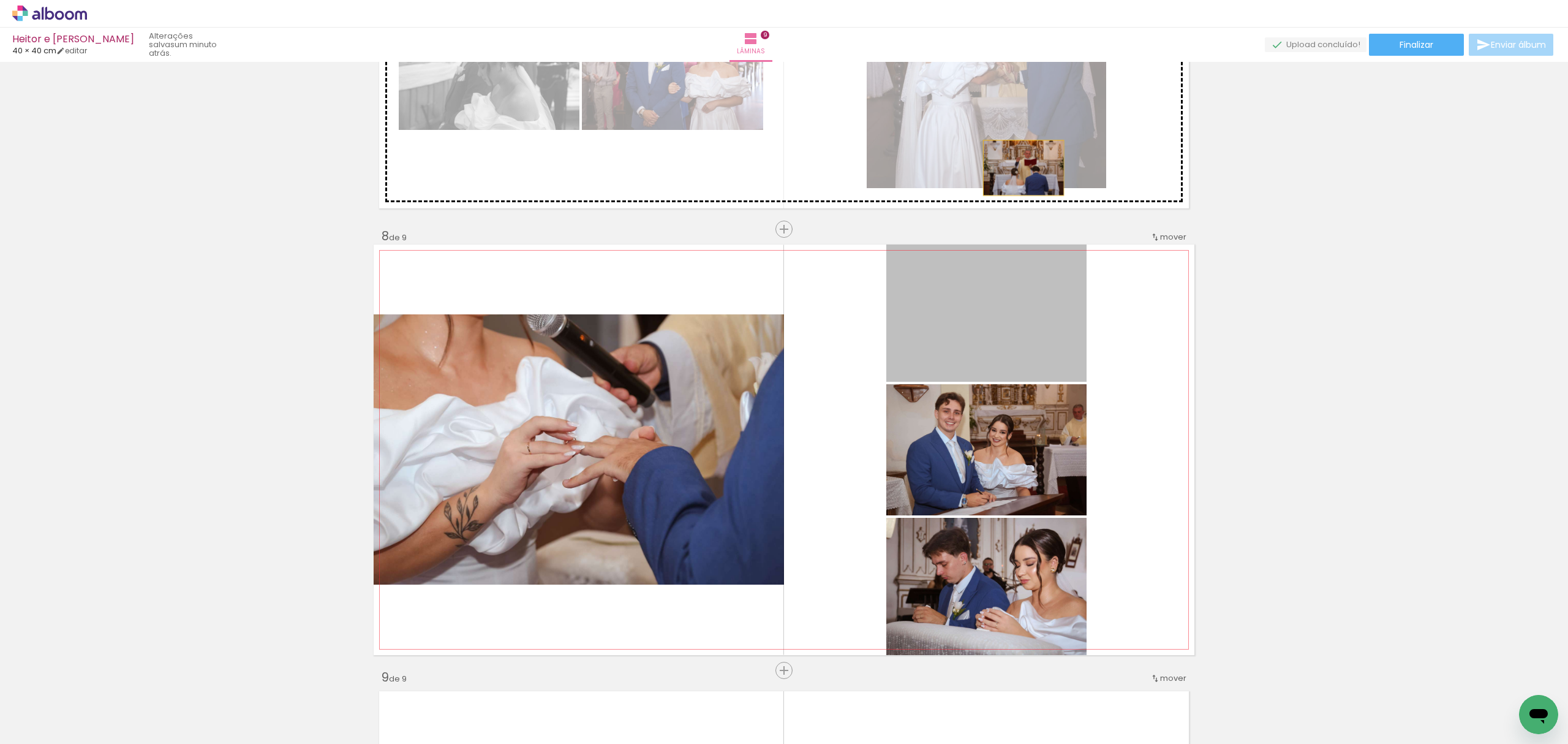
drag, startPoint x: 971, startPoint y: 348, endPoint x: 1012, endPoint y: 109, distance: 242.5
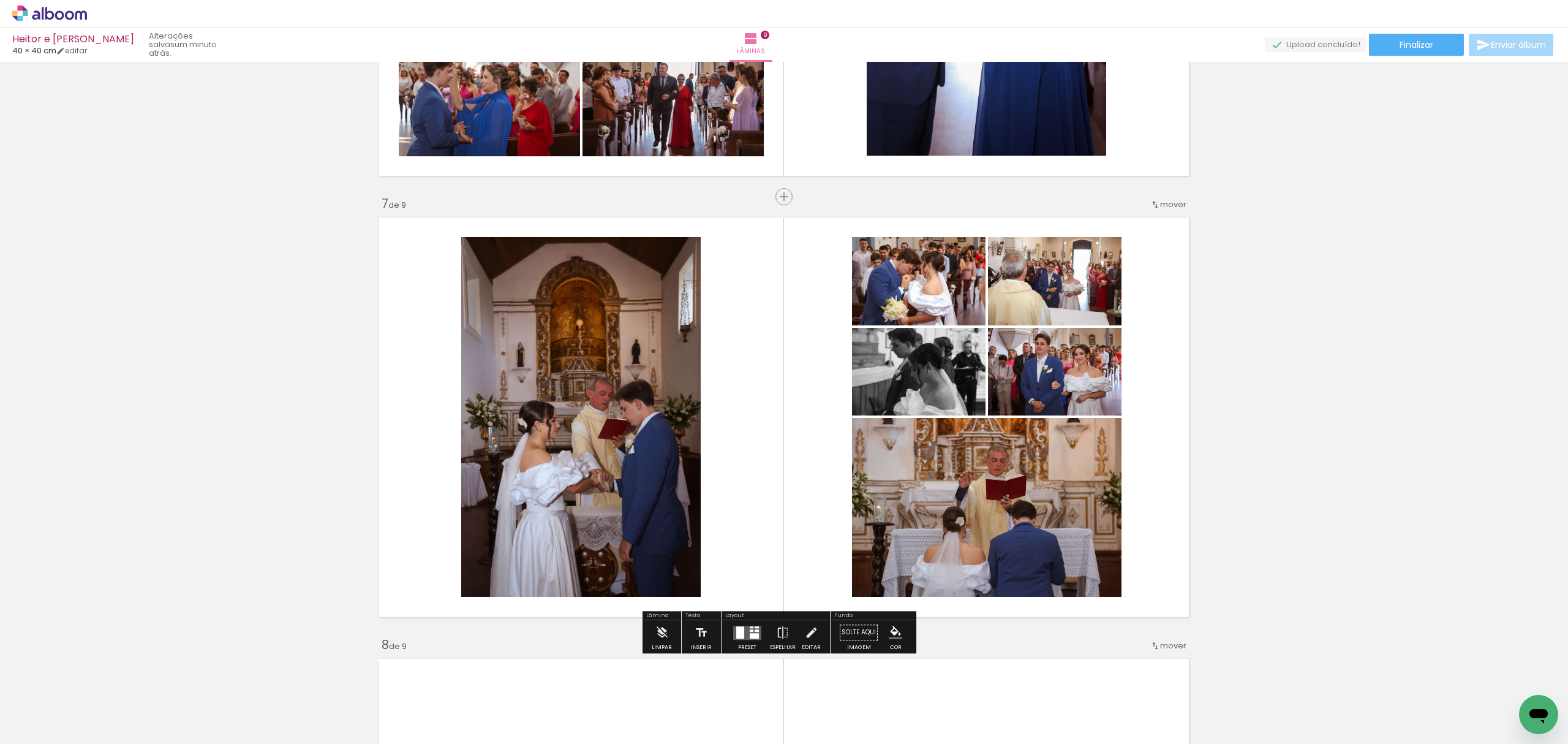
scroll to position [2859, 0]
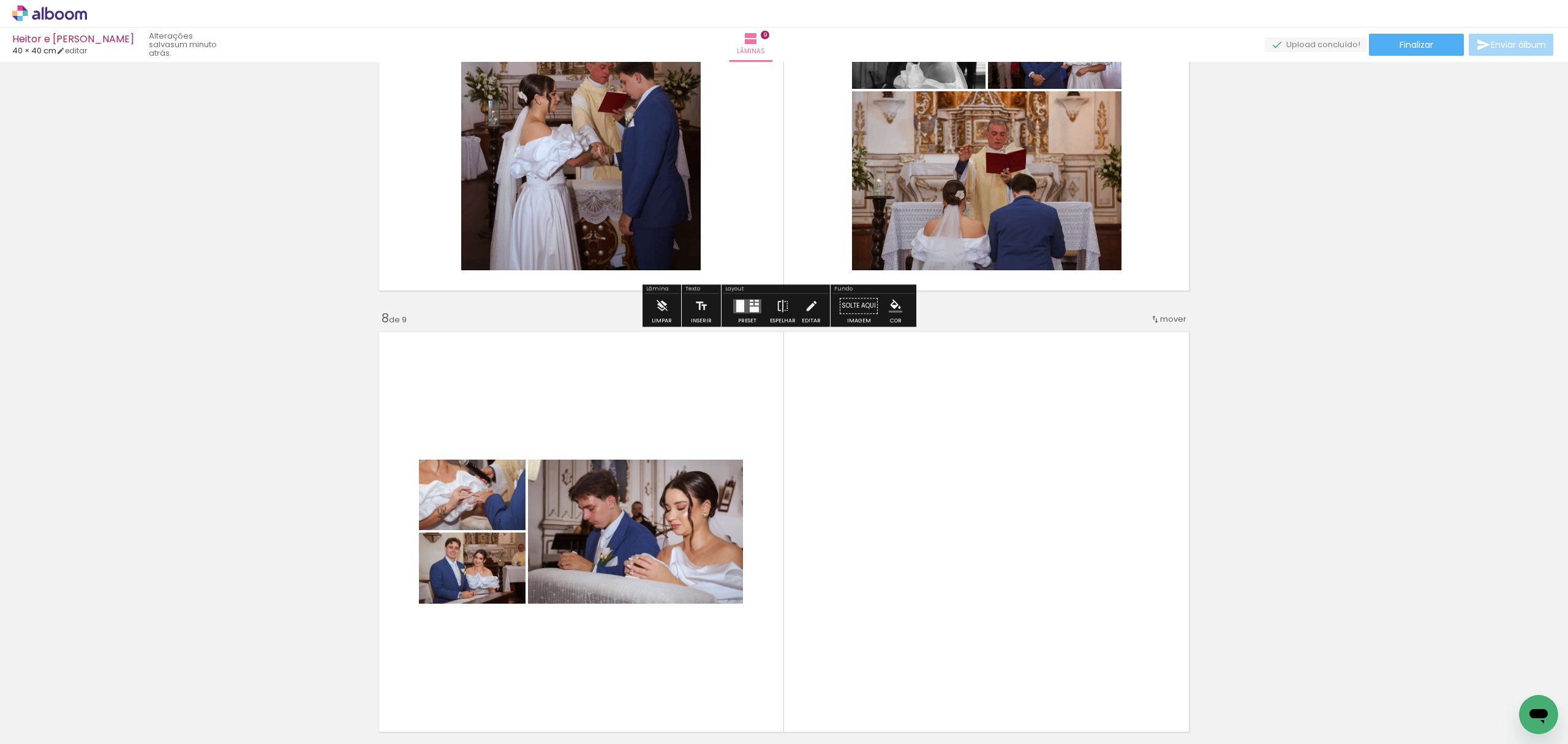
click at [755, 315] on div at bounding box center [747, 305] width 33 height 25
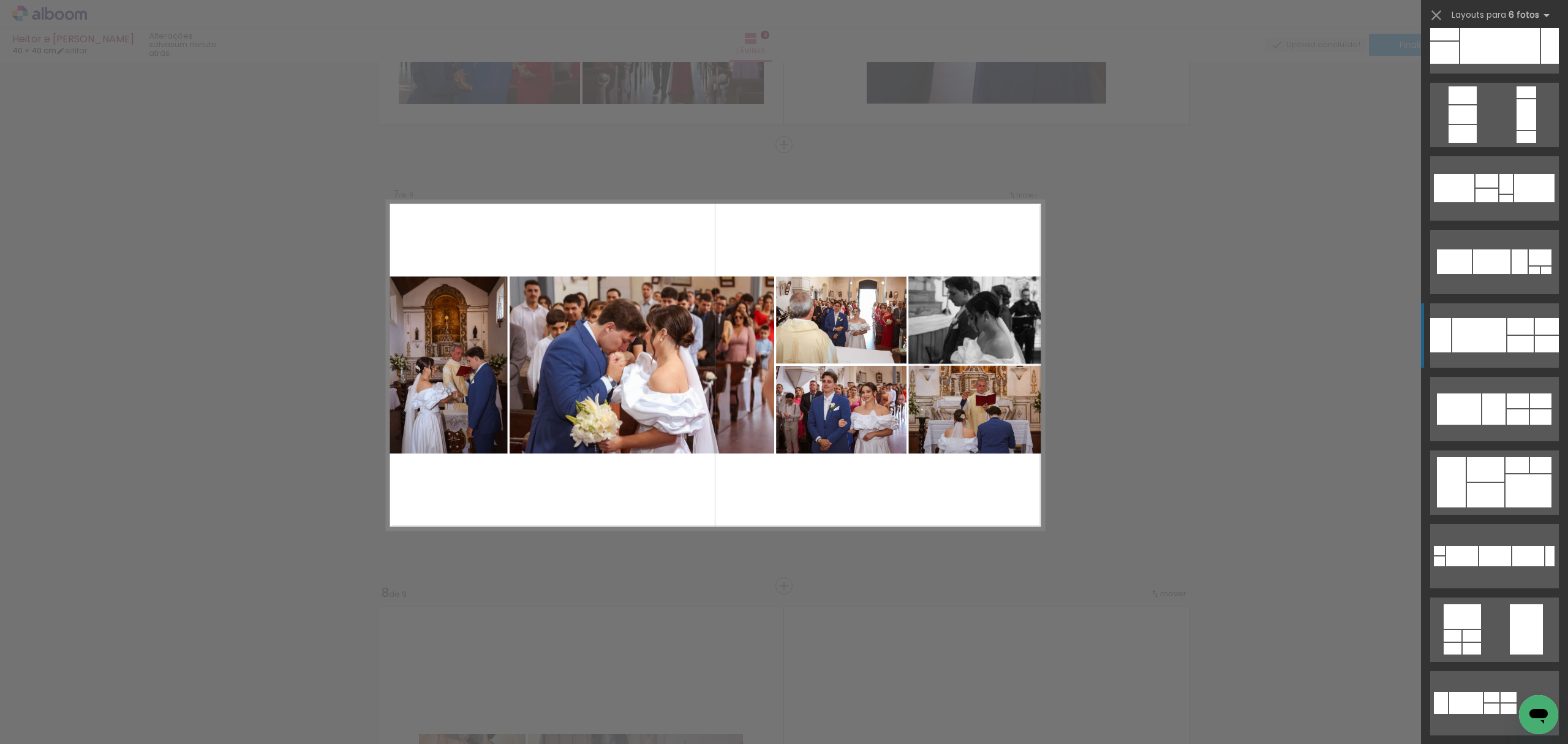
scroll to position [245, 0]
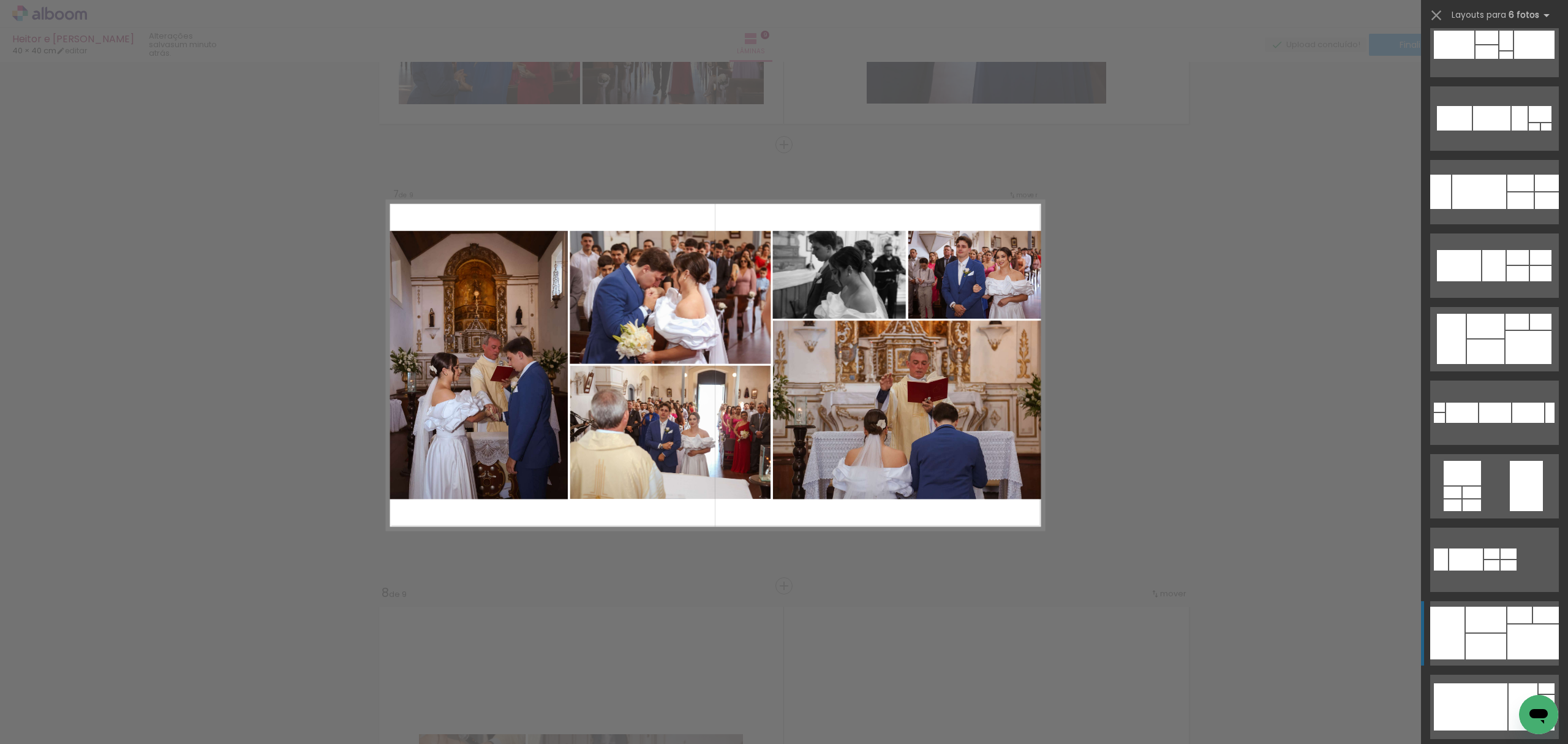
click at [1507, 629] on div at bounding box center [1532, 641] width 52 height 35
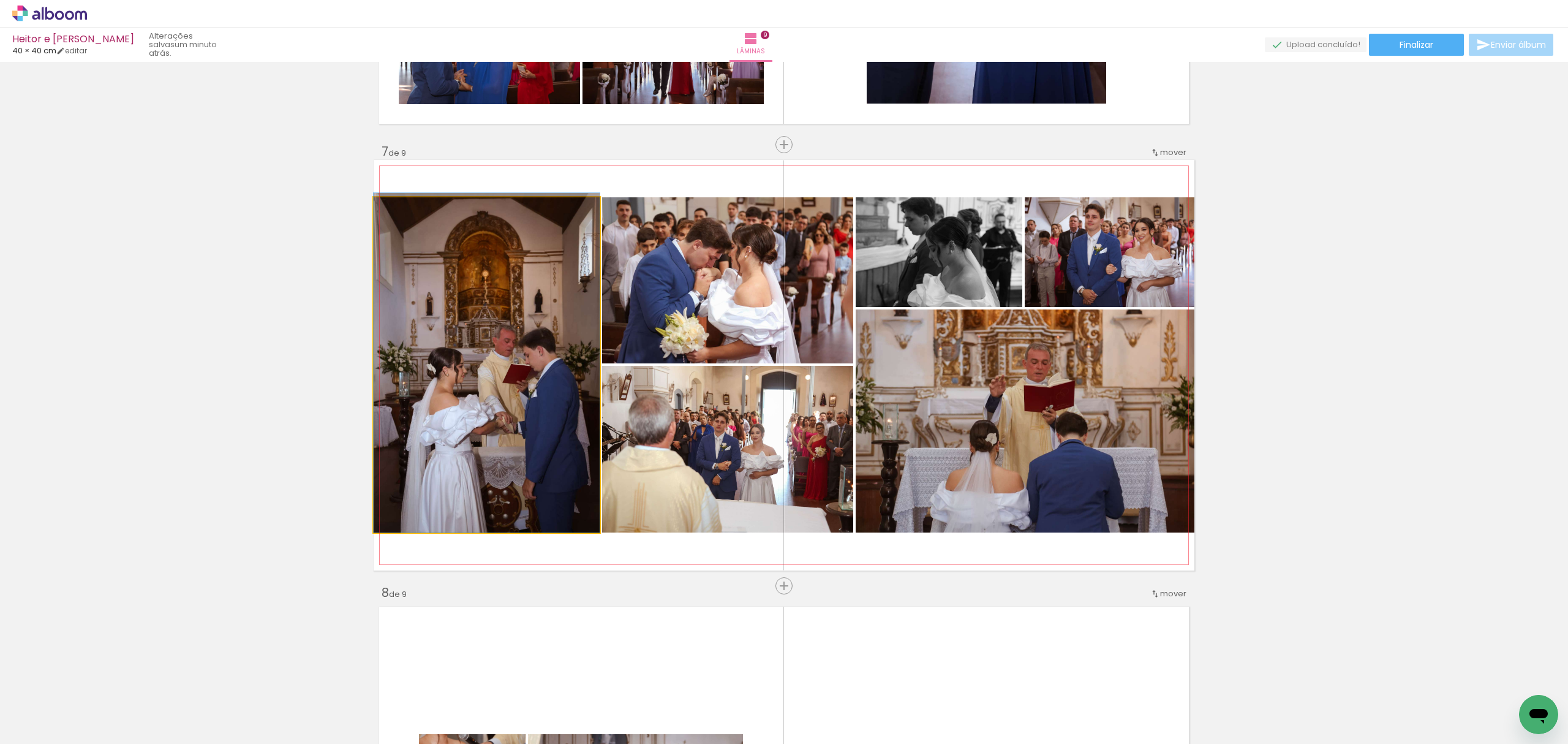
drag, startPoint x: 548, startPoint y: 428, endPoint x: 544, endPoint y: 417, distance: 11.7
drag, startPoint x: 403, startPoint y: 212, endPoint x: 413, endPoint y: 212, distance: 10.0
type paper-slider "128"
click at [411, 212] on div at bounding box center [402, 210] width 20 height 20
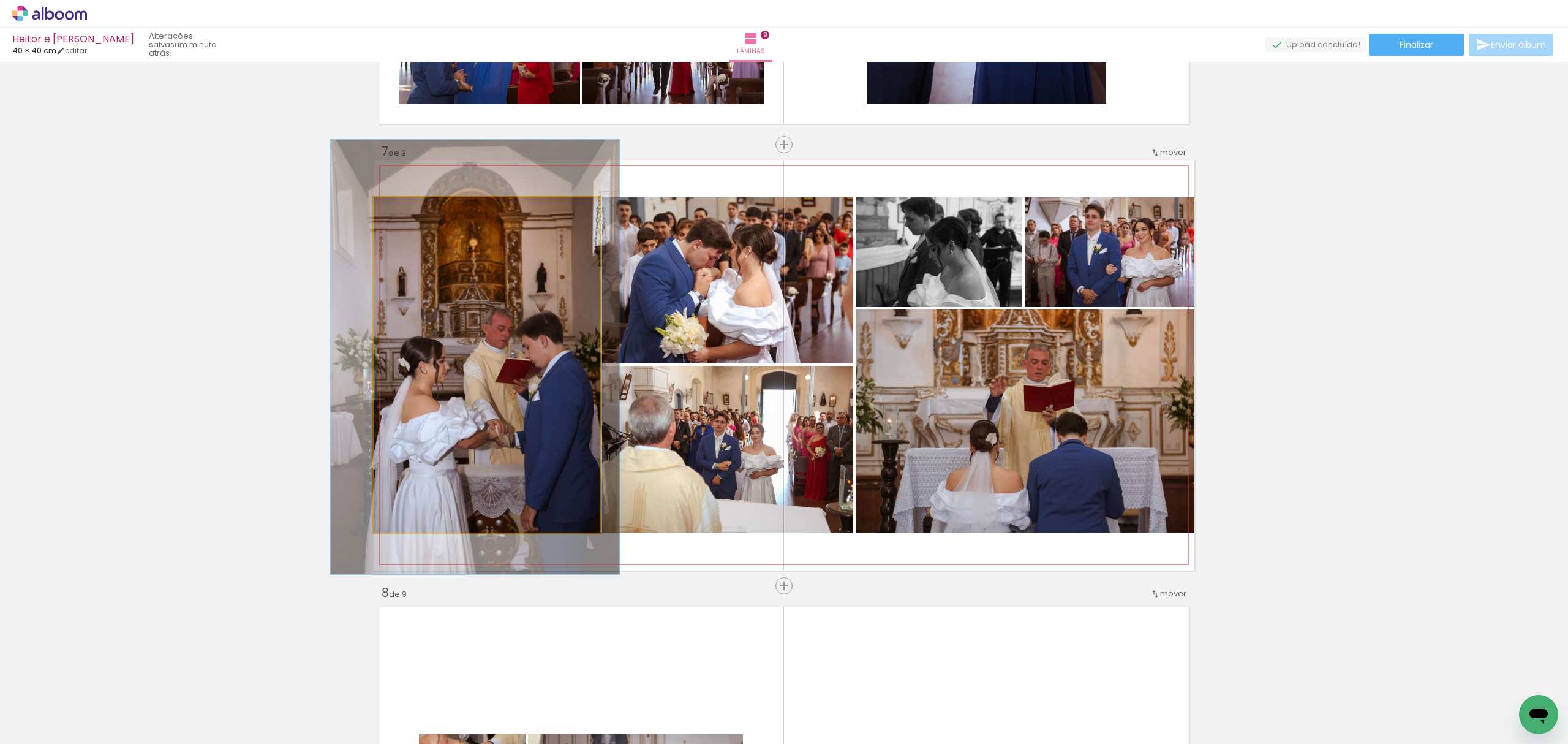
drag, startPoint x: 505, startPoint y: 278, endPoint x: 500, endPoint y: 272, distance: 7.8
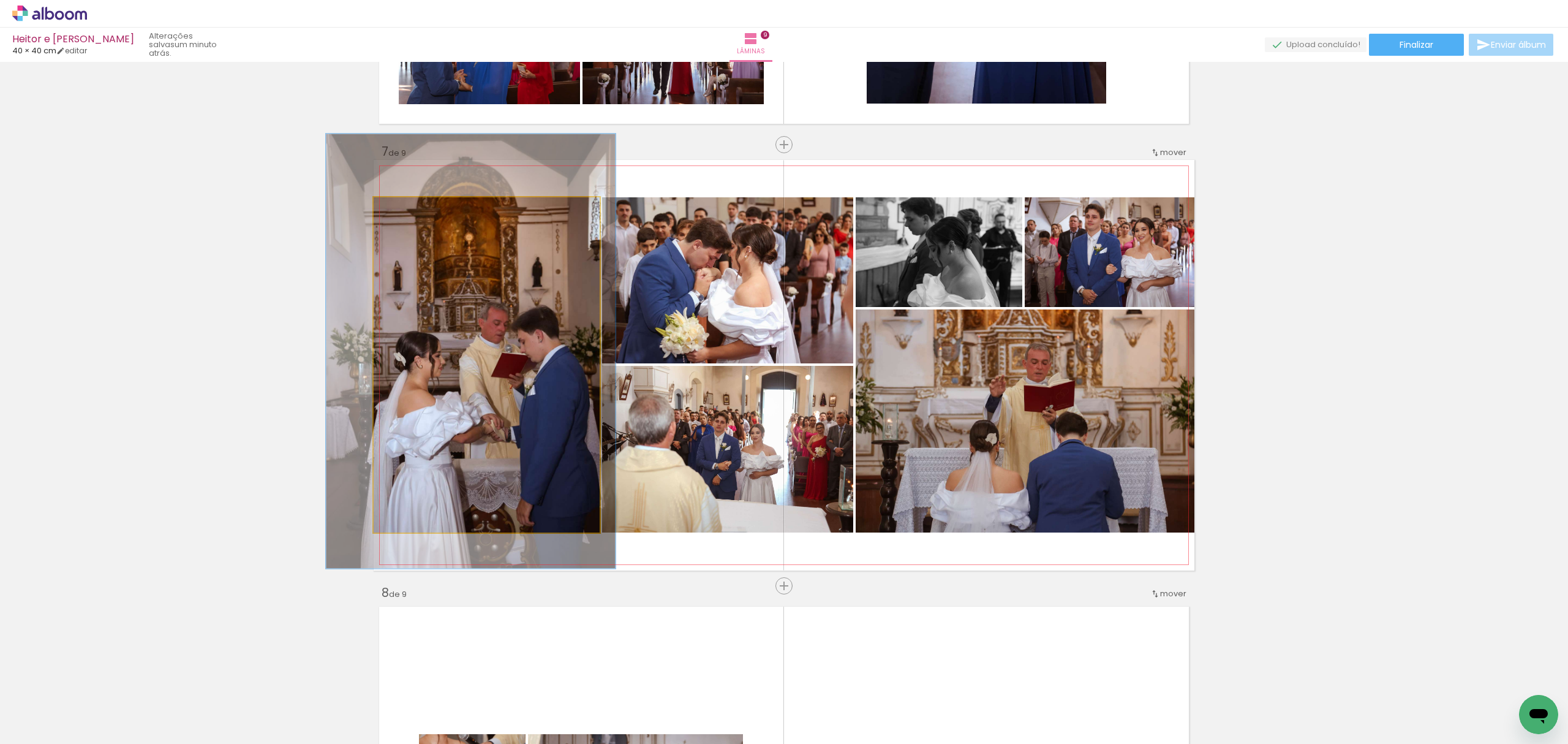
drag, startPoint x: 525, startPoint y: 305, endPoint x: 523, endPoint y: 297, distance: 8.2
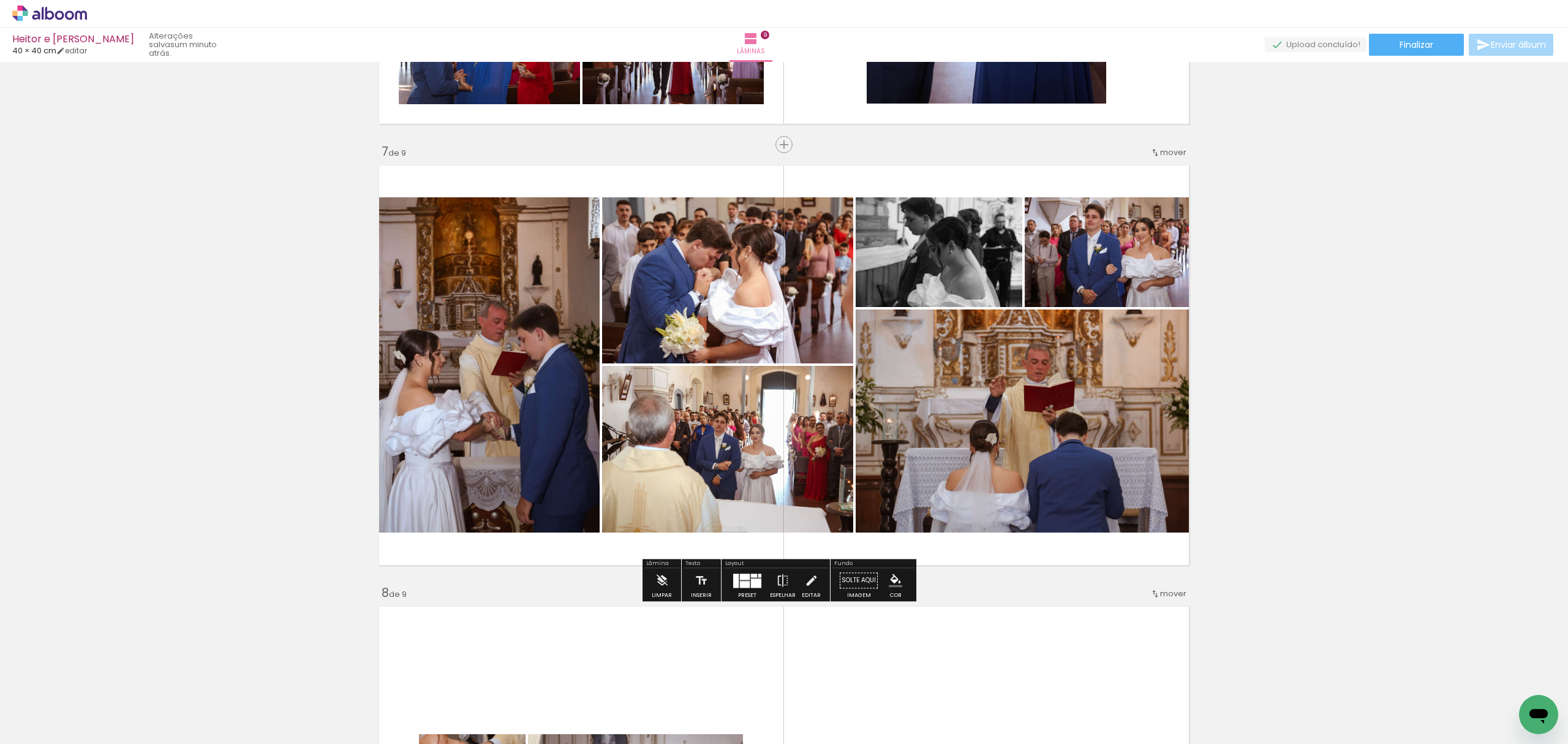
click at [476, 295] on quentale-photo at bounding box center [487, 365] width 226 height 335
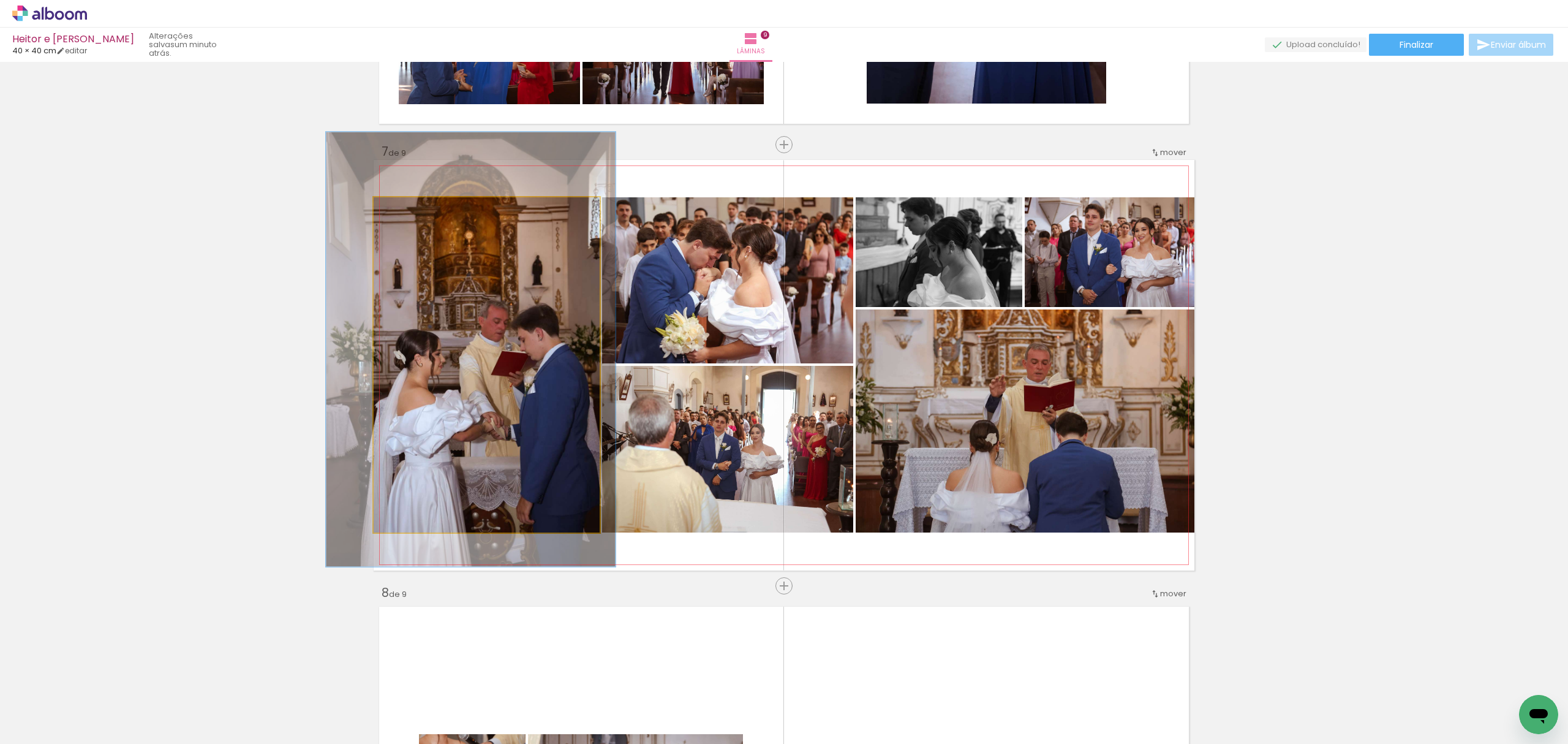
click at [476, 295] on quentale-photo at bounding box center [487, 365] width 226 height 335
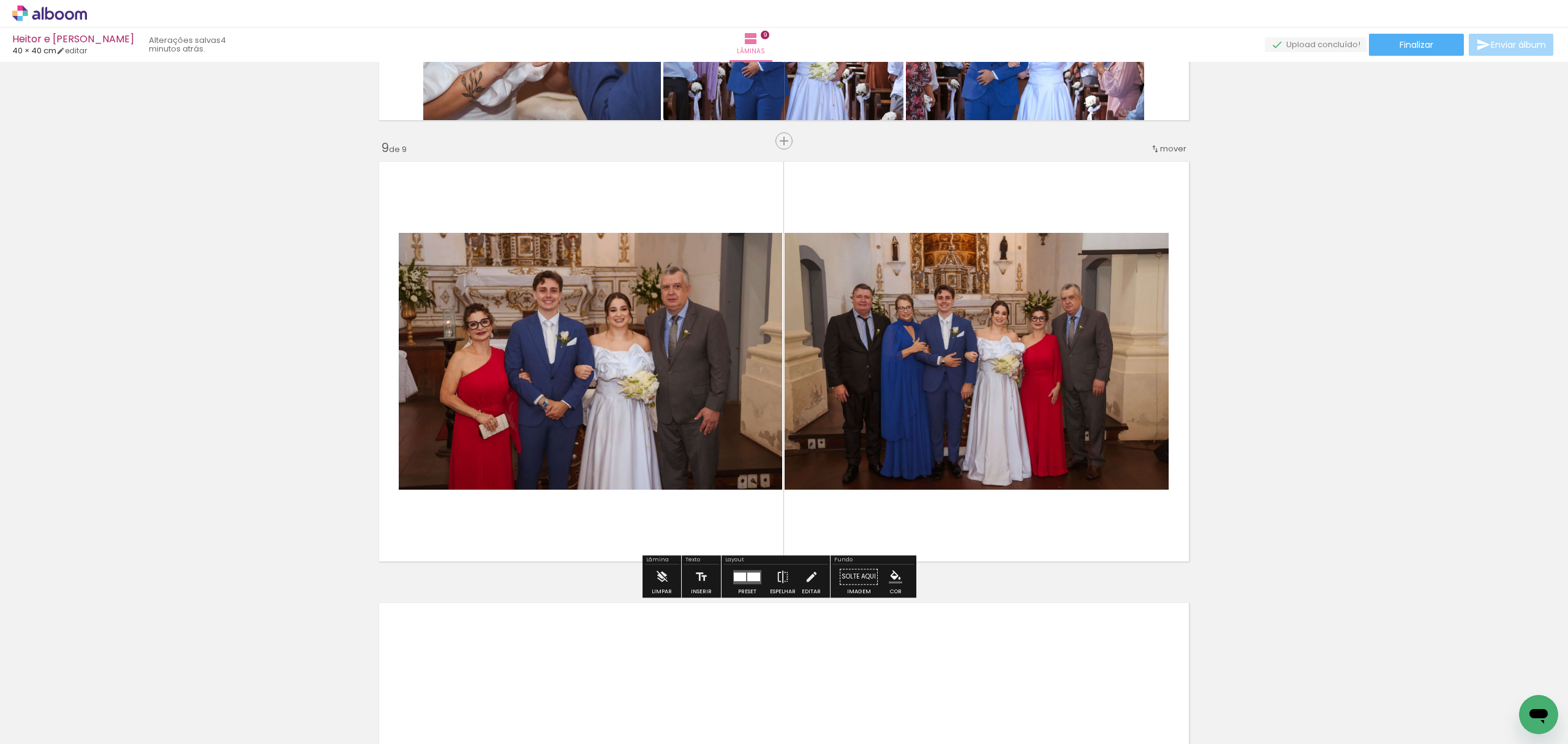
scroll to position [3598, 0]
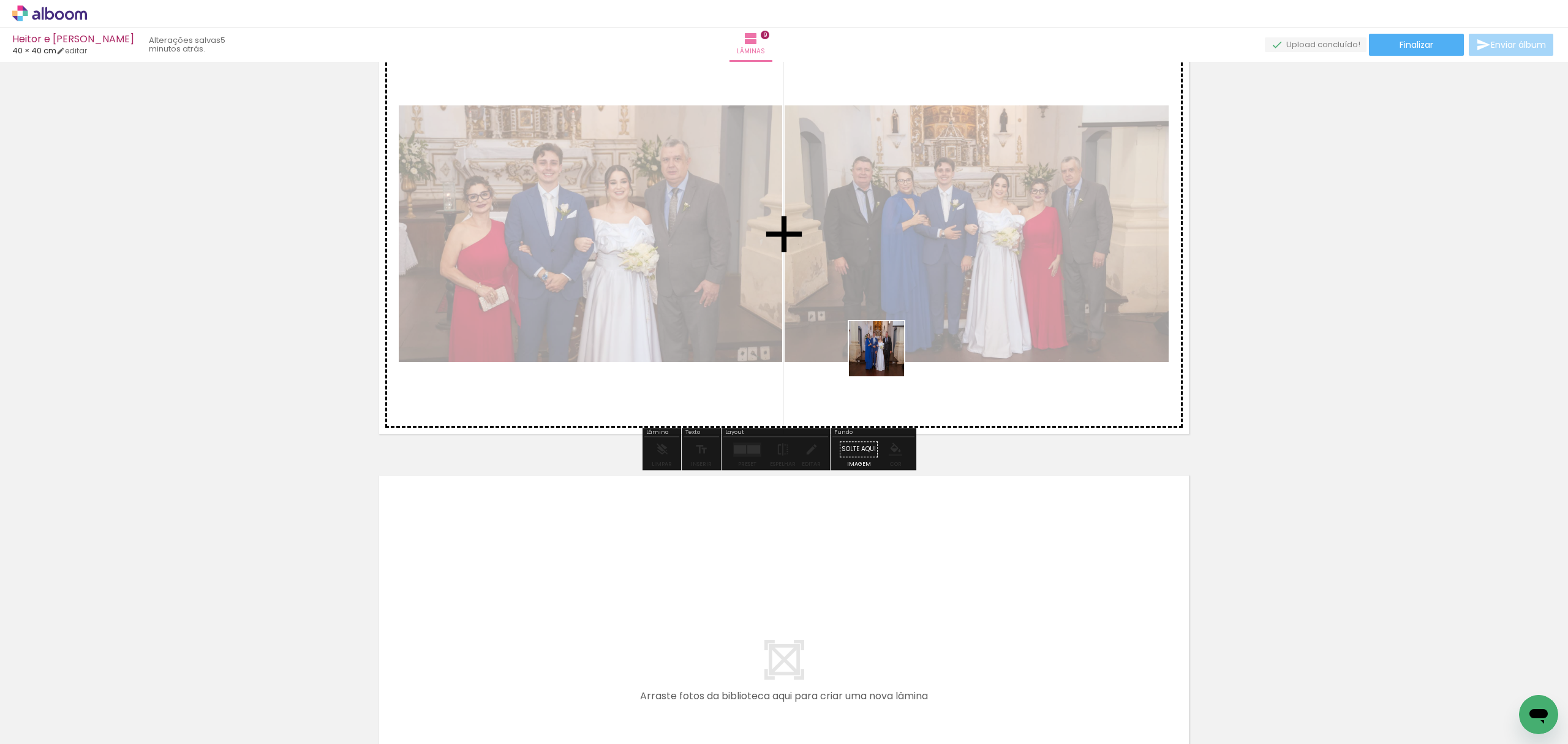
drag, startPoint x: 1171, startPoint y: 659, endPoint x: 835, endPoint y: 316, distance: 480.2
click at [838, 314] on quentale-workspace at bounding box center [784, 372] width 1568 height 744
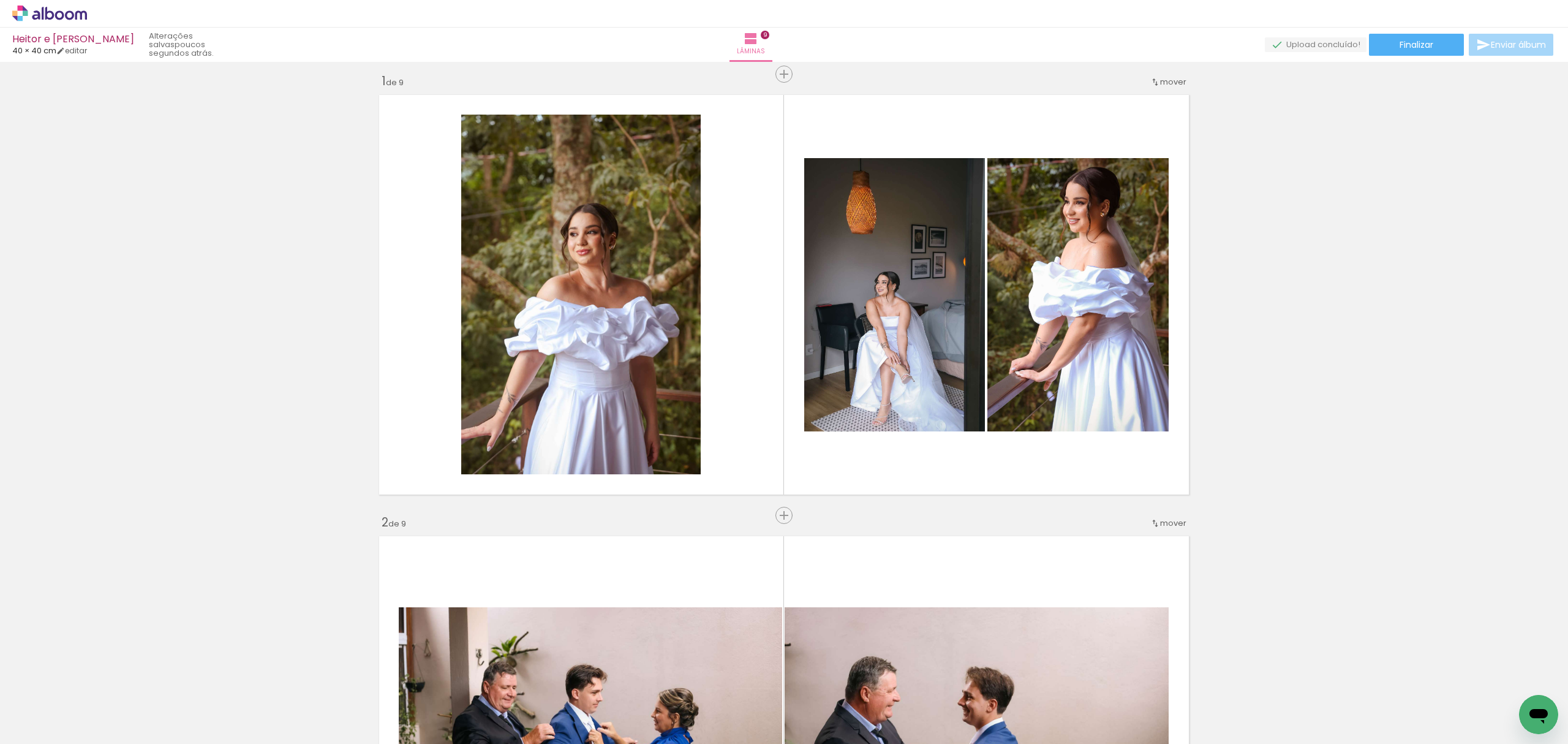
scroll to position [0, 0]
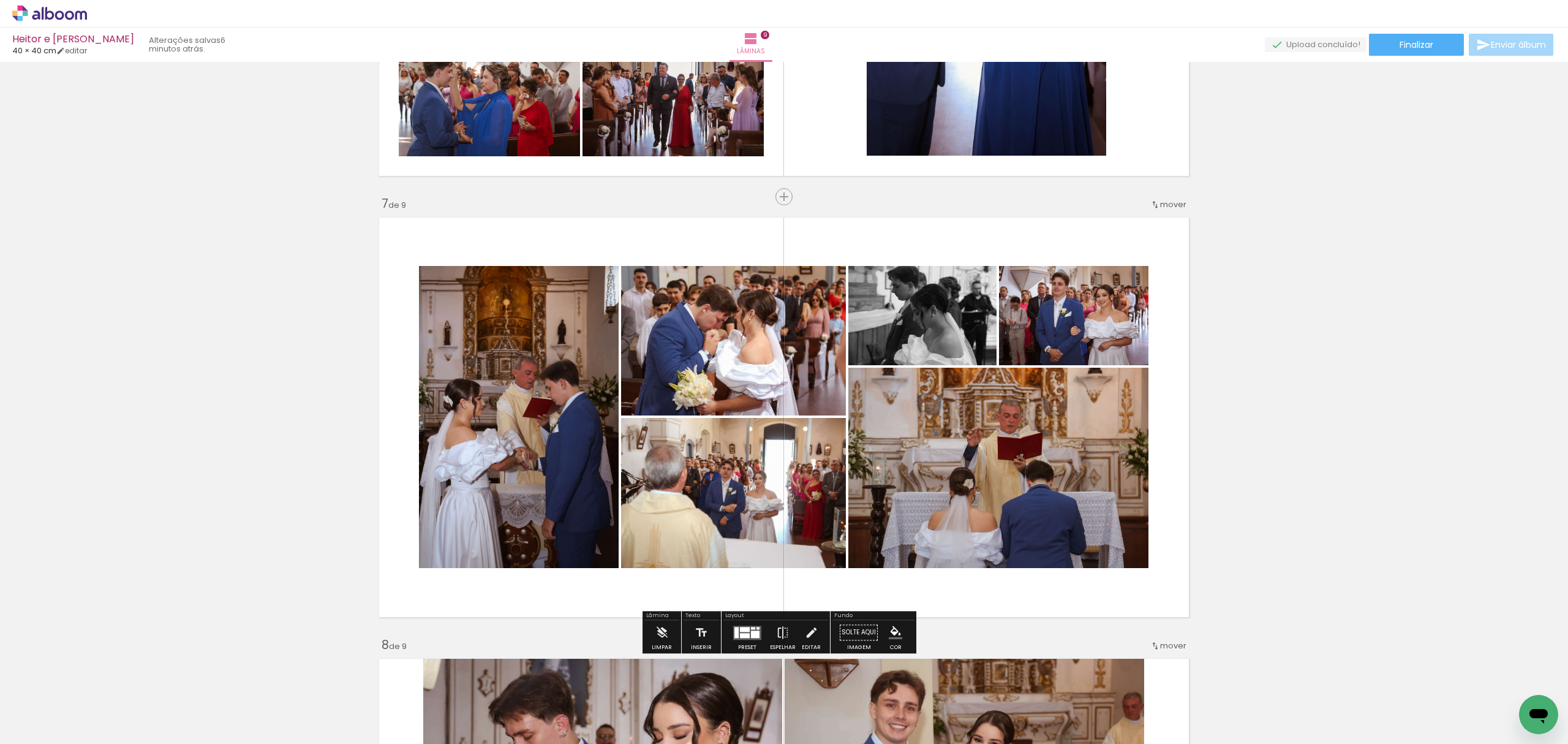
scroll to position [2451, 0]
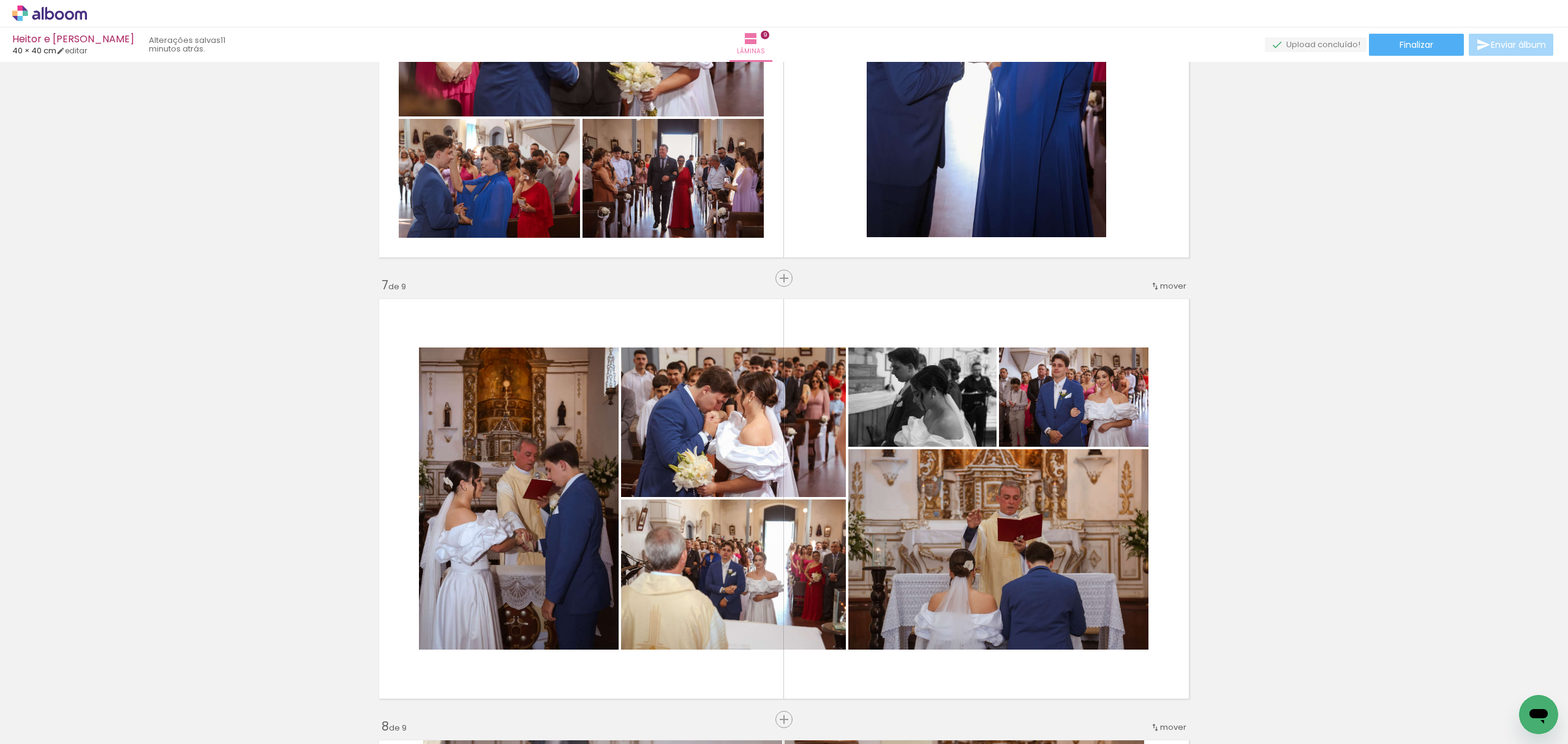
scroll to position [0, 1532]
